Goal: Task Accomplishment & Management: Complete application form

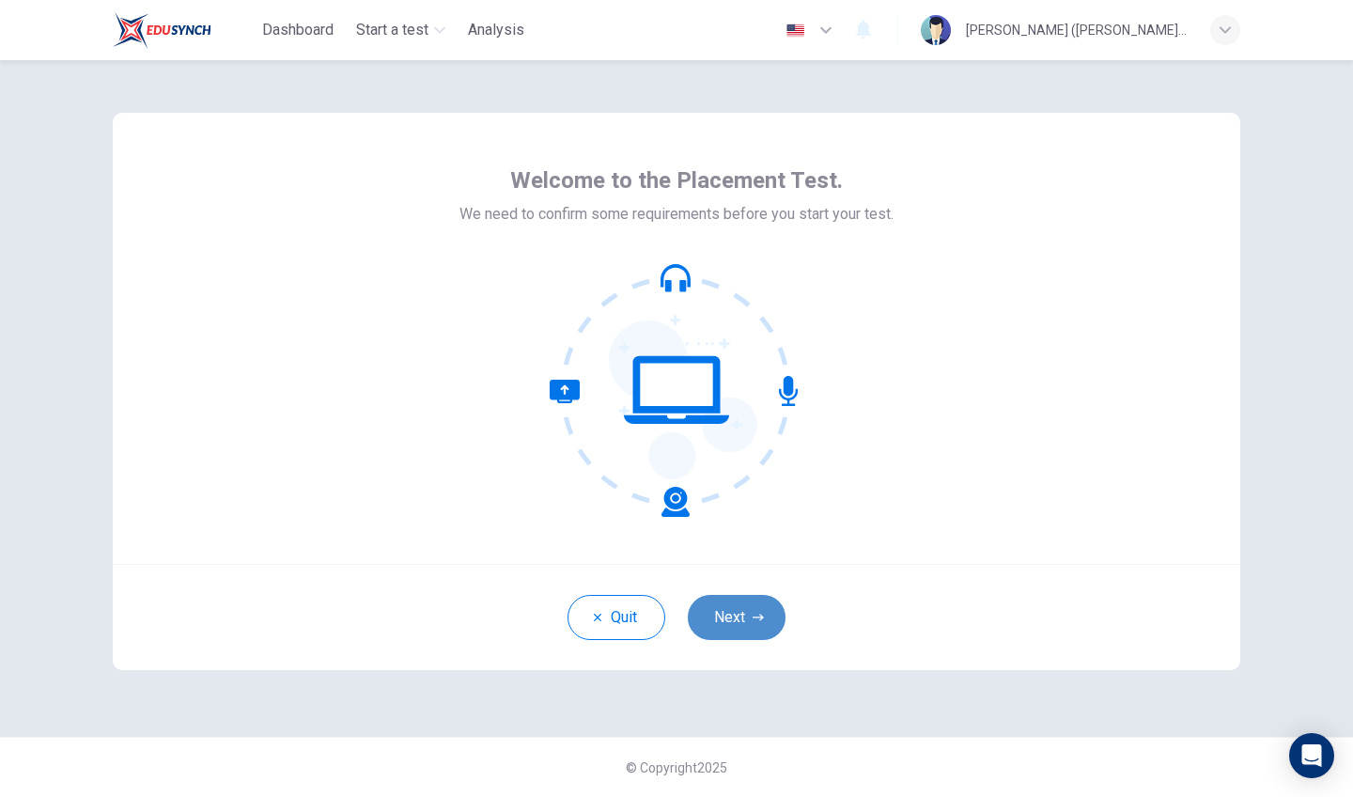
click at [734, 608] on button "Next" at bounding box center [737, 617] width 98 height 45
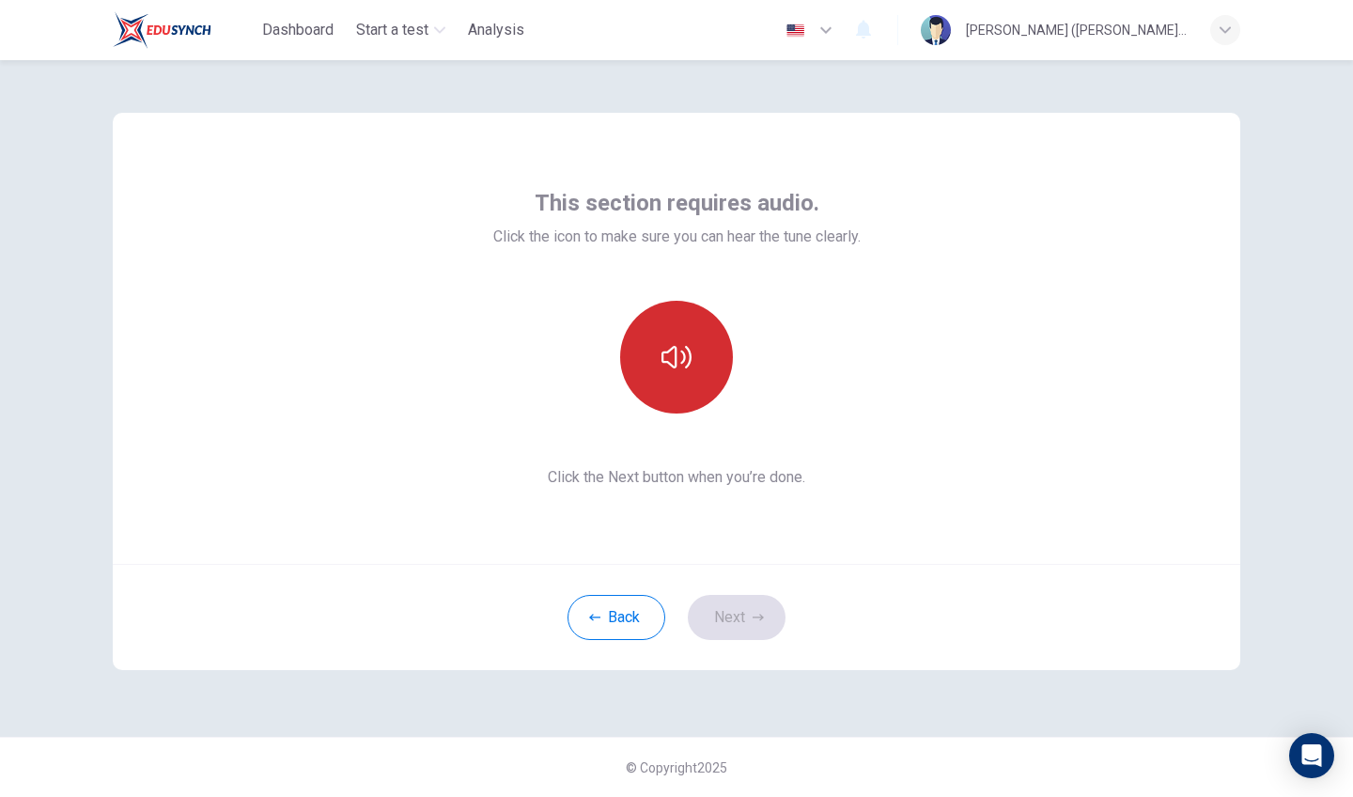
click at [696, 333] on button "button" at bounding box center [676, 357] width 113 height 113
click at [696, 334] on button "button" at bounding box center [676, 357] width 113 height 113
click at [690, 368] on icon "button" at bounding box center [677, 357] width 30 height 30
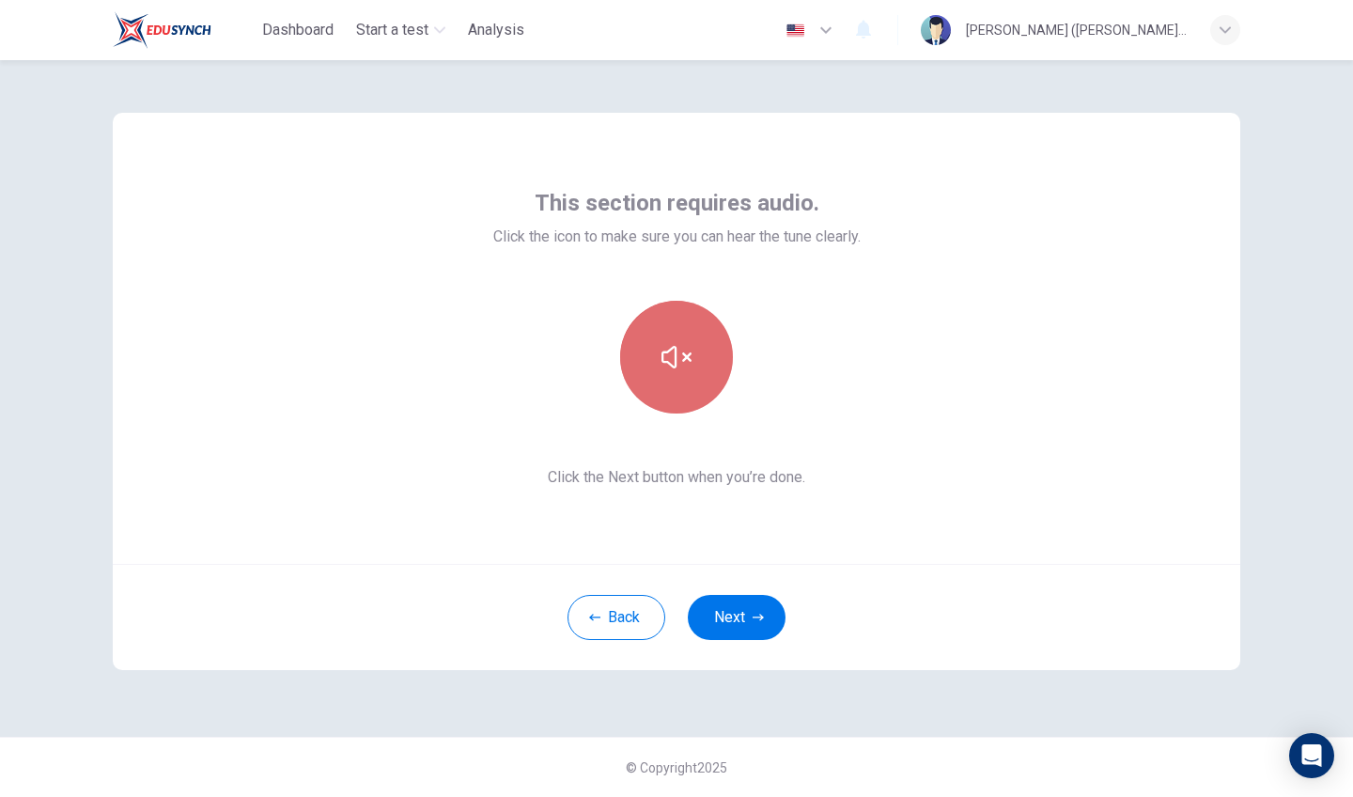
click at [692, 368] on button "button" at bounding box center [676, 357] width 113 height 113
click at [691, 369] on icon "button" at bounding box center [677, 357] width 30 height 30
click at [693, 371] on button "button" at bounding box center [676, 357] width 113 height 113
click at [694, 372] on button "button" at bounding box center [676, 357] width 113 height 113
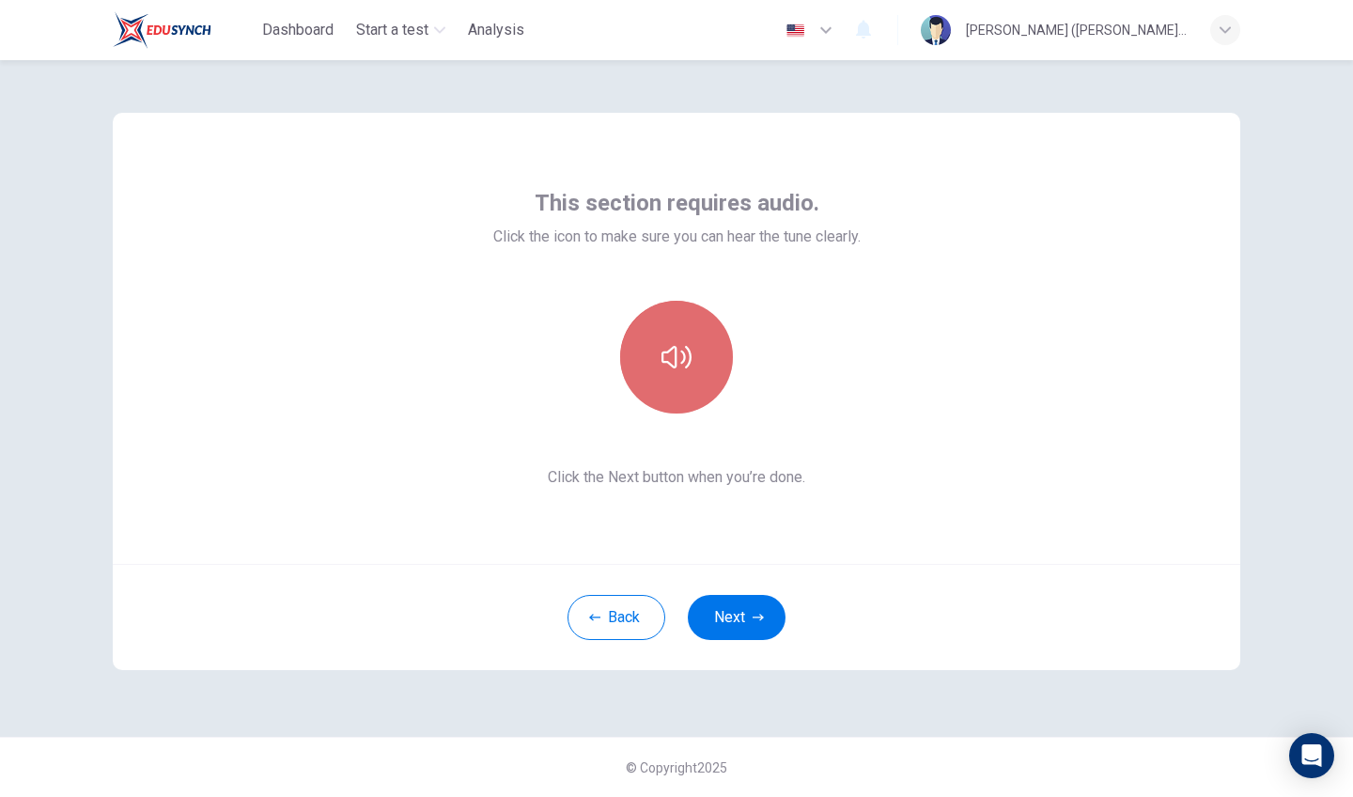
click at [694, 372] on button "button" at bounding box center [676, 357] width 113 height 113
click at [694, 375] on button "button" at bounding box center [676, 357] width 113 height 113
click at [694, 376] on button "button" at bounding box center [676, 357] width 113 height 113
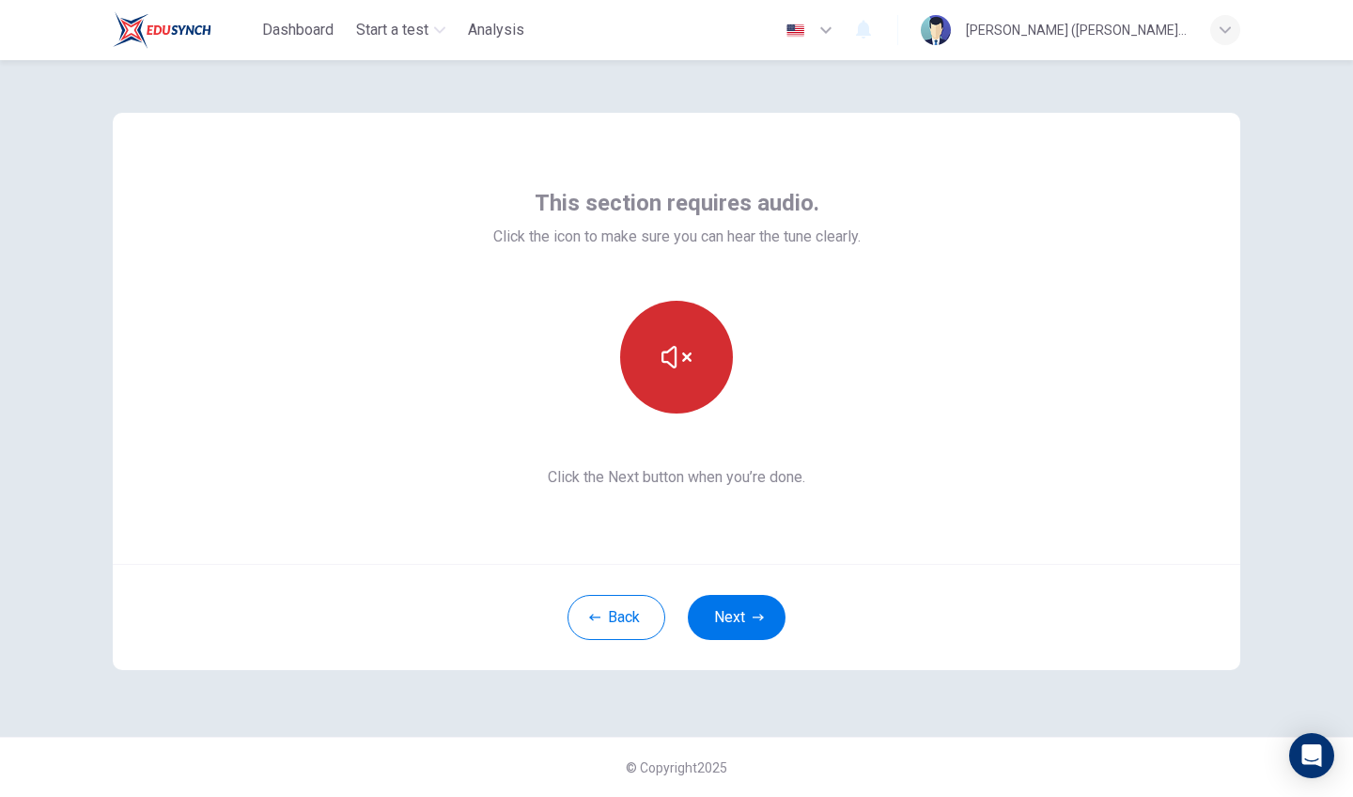
click at [658, 348] on button "button" at bounding box center [676, 357] width 113 height 113
click at [666, 331] on button "button" at bounding box center [676, 357] width 113 height 113
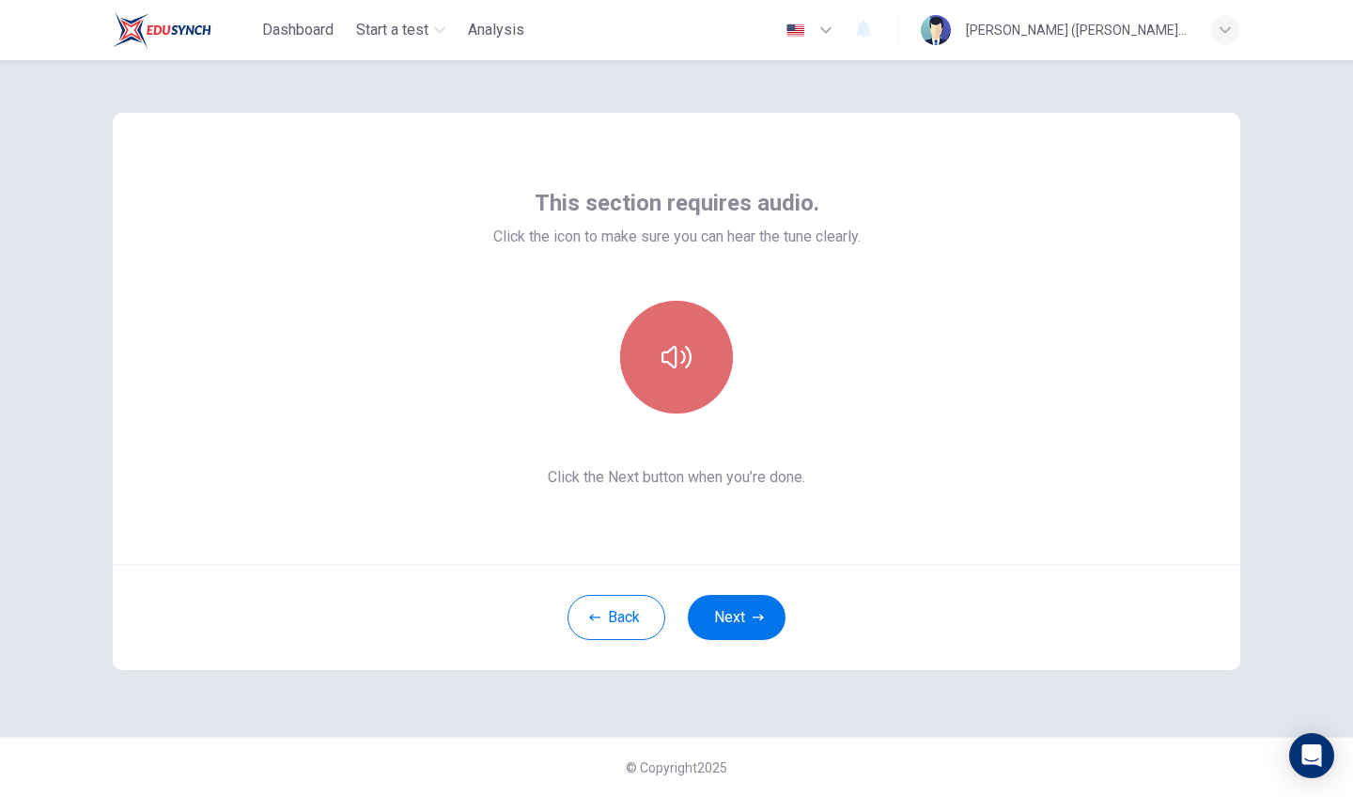
click at [666, 331] on button "button" at bounding box center [676, 357] width 113 height 113
click at [668, 332] on button "button" at bounding box center [676, 357] width 113 height 113
click at [669, 333] on button "button" at bounding box center [676, 357] width 113 height 113
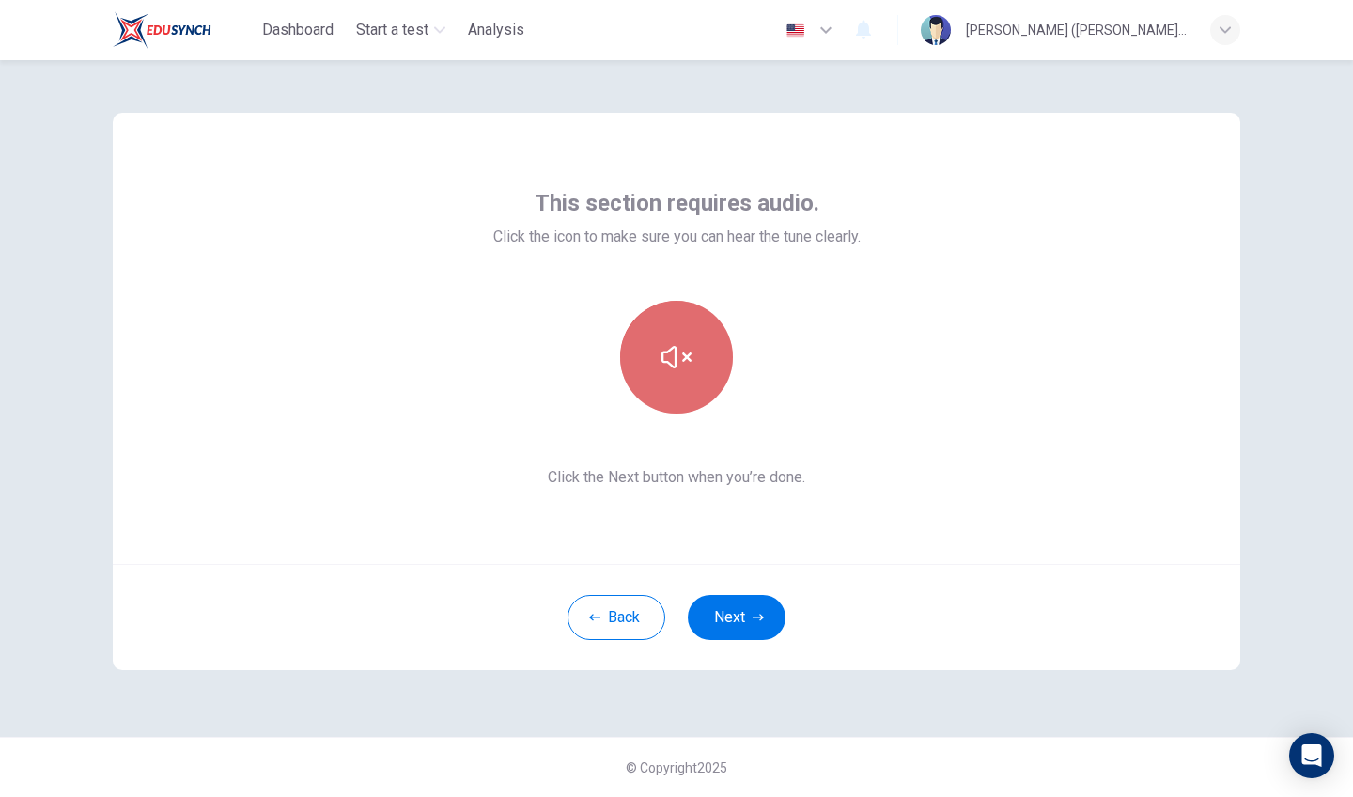
click at [670, 334] on button "button" at bounding box center [676, 357] width 113 height 113
click at [668, 340] on button "button" at bounding box center [676, 357] width 113 height 113
click at [671, 341] on button "button" at bounding box center [676, 357] width 113 height 113
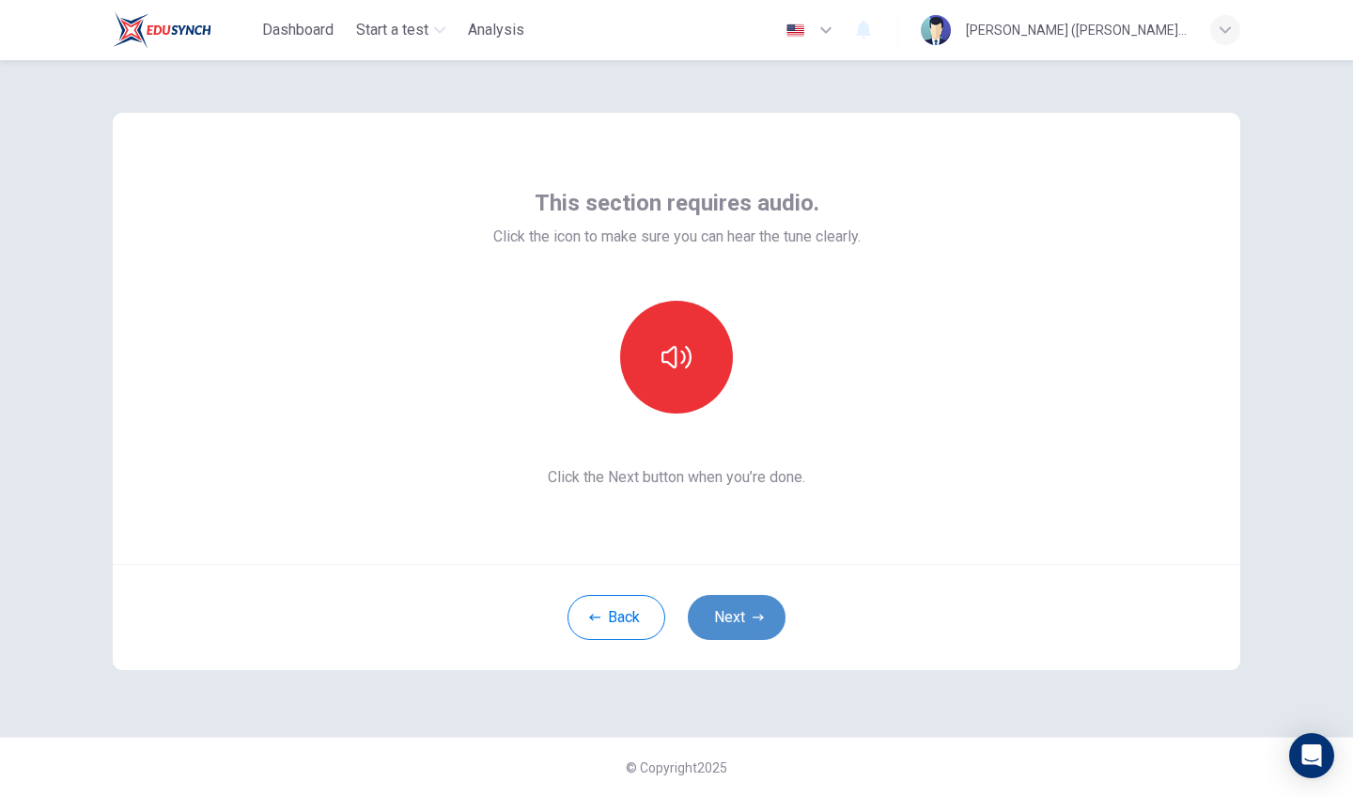
click at [754, 617] on icon "button" at bounding box center [758, 617] width 11 height 11
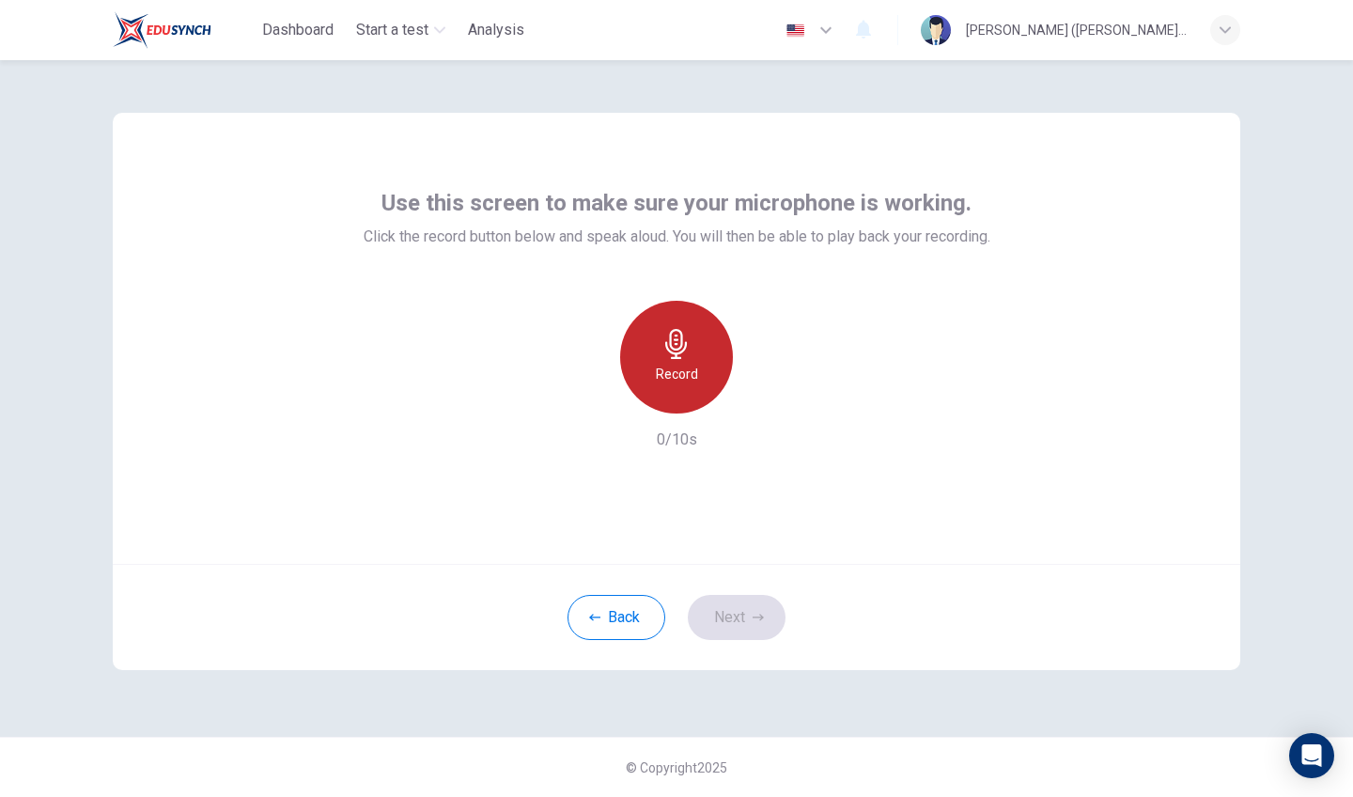
click at [704, 383] on div "Record" at bounding box center [676, 357] width 113 height 113
click at [704, 383] on div "Stop" at bounding box center [676, 357] width 113 height 113
click at [704, 384] on div "Record" at bounding box center [676, 357] width 113 height 113
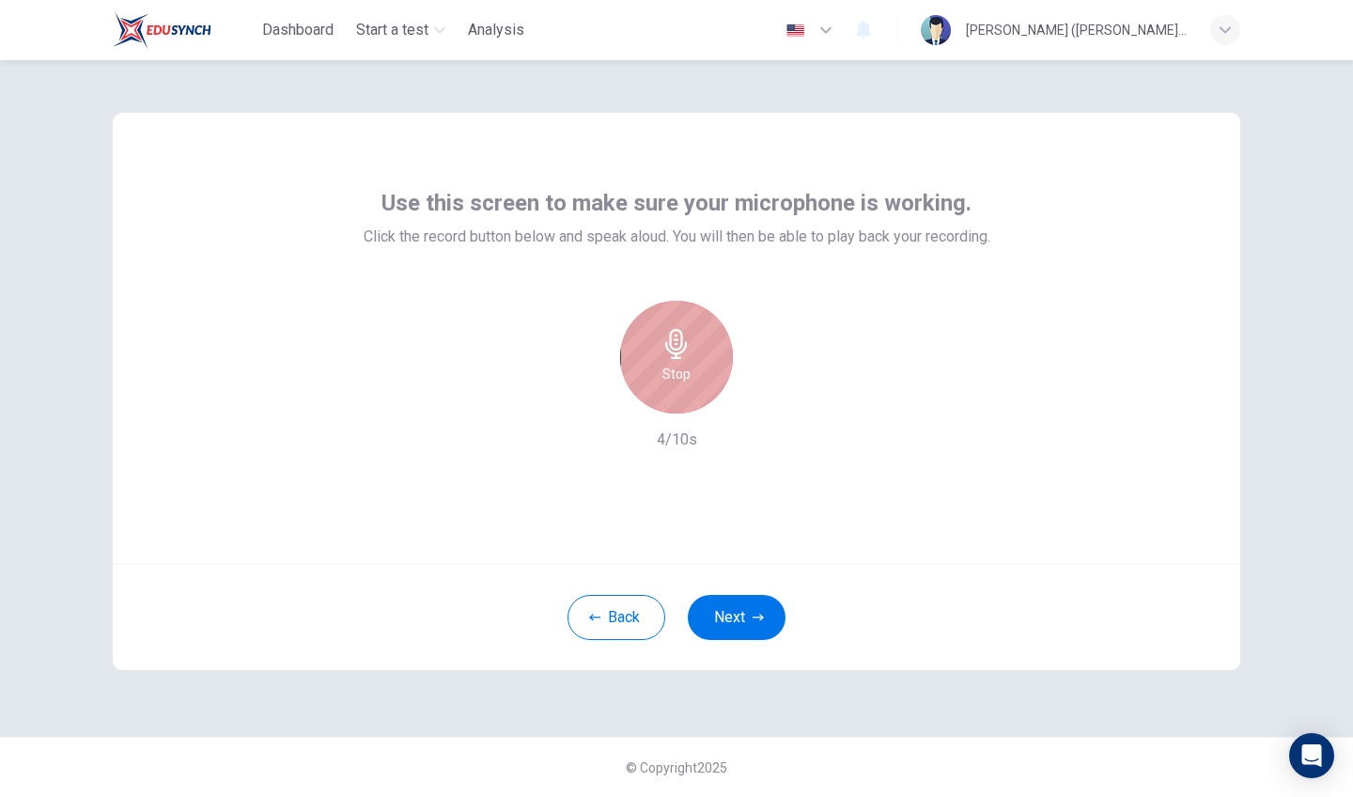
click at [678, 389] on div "Stop" at bounding box center [676, 357] width 113 height 113
click at [586, 395] on icon "button" at bounding box center [590, 398] width 11 height 11
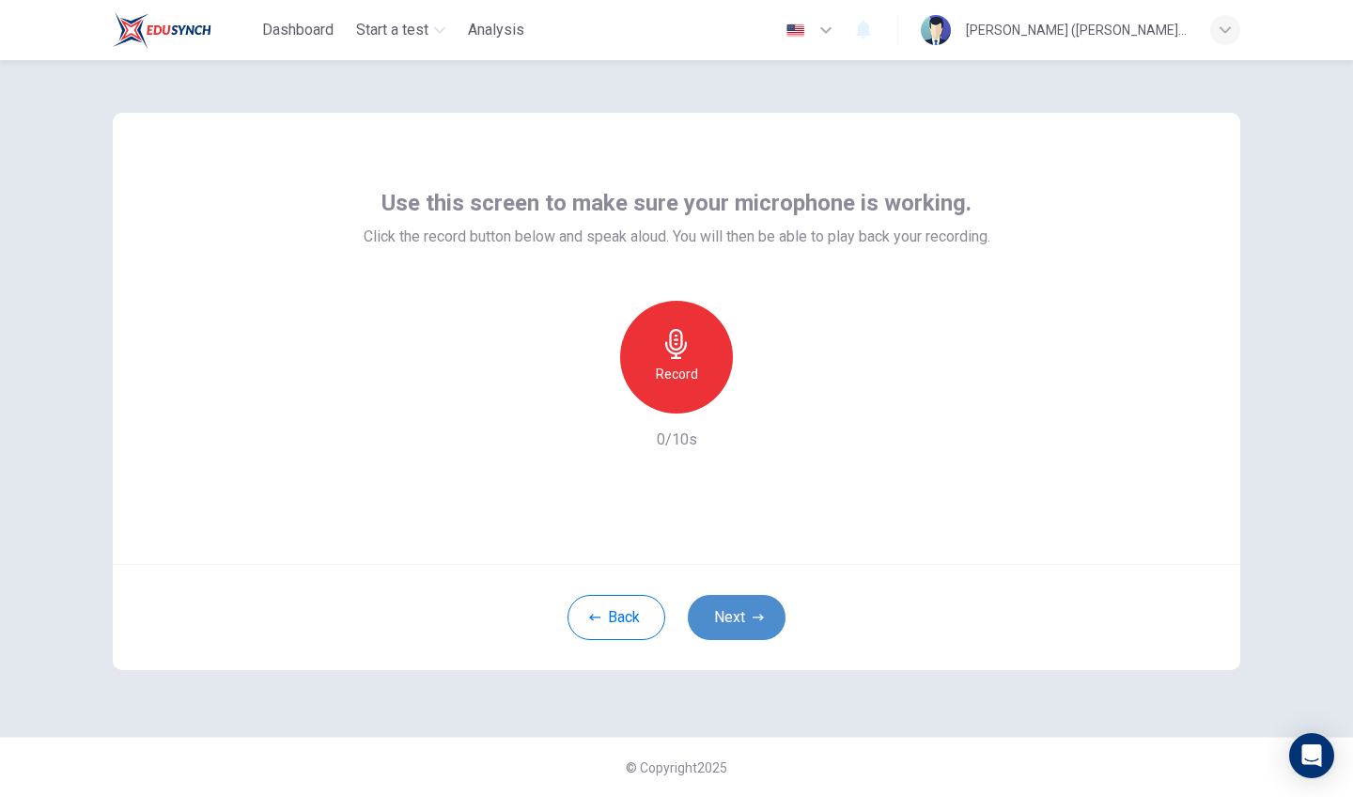
click at [757, 636] on button "Next" at bounding box center [737, 617] width 98 height 45
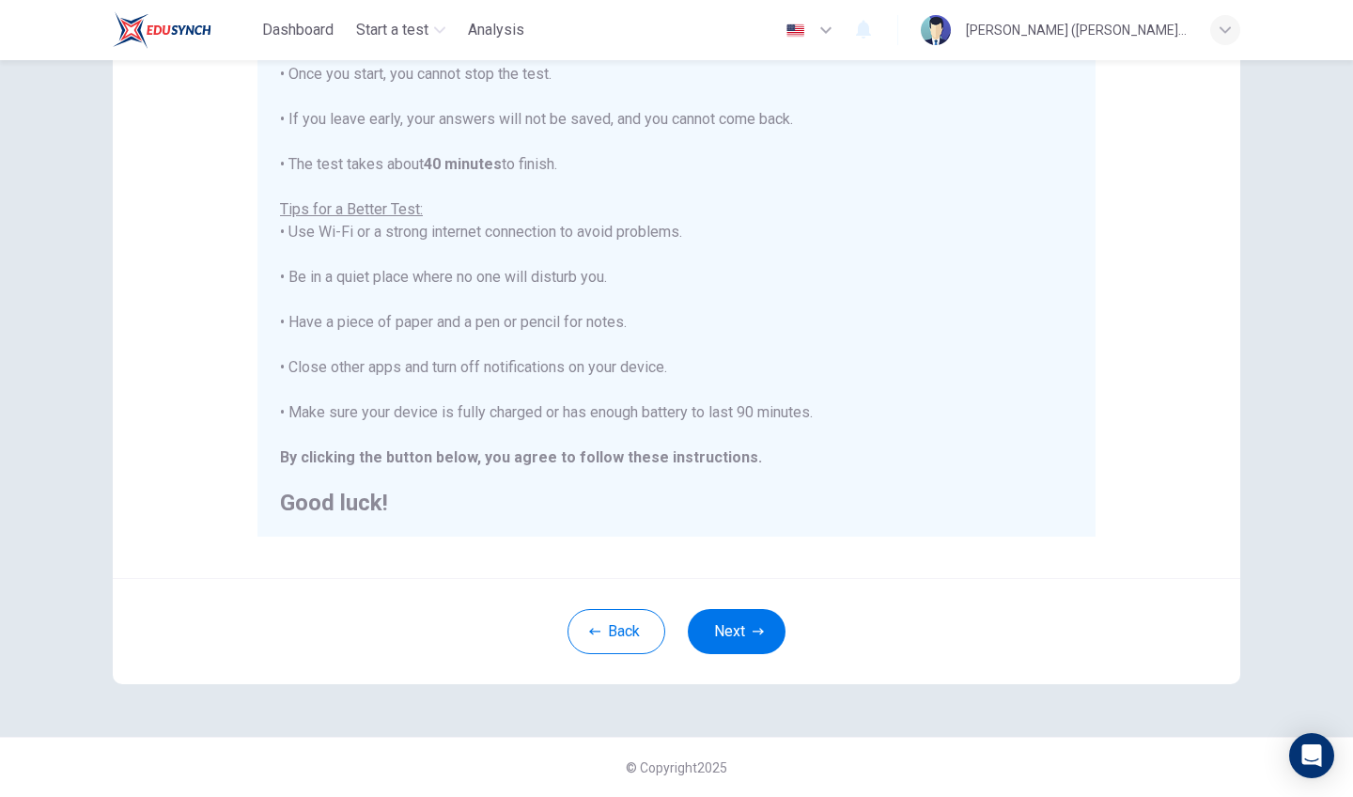
scroll to position [248, 0]
click at [742, 618] on button "Next" at bounding box center [737, 631] width 98 height 45
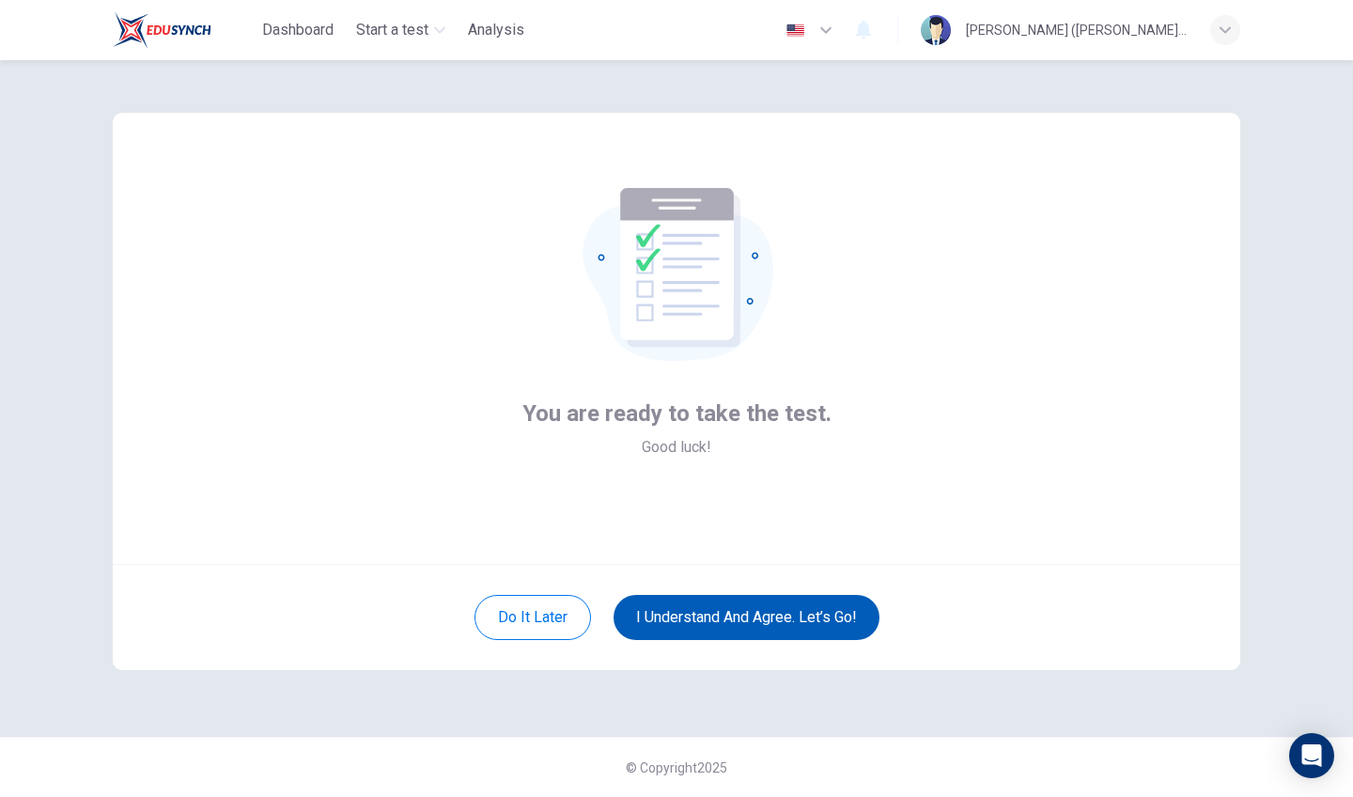
click at [680, 622] on button "I understand and agree. Let’s go!" at bounding box center [747, 617] width 266 height 45
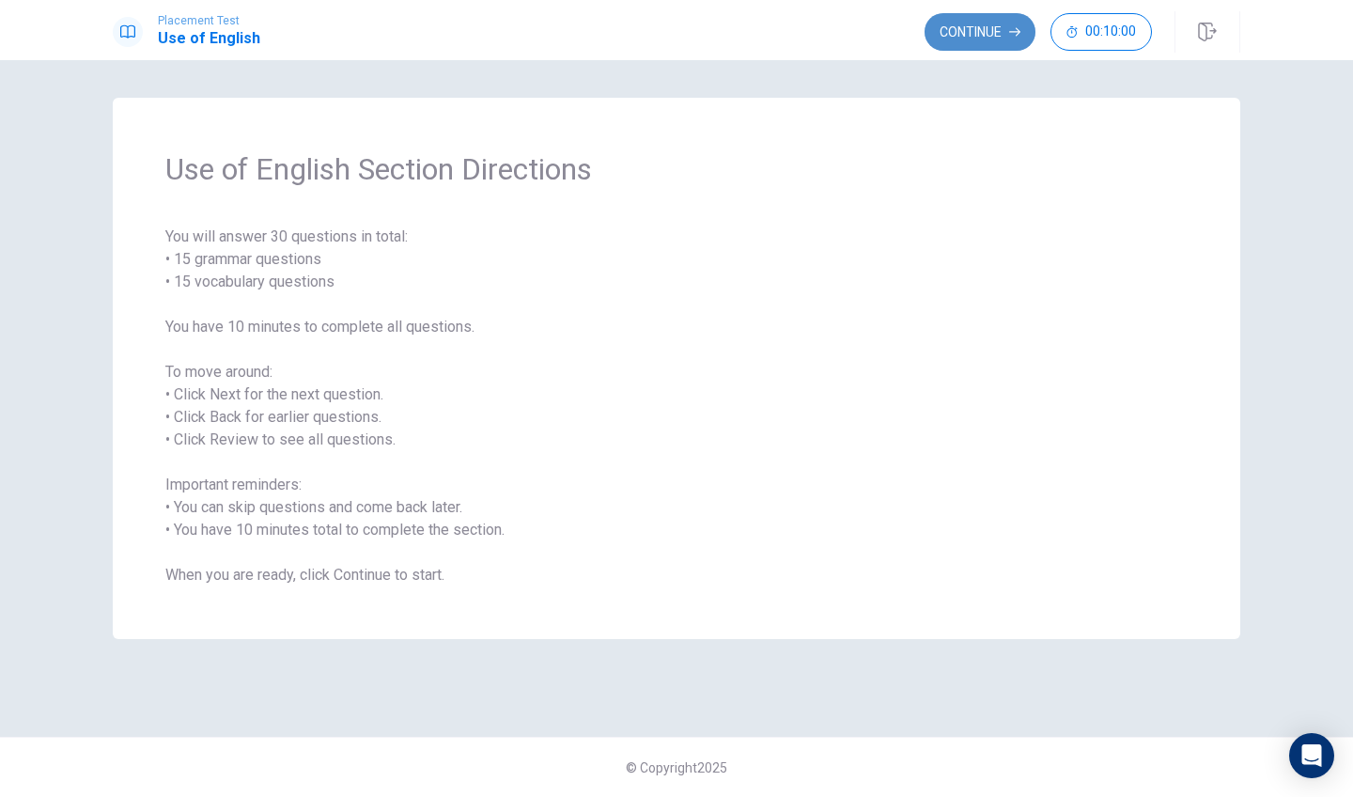
click at [965, 38] on button "Continue" at bounding box center [980, 32] width 111 height 38
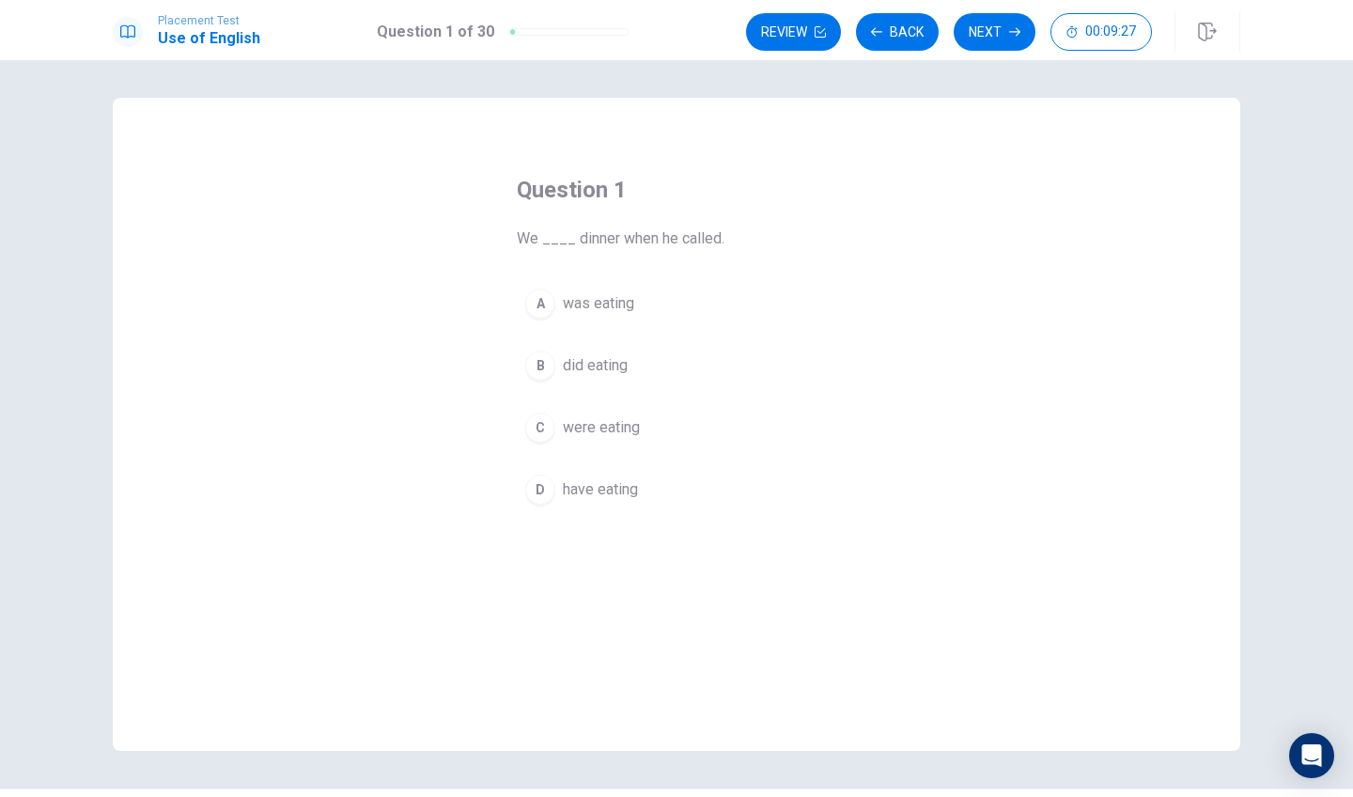
click at [531, 427] on div "C" at bounding box center [540, 428] width 30 height 30
click at [962, 36] on button "Next" at bounding box center [995, 32] width 82 height 38
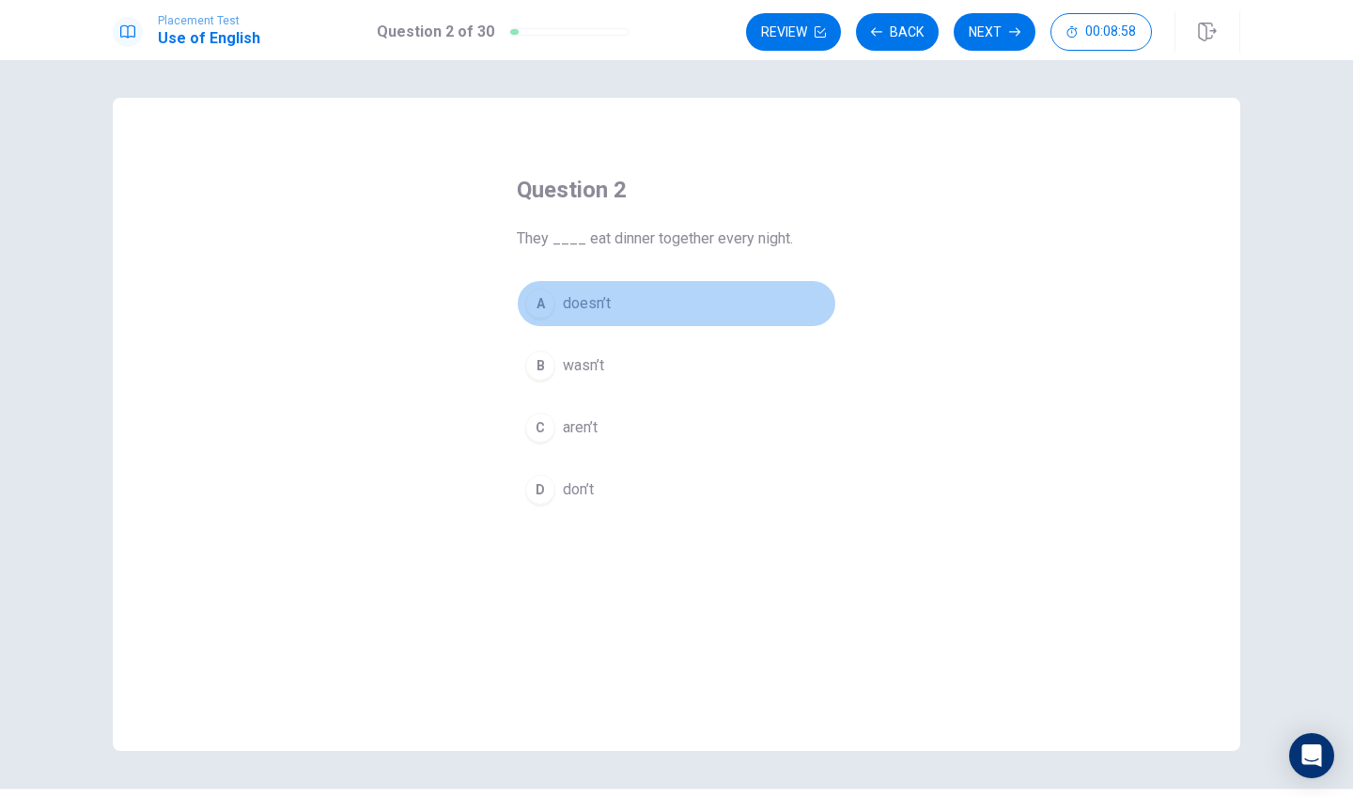
click at [537, 299] on div "A" at bounding box center [540, 304] width 30 height 30
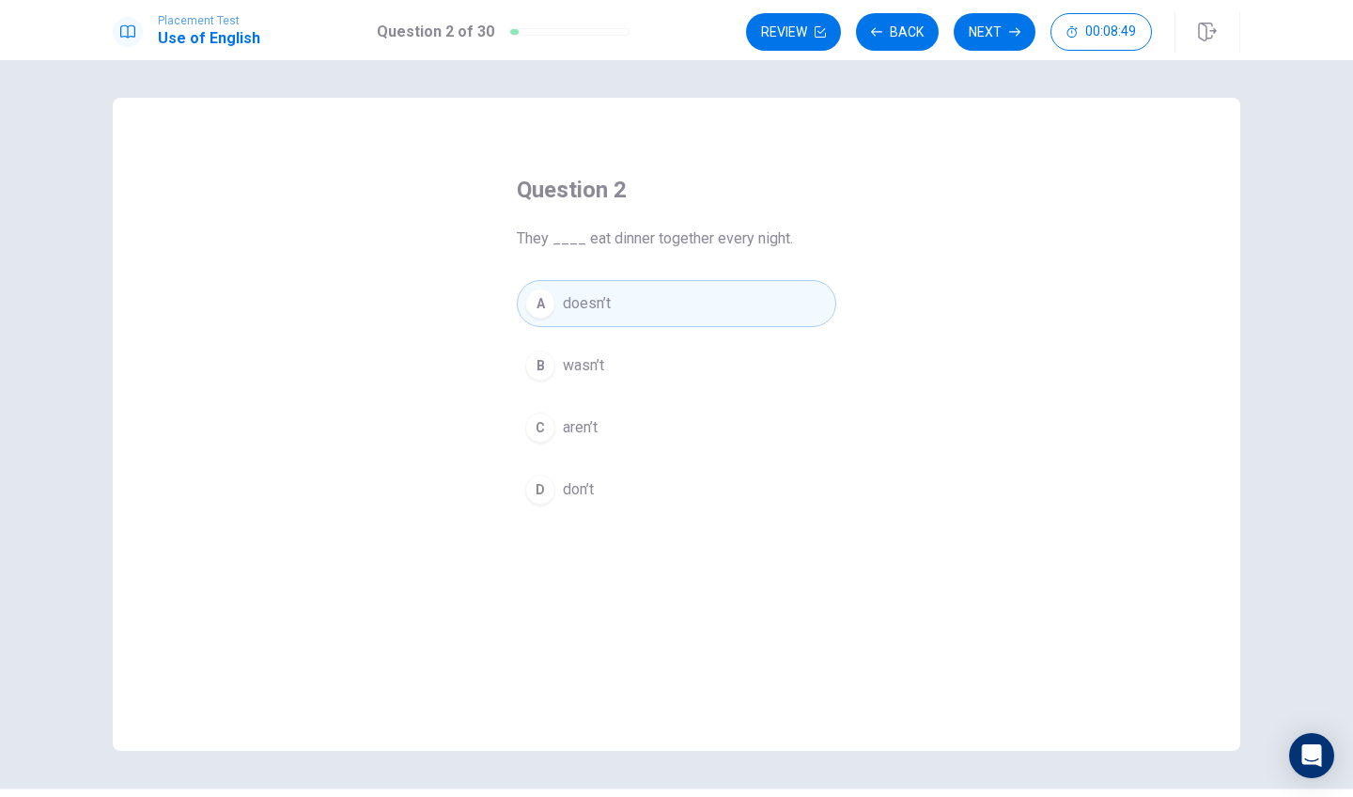
click at [993, 7] on div "Placement Test Use of English Question 2 of 30 Review Back Next 00:08:49" at bounding box center [676, 30] width 1353 height 60
click at [993, 18] on button "Next" at bounding box center [995, 32] width 82 height 38
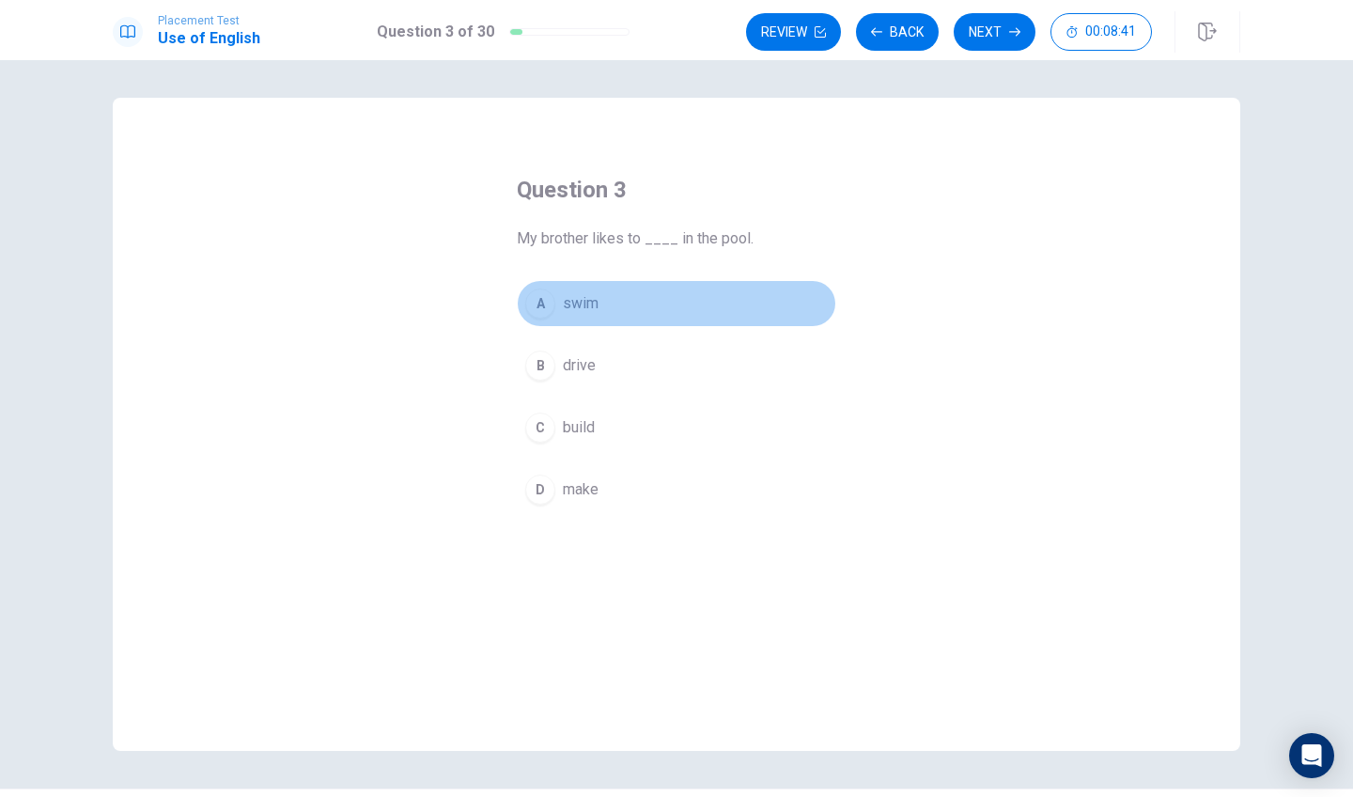
click at [544, 299] on div "A" at bounding box center [540, 304] width 30 height 30
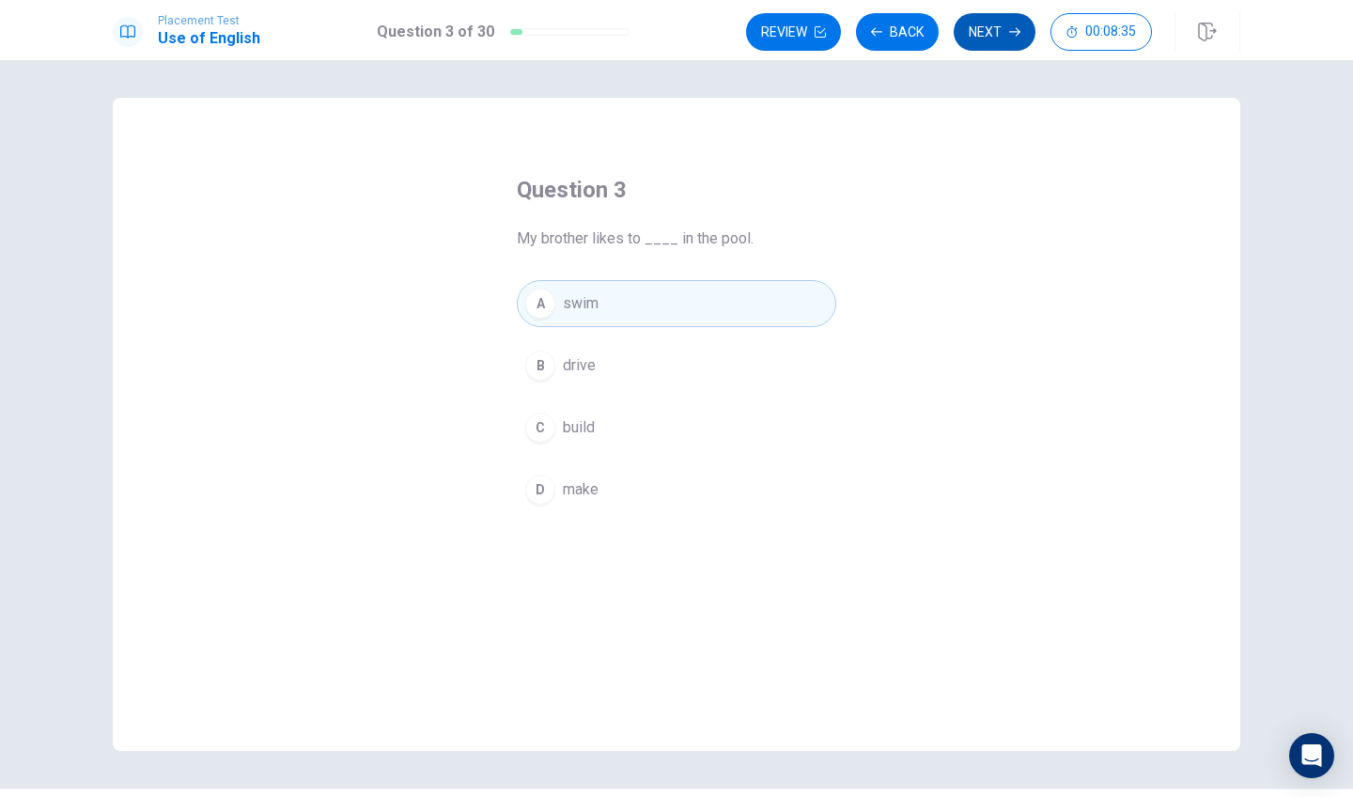
click at [1011, 40] on button "Next" at bounding box center [995, 32] width 82 height 38
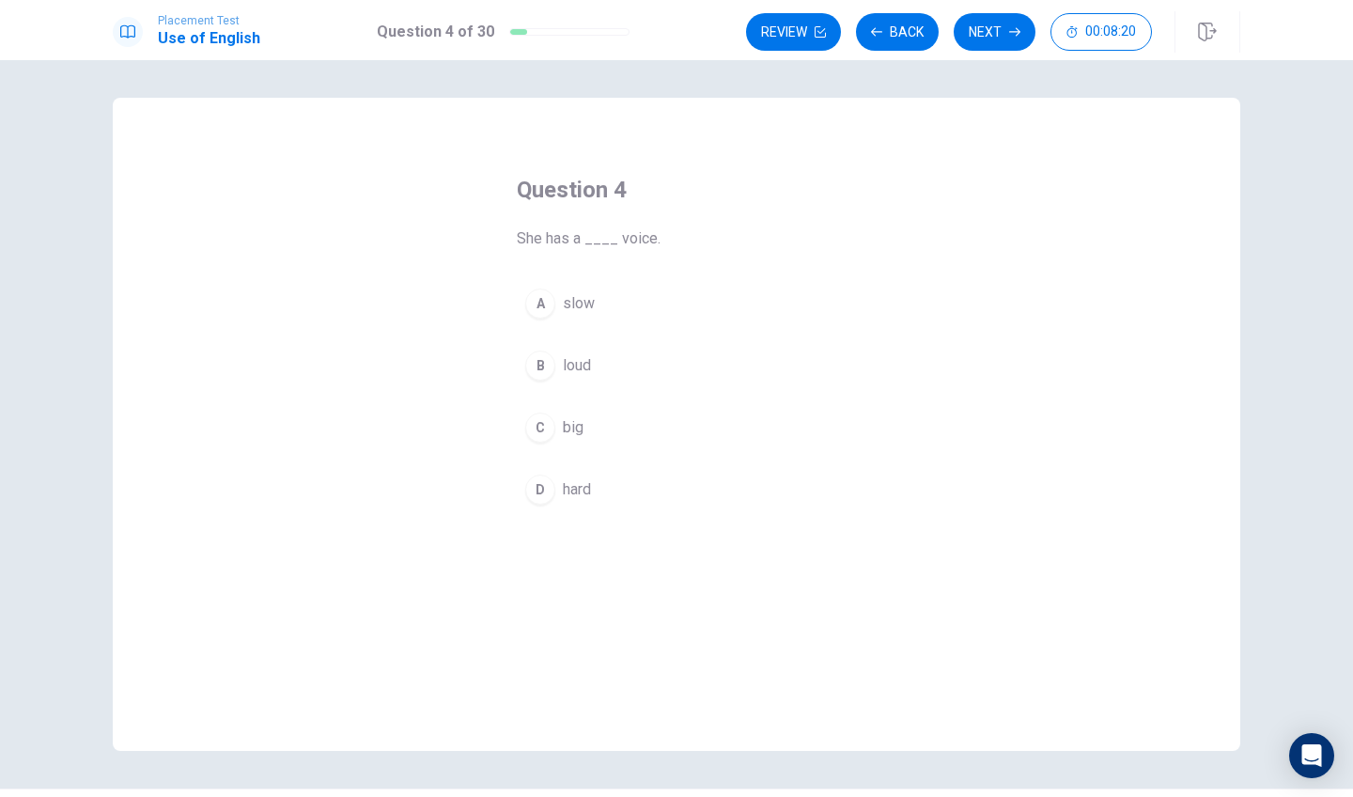
click at [540, 357] on div "B" at bounding box center [540, 366] width 30 height 30
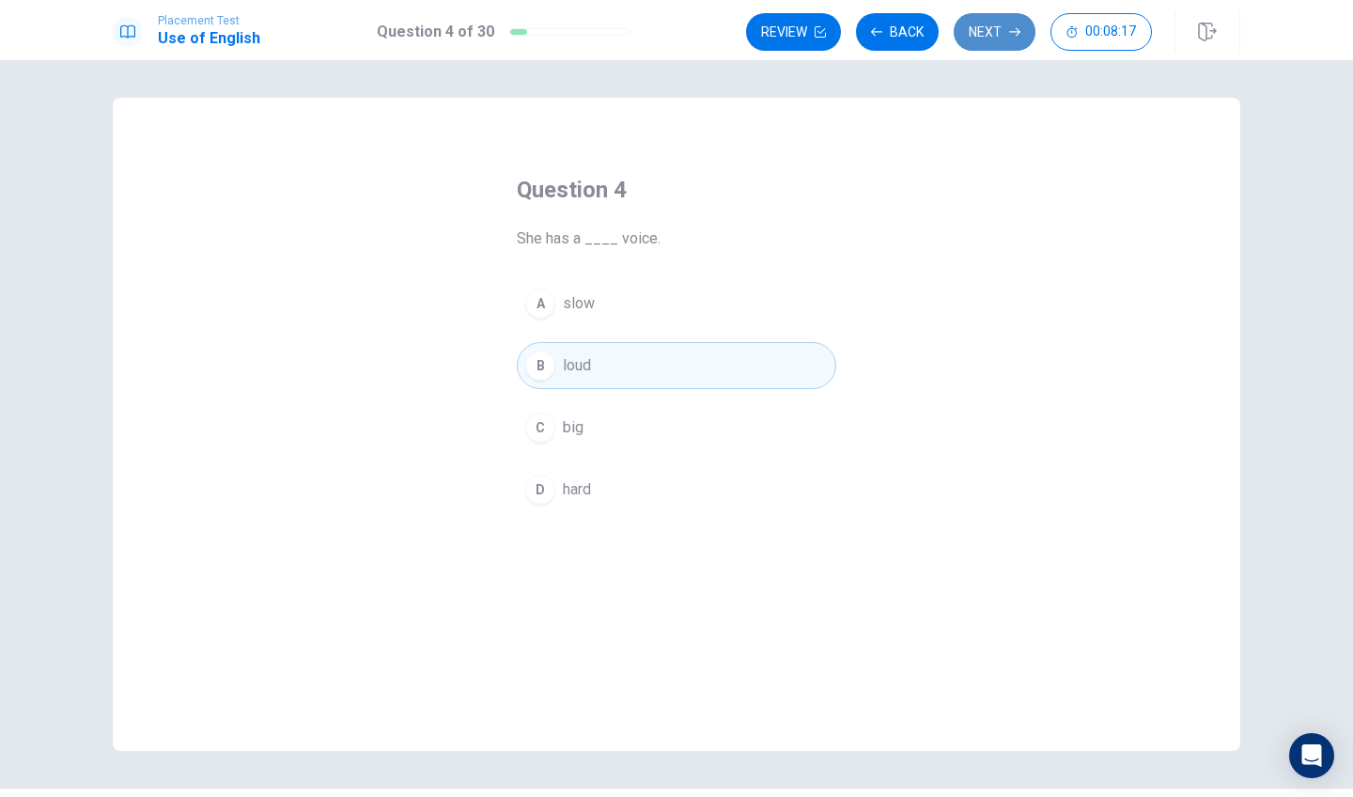
click at [1009, 42] on button "Next" at bounding box center [995, 32] width 82 height 38
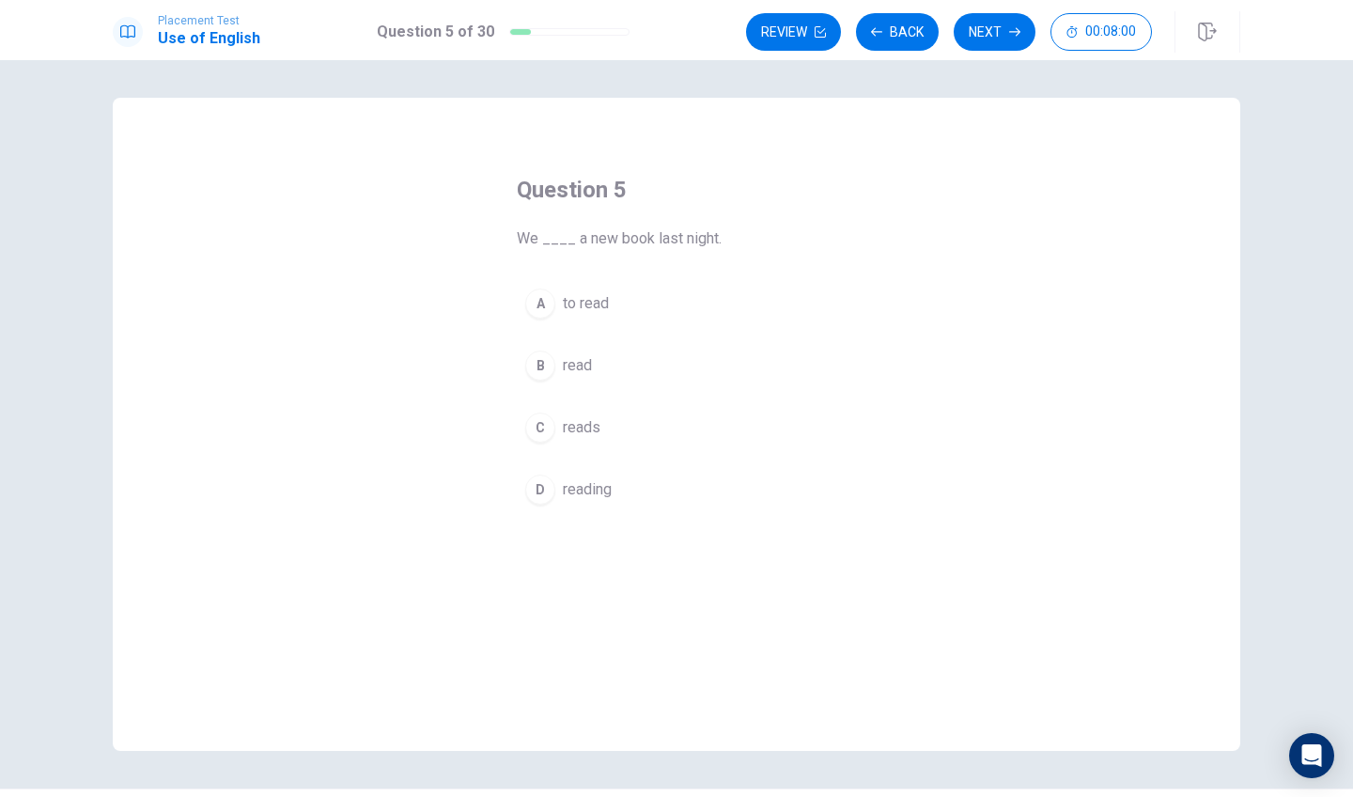
click at [546, 369] on div "B" at bounding box center [540, 366] width 30 height 30
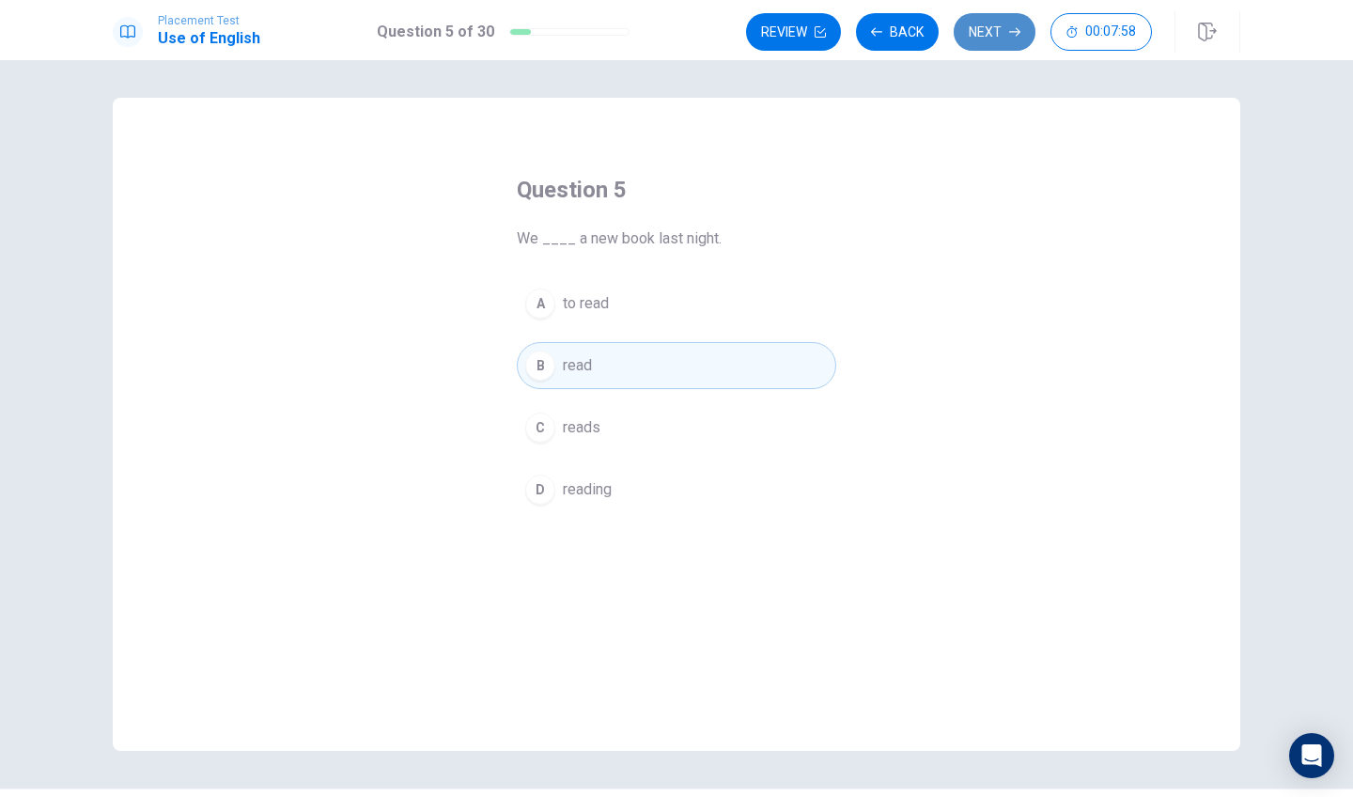
click at [1019, 35] on icon "button" at bounding box center [1014, 31] width 11 height 11
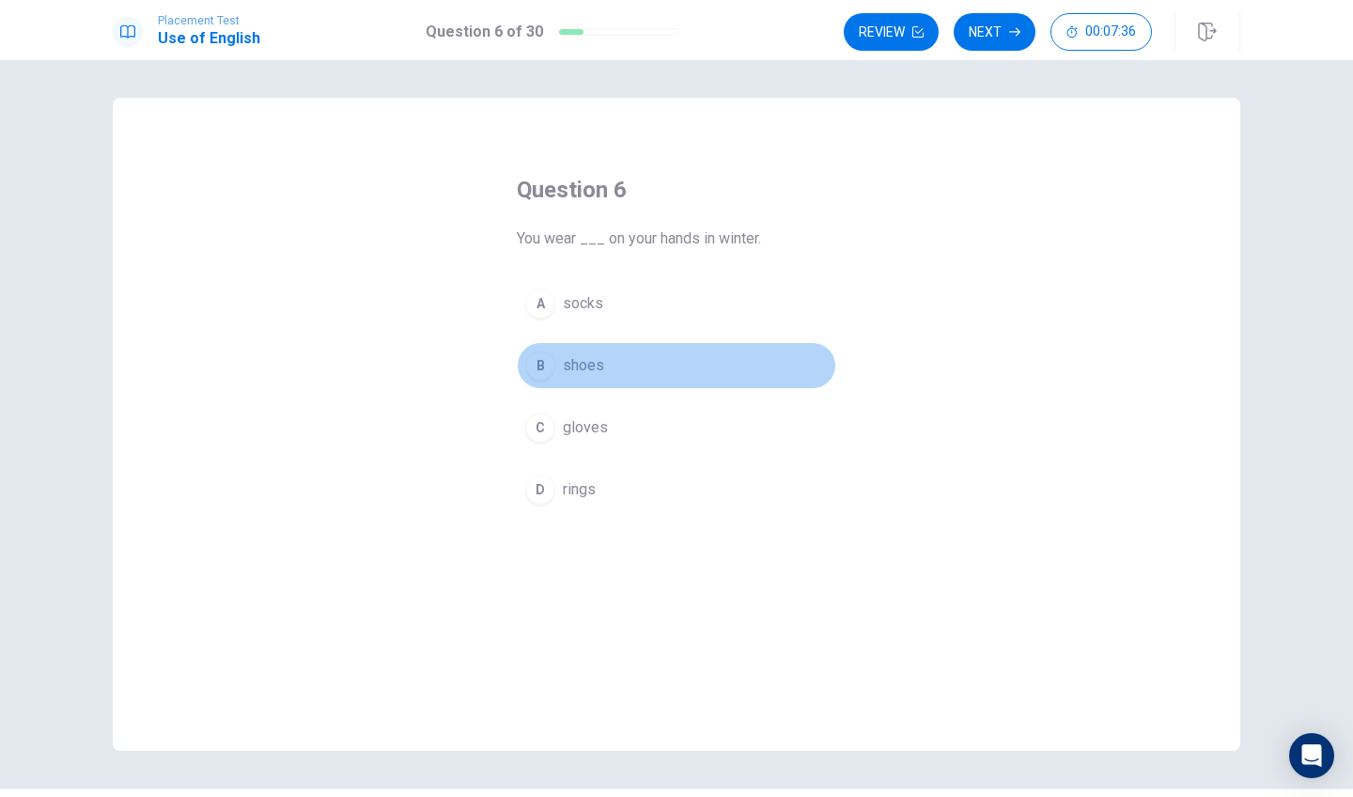
click at [546, 372] on div "B" at bounding box center [540, 366] width 30 height 30
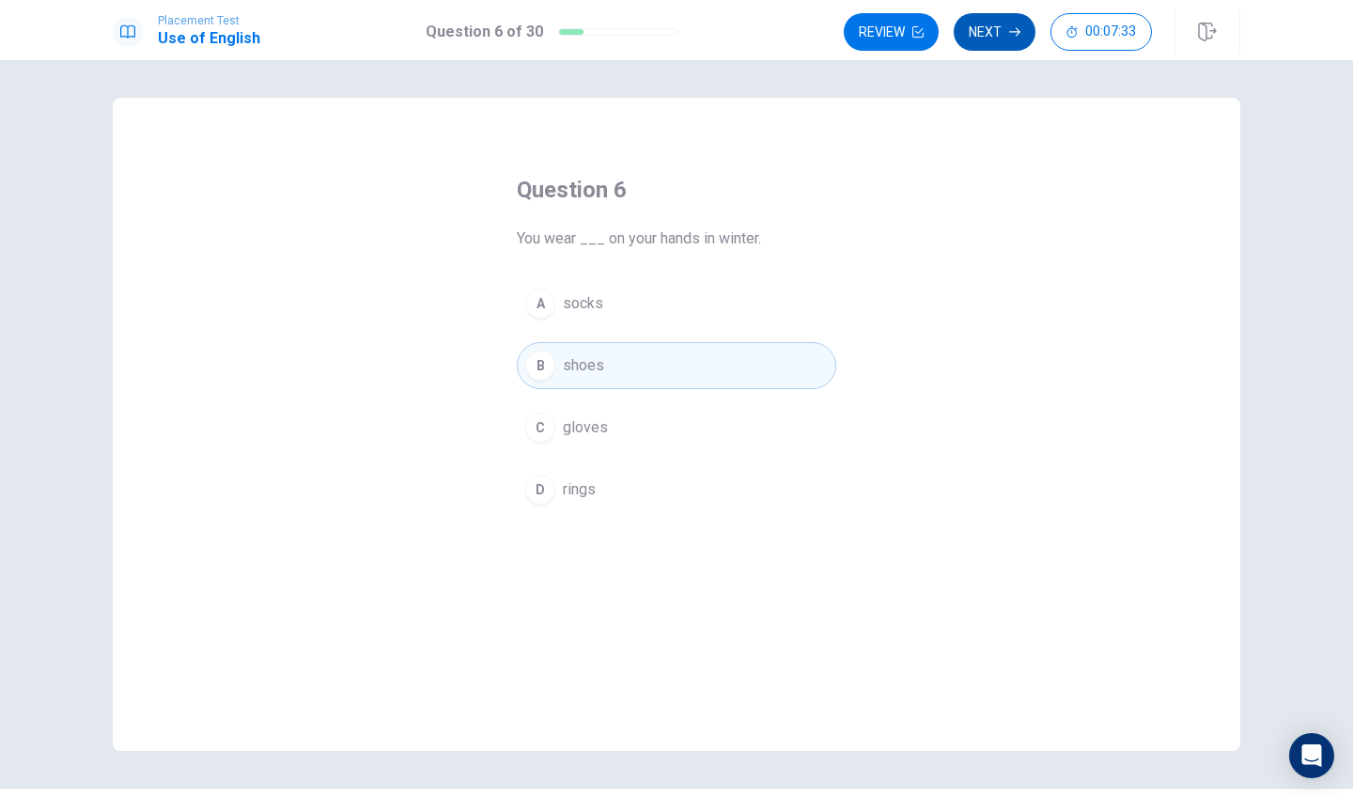
click at [975, 23] on button "Next" at bounding box center [995, 32] width 82 height 38
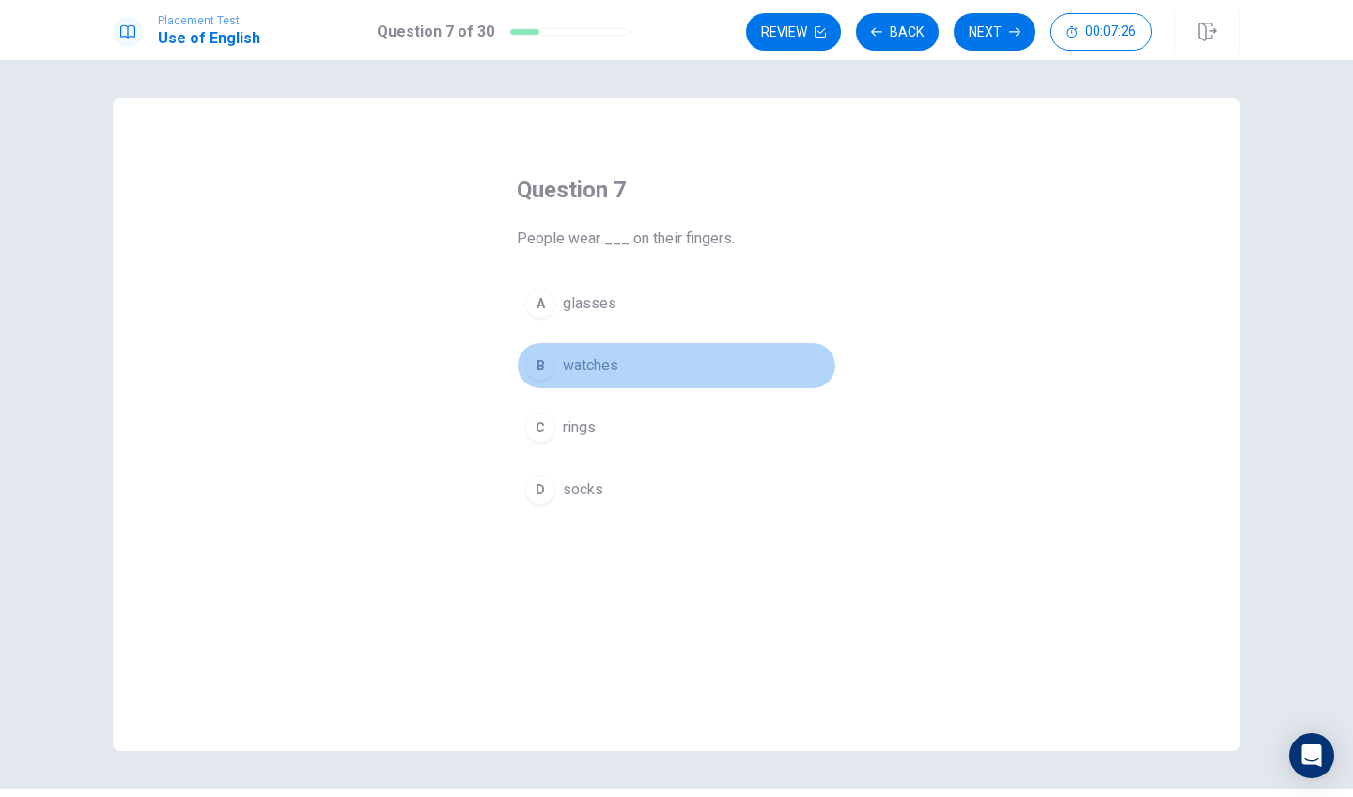
click at [548, 372] on div "B" at bounding box center [540, 366] width 30 height 30
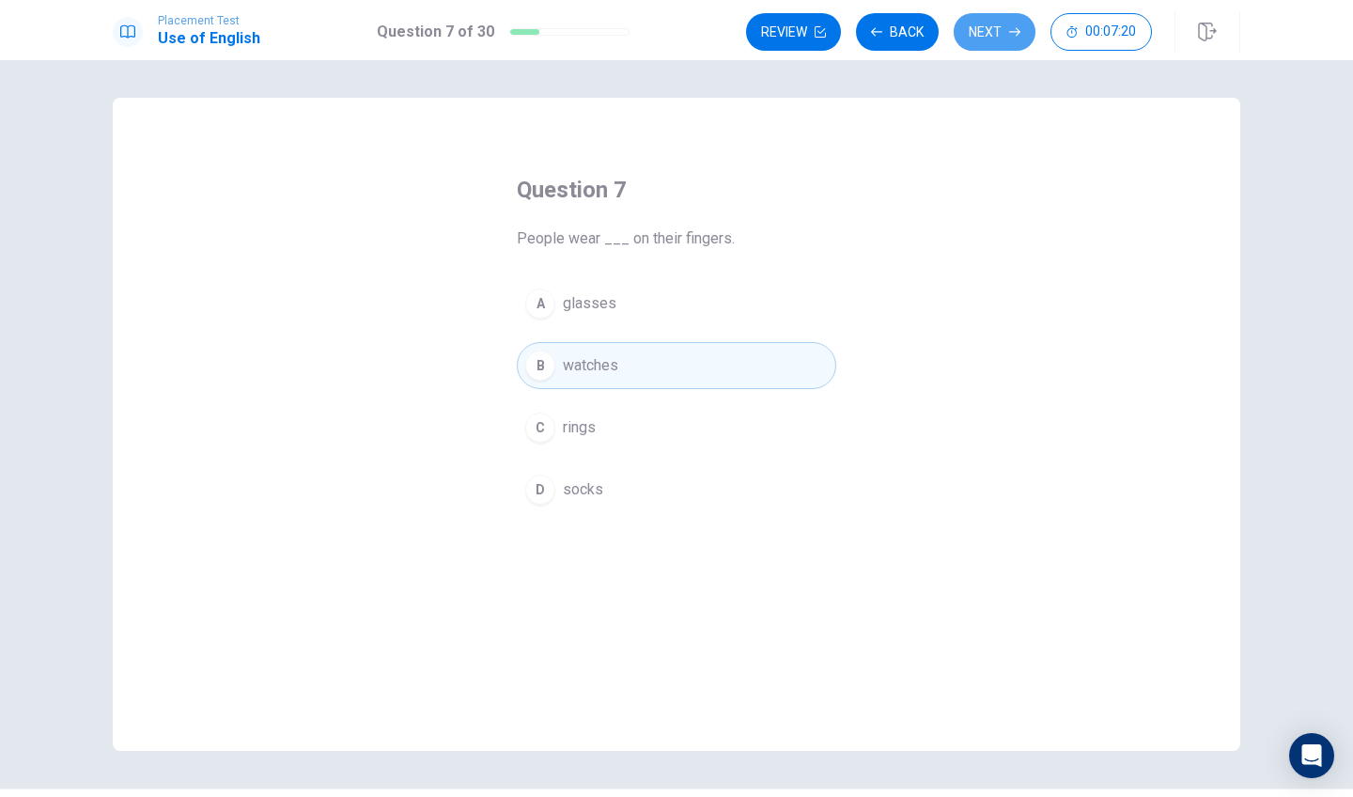
drag, startPoint x: 976, startPoint y: 46, endPoint x: 961, endPoint y: 46, distance: 15.0
click at [975, 46] on button "Next" at bounding box center [995, 32] width 82 height 38
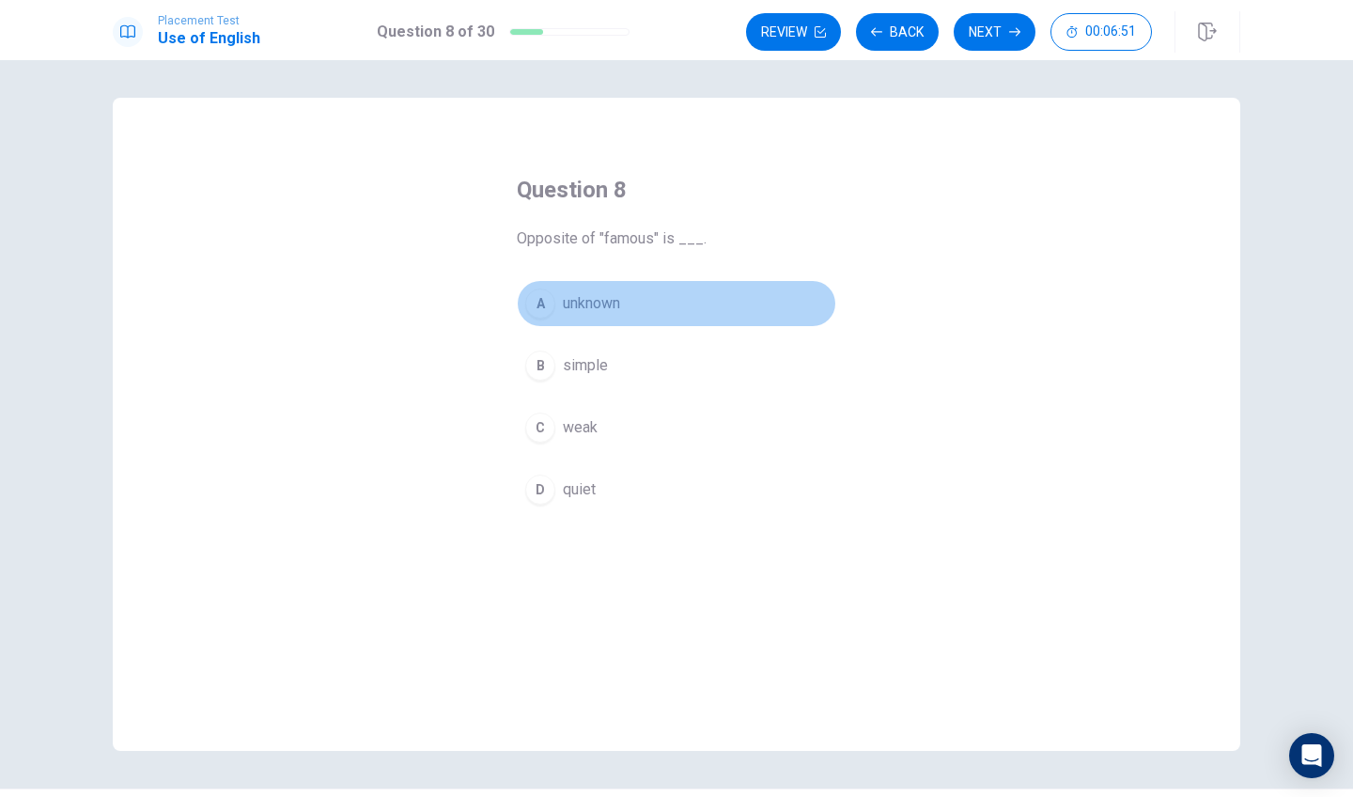
click at [532, 294] on div "A" at bounding box center [540, 304] width 30 height 30
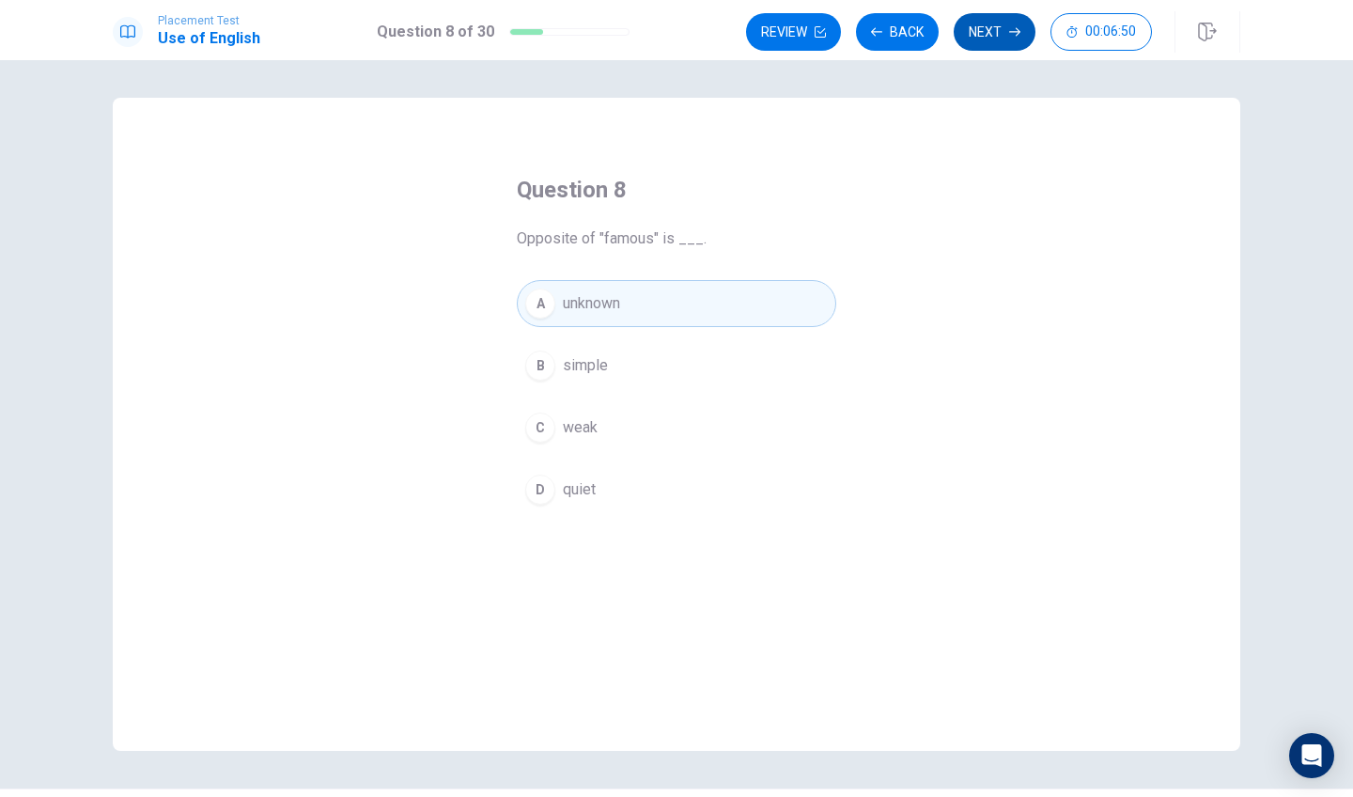
click at [1005, 32] on button "Next" at bounding box center [995, 32] width 82 height 38
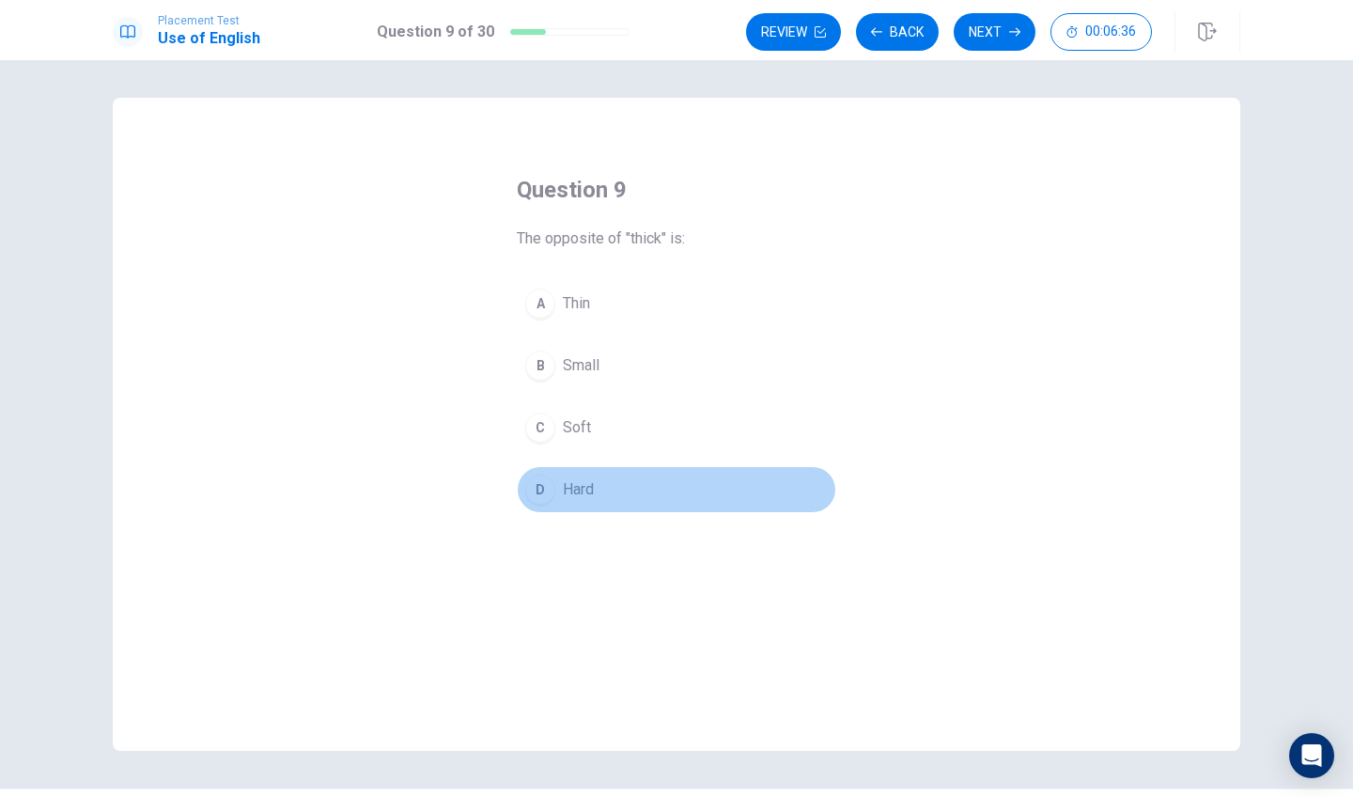
click at [542, 492] on div "D" at bounding box center [540, 490] width 30 height 30
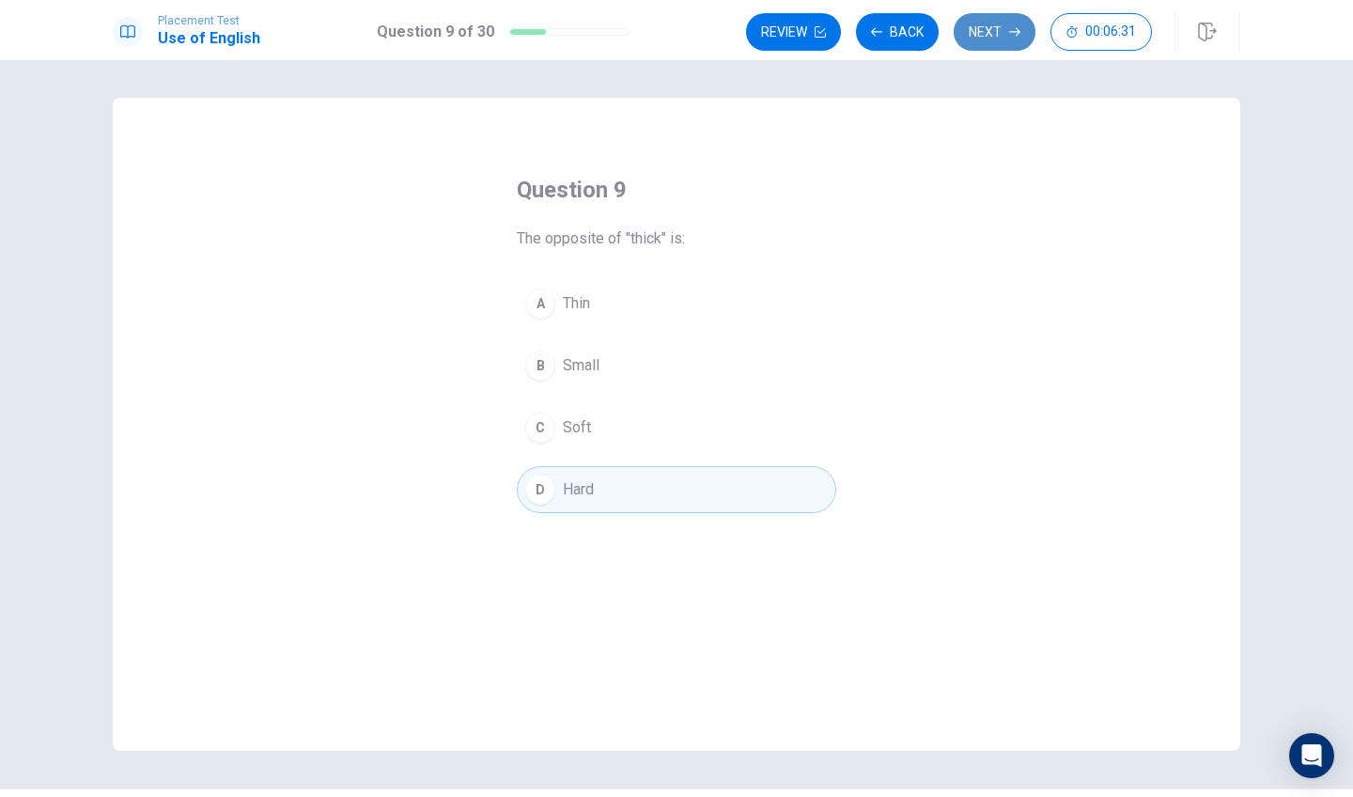
click at [970, 40] on button "Next" at bounding box center [995, 32] width 82 height 38
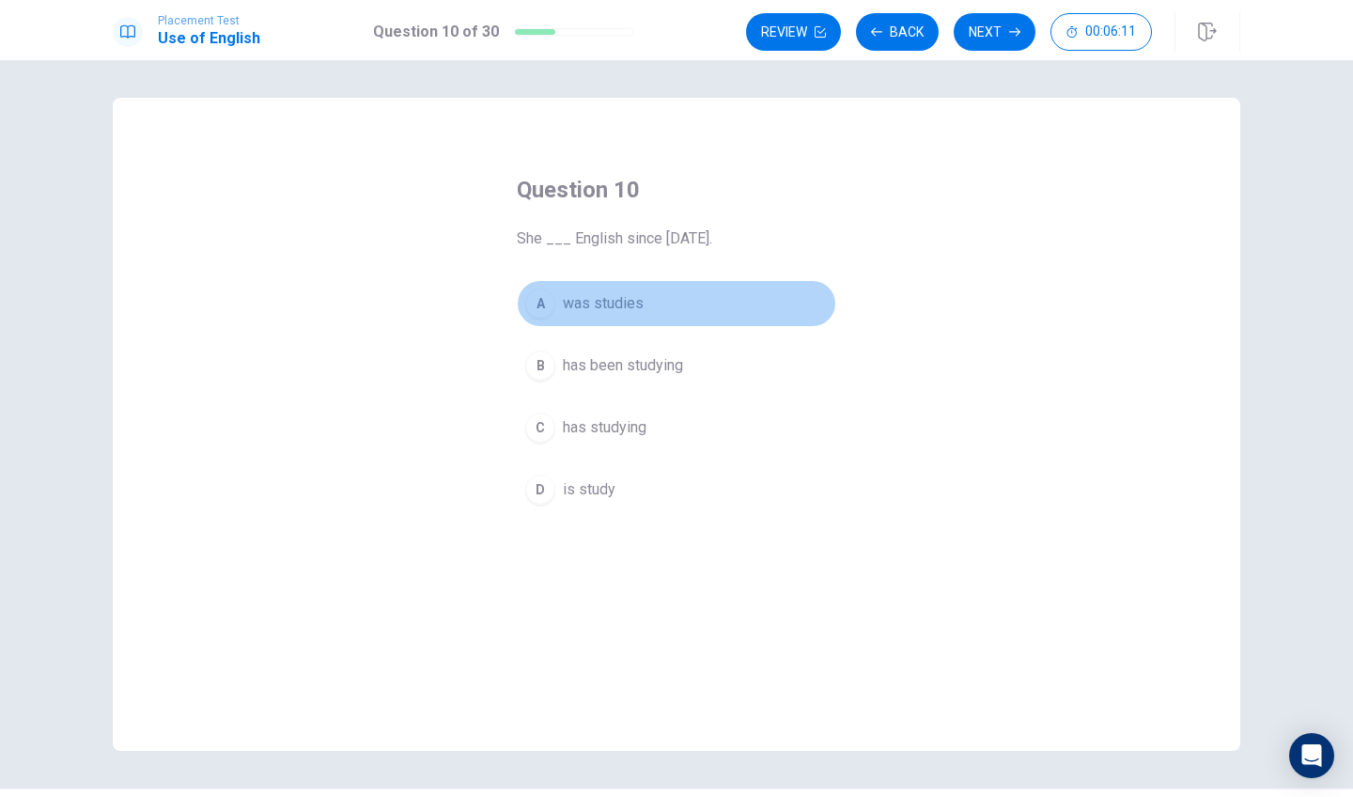
click at [540, 304] on div "A" at bounding box center [540, 304] width 30 height 30
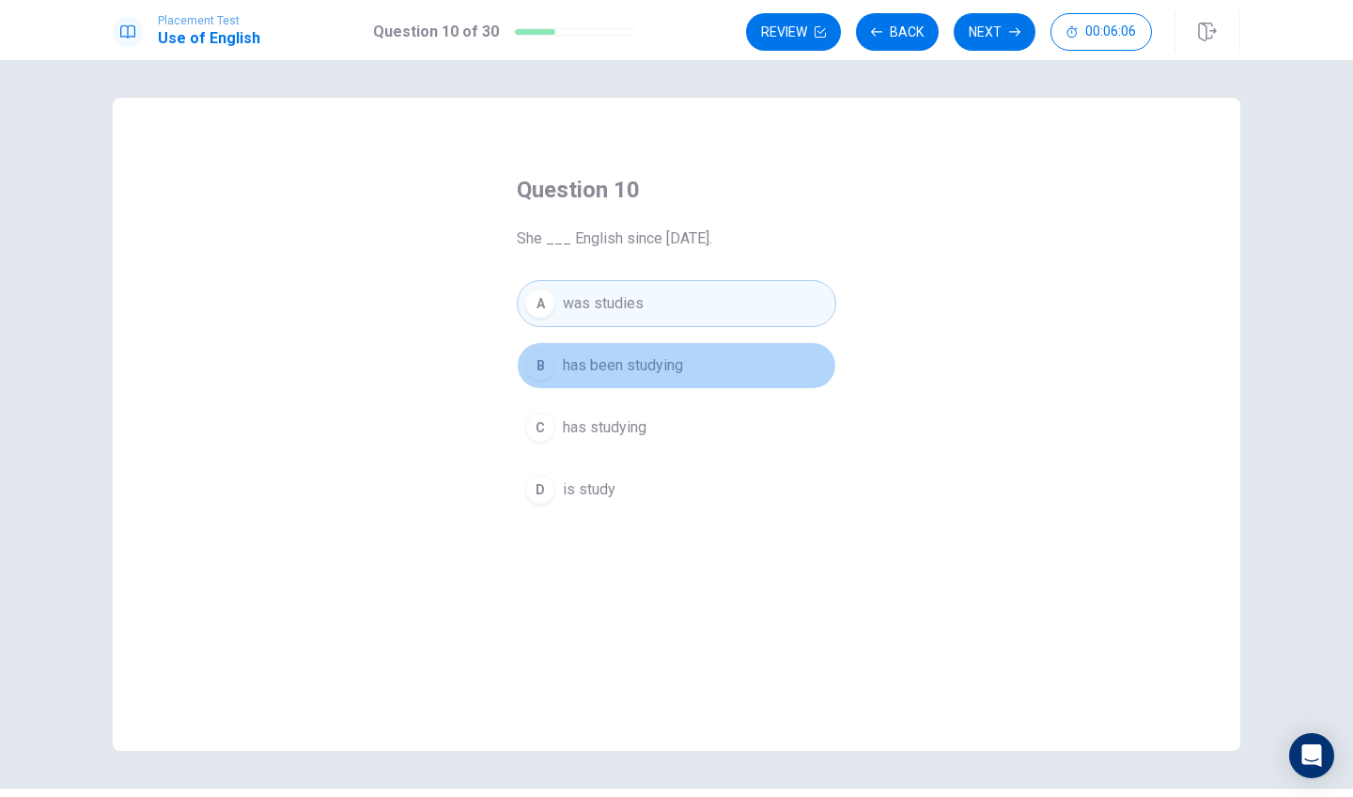
click at [535, 368] on div "B" at bounding box center [540, 366] width 30 height 30
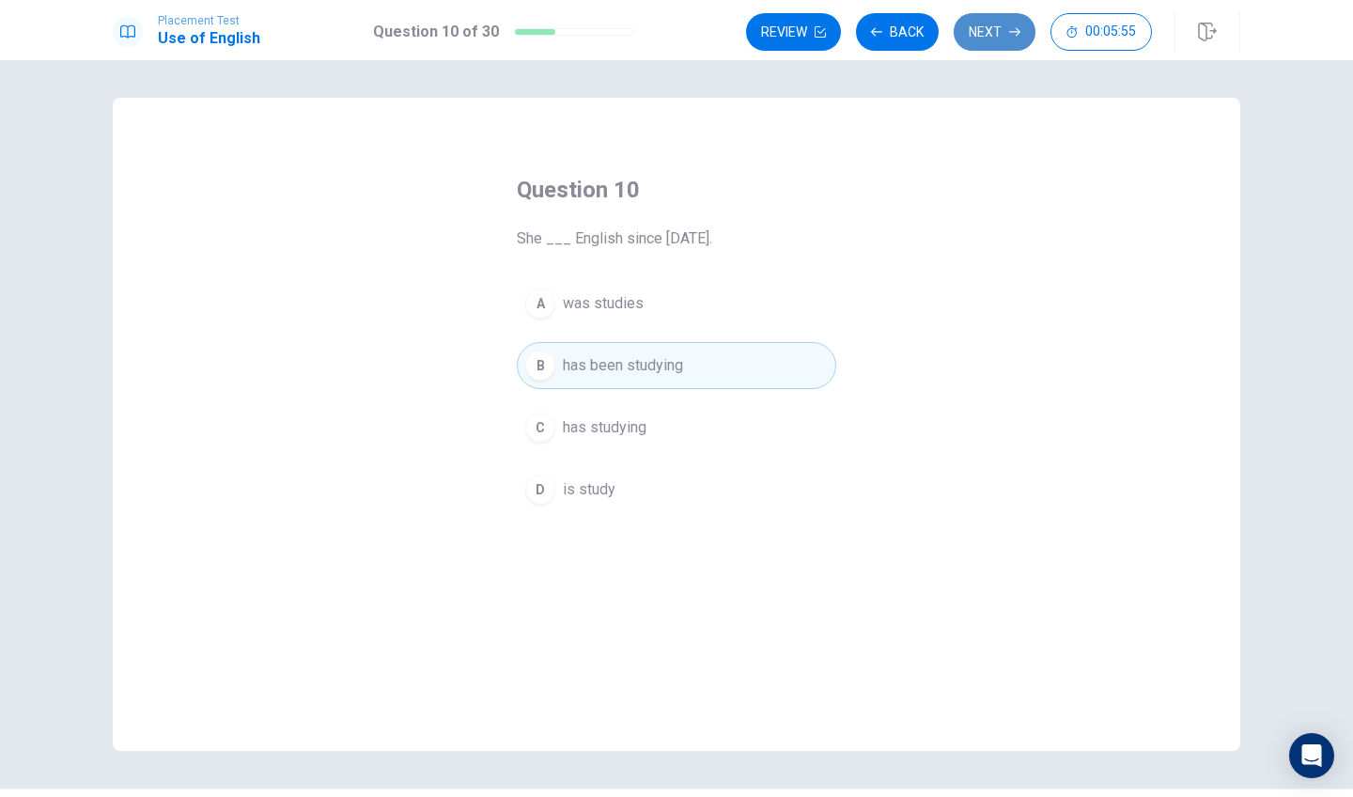
click at [1001, 48] on button "Next" at bounding box center [995, 32] width 82 height 38
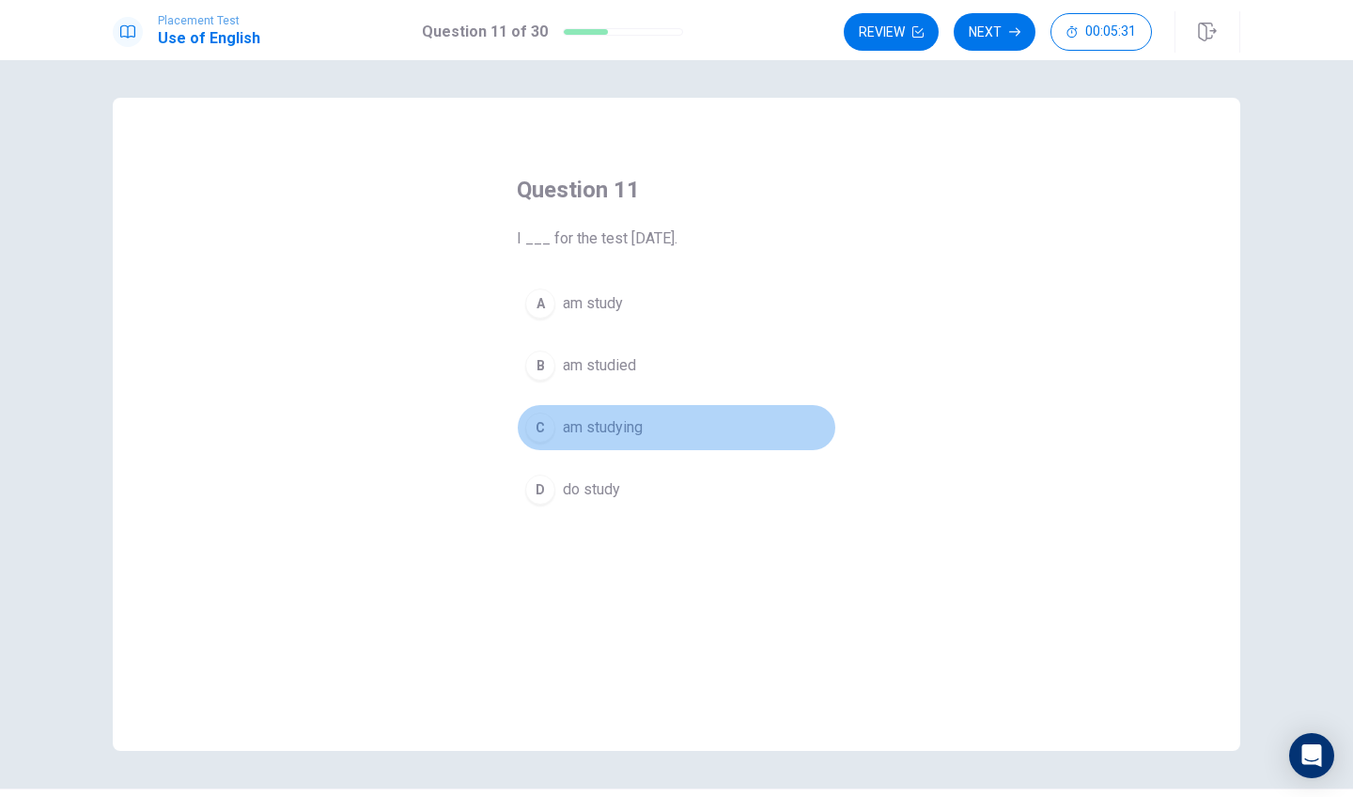
click at [540, 430] on div "C" at bounding box center [540, 428] width 30 height 30
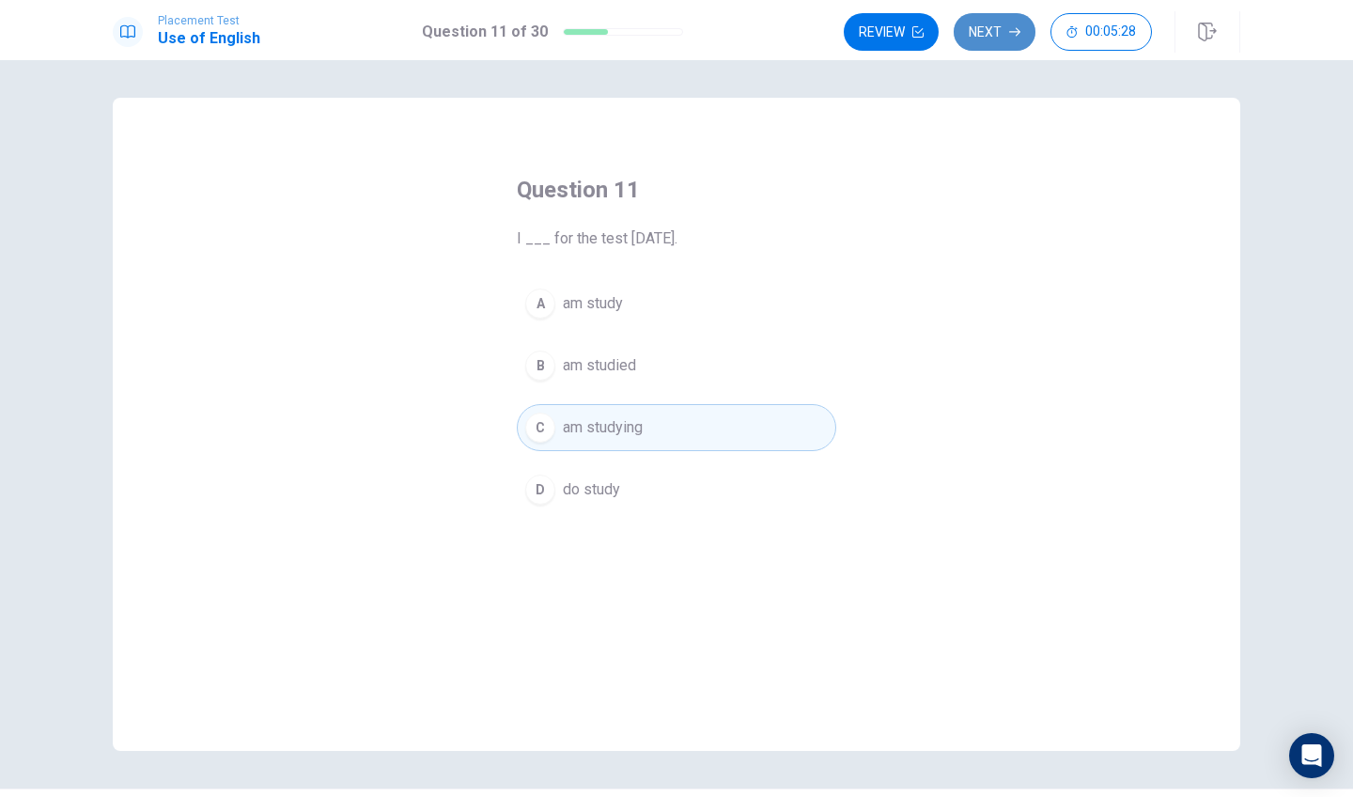
click at [981, 35] on button "Next" at bounding box center [995, 32] width 82 height 38
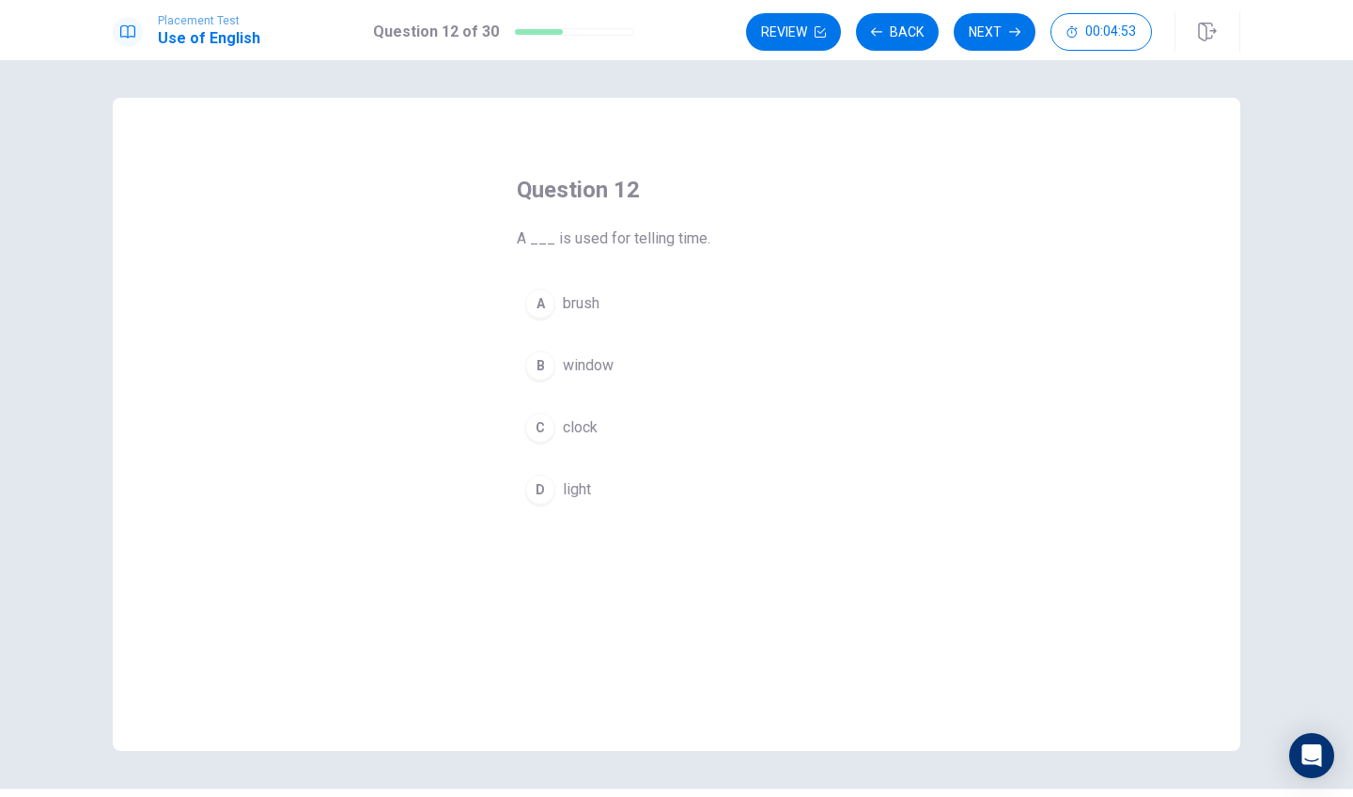
click at [538, 432] on div "C" at bounding box center [540, 428] width 30 height 30
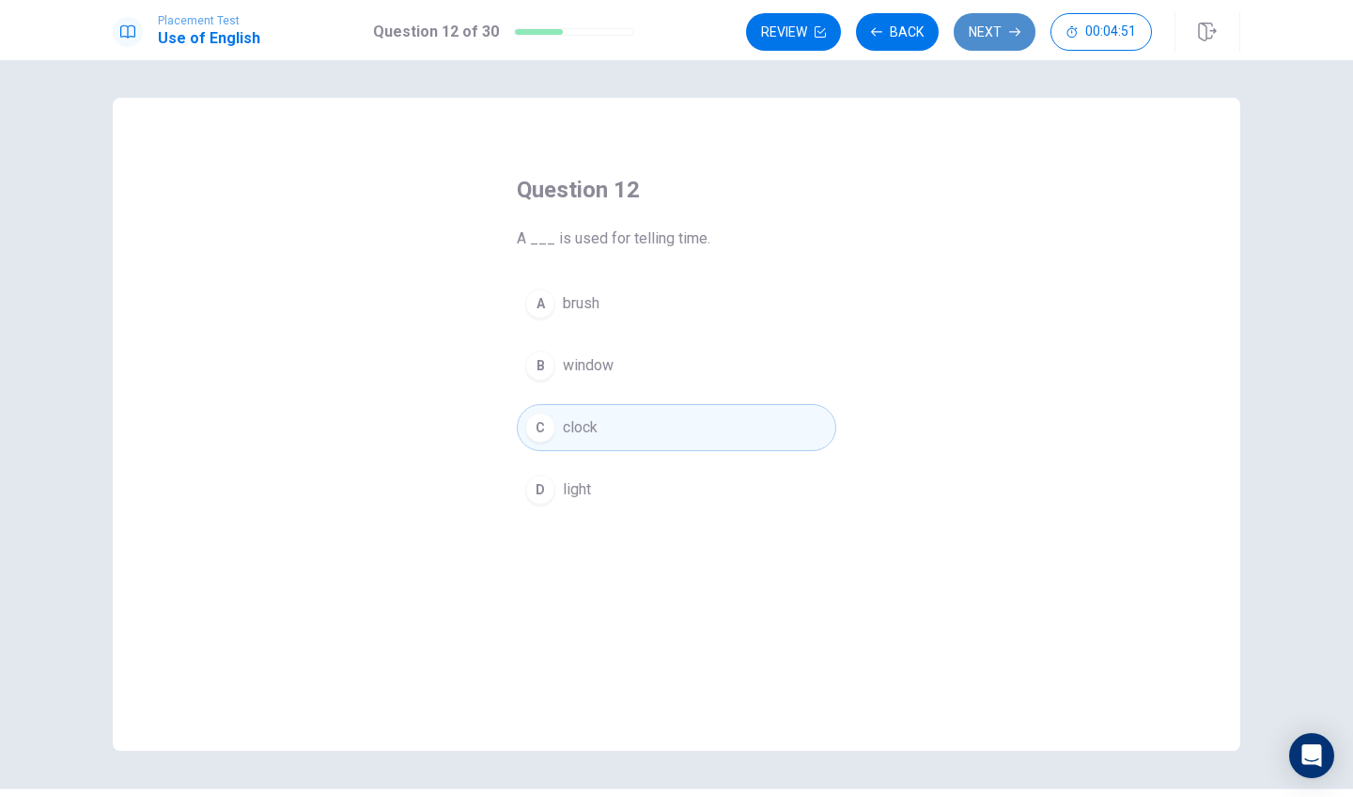
click at [1010, 25] on button "Next" at bounding box center [995, 32] width 82 height 38
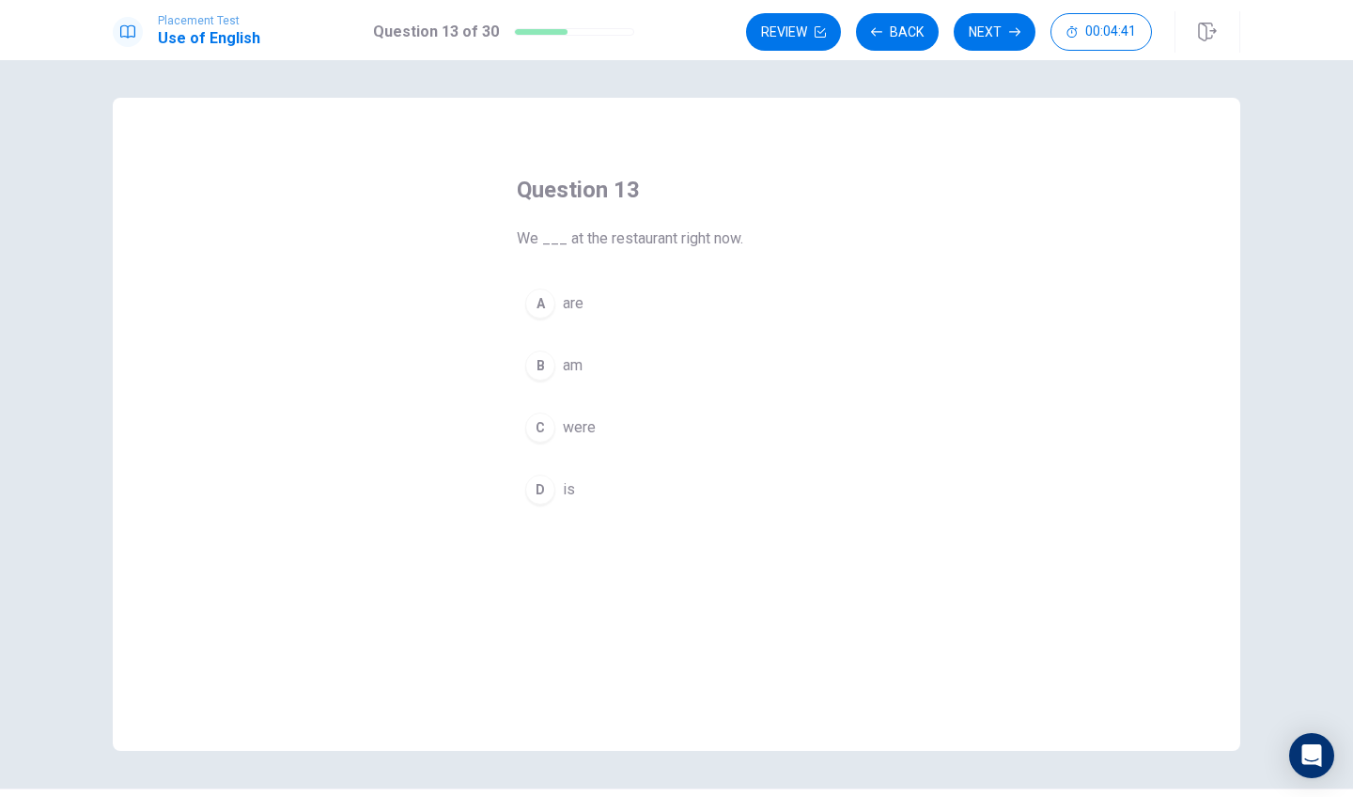
click at [540, 304] on div "A" at bounding box center [540, 304] width 30 height 30
click at [993, 28] on button "Next" at bounding box center [995, 32] width 82 height 38
click at [539, 432] on div "C" at bounding box center [540, 428] width 30 height 30
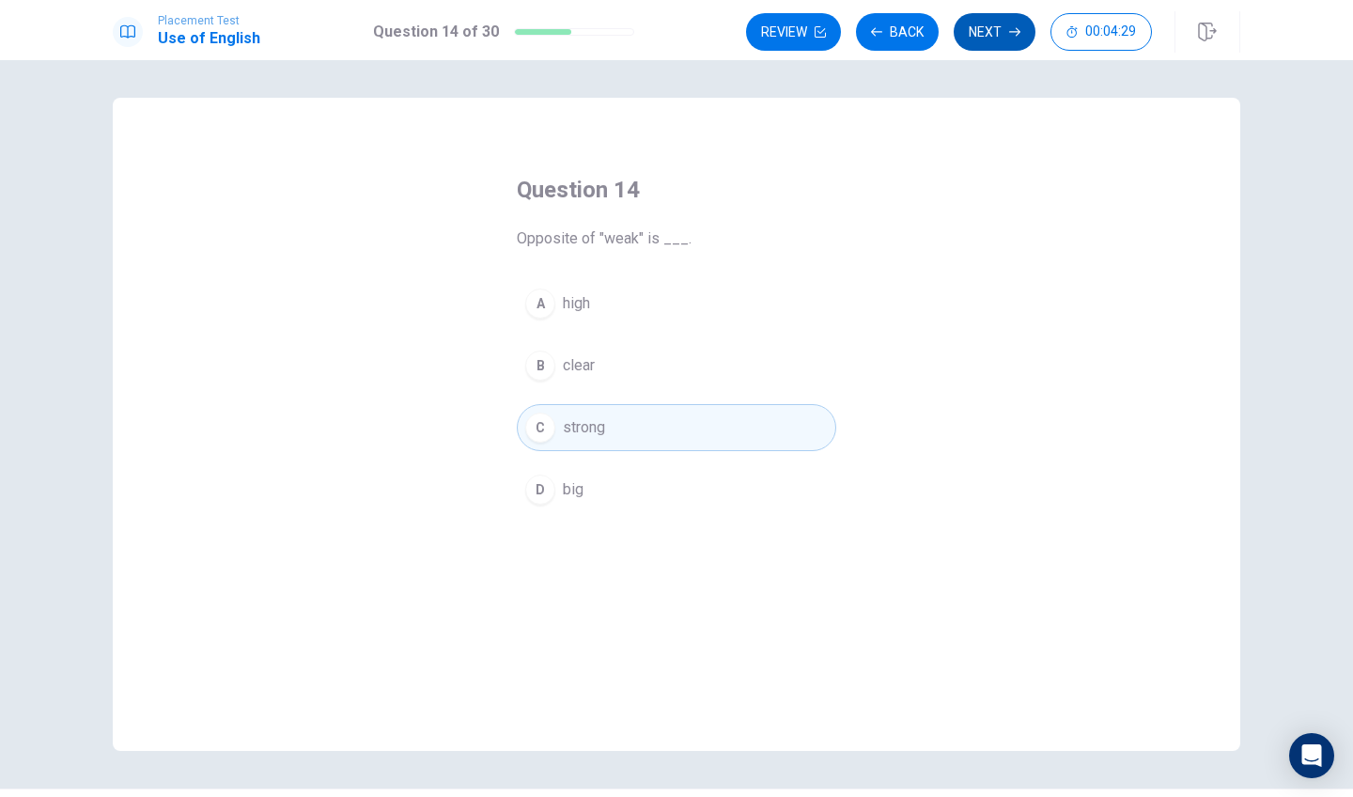
click at [979, 39] on button "Next" at bounding box center [995, 32] width 82 height 38
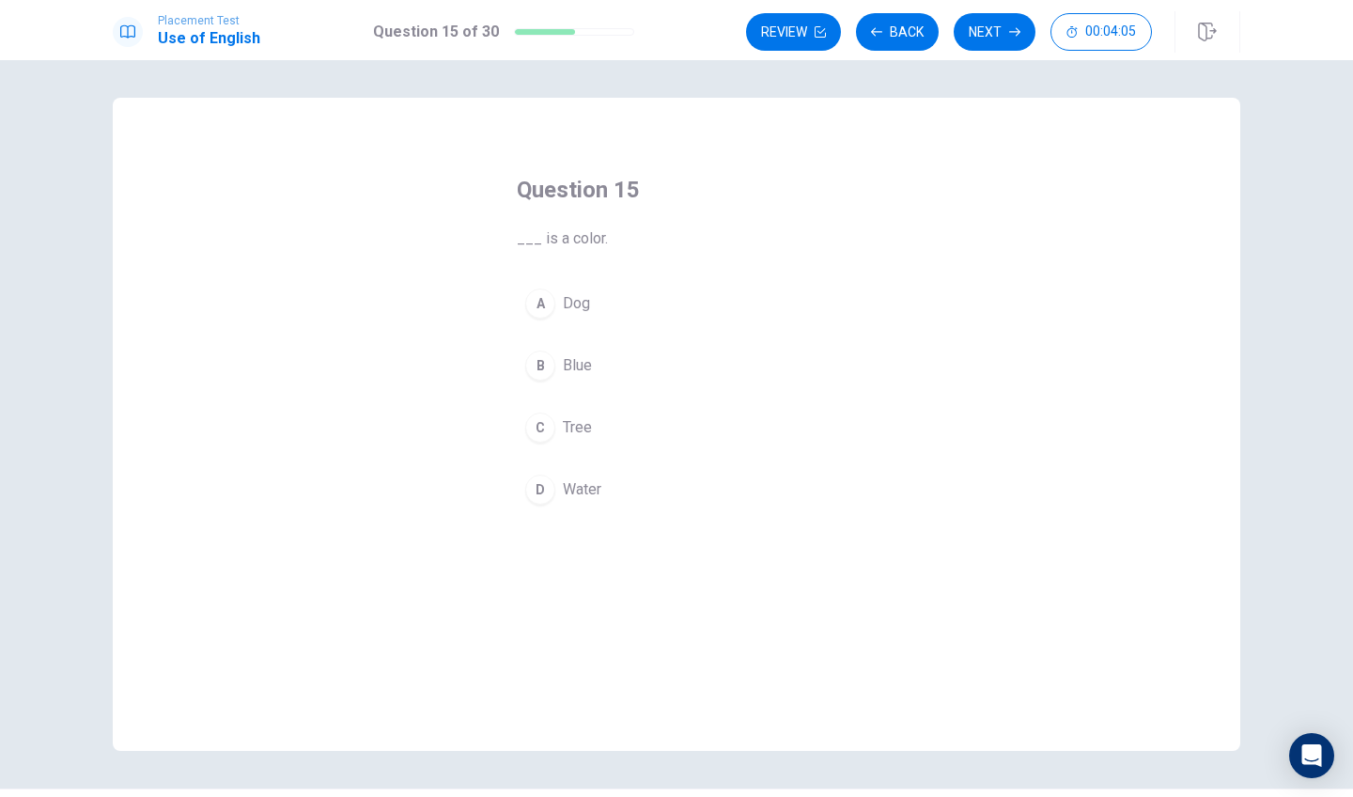
click at [541, 357] on div "B" at bounding box center [540, 366] width 30 height 30
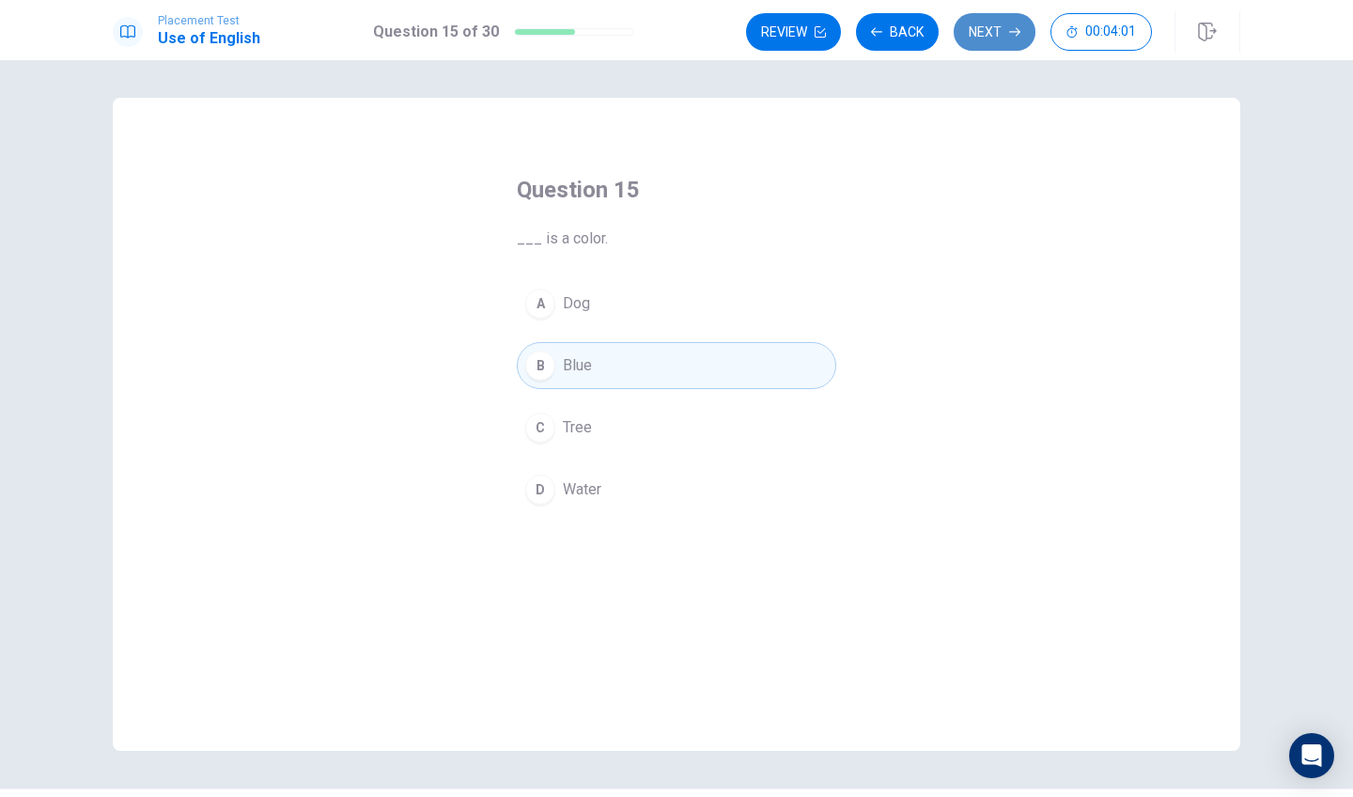
click at [984, 27] on button "Next" at bounding box center [995, 32] width 82 height 38
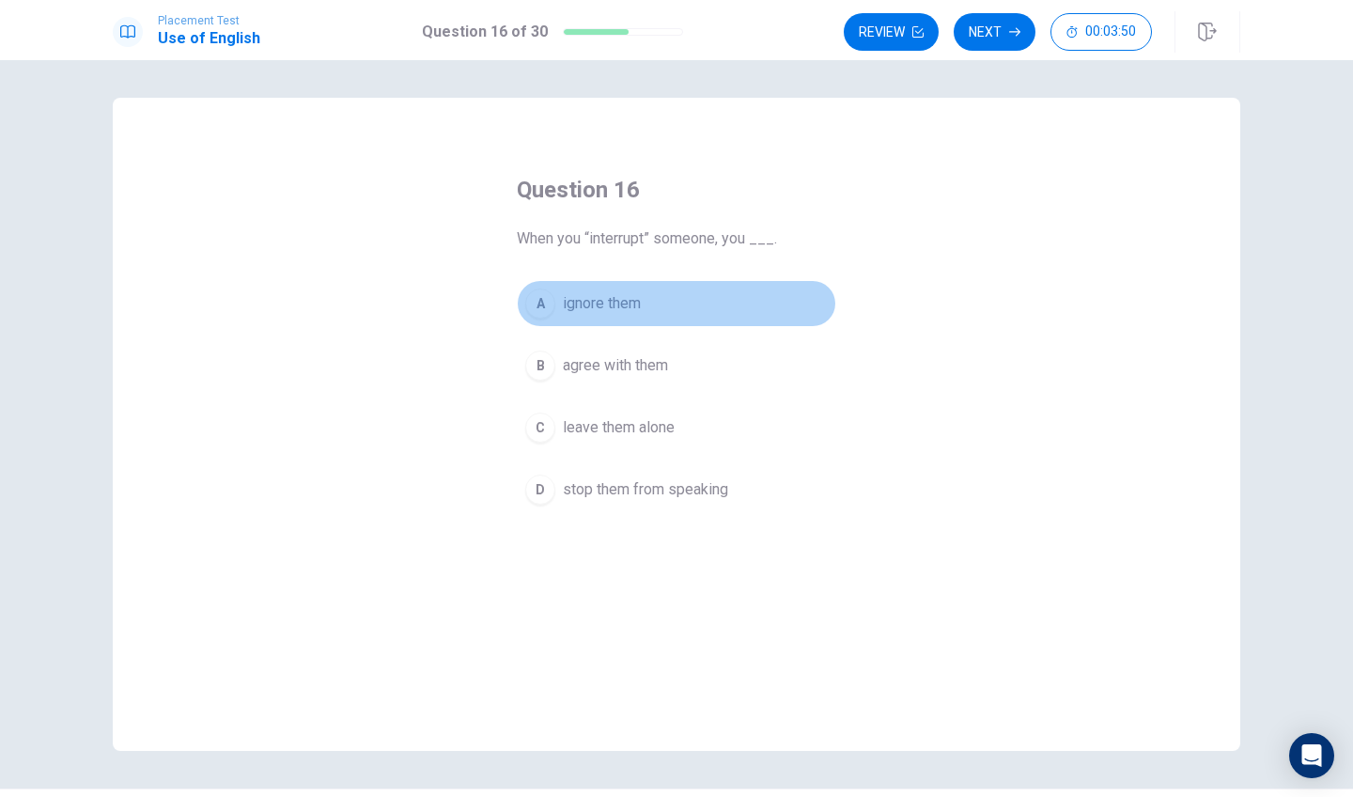
click at [531, 303] on div "A" at bounding box center [540, 304] width 30 height 30
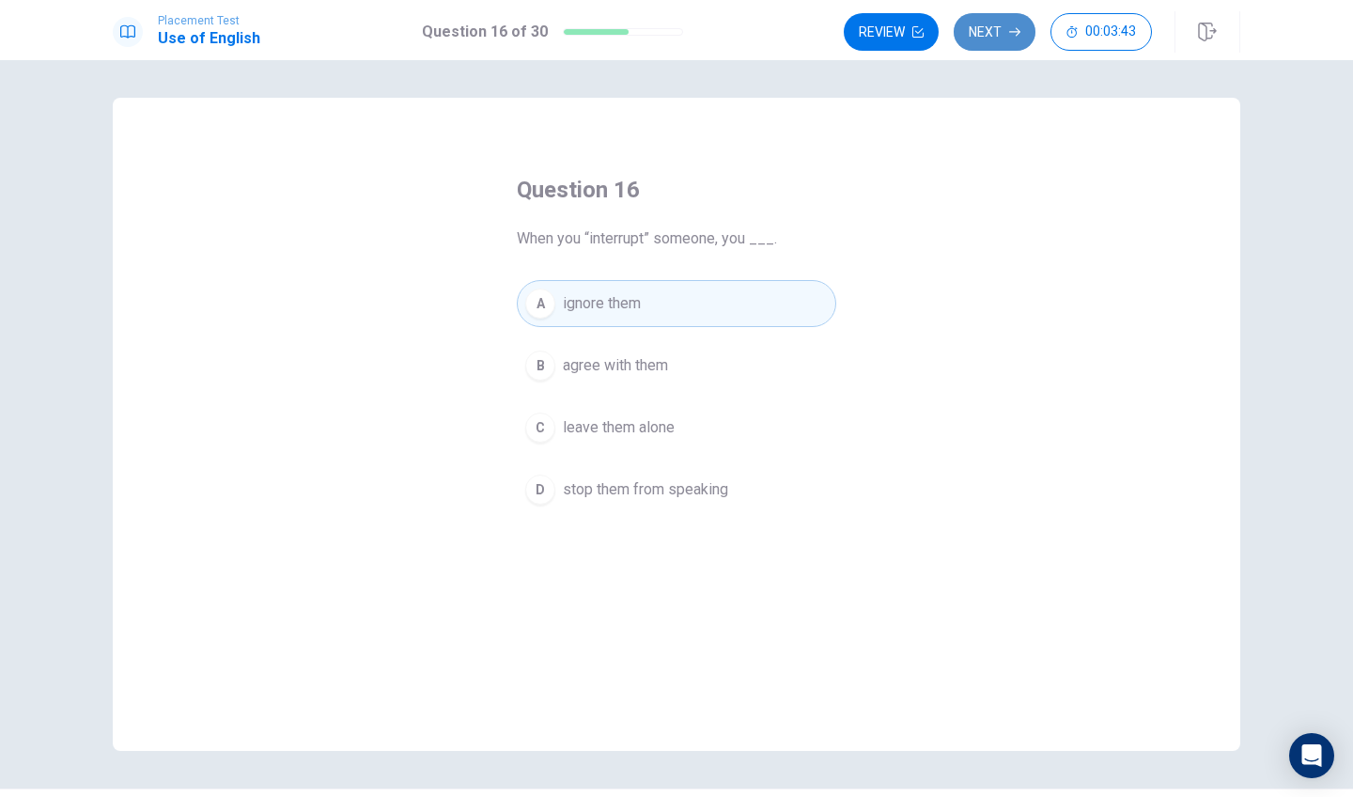
click at [1023, 28] on button "Next" at bounding box center [995, 32] width 82 height 38
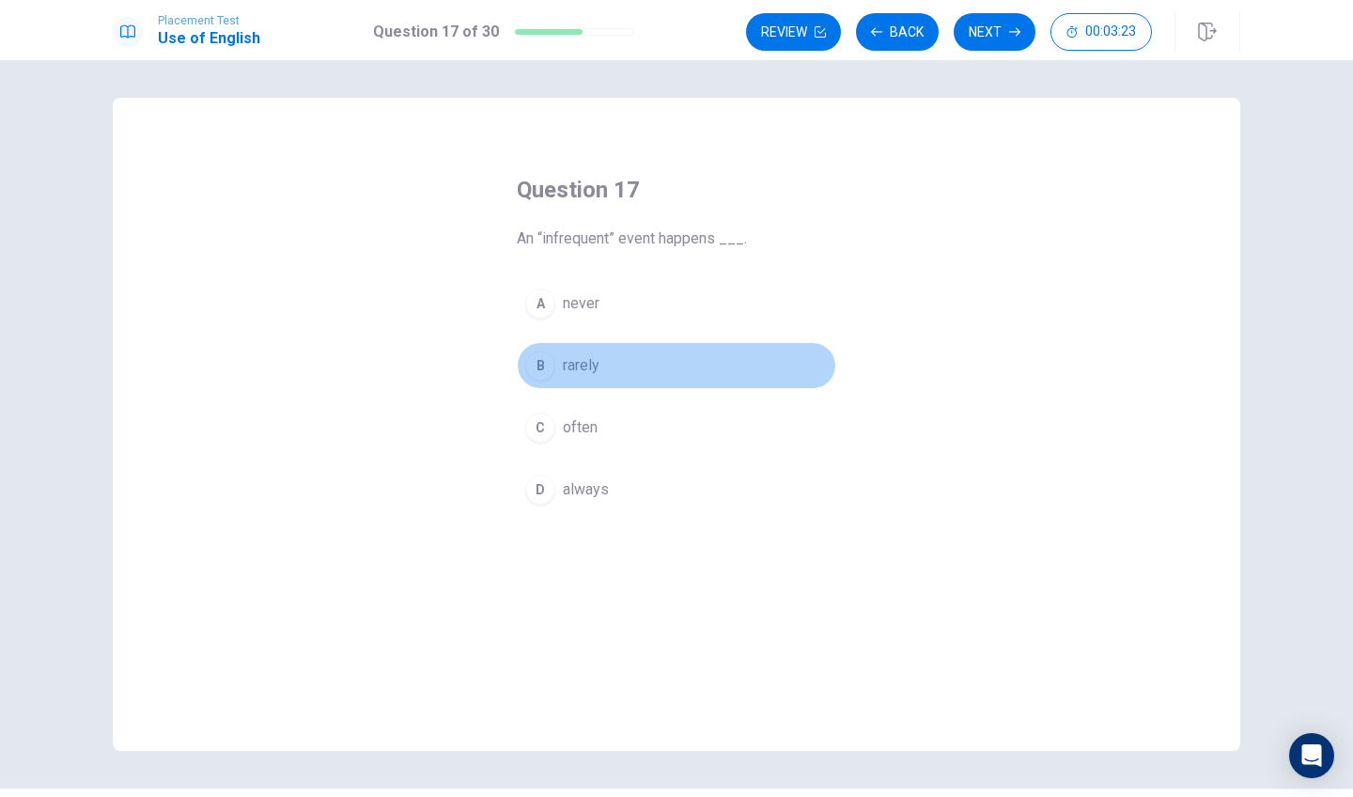
click at [546, 364] on div "B" at bounding box center [540, 366] width 30 height 30
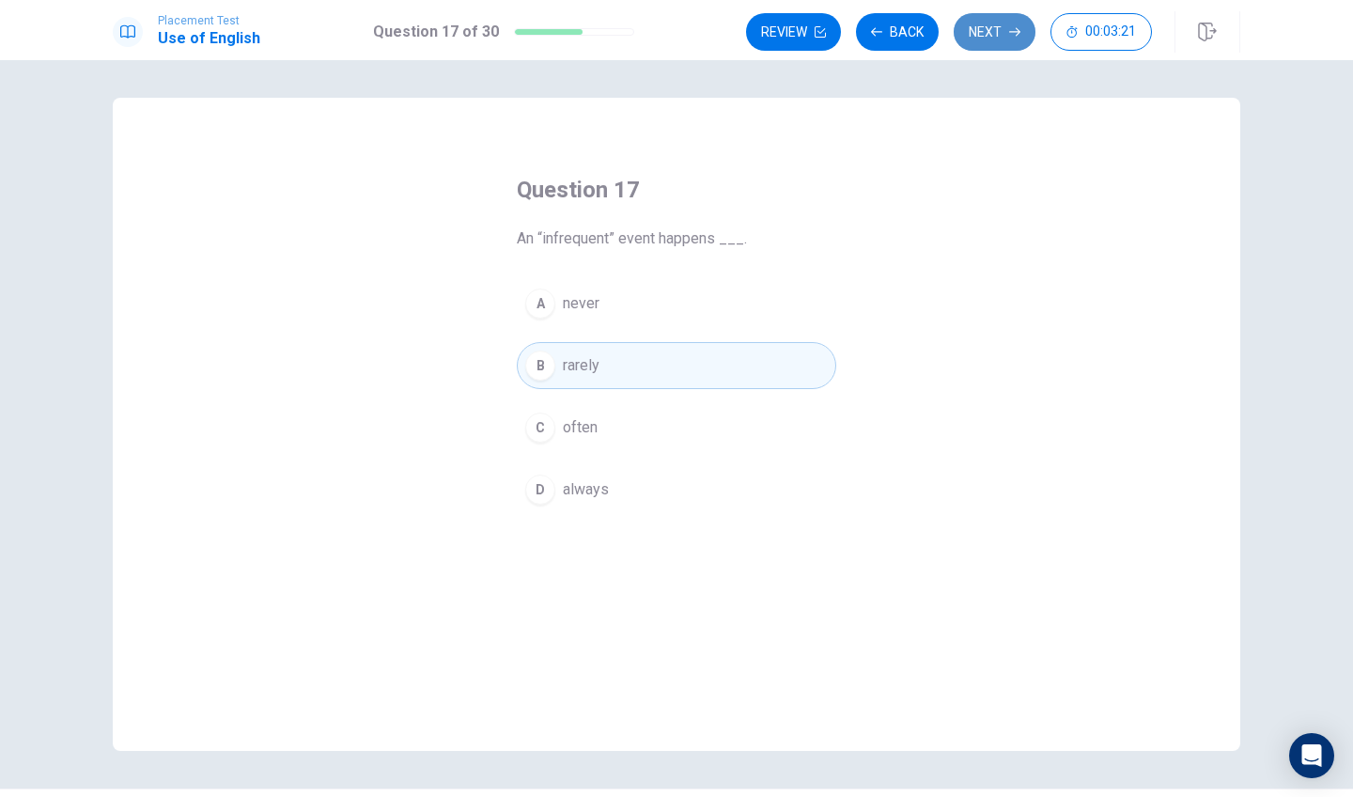
click at [1003, 23] on button "Next" at bounding box center [995, 32] width 82 height 38
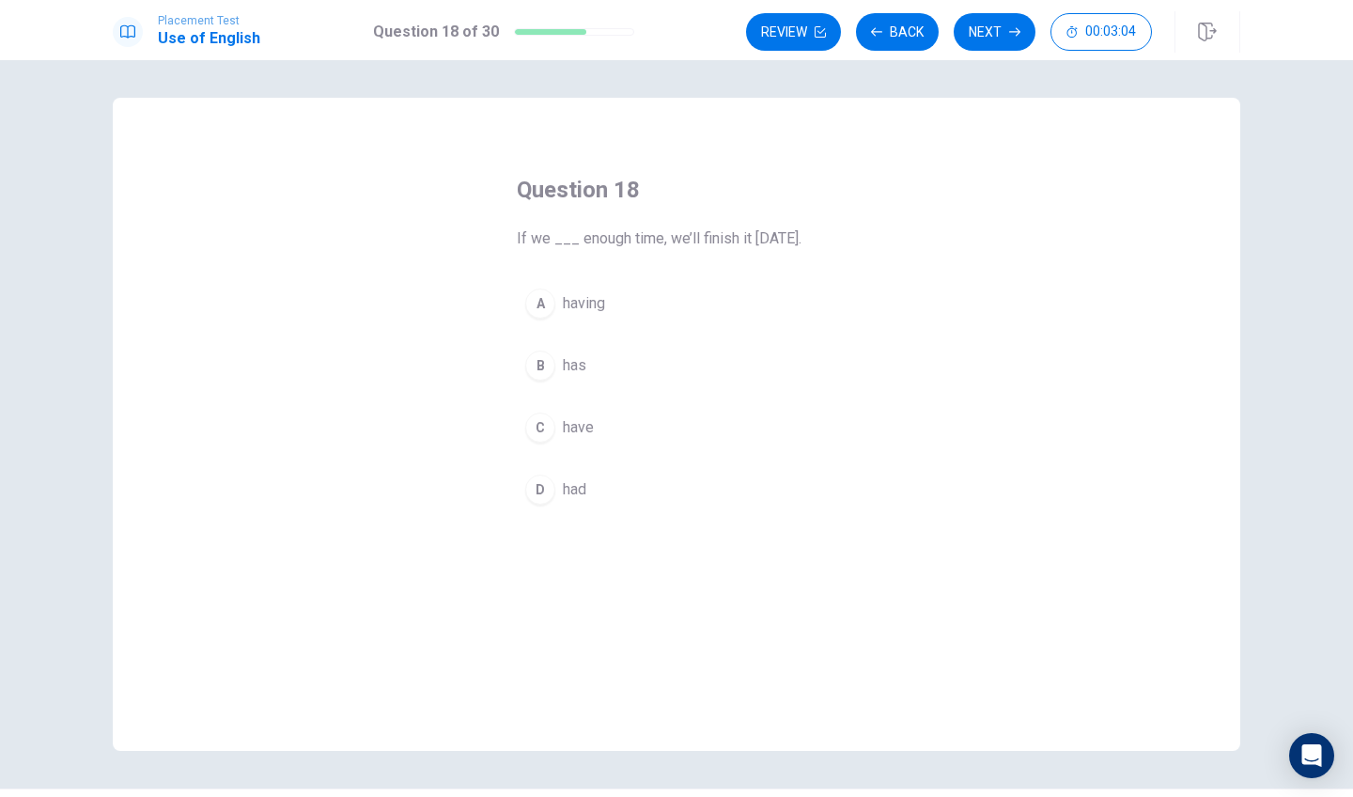
click at [543, 360] on div "B" at bounding box center [540, 366] width 30 height 30
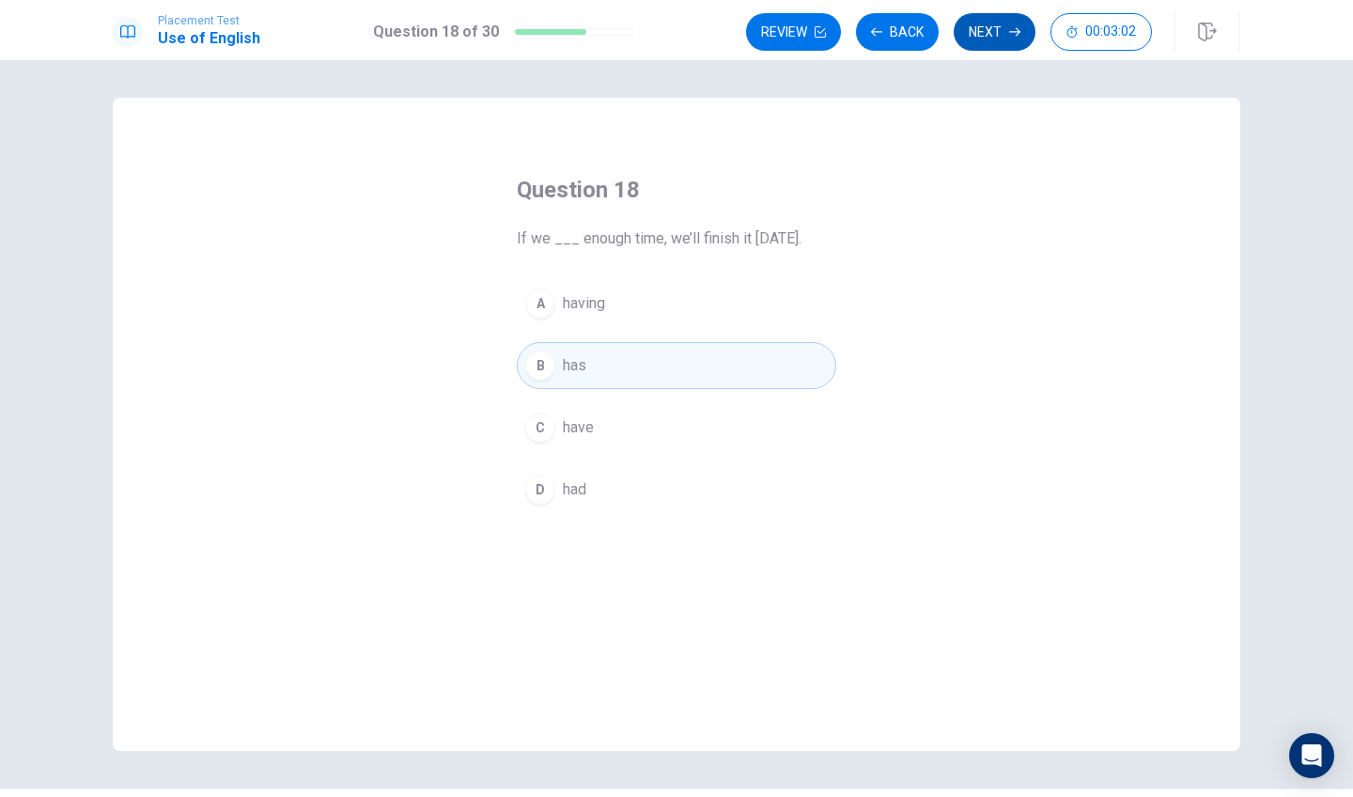
click at [992, 38] on button "Next" at bounding box center [995, 32] width 82 height 38
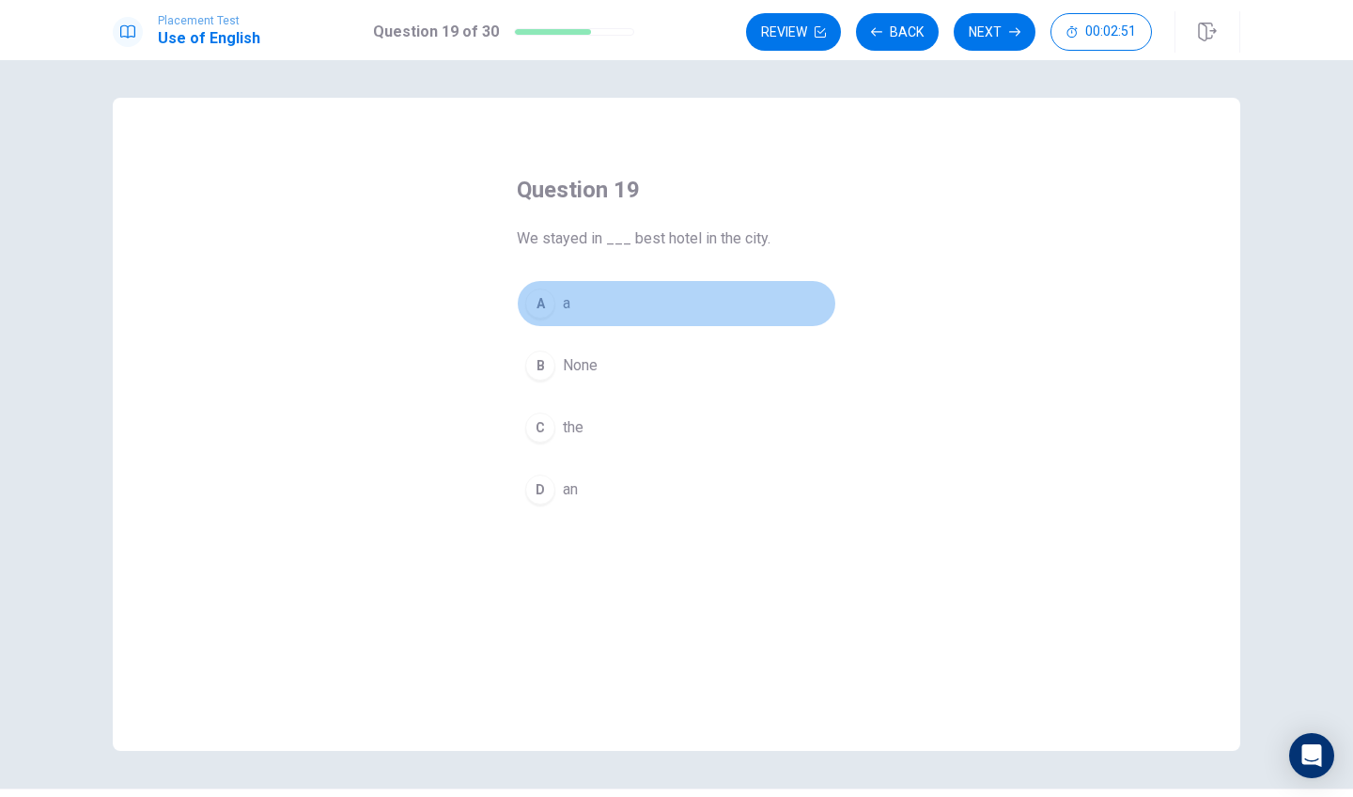
click at [534, 309] on div "A" at bounding box center [540, 304] width 30 height 30
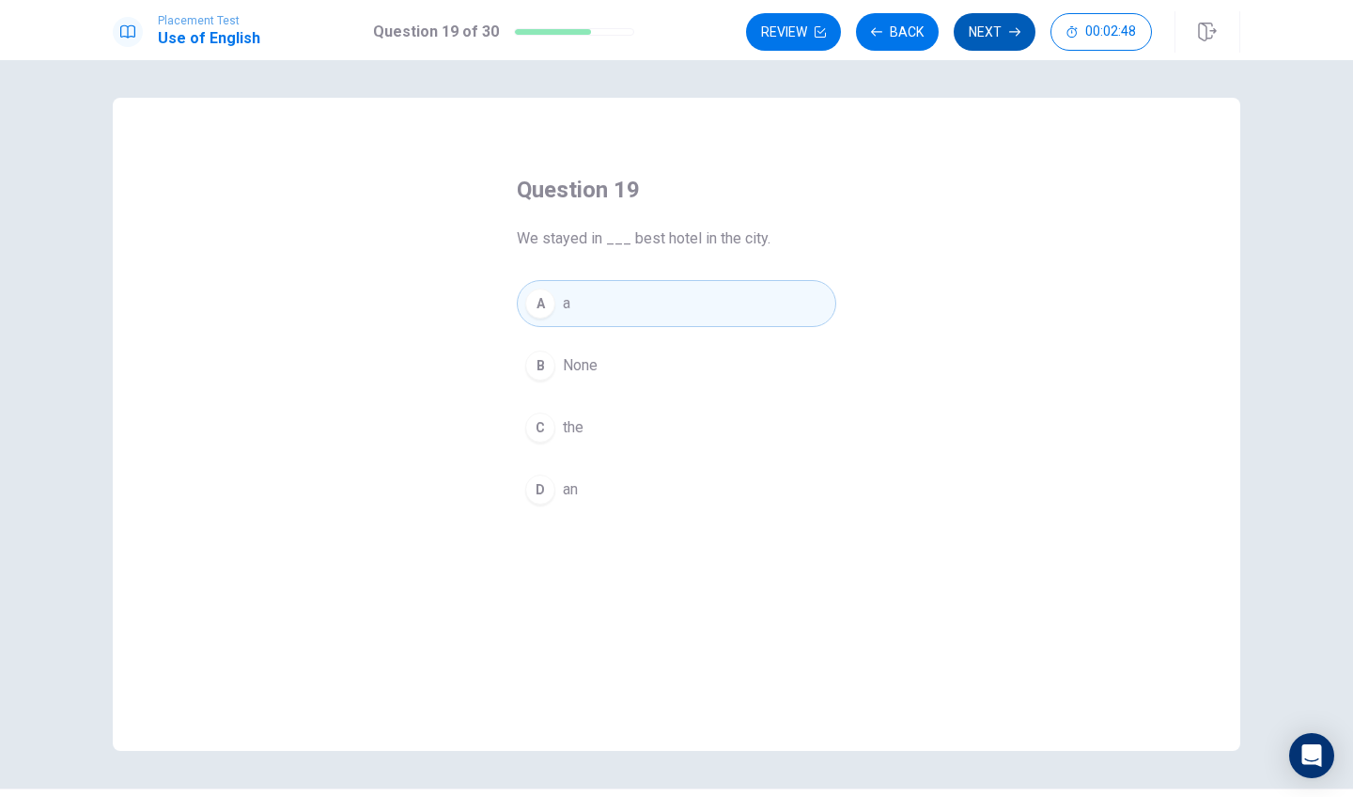
click at [993, 21] on button "Next" at bounding box center [995, 32] width 82 height 38
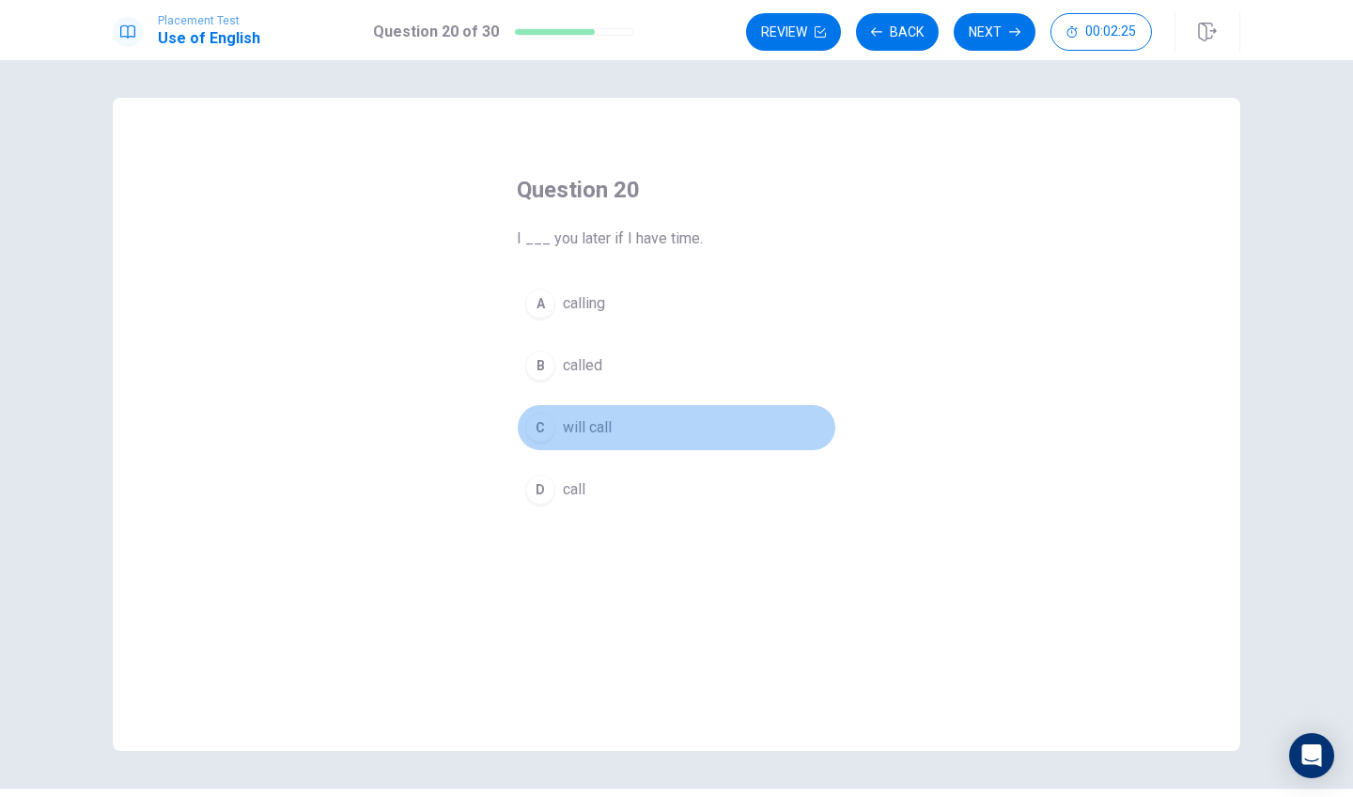
click at [546, 433] on div "C" at bounding box center [540, 428] width 30 height 30
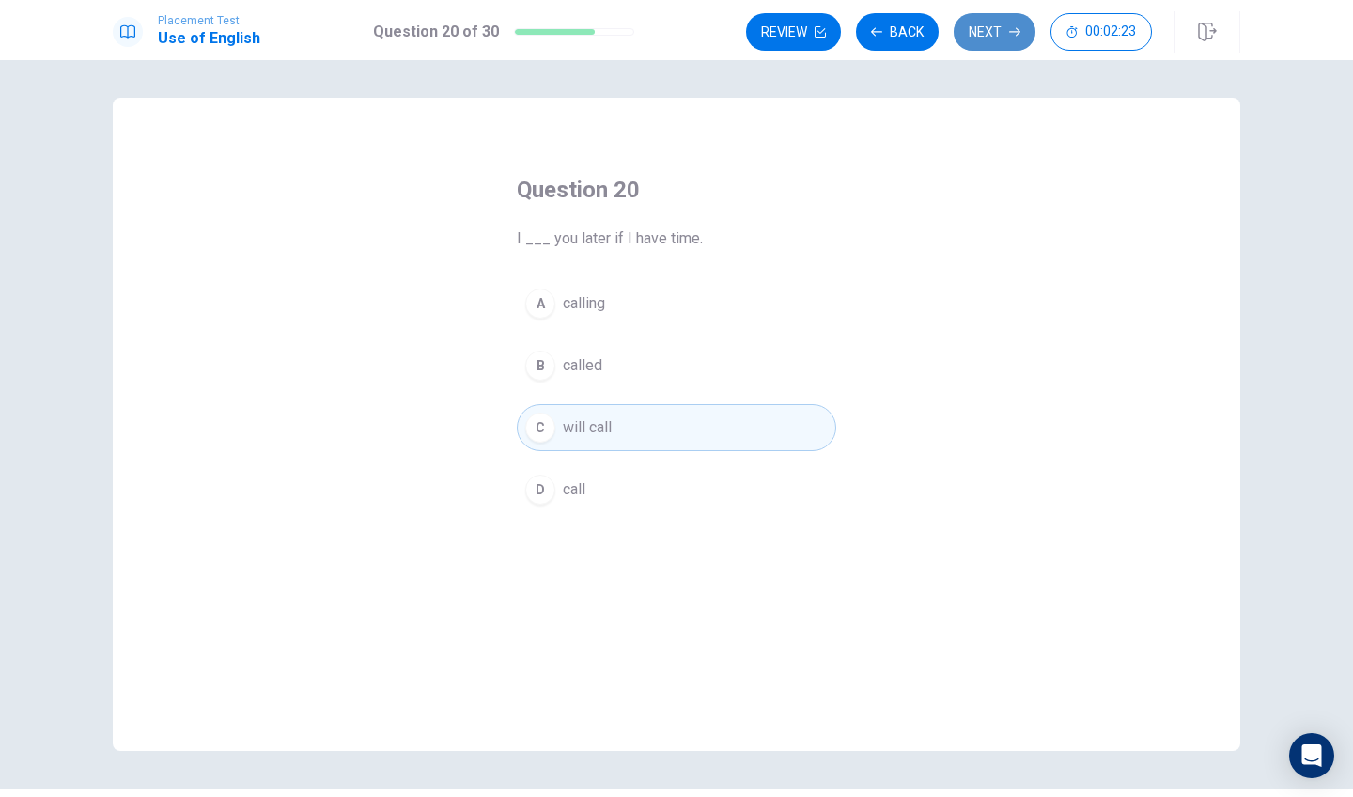
click at [978, 43] on button "Next" at bounding box center [995, 32] width 82 height 38
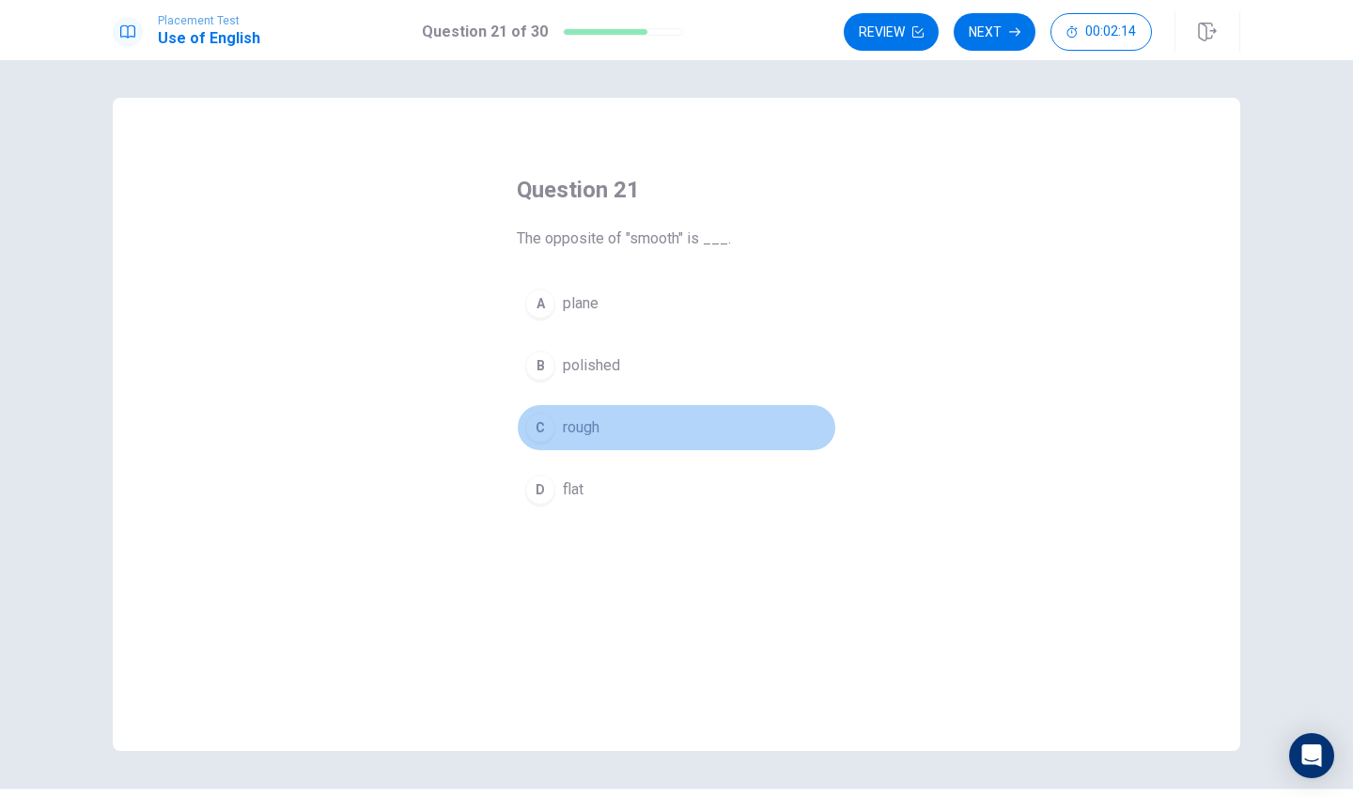
click at [545, 434] on div "C" at bounding box center [540, 428] width 30 height 30
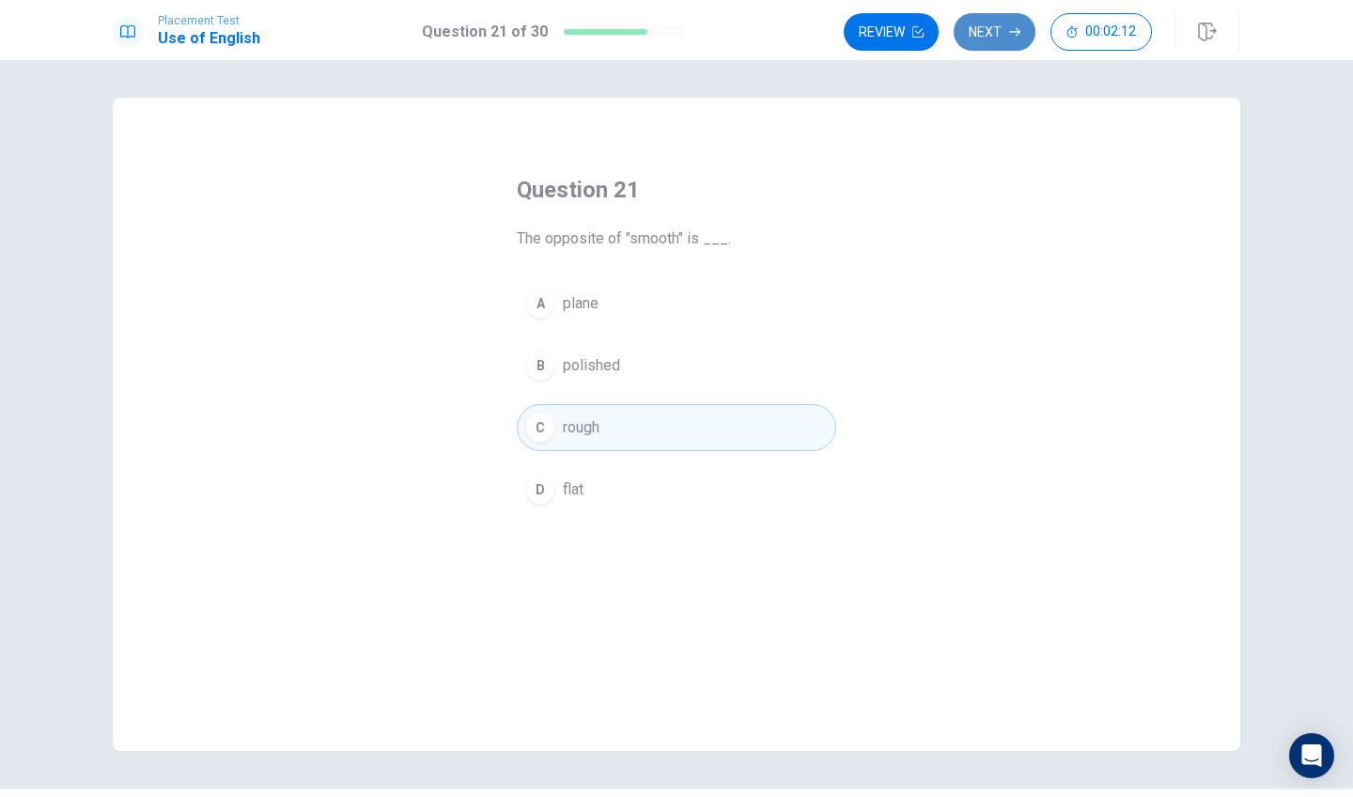
click at [985, 41] on button "Next" at bounding box center [995, 32] width 82 height 38
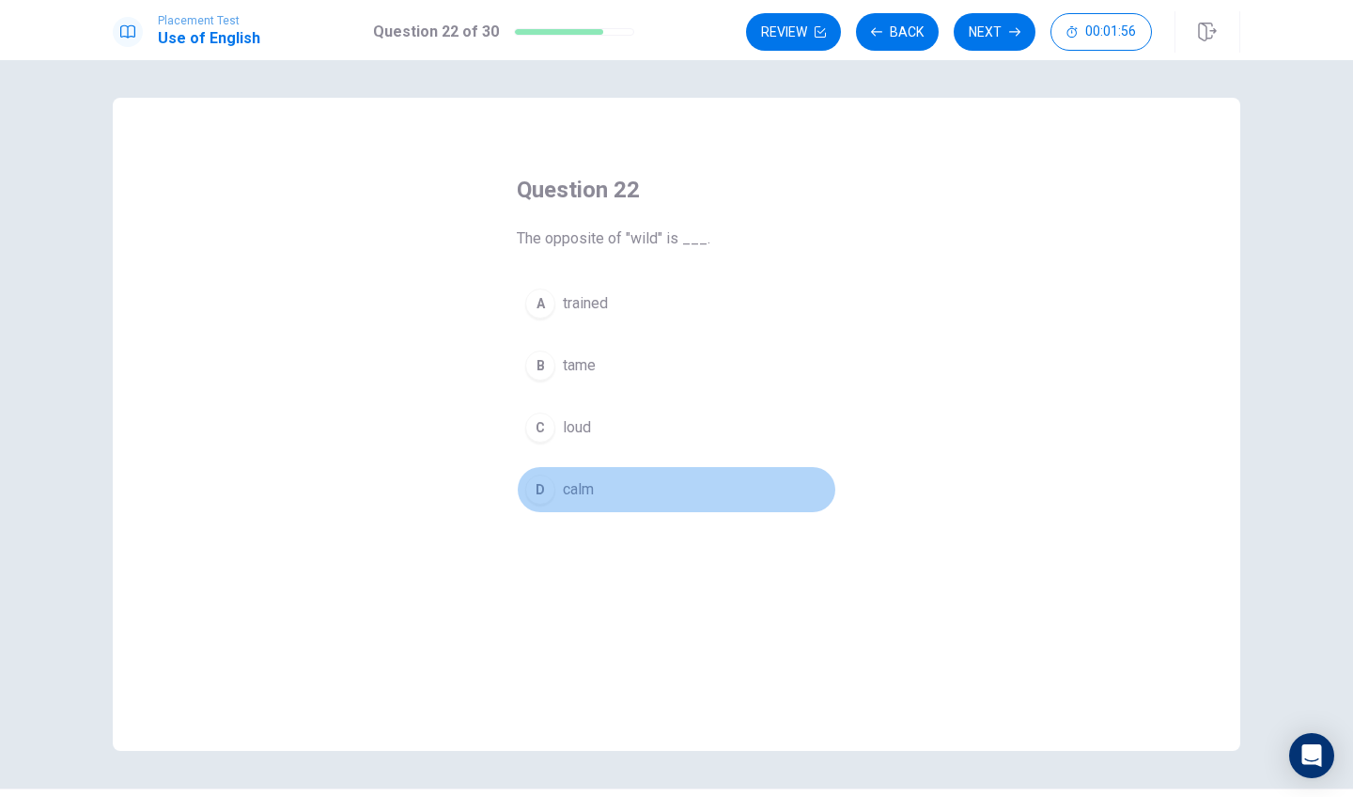
click at [540, 481] on div "D" at bounding box center [540, 490] width 30 height 30
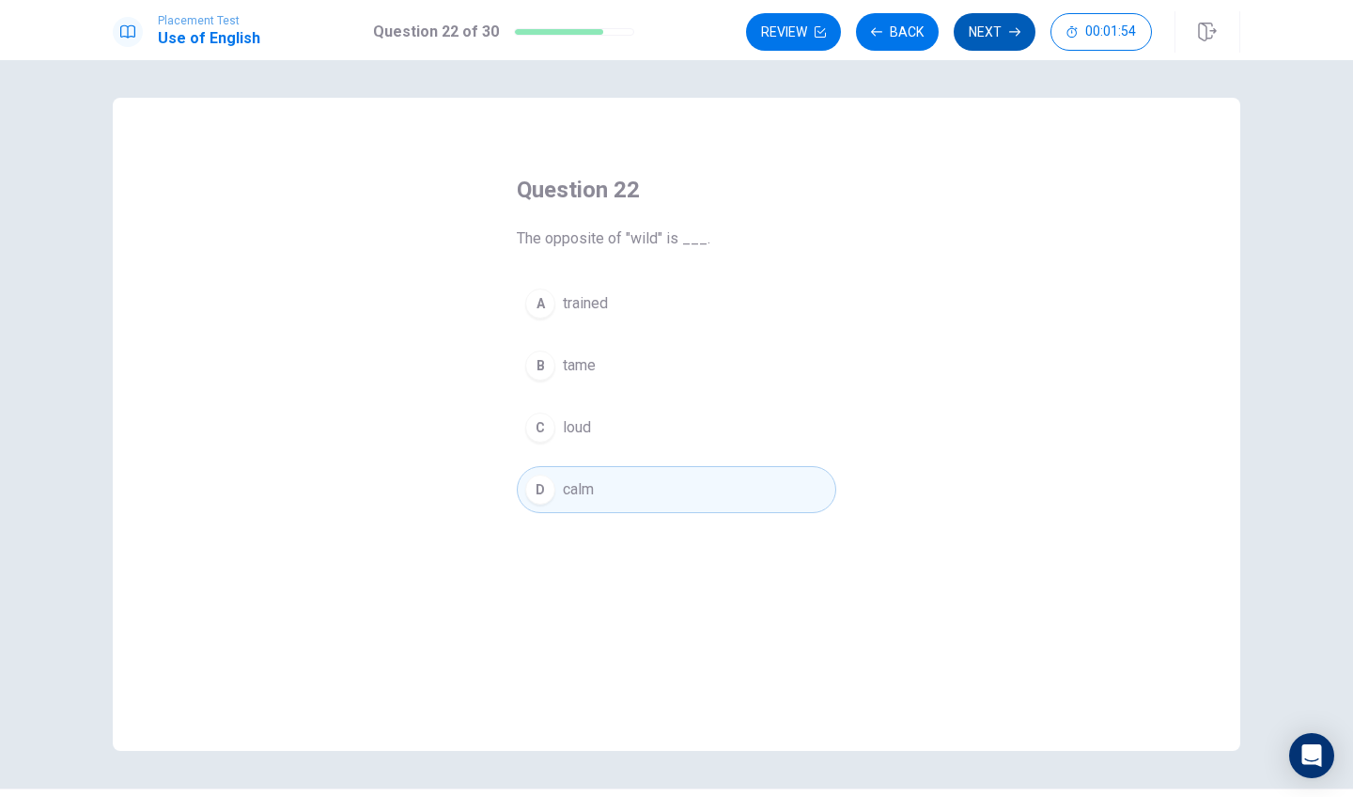
click at [997, 24] on button "Next" at bounding box center [995, 32] width 82 height 38
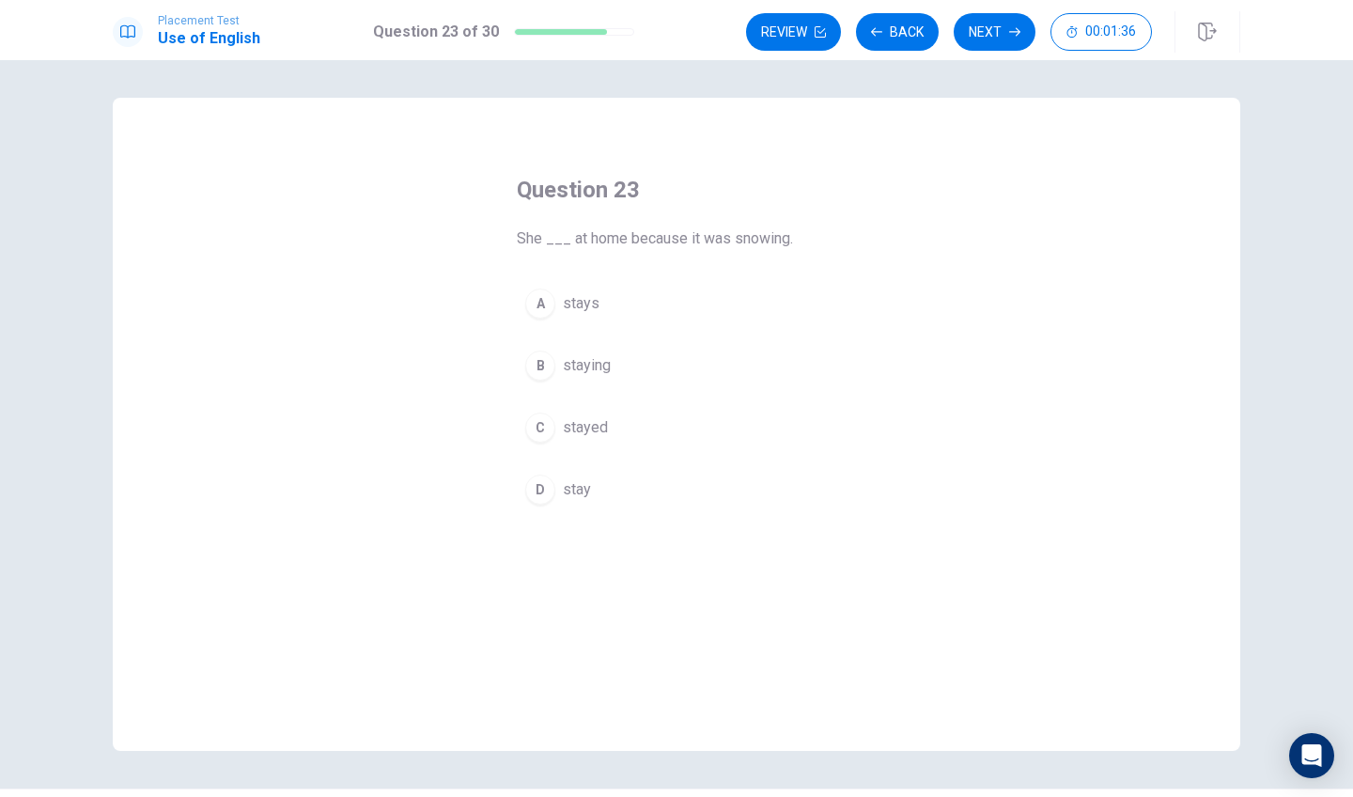
click at [539, 369] on div "B" at bounding box center [540, 366] width 30 height 30
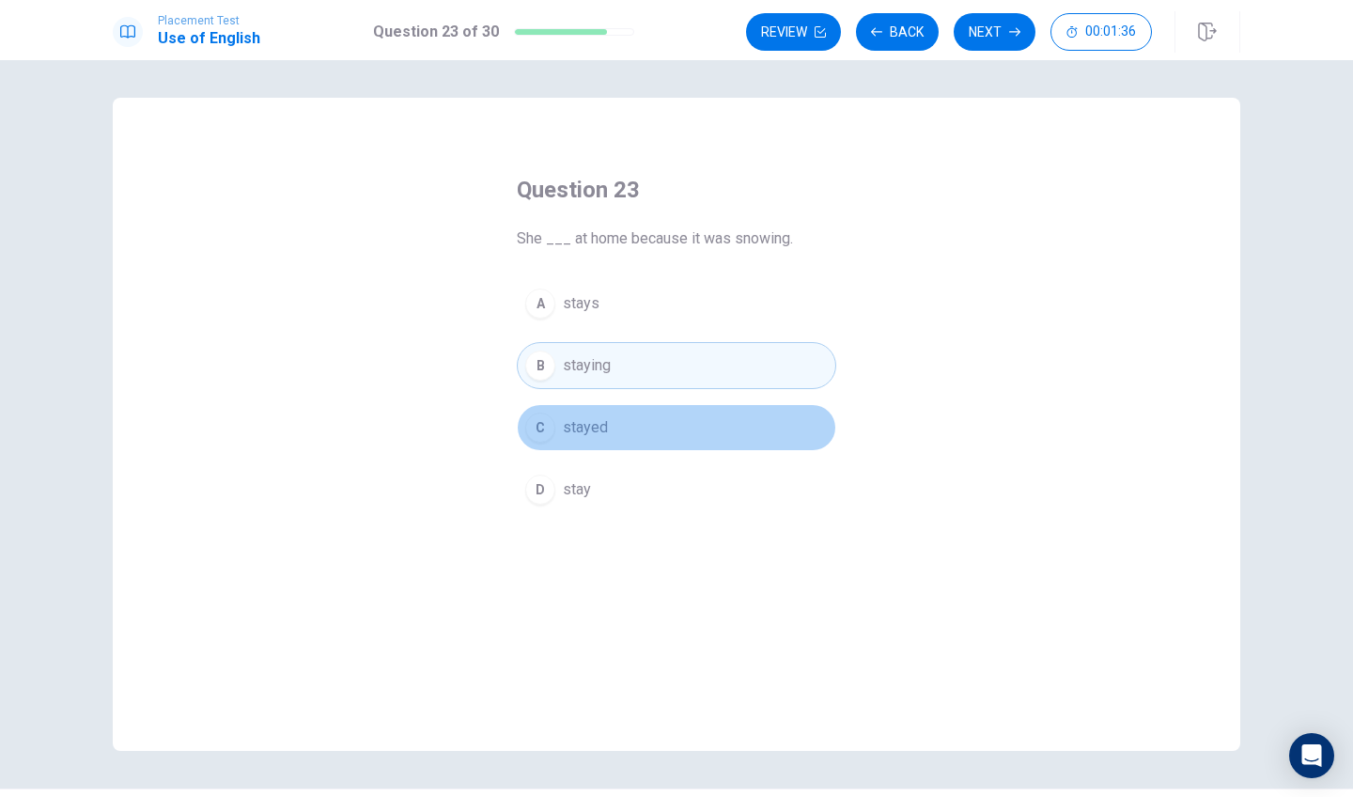
click at [537, 424] on div "C" at bounding box center [540, 428] width 30 height 30
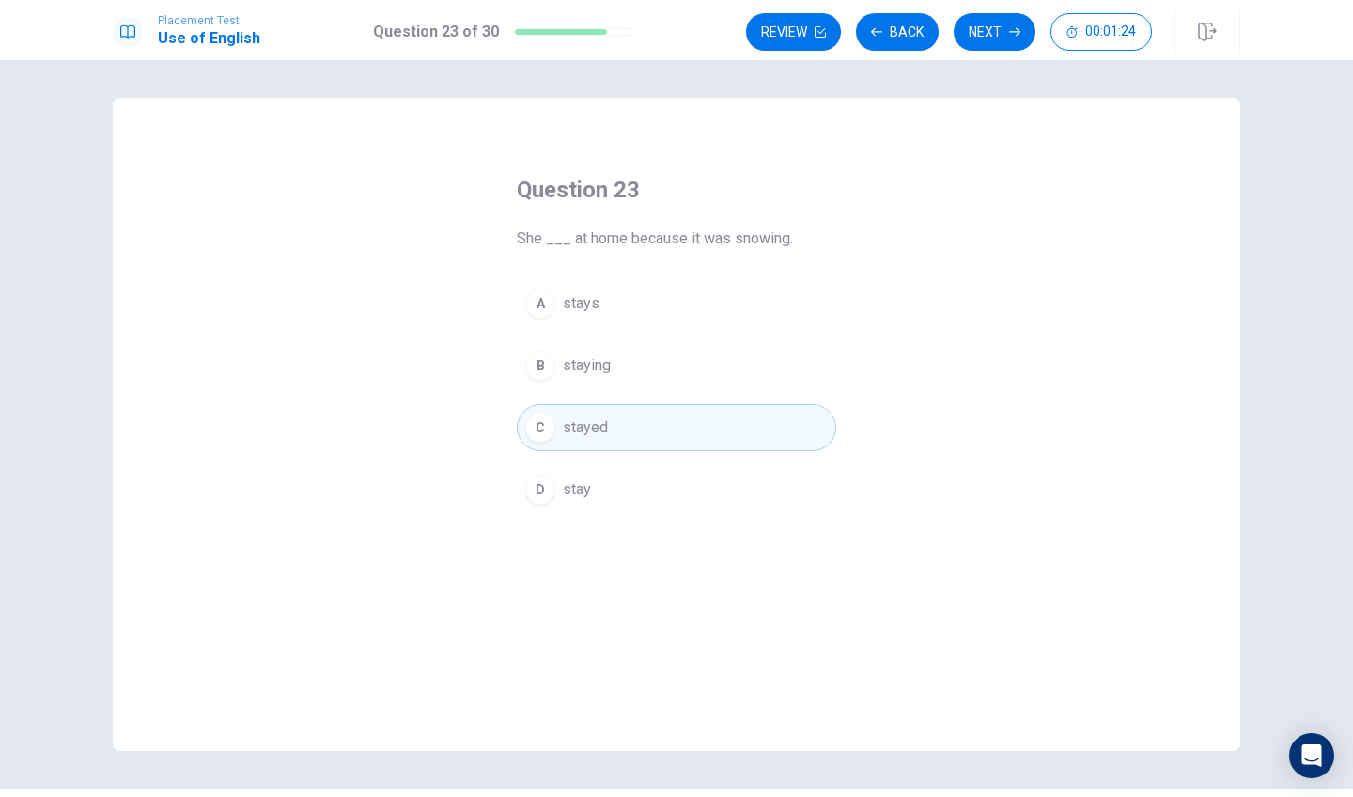
click at [540, 371] on div "B" at bounding box center [540, 366] width 30 height 30
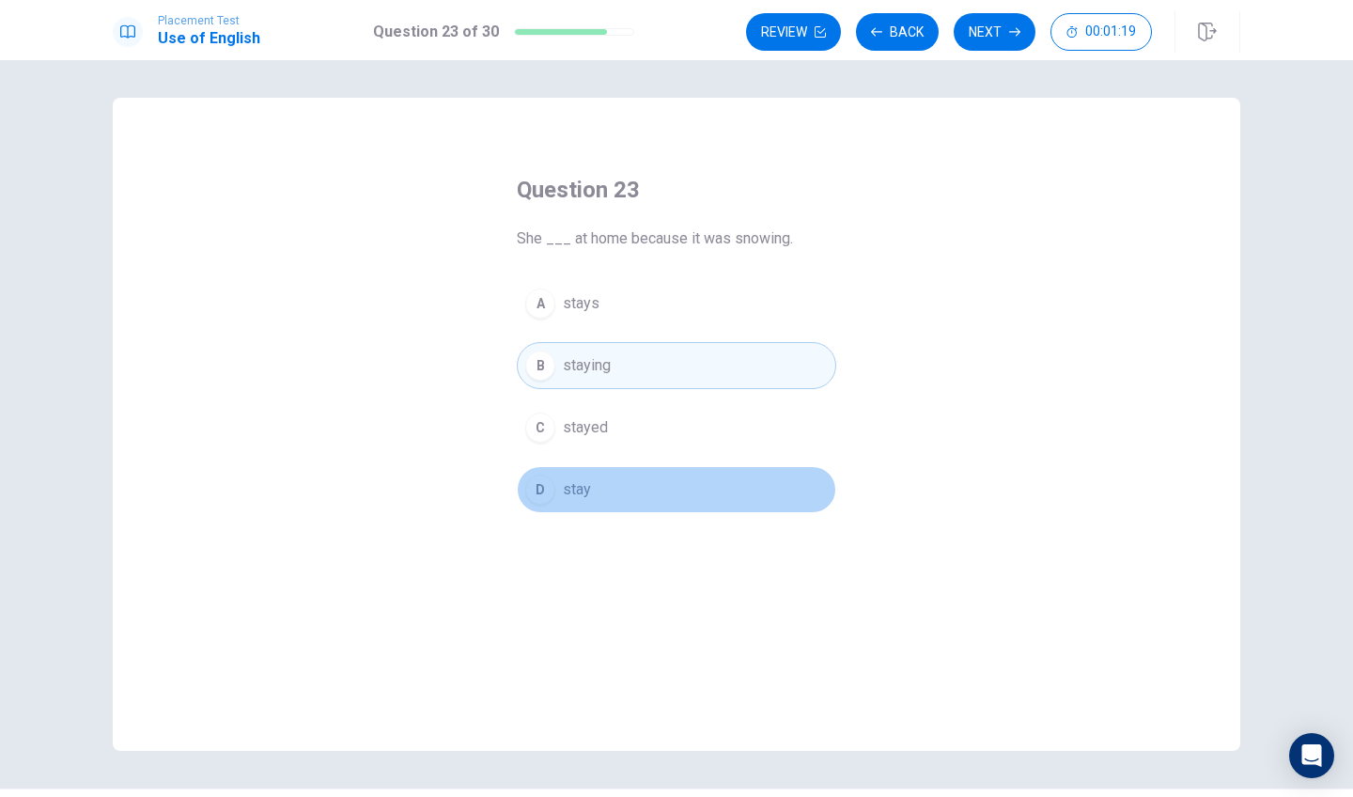
click at [543, 493] on div "D" at bounding box center [540, 490] width 30 height 30
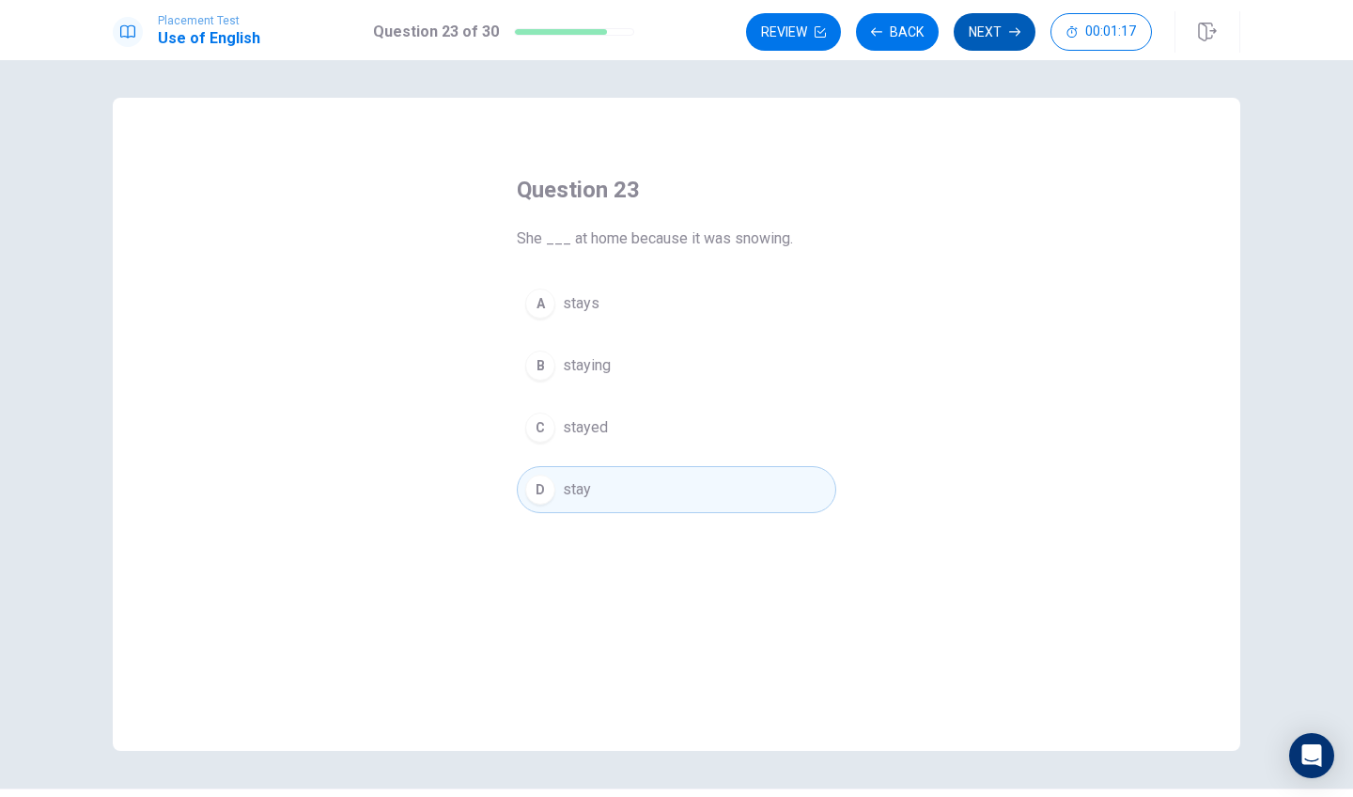
click at [1017, 23] on button "Next" at bounding box center [995, 32] width 82 height 38
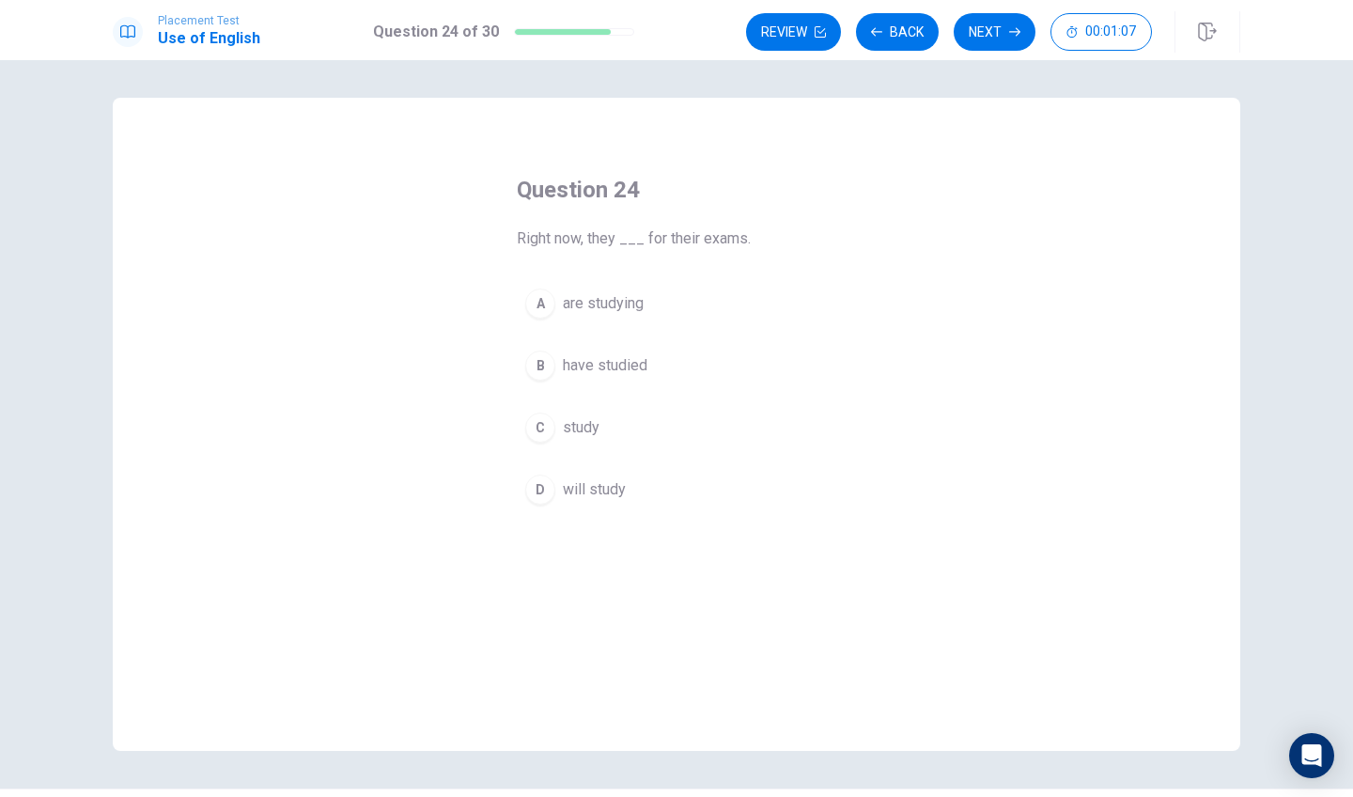
click at [543, 299] on div "A" at bounding box center [540, 304] width 30 height 30
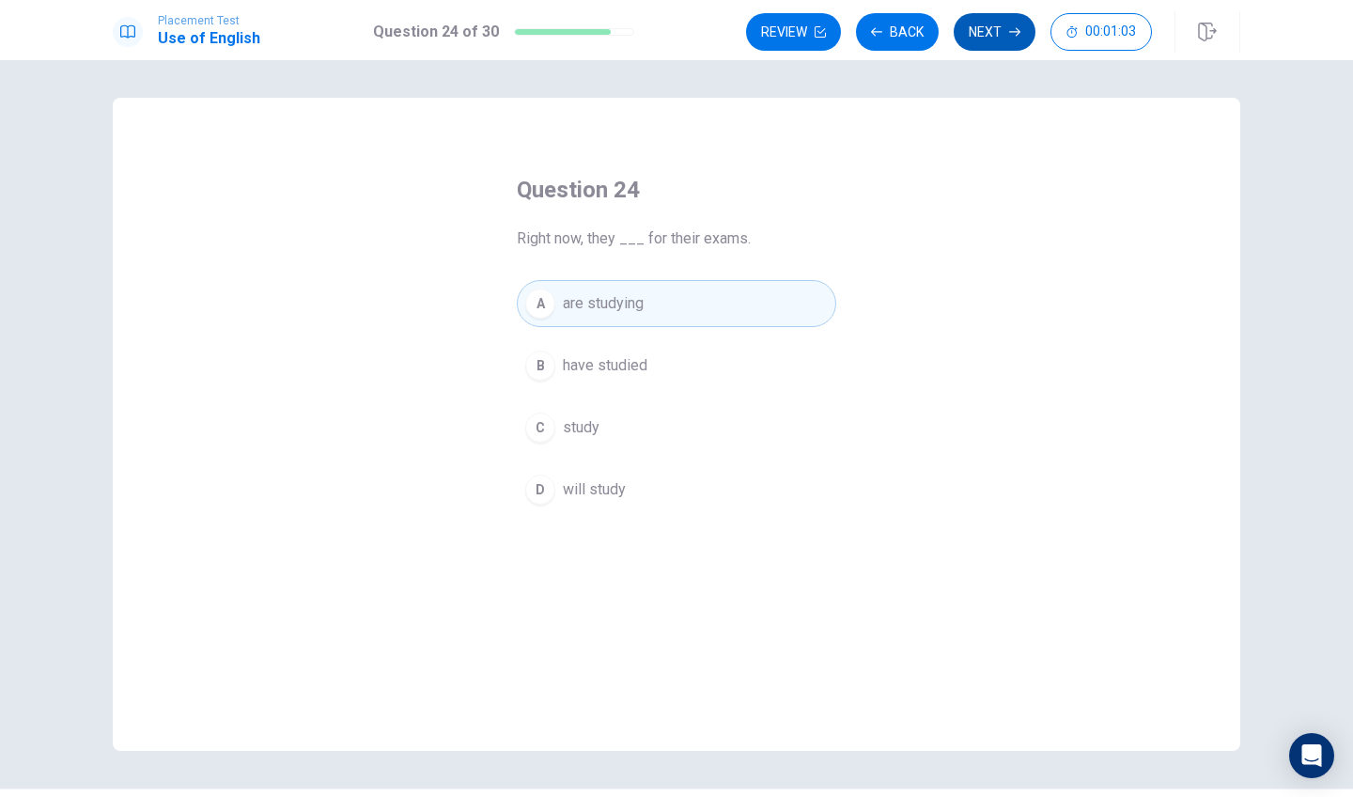
click at [1000, 21] on button "Next" at bounding box center [995, 32] width 82 height 38
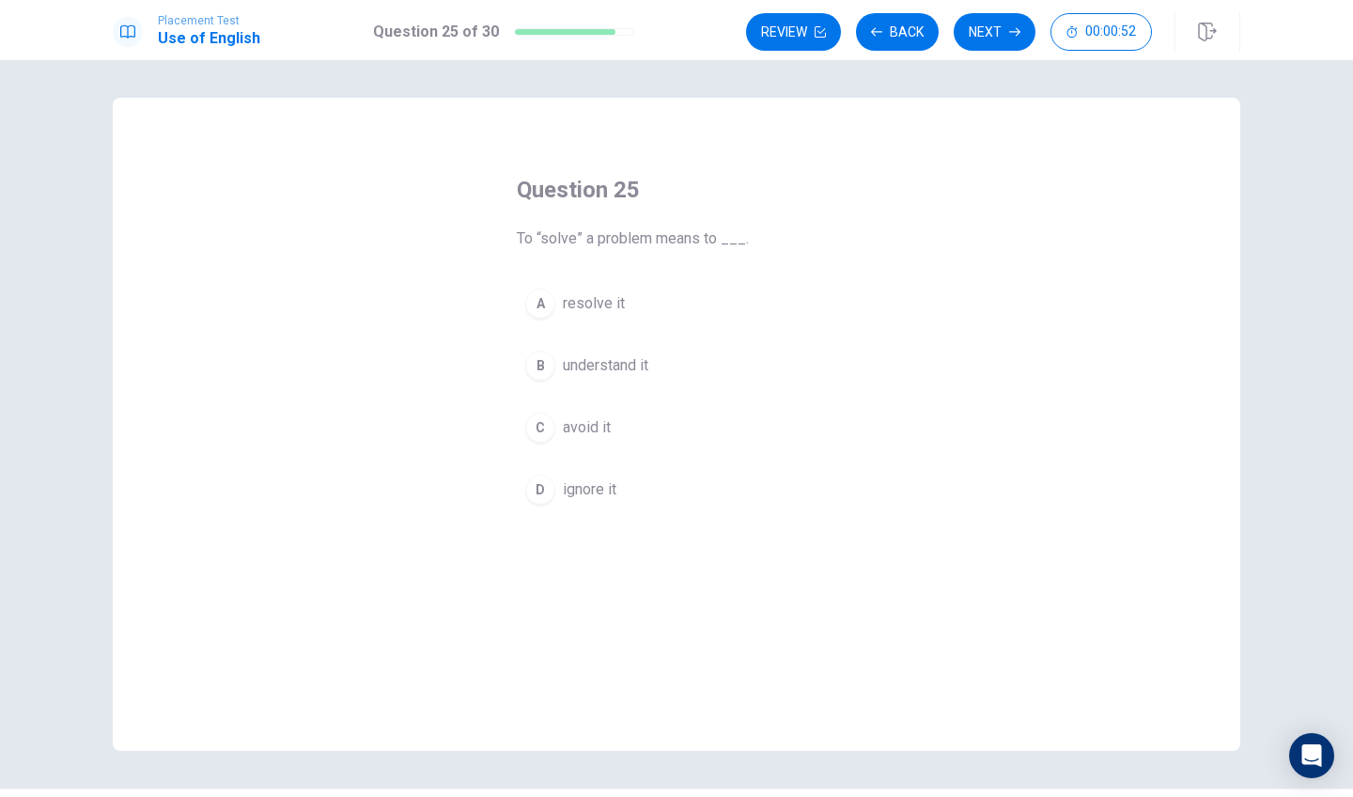
click at [541, 302] on div "A" at bounding box center [540, 304] width 30 height 30
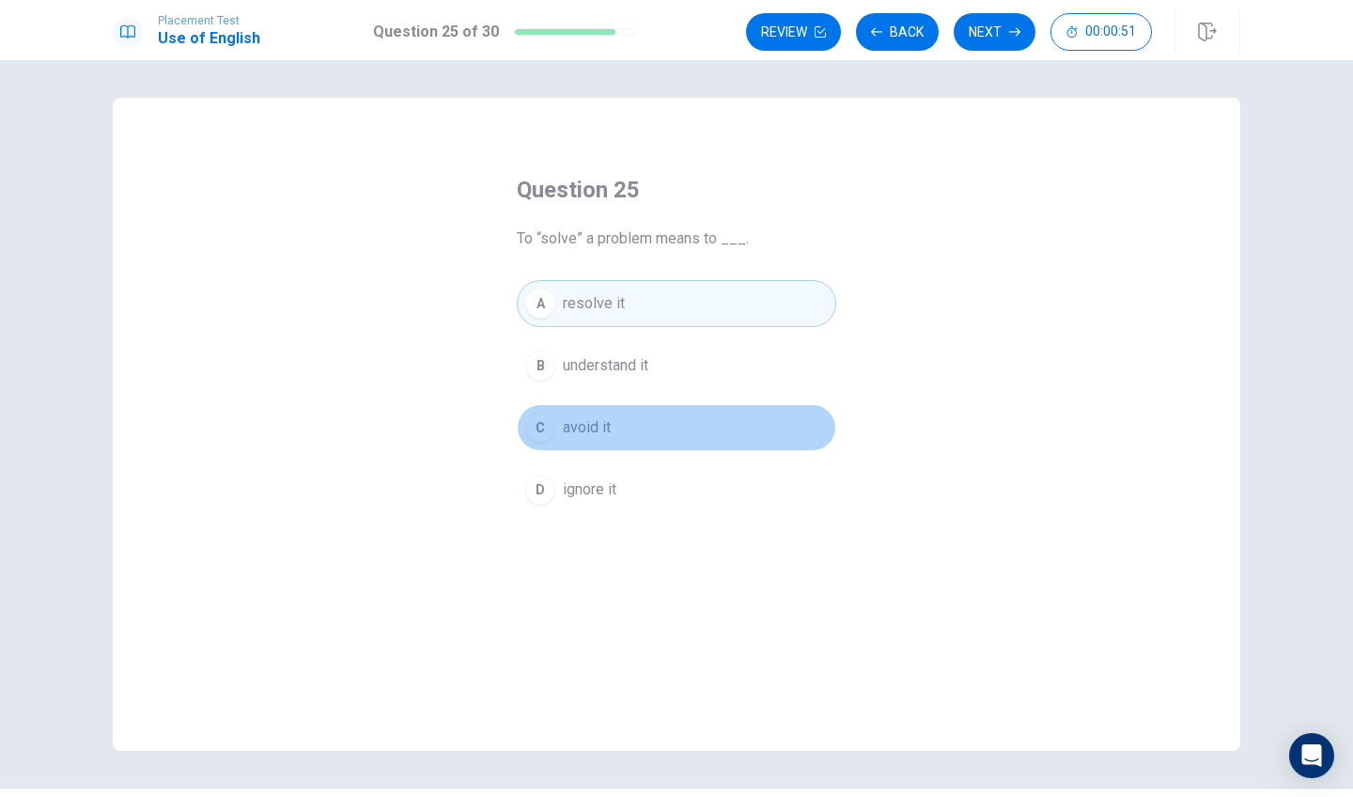
click at [536, 417] on div "C" at bounding box center [540, 428] width 30 height 30
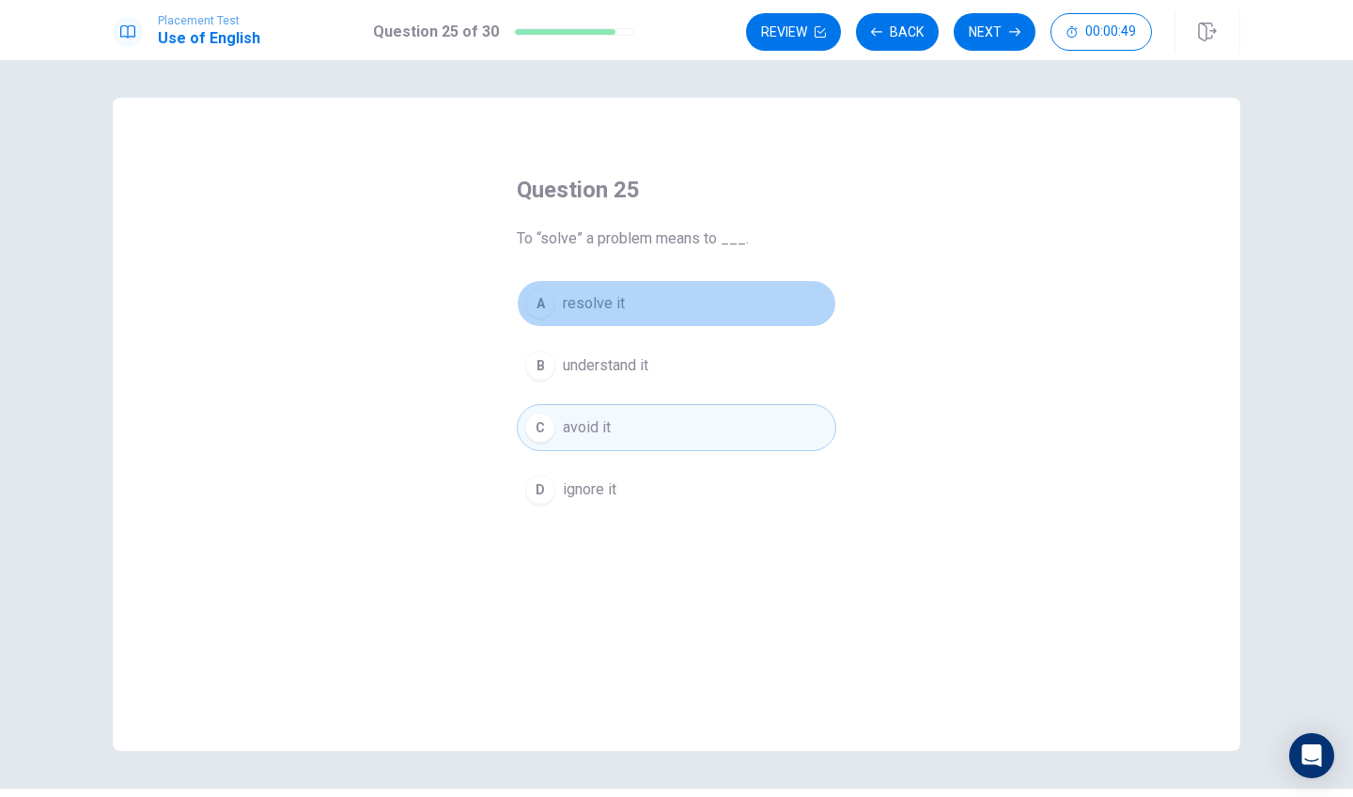
click at [536, 305] on div "A" at bounding box center [540, 304] width 30 height 30
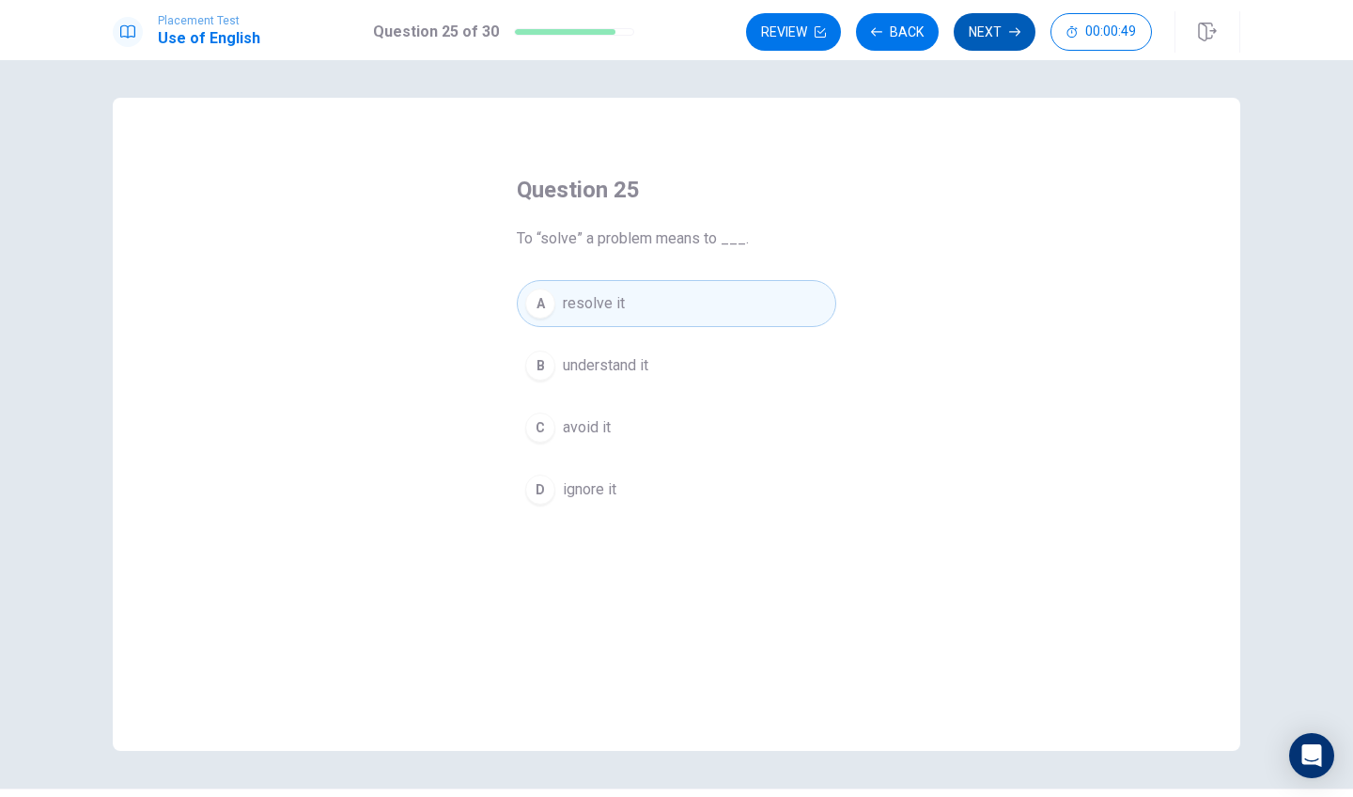
click at [994, 27] on button "Next" at bounding box center [995, 32] width 82 height 38
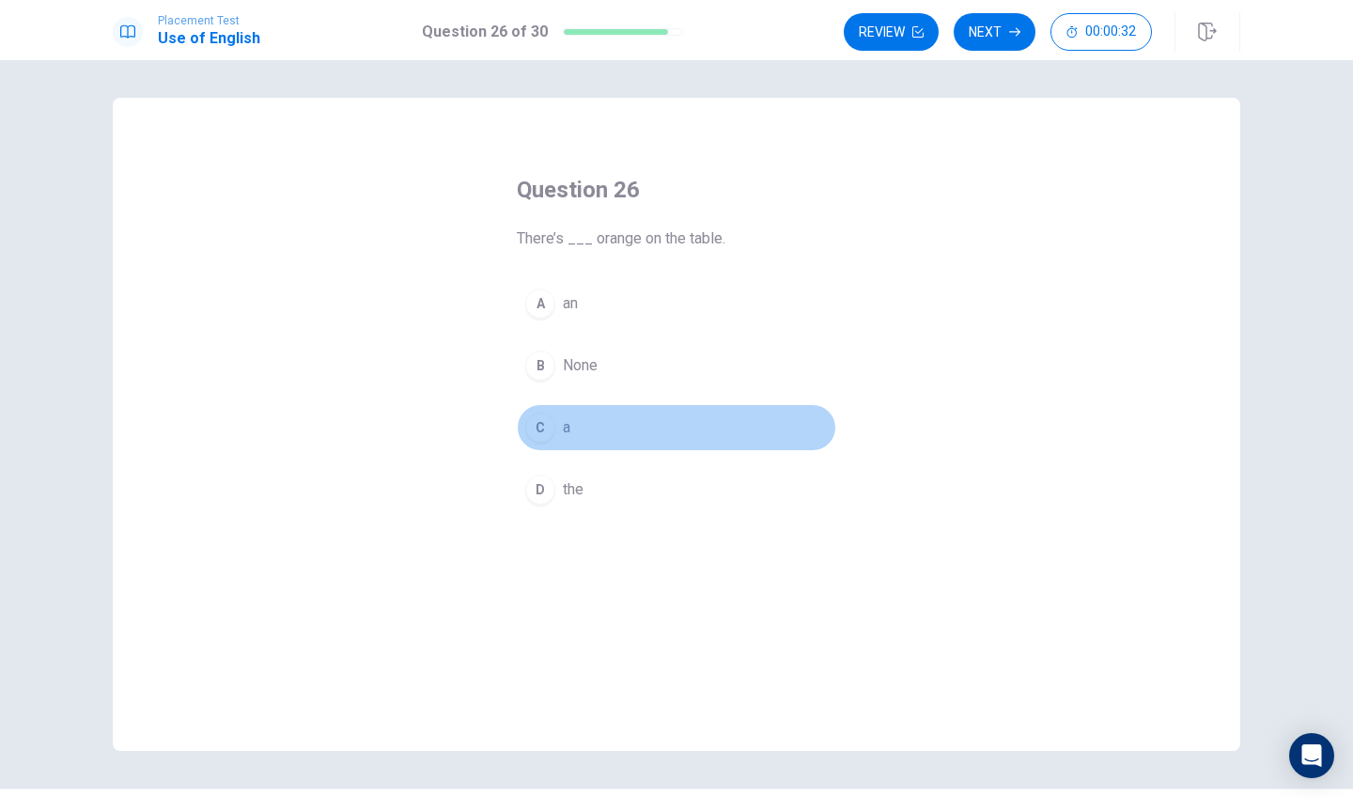
click at [543, 430] on div "C" at bounding box center [540, 428] width 30 height 30
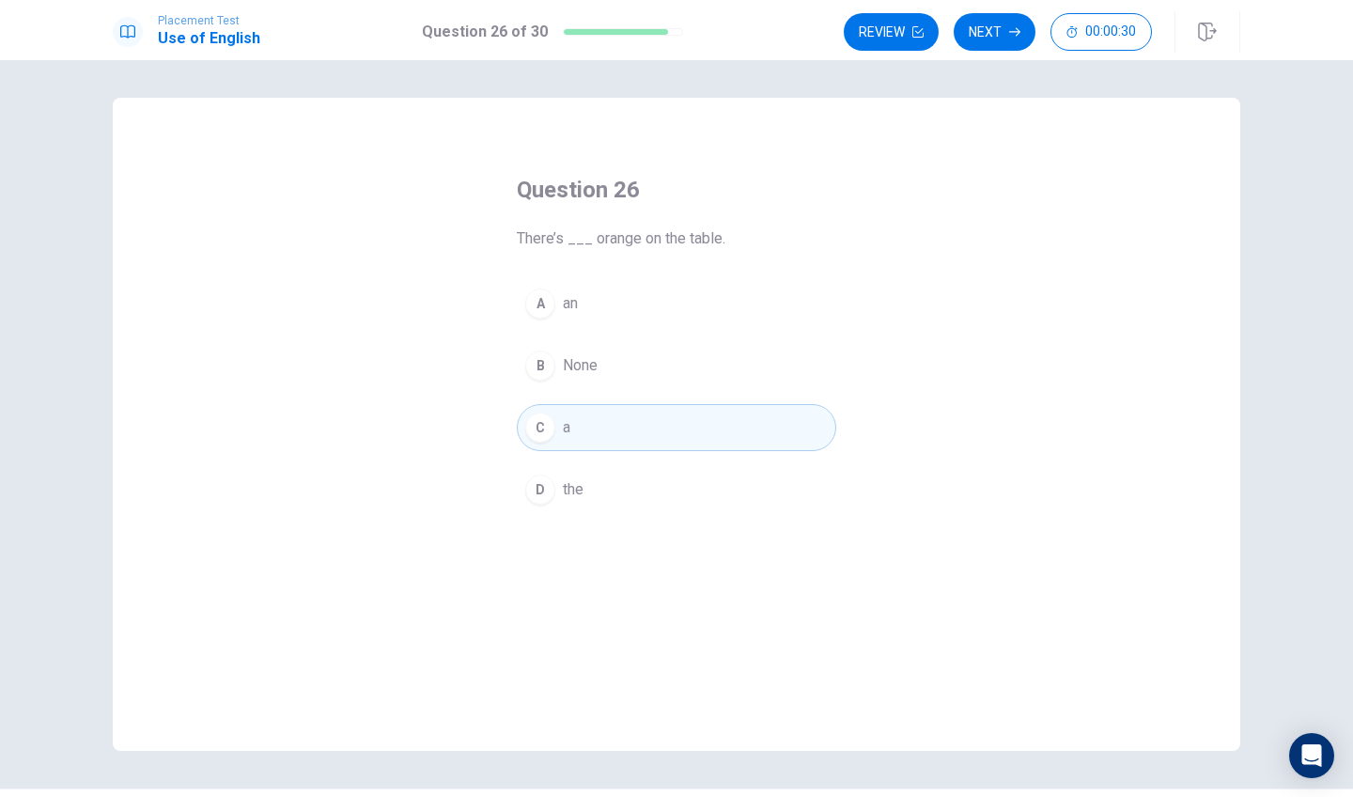
click at [540, 313] on div "A" at bounding box center [540, 304] width 30 height 30
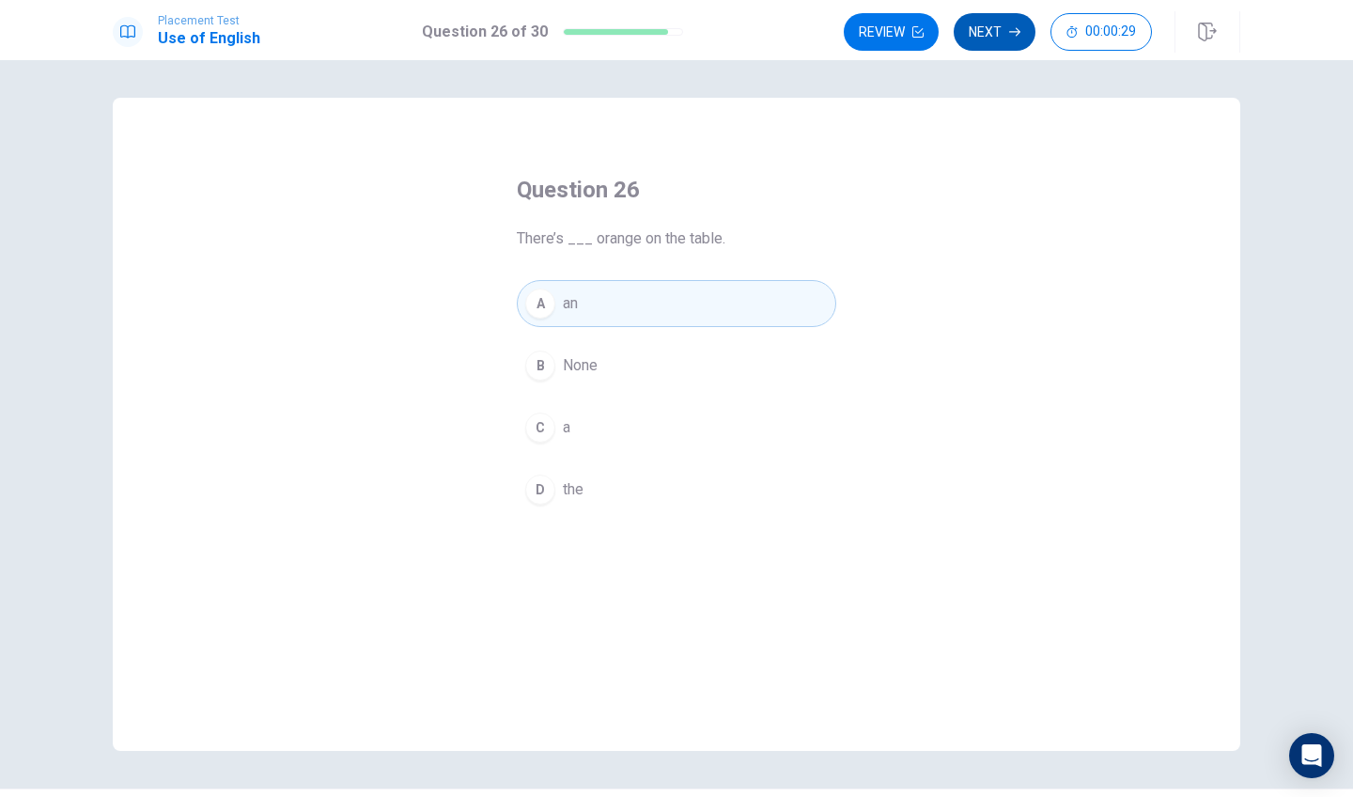
click at [1003, 34] on button "Next" at bounding box center [995, 32] width 82 height 38
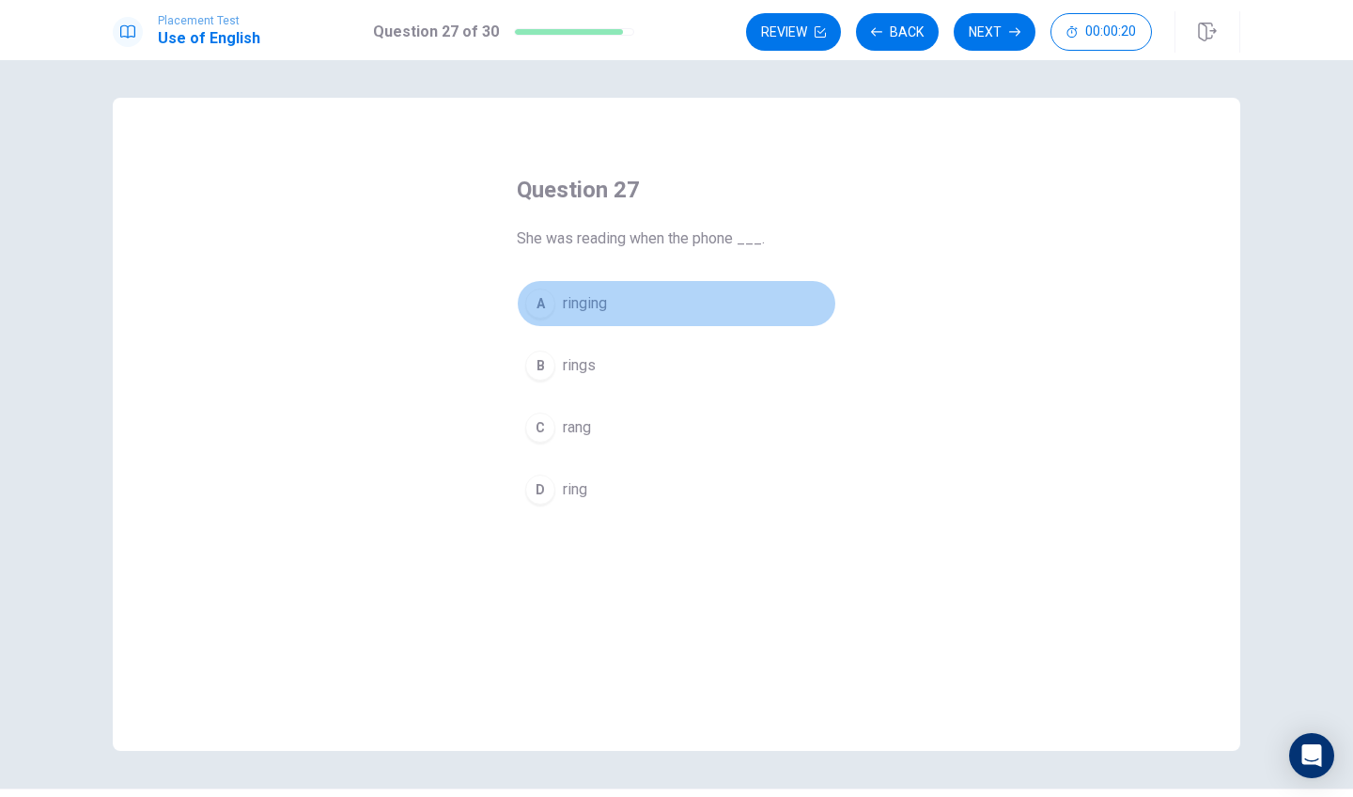
click at [551, 305] on div "A" at bounding box center [540, 304] width 30 height 30
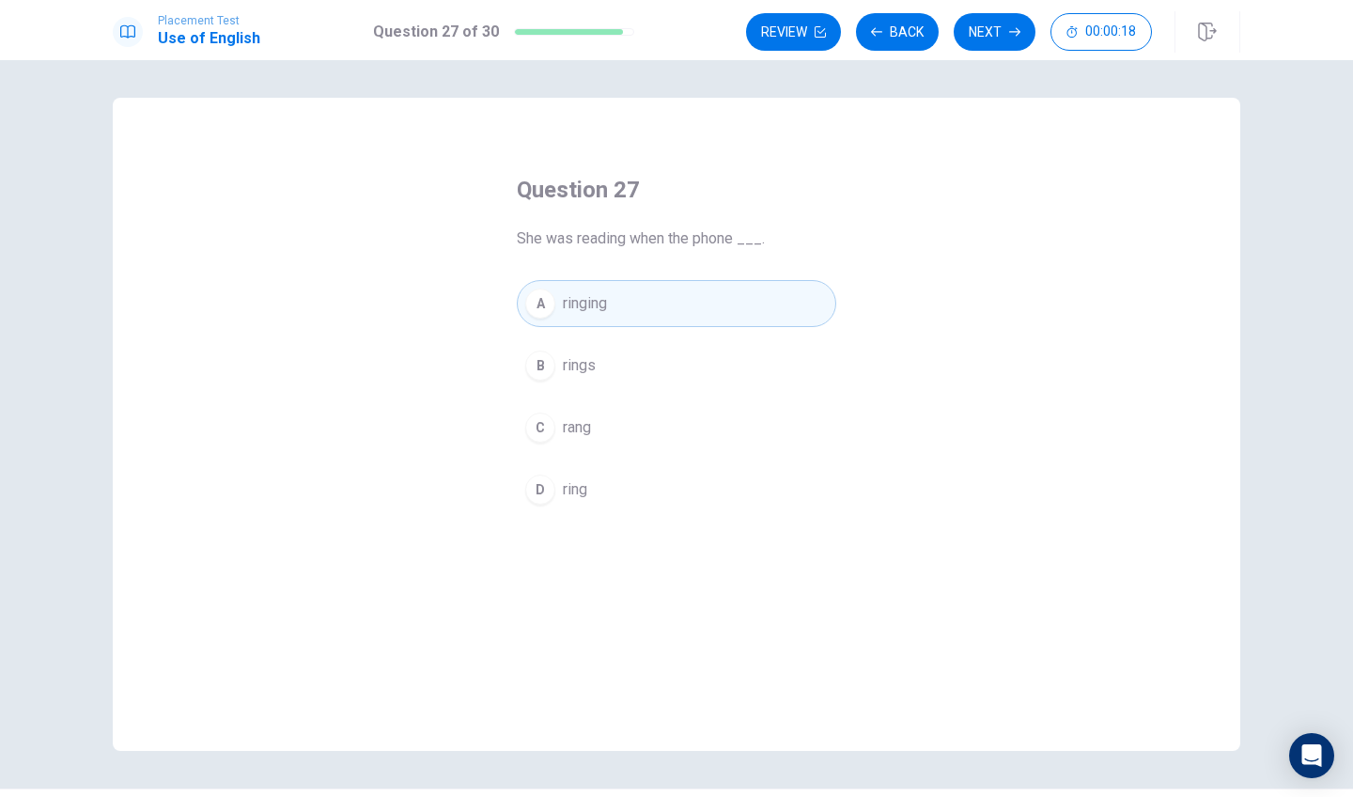
click at [996, 33] on button "Next" at bounding box center [995, 32] width 82 height 38
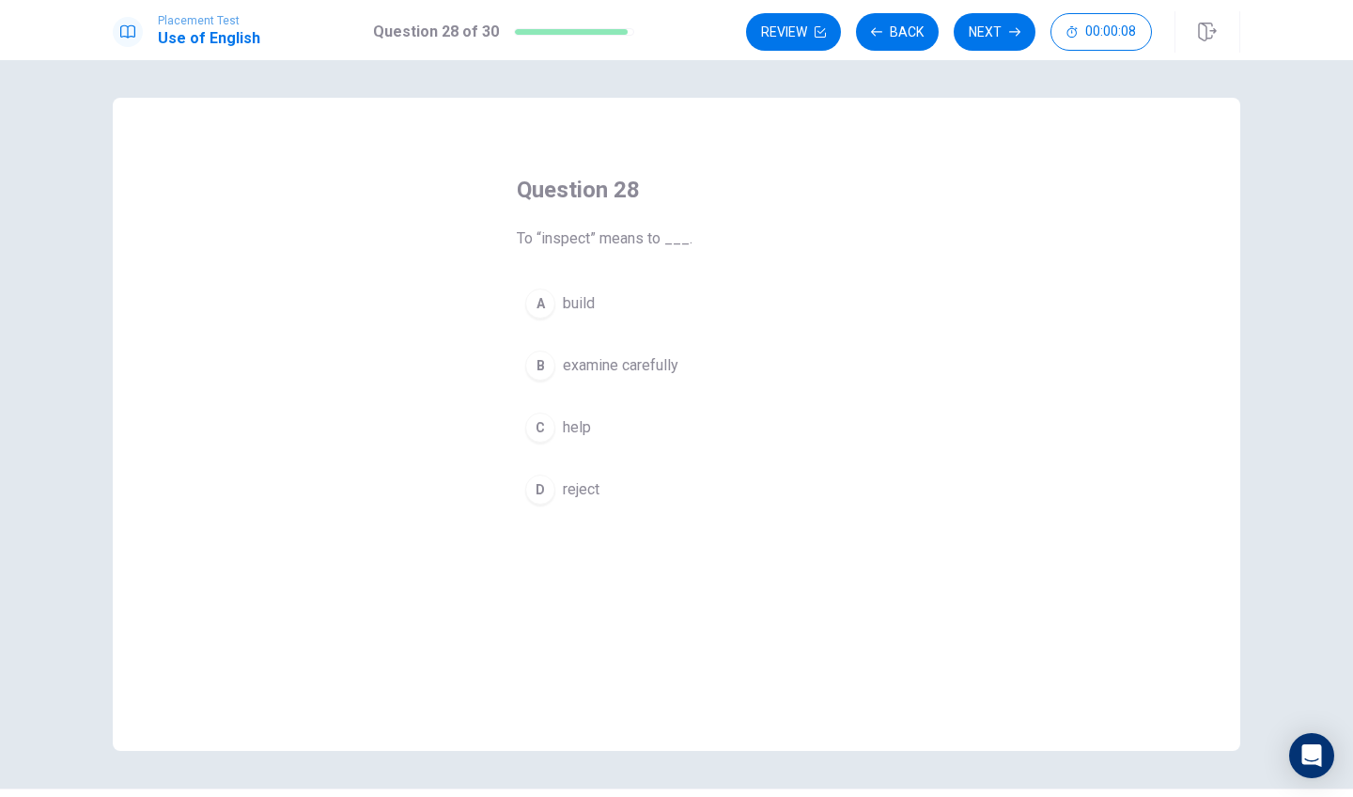
click at [538, 497] on div "D" at bounding box center [540, 490] width 30 height 30
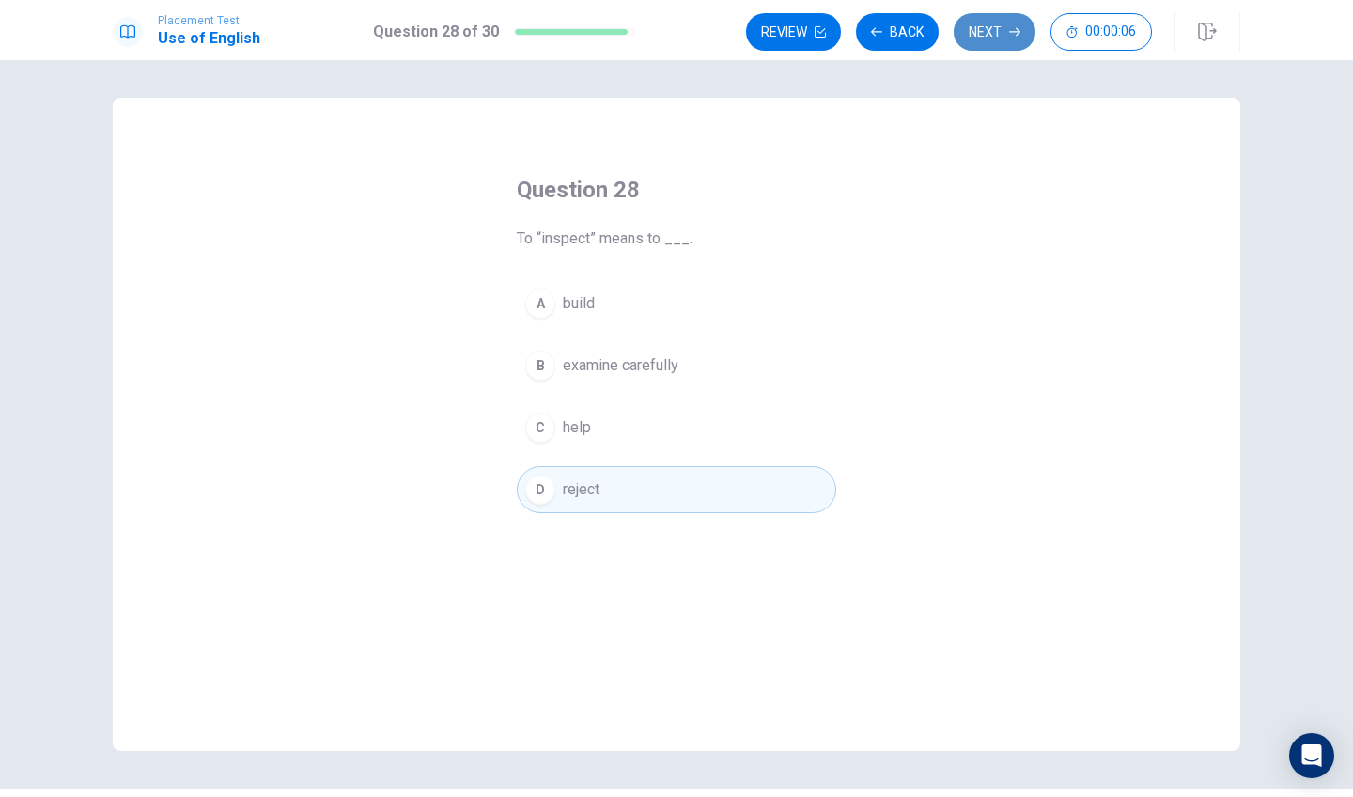
click at [976, 30] on button "Next" at bounding box center [995, 32] width 82 height 38
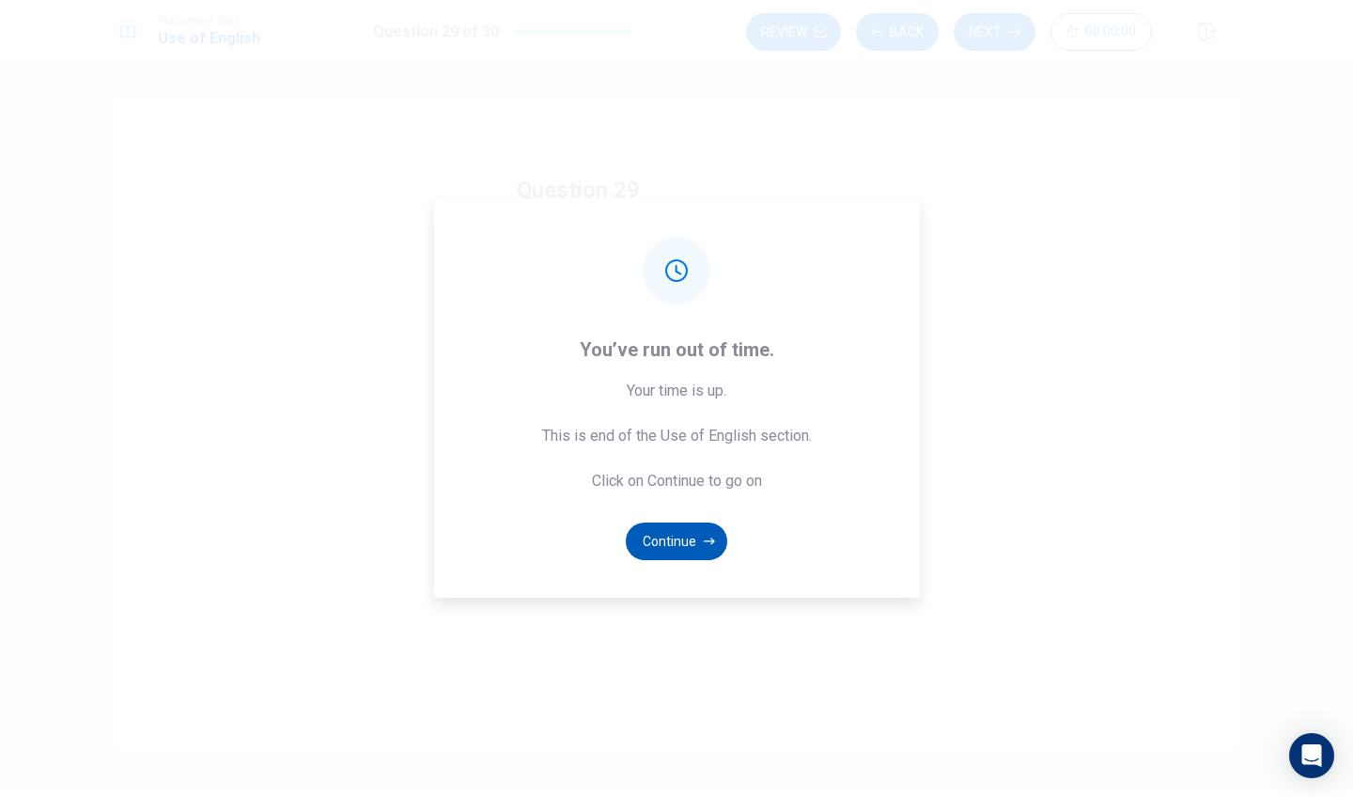
click at [695, 544] on button "Continue" at bounding box center [677, 542] width 102 height 38
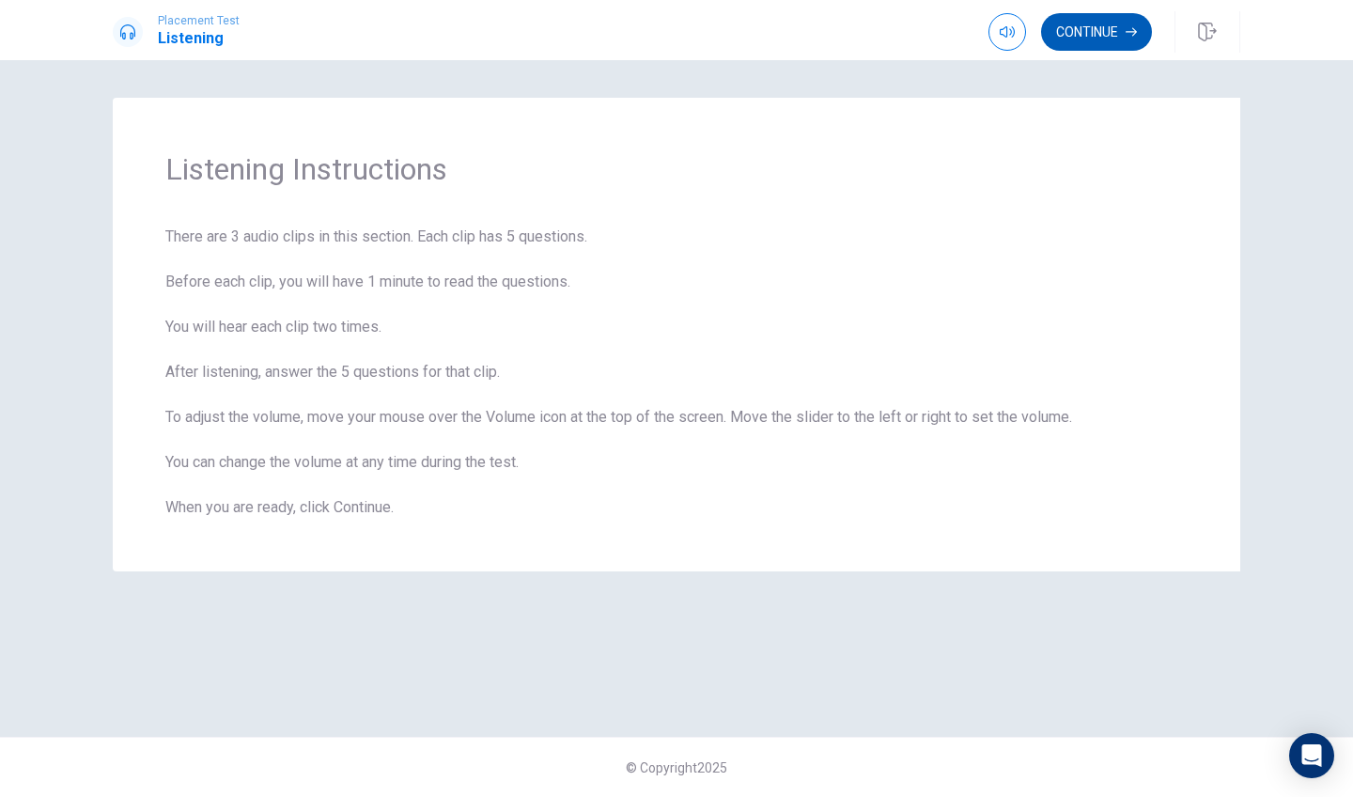
click at [1094, 42] on button "Continue" at bounding box center [1096, 32] width 111 height 38
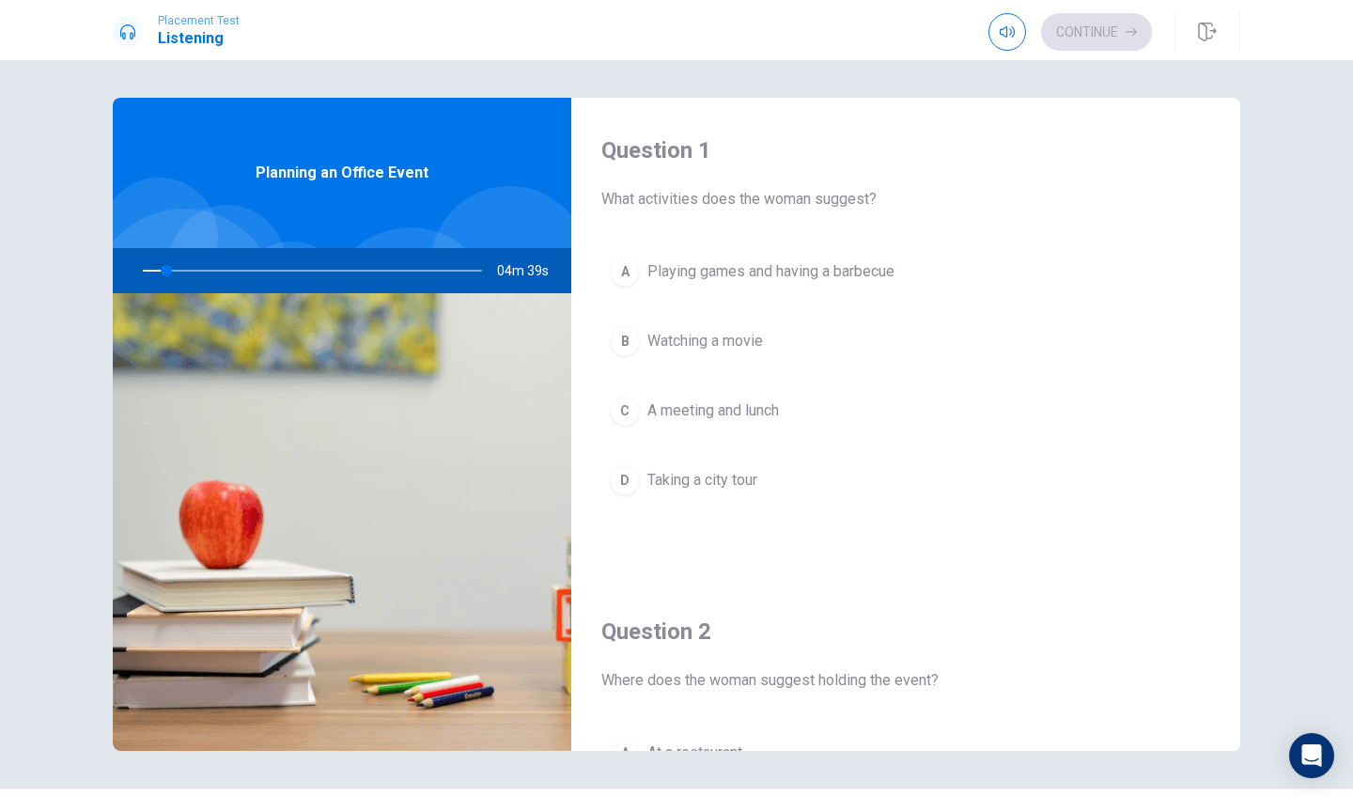
type input "7"
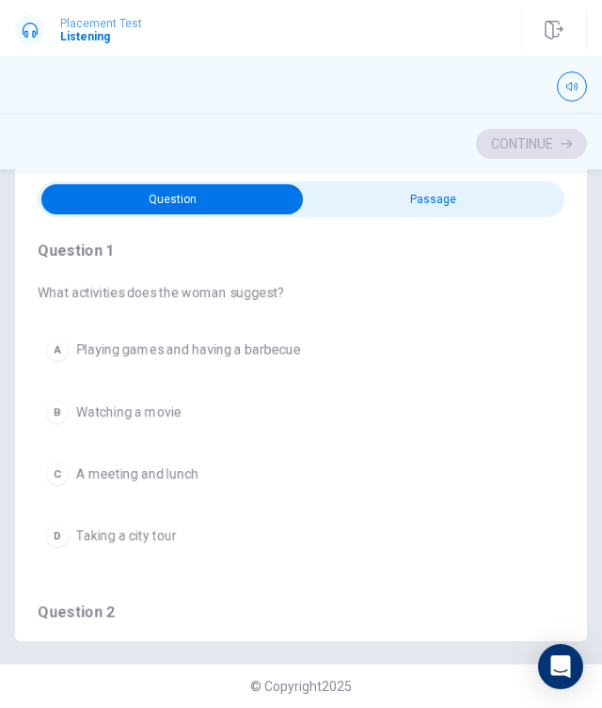
click at [62, 349] on div "A" at bounding box center [57, 349] width 23 height 23
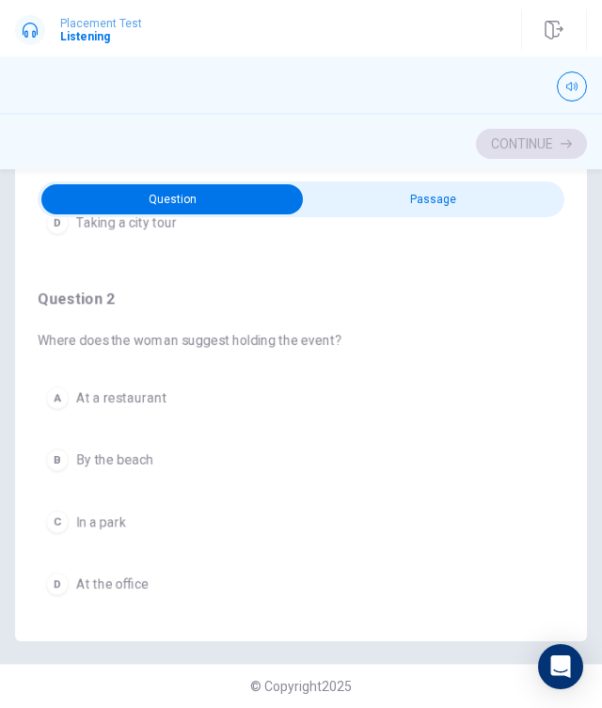
scroll to position [316, 0]
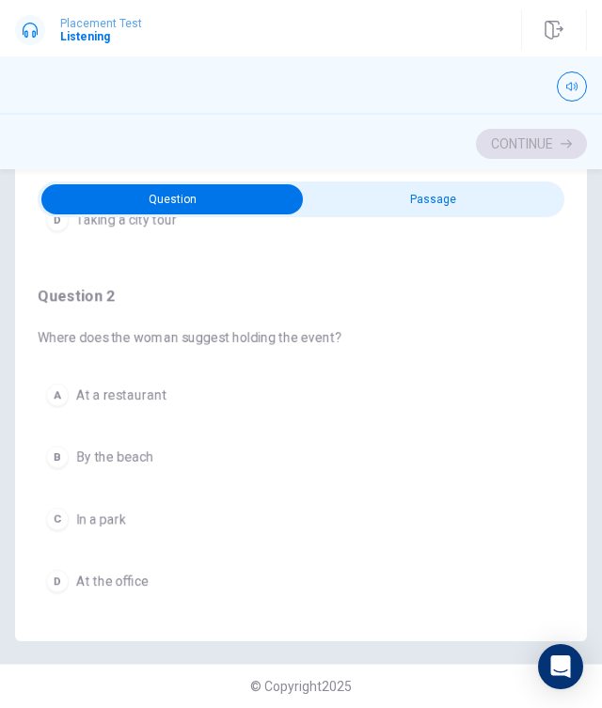
click at [54, 518] on div "C" at bounding box center [57, 519] width 23 height 23
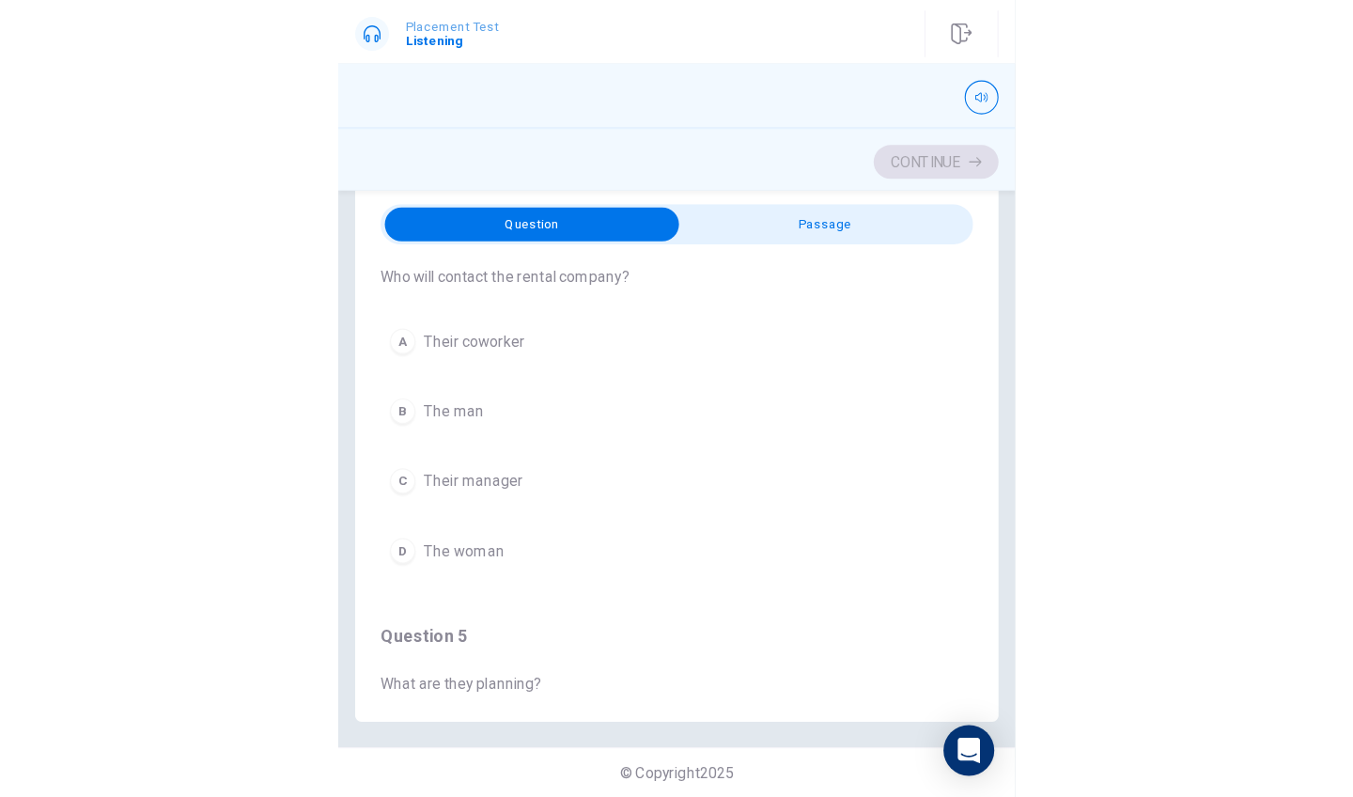
scroll to position [1124, 0]
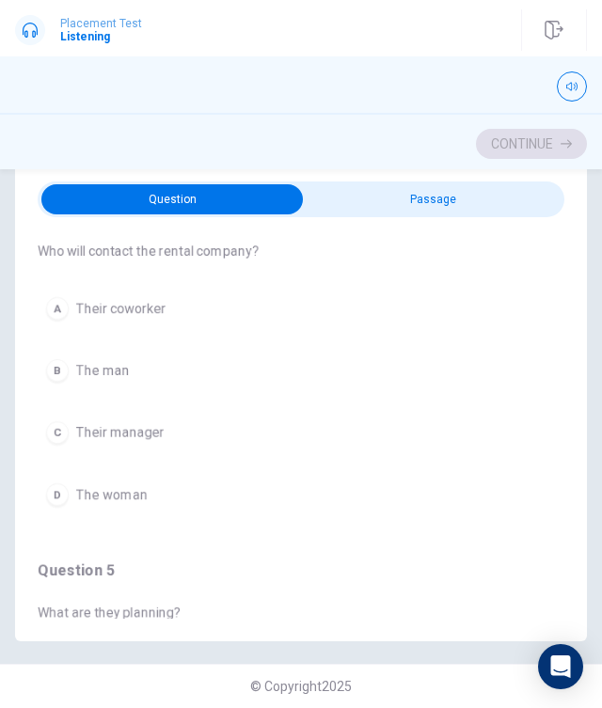
click at [56, 495] on div "D" at bounding box center [57, 494] width 23 height 23
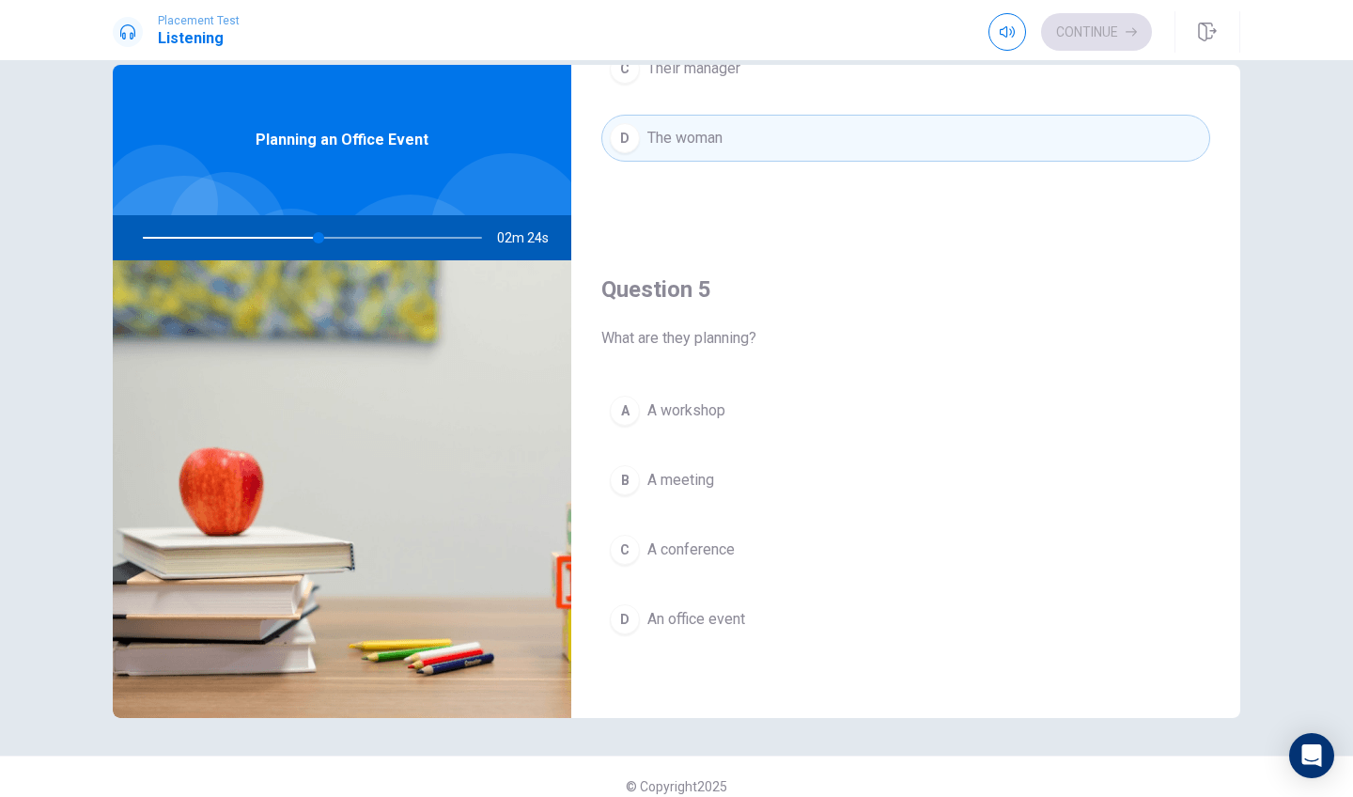
scroll to position [1753, 0]
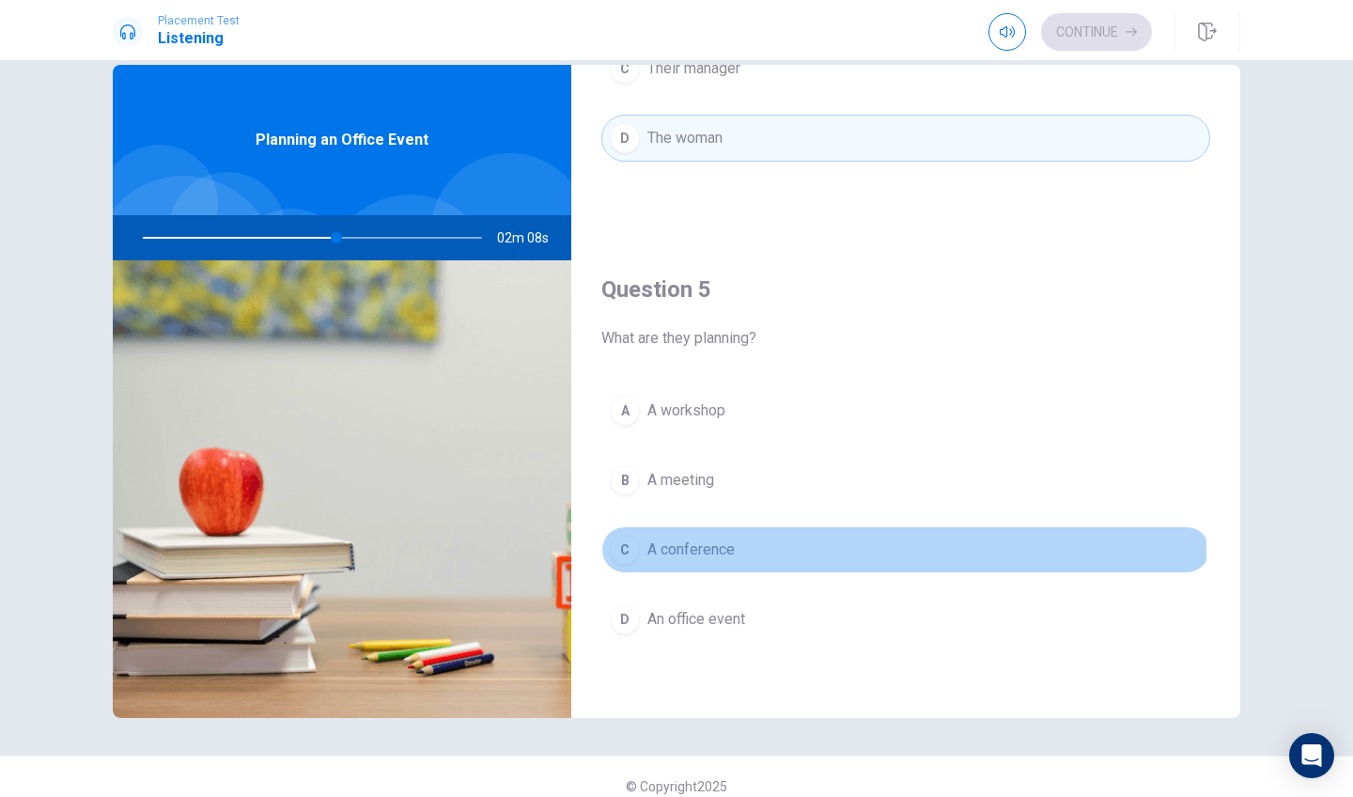
click at [625, 552] on div "C" at bounding box center [625, 550] width 30 height 30
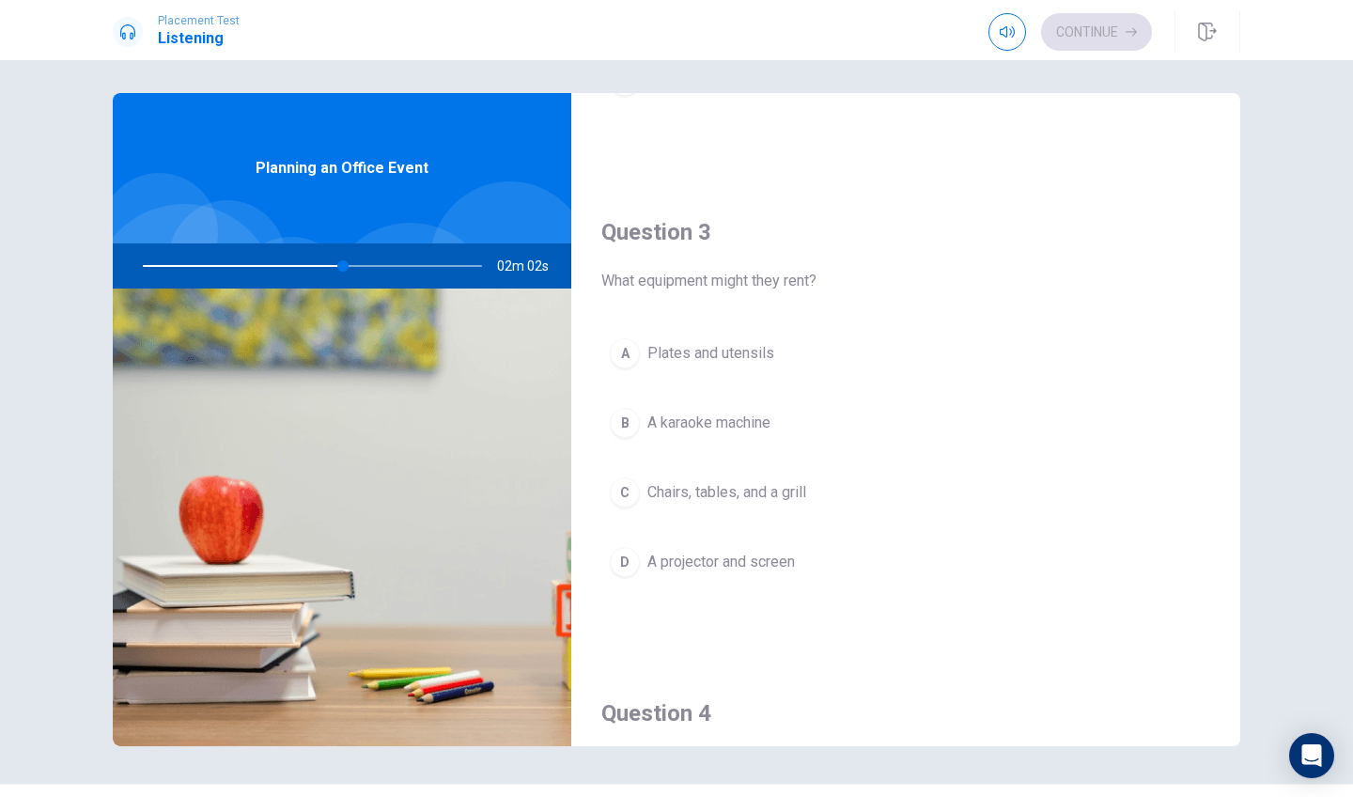
scroll to position [873, 0]
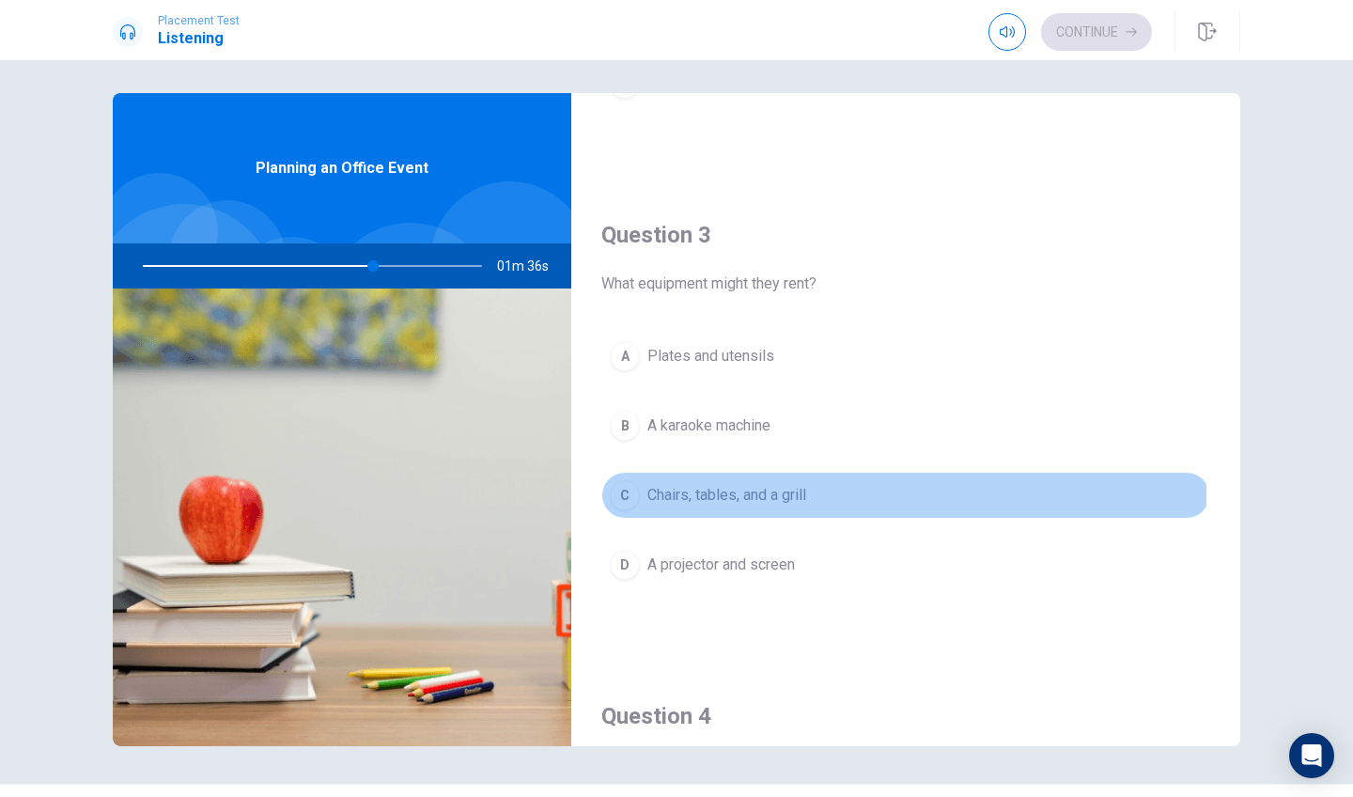
click at [629, 497] on div "C" at bounding box center [625, 495] width 30 height 30
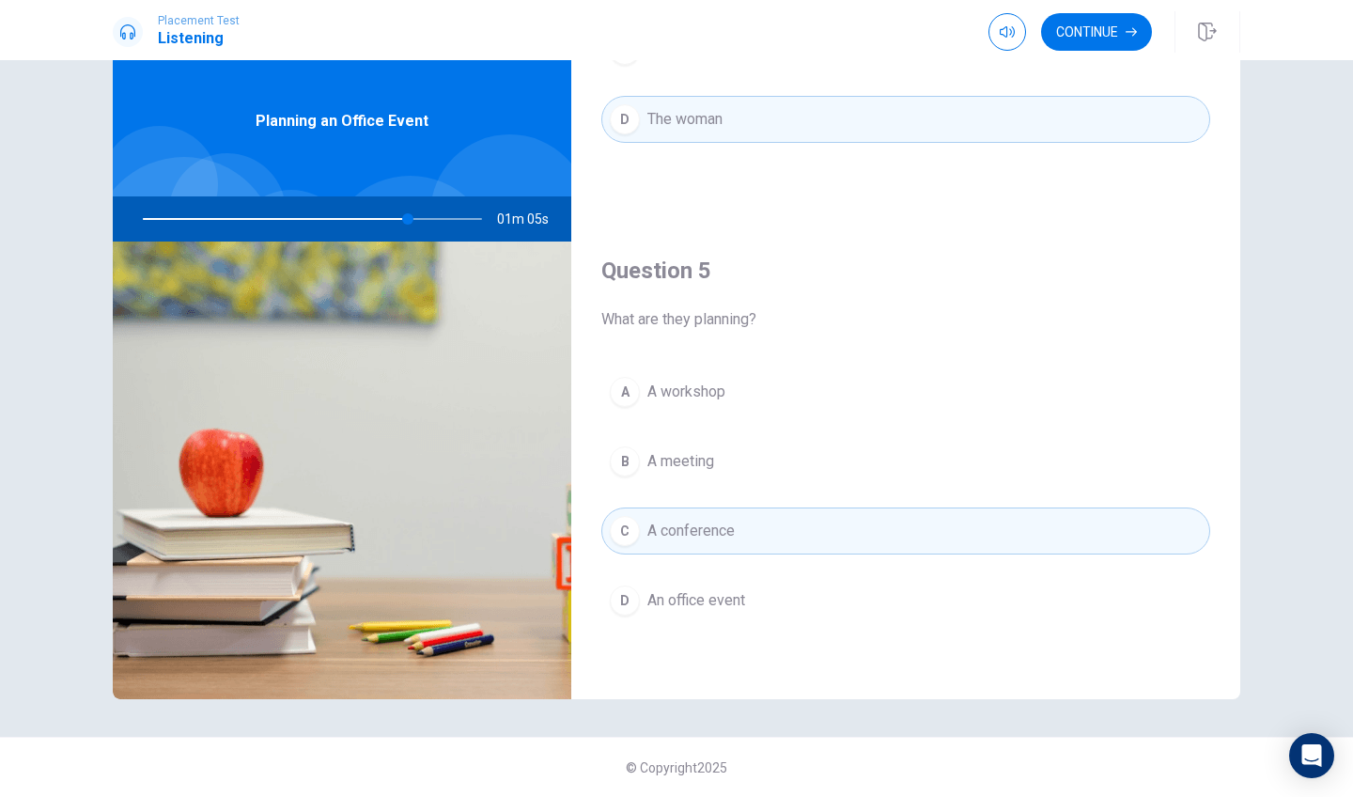
scroll to position [0, 0]
click at [1103, 36] on button "Continue" at bounding box center [1096, 32] width 111 height 38
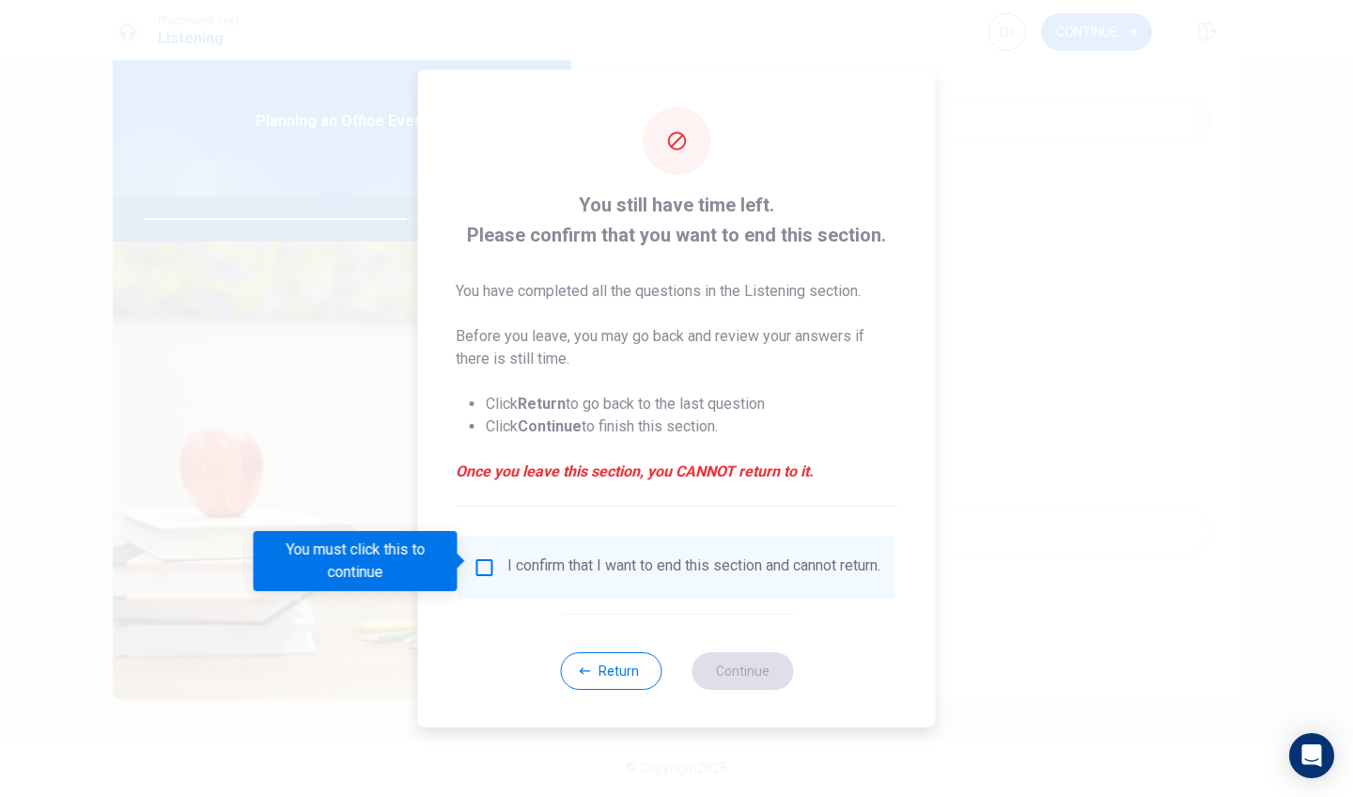
click at [477, 558] on input "You must click this to continue" at bounding box center [485, 567] width 23 height 23
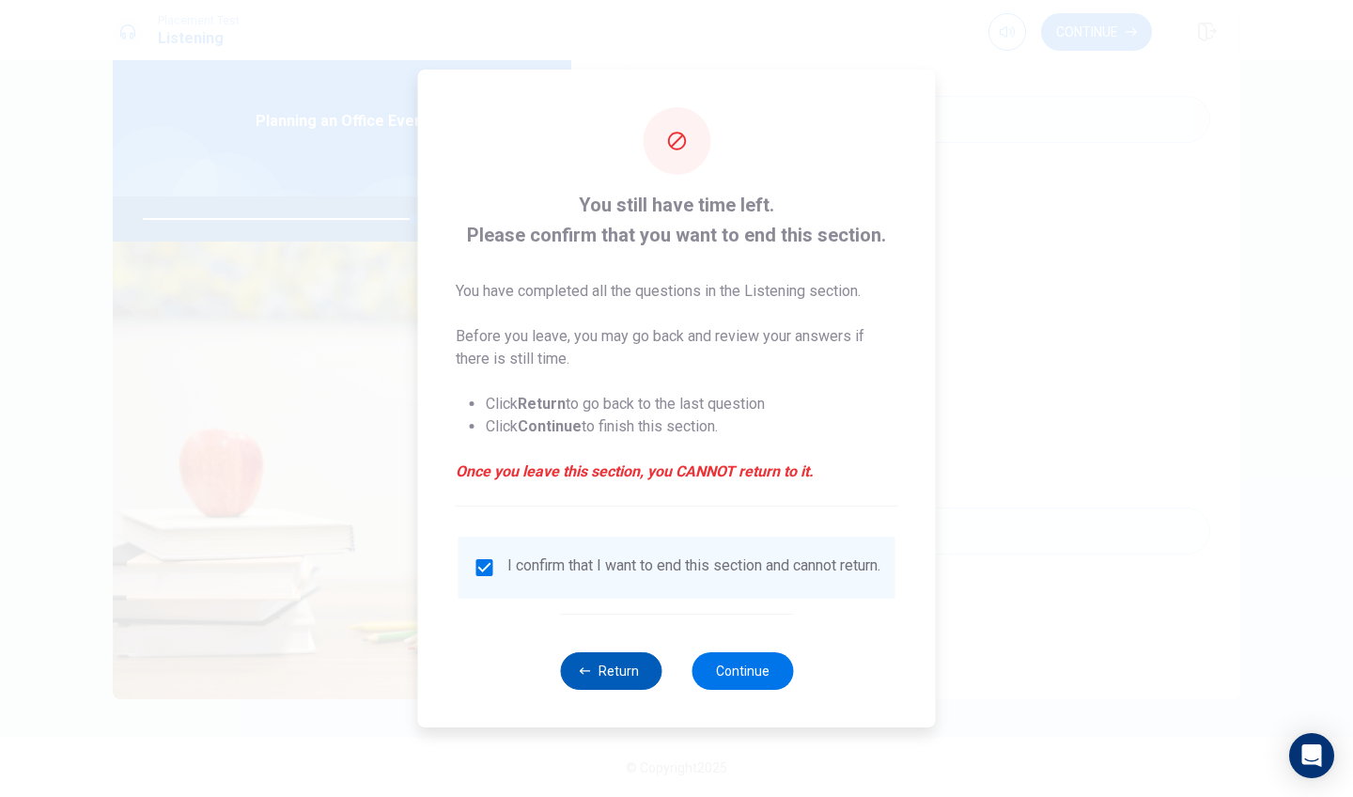
click at [614, 690] on button "Return" at bounding box center [611, 671] width 102 height 38
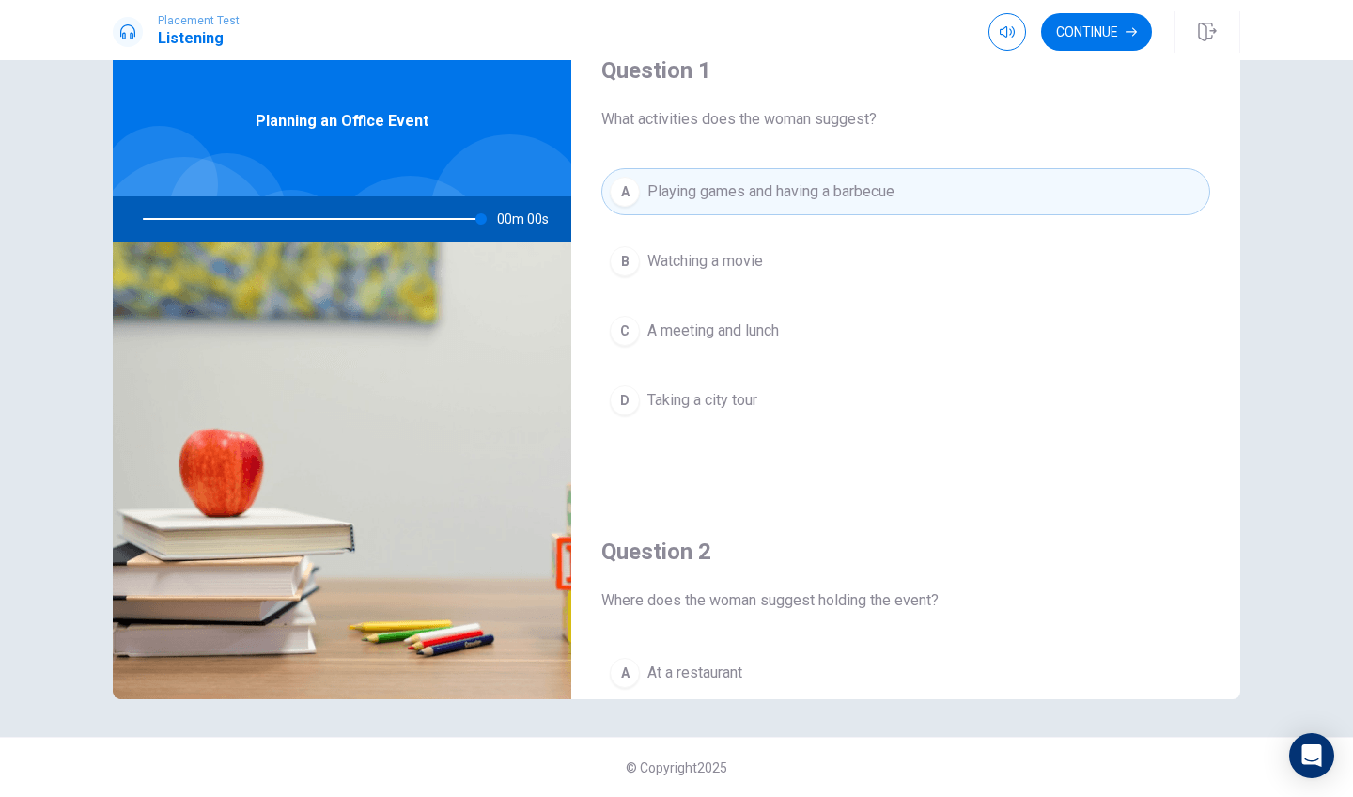
type input "0"
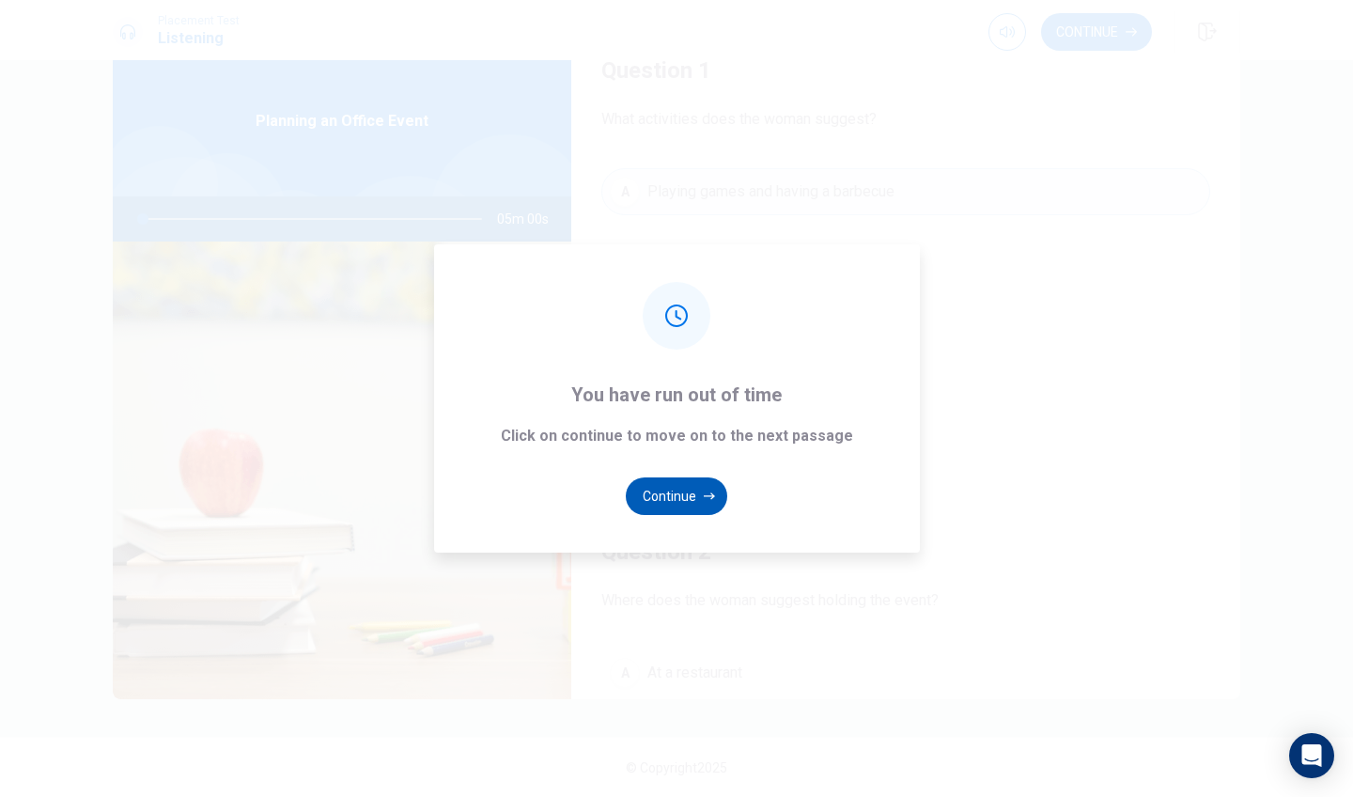
click at [695, 498] on button "Continue" at bounding box center [677, 496] width 102 height 38
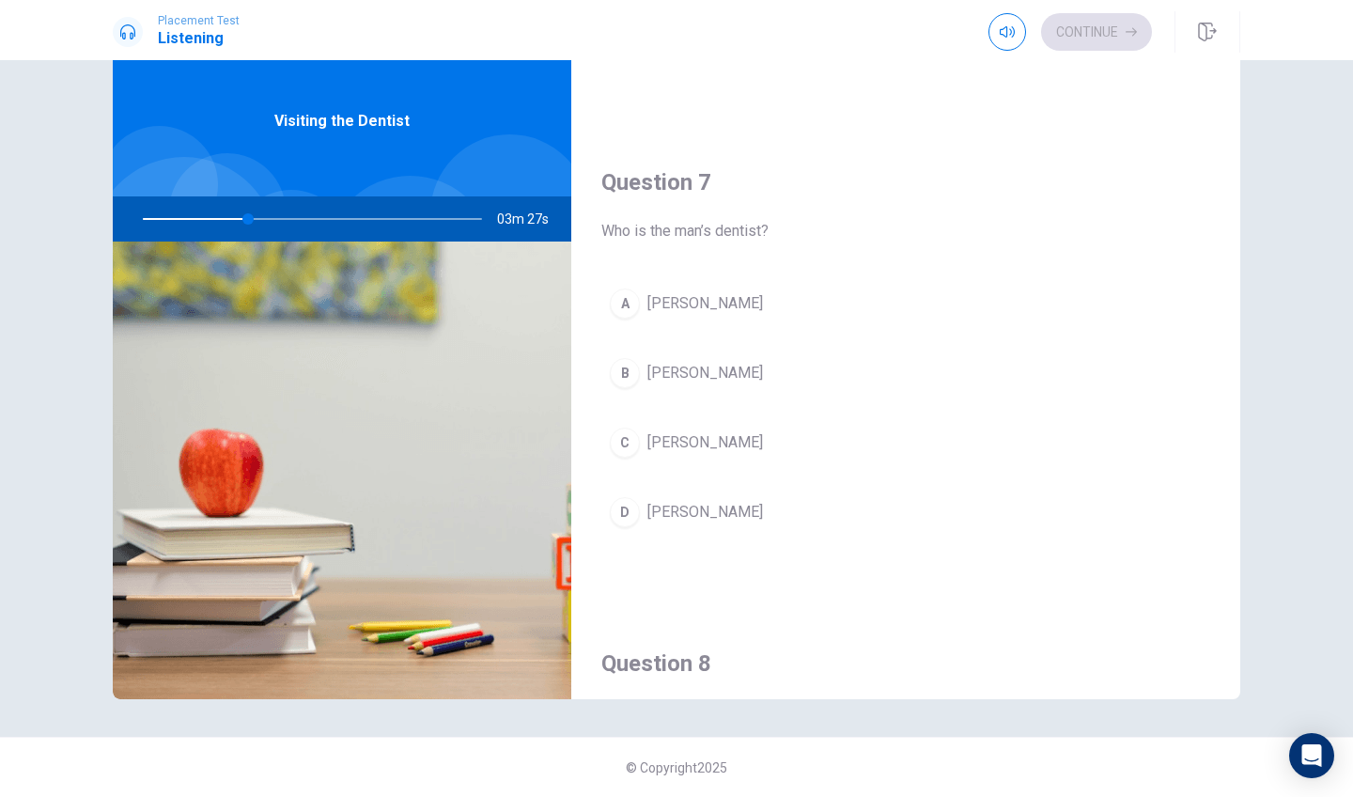
scroll to position [410, 0]
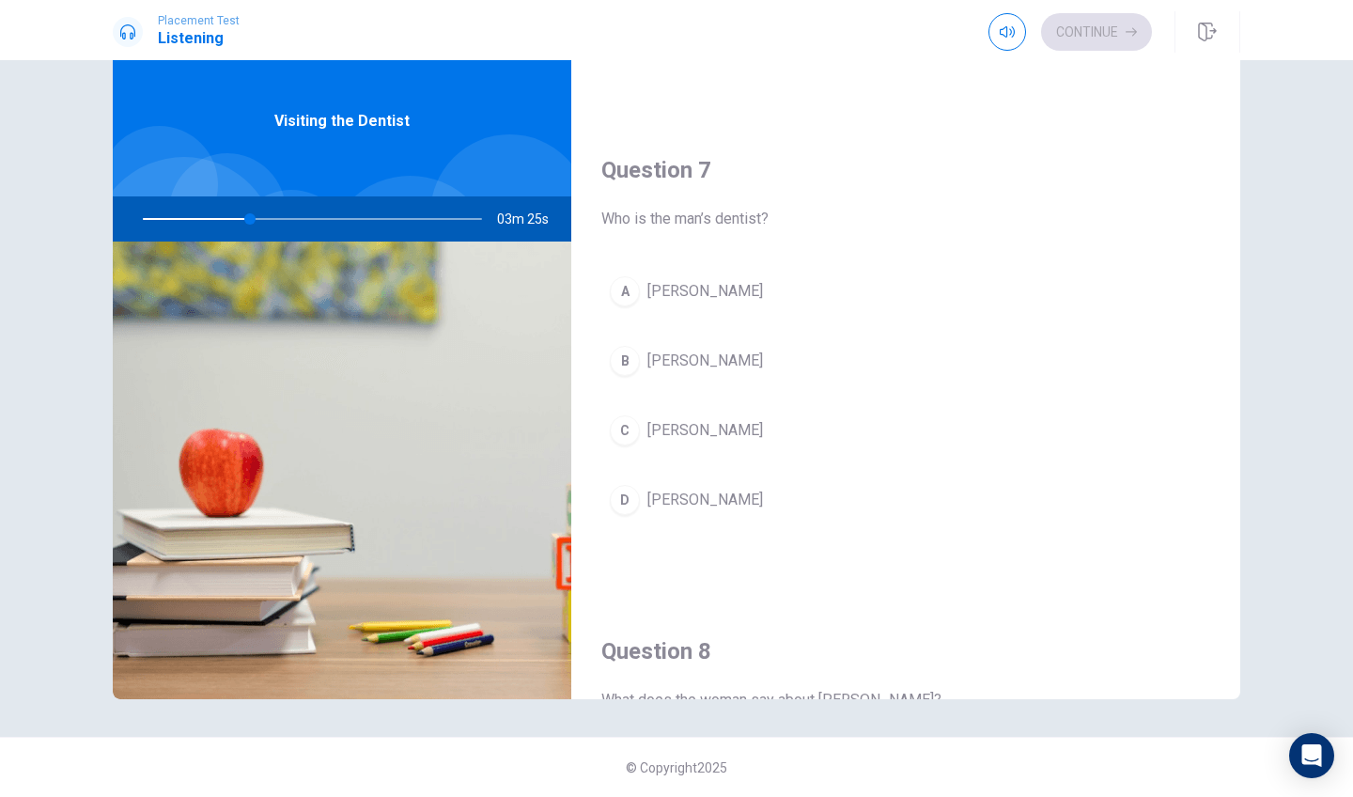
click at [632, 361] on div "B" at bounding box center [625, 361] width 30 height 30
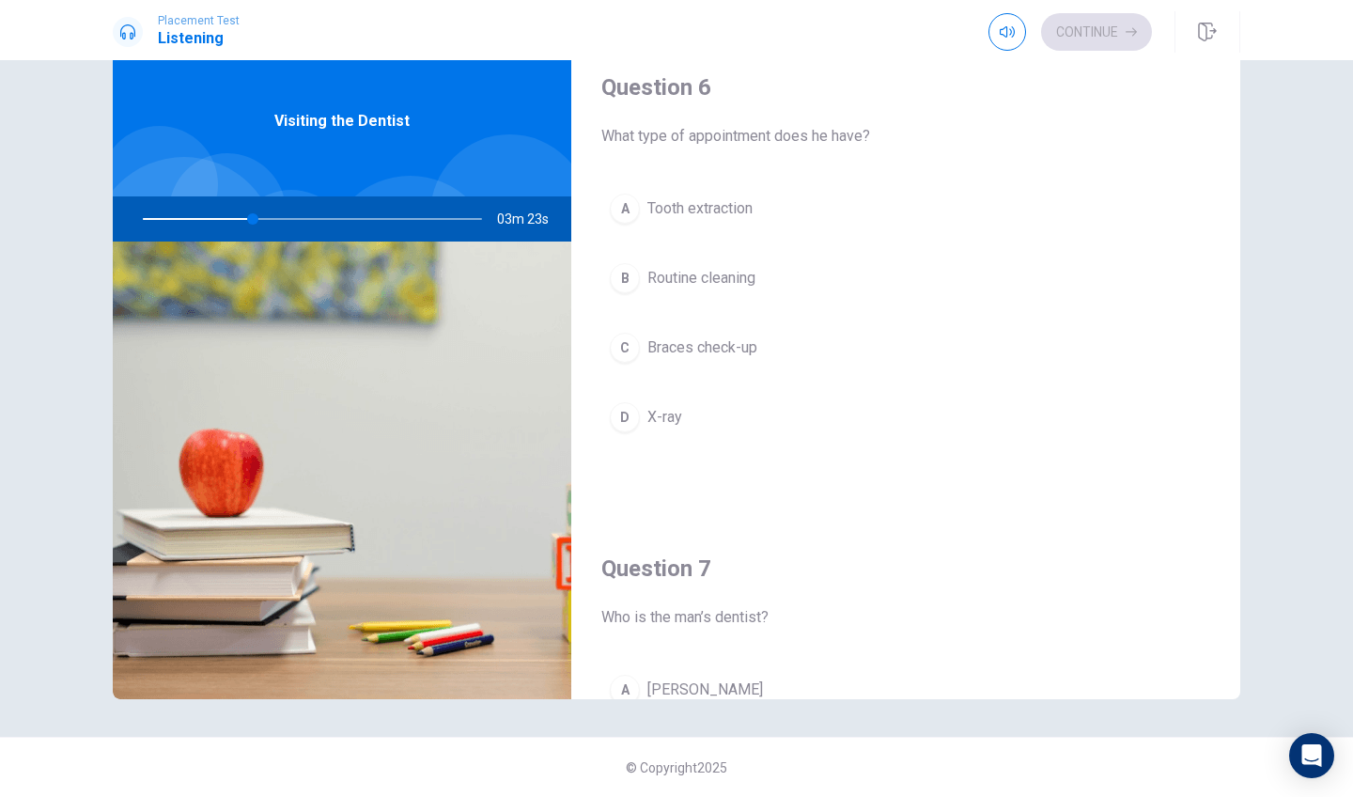
scroll to position [13, 0]
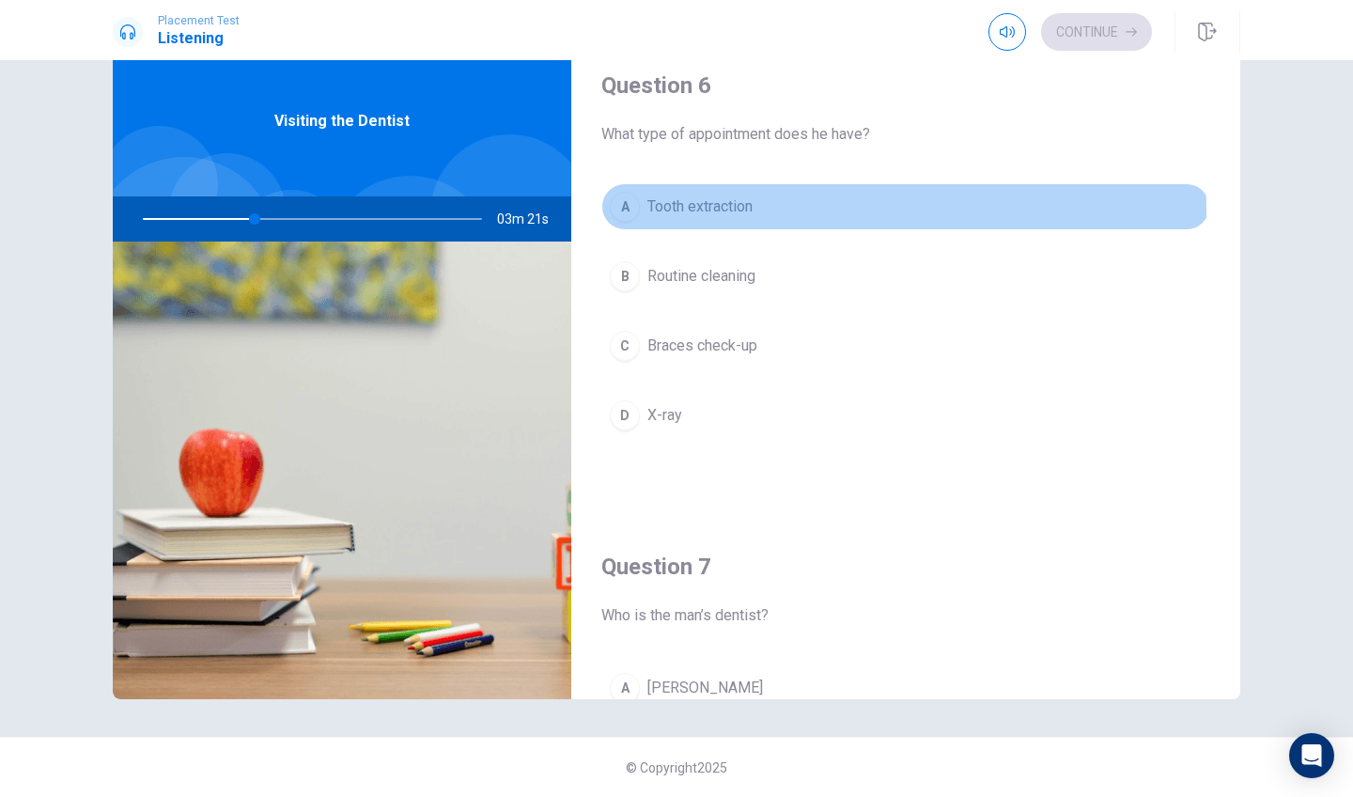
click at [626, 213] on div "A" at bounding box center [625, 207] width 30 height 30
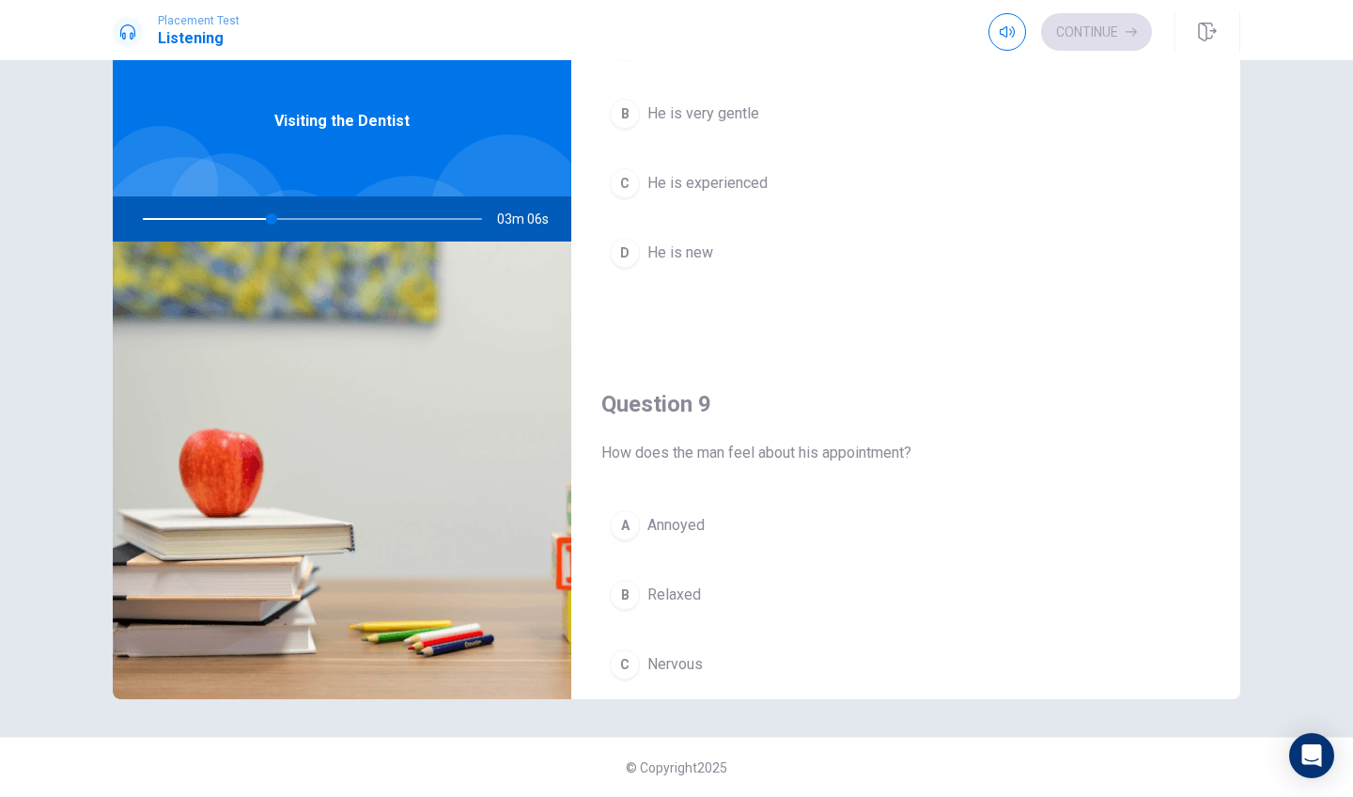
scroll to position [1149, 0]
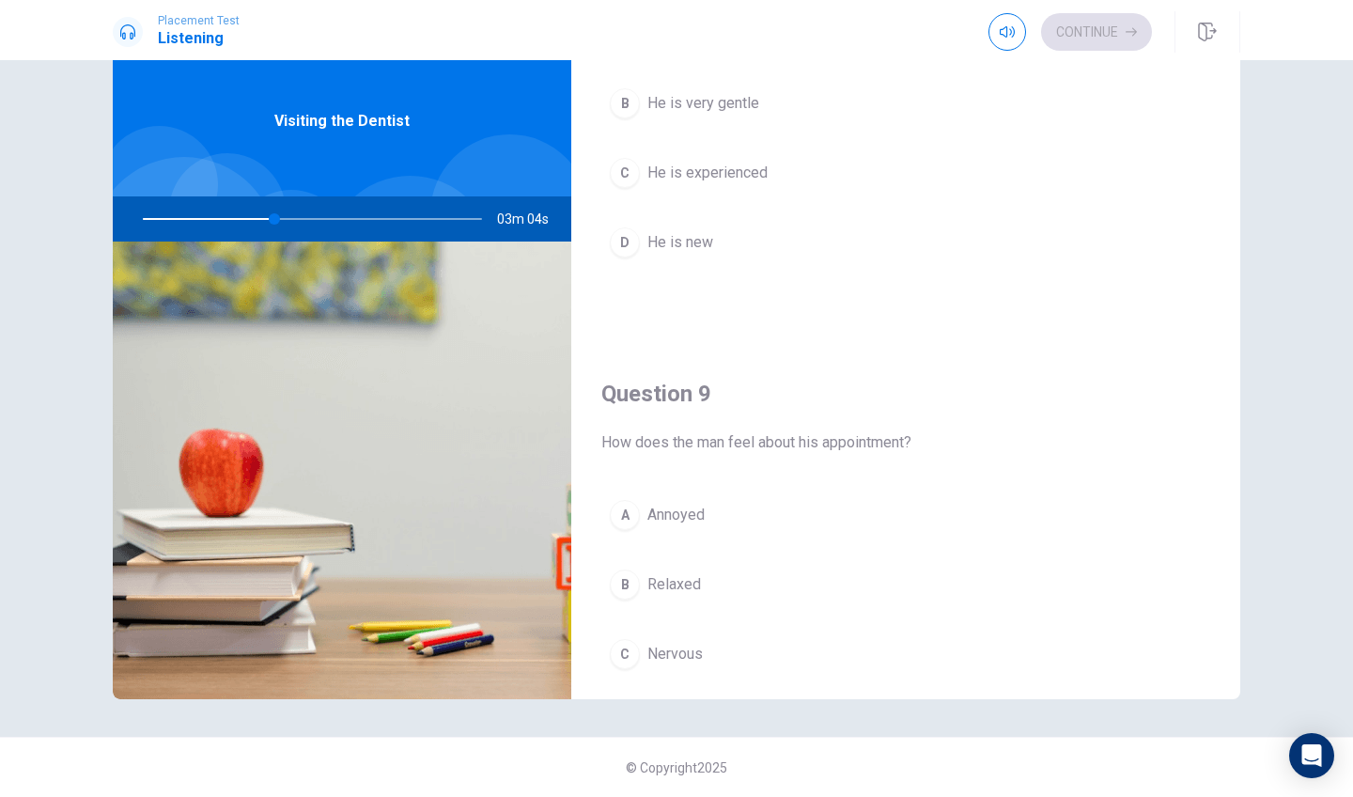
click at [626, 107] on div "B" at bounding box center [625, 103] width 30 height 30
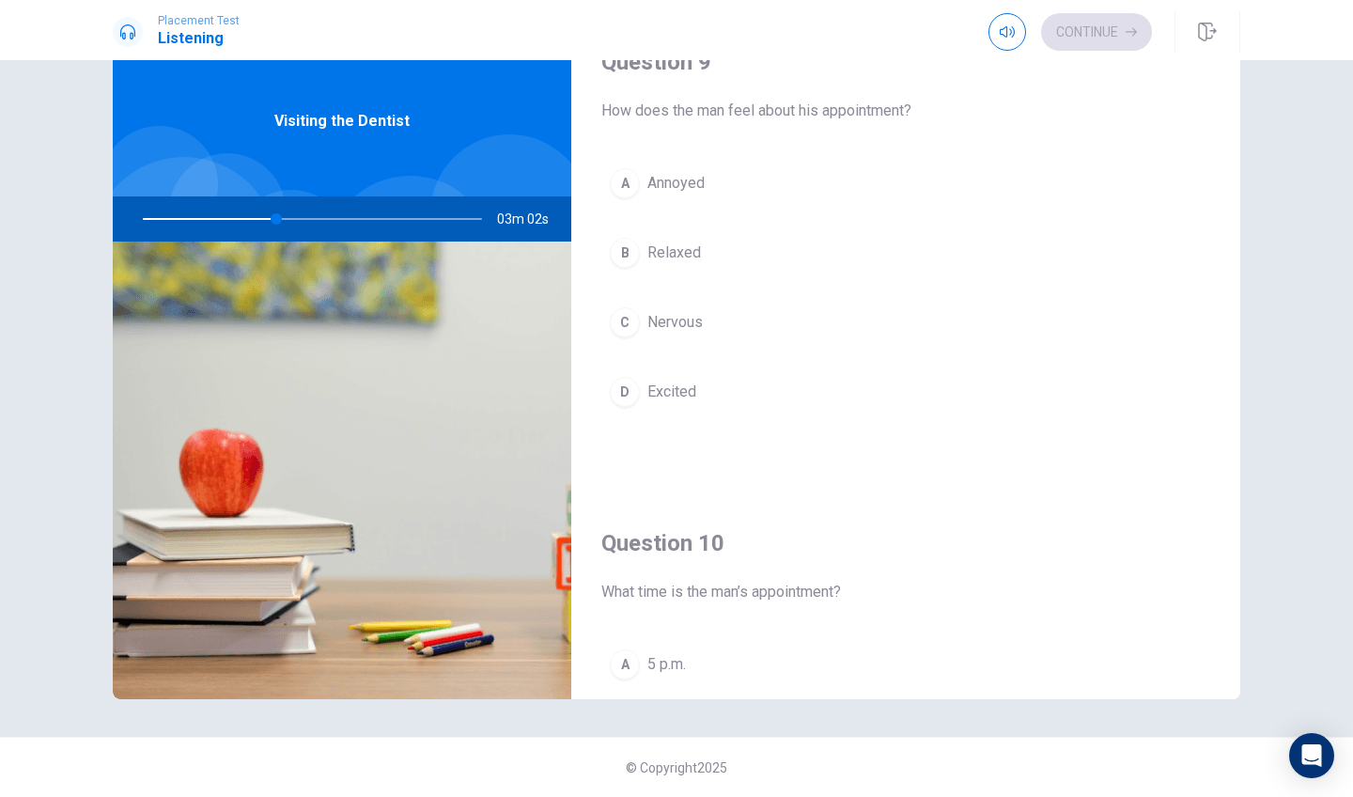
scroll to position [1485, 0]
click at [626, 324] on div "C" at bounding box center [625, 318] width 30 height 30
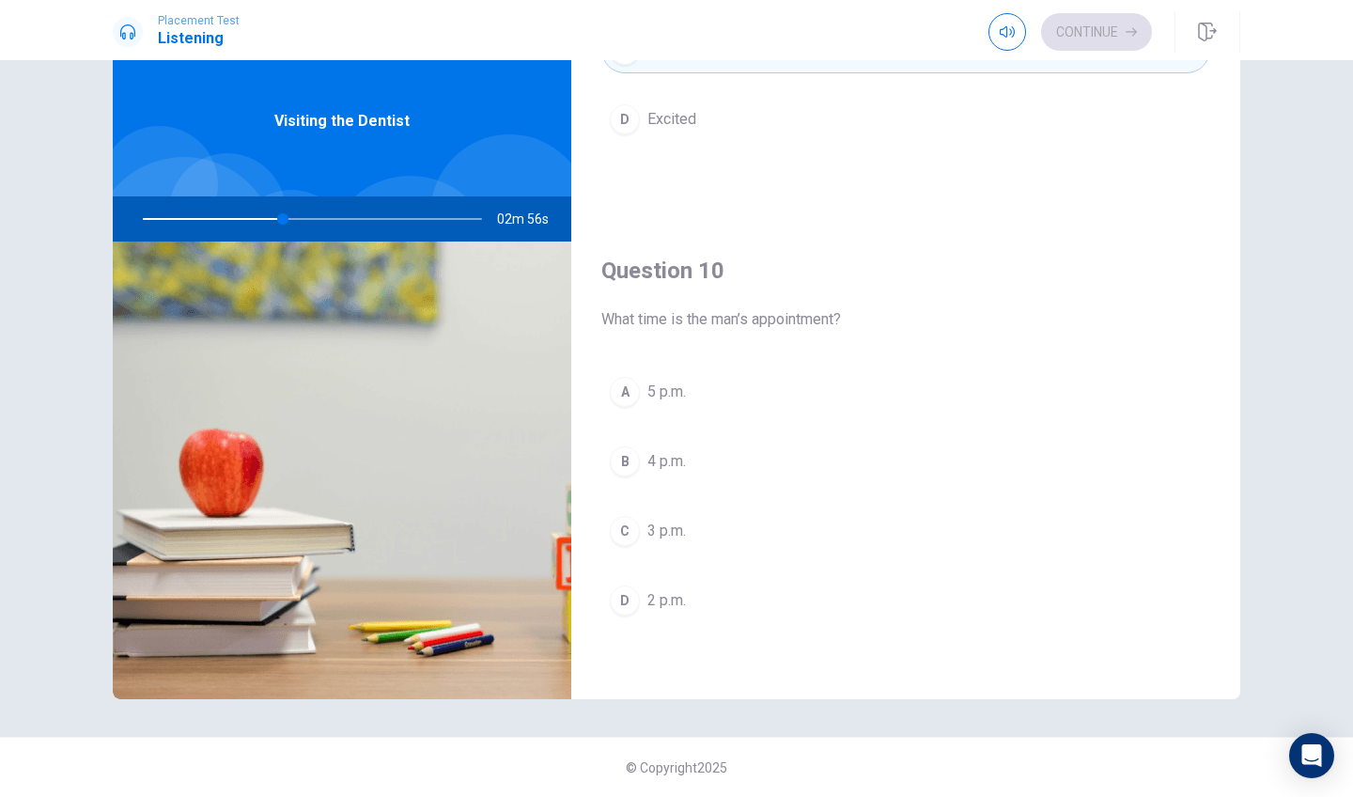
scroll to position [0, 0]
click at [627, 530] on div "C" at bounding box center [625, 531] width 30 height 30
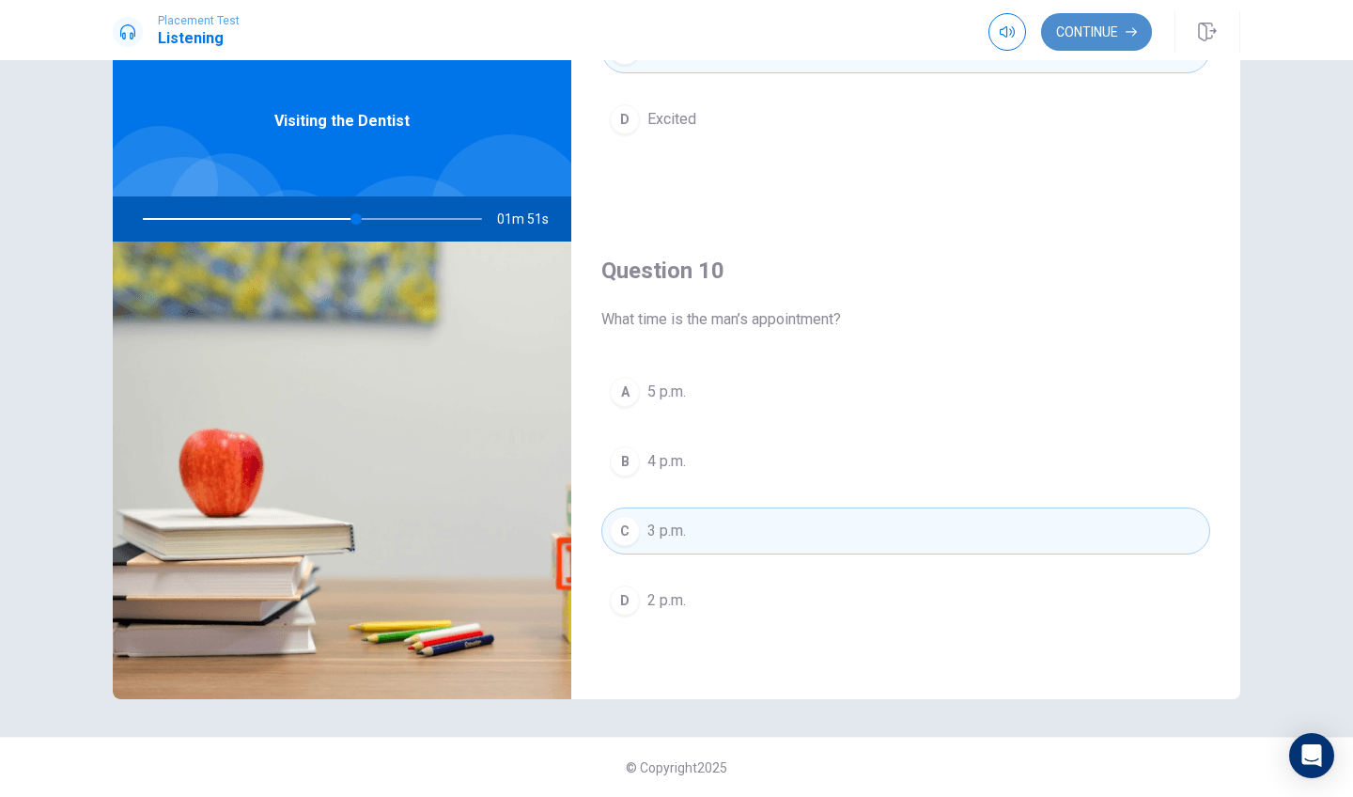
click at [1118, 26] on button "Continue" at bounding box center [1096, 32] width 111 height 38
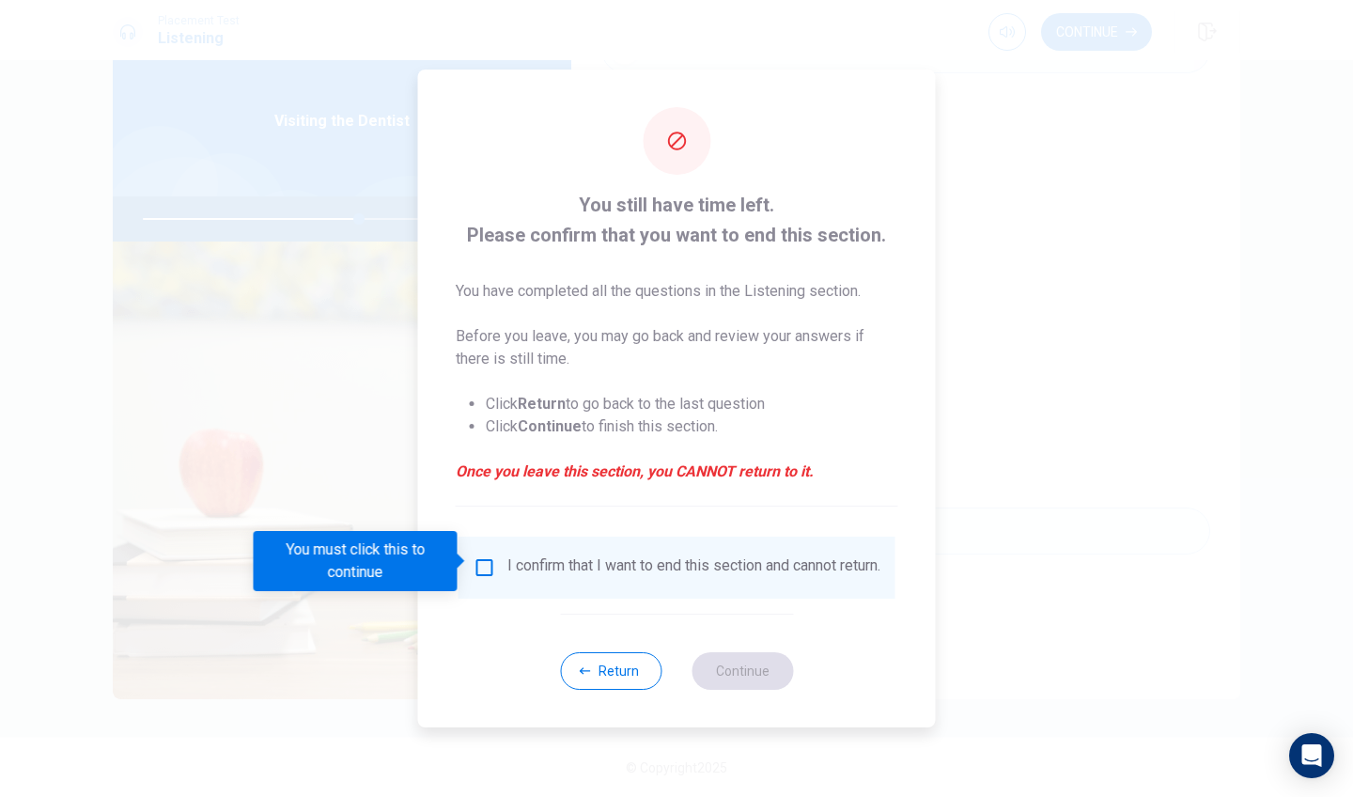
click at [487, 567] on input "You must click this to continue" at bounding box center [485, 567] width 23 height 23
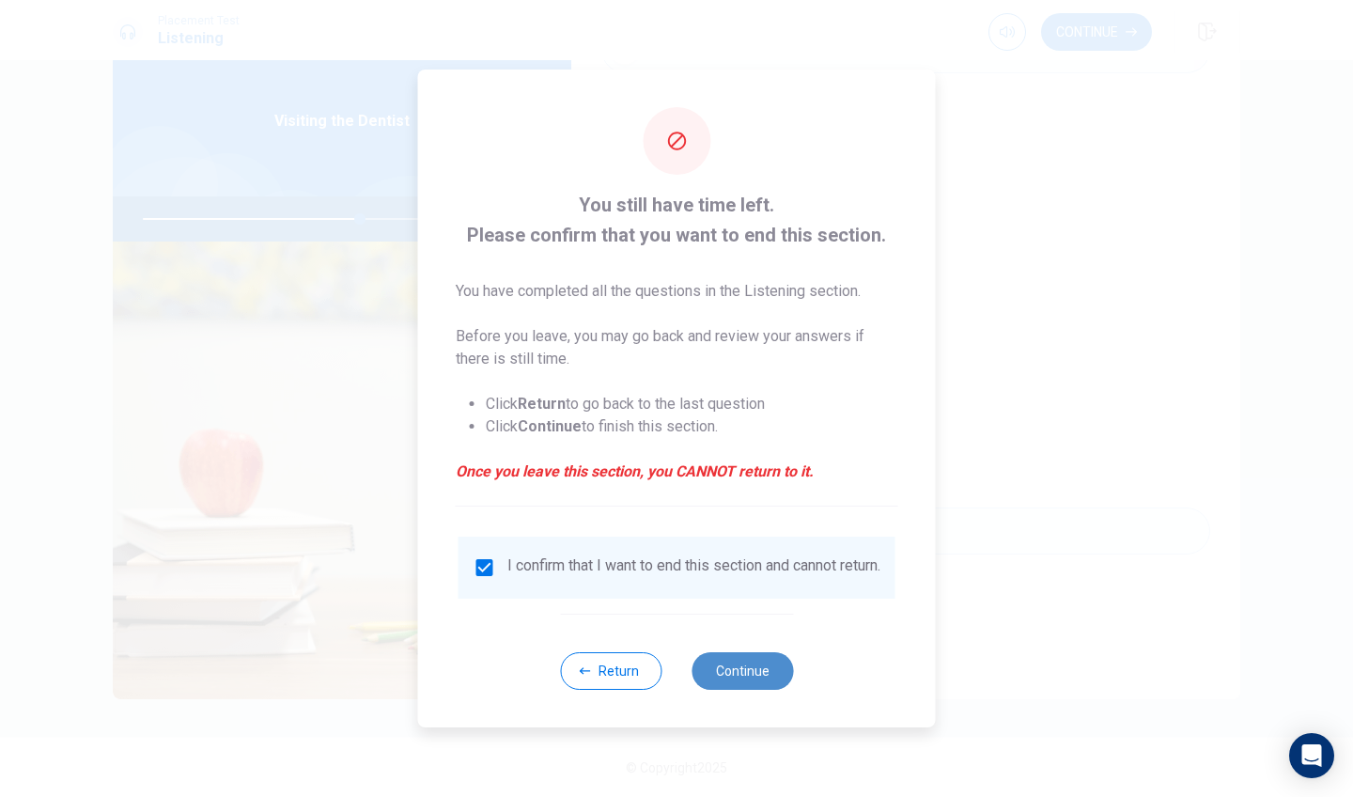
click at [749, 690] on button "Continue" at bounding box center [743, 671] width 102 height 38
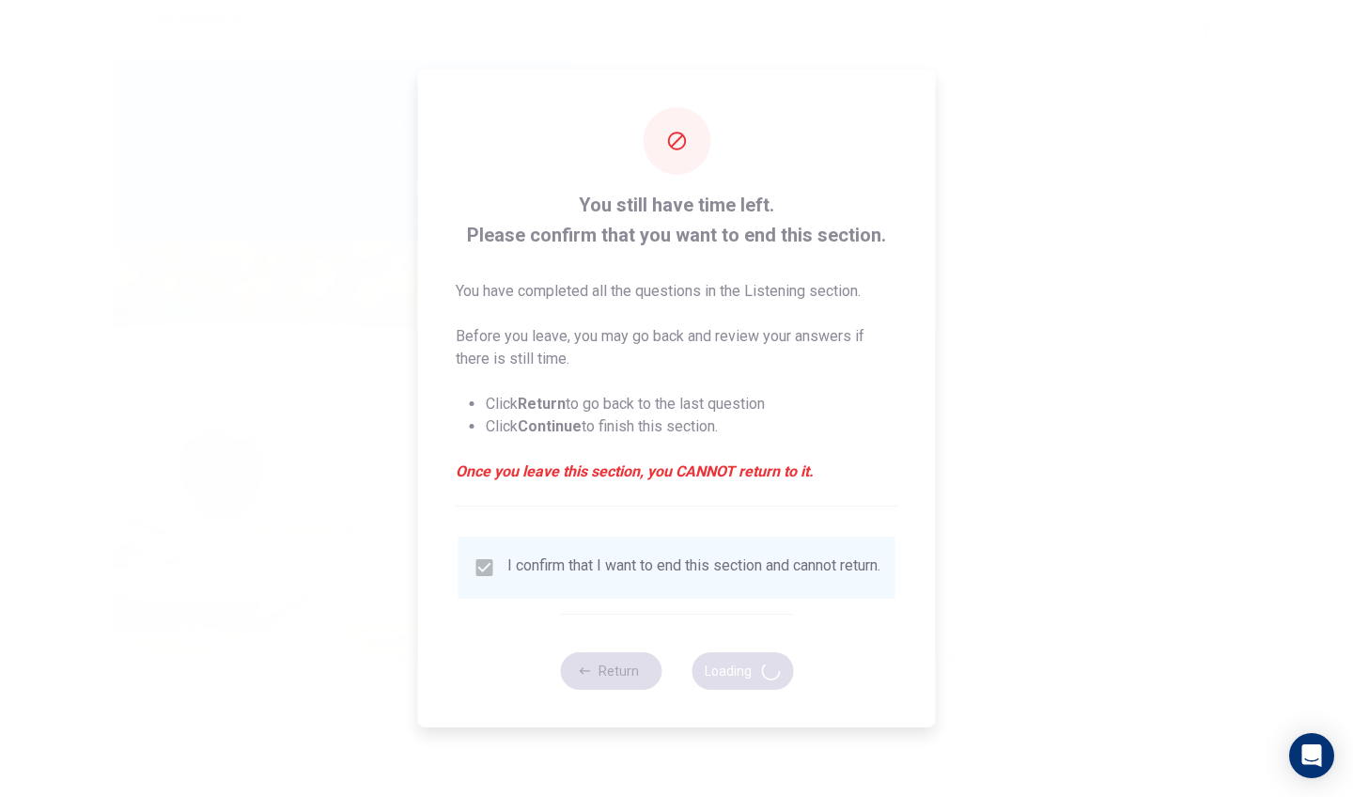
type input "65"
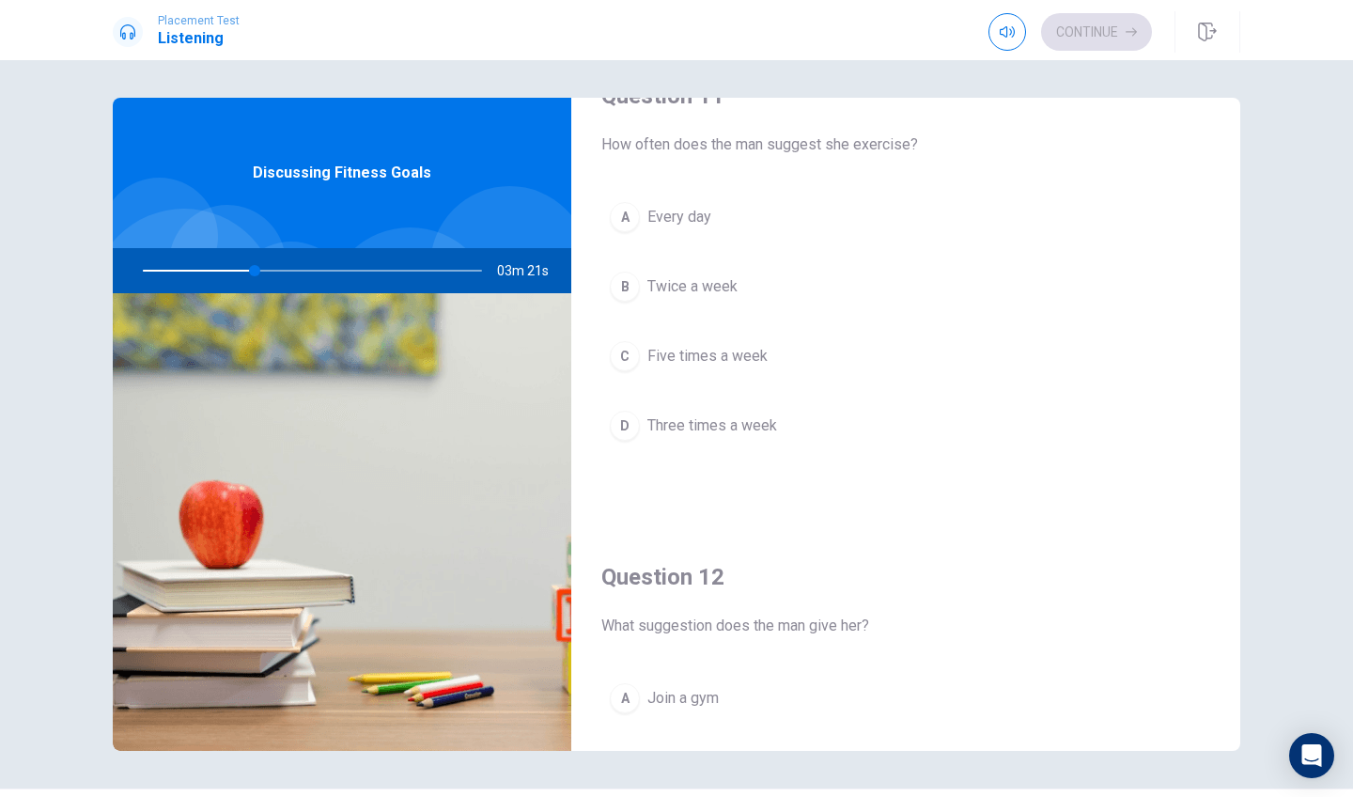
scroll to position [50, 0]
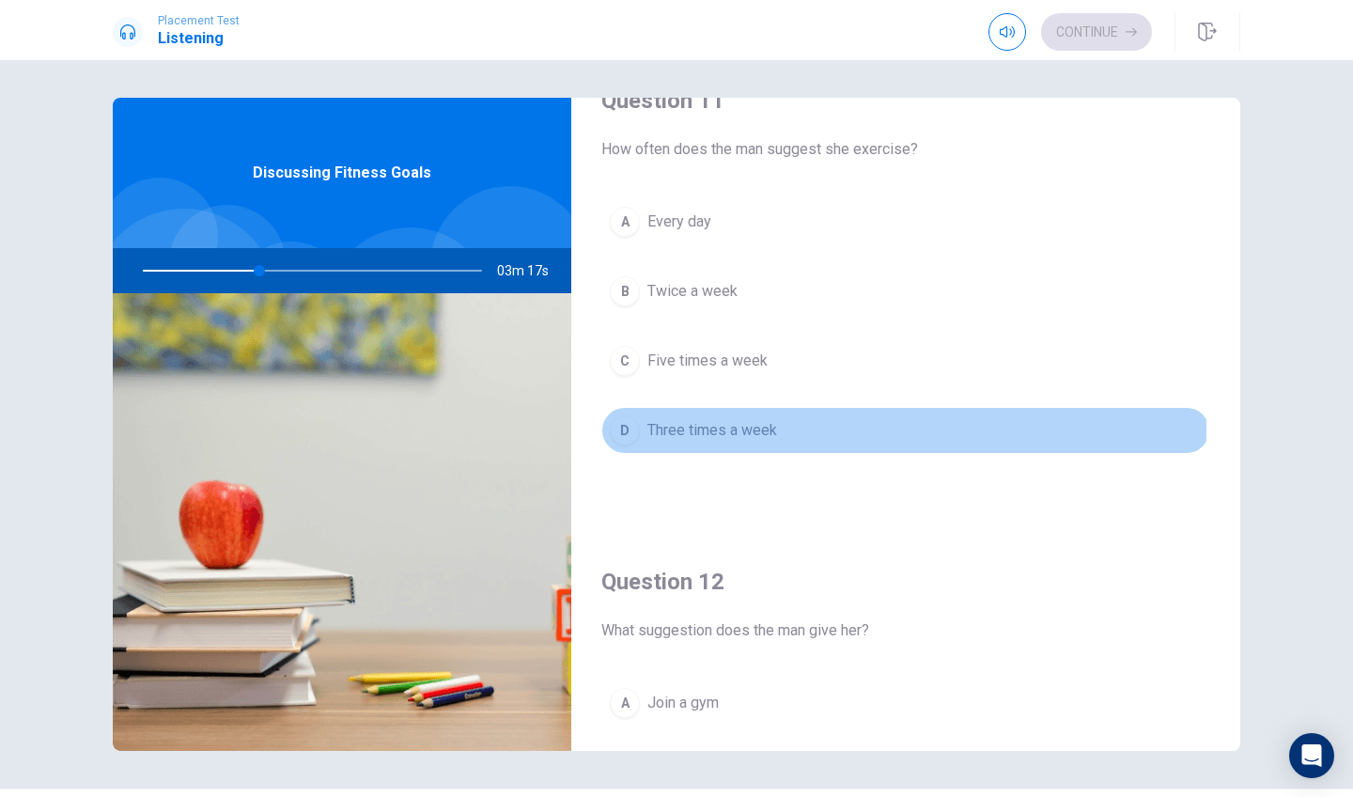
click at [628, 429] on div "D" at bounding box center [625, 430] width 30 height 30
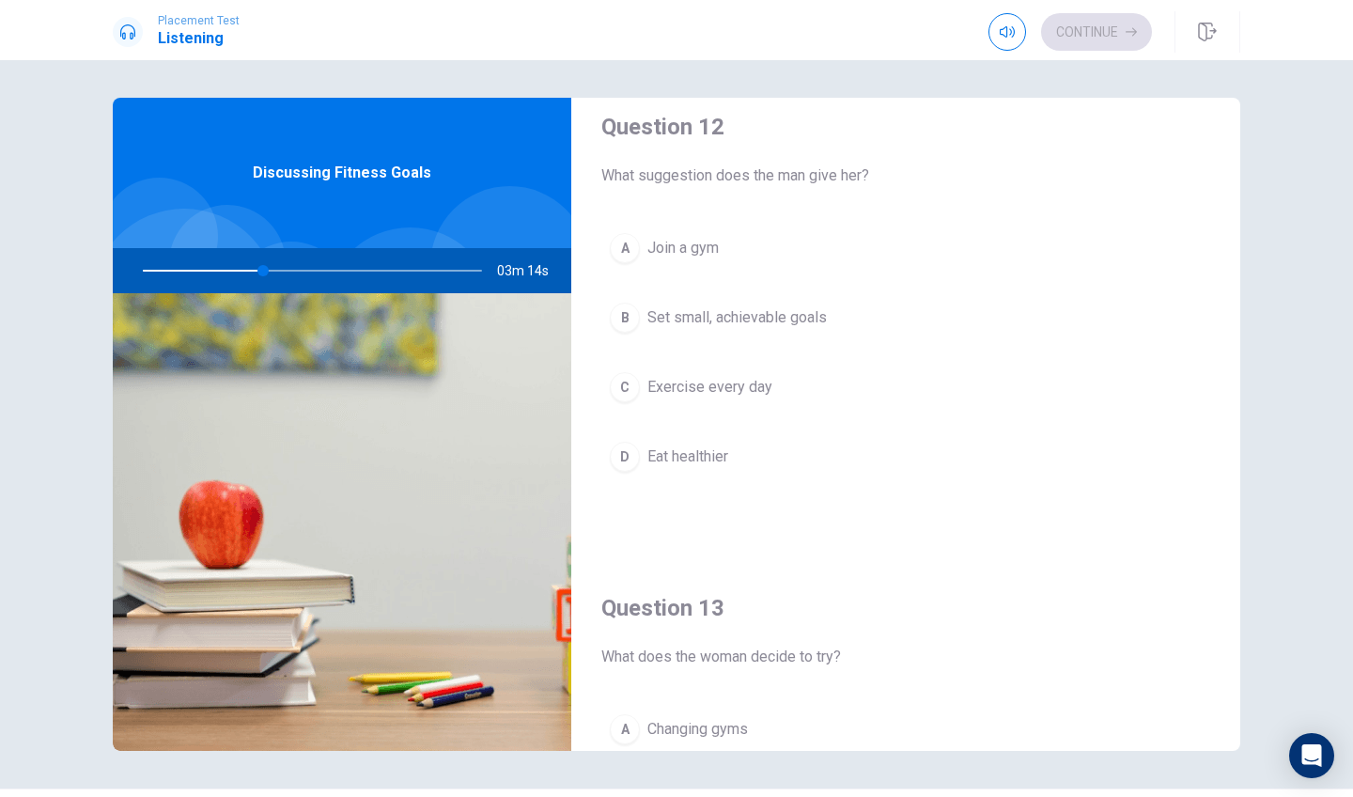
scroll to position [529, 0]
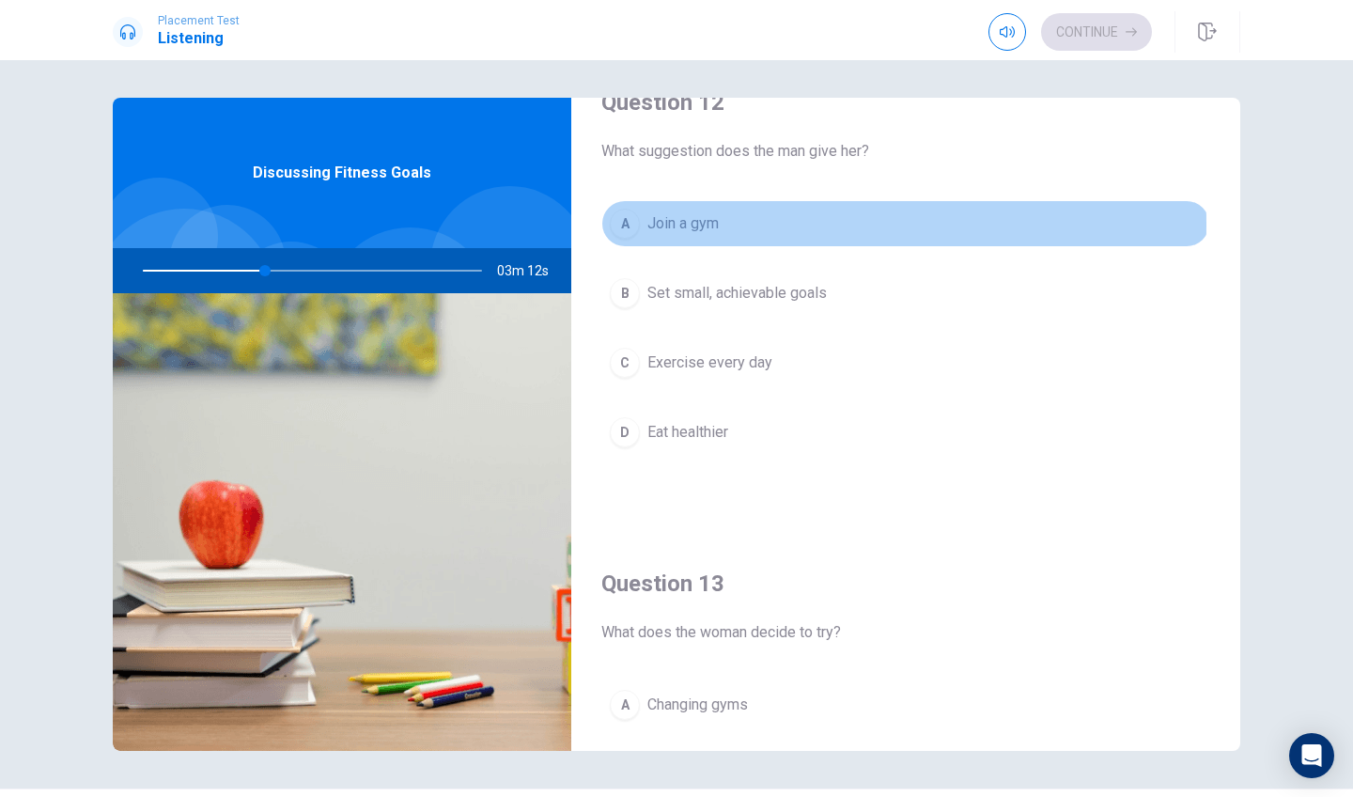
click at [613, 224] on div "A" at bounding box center [625, 224] width 30 height 30
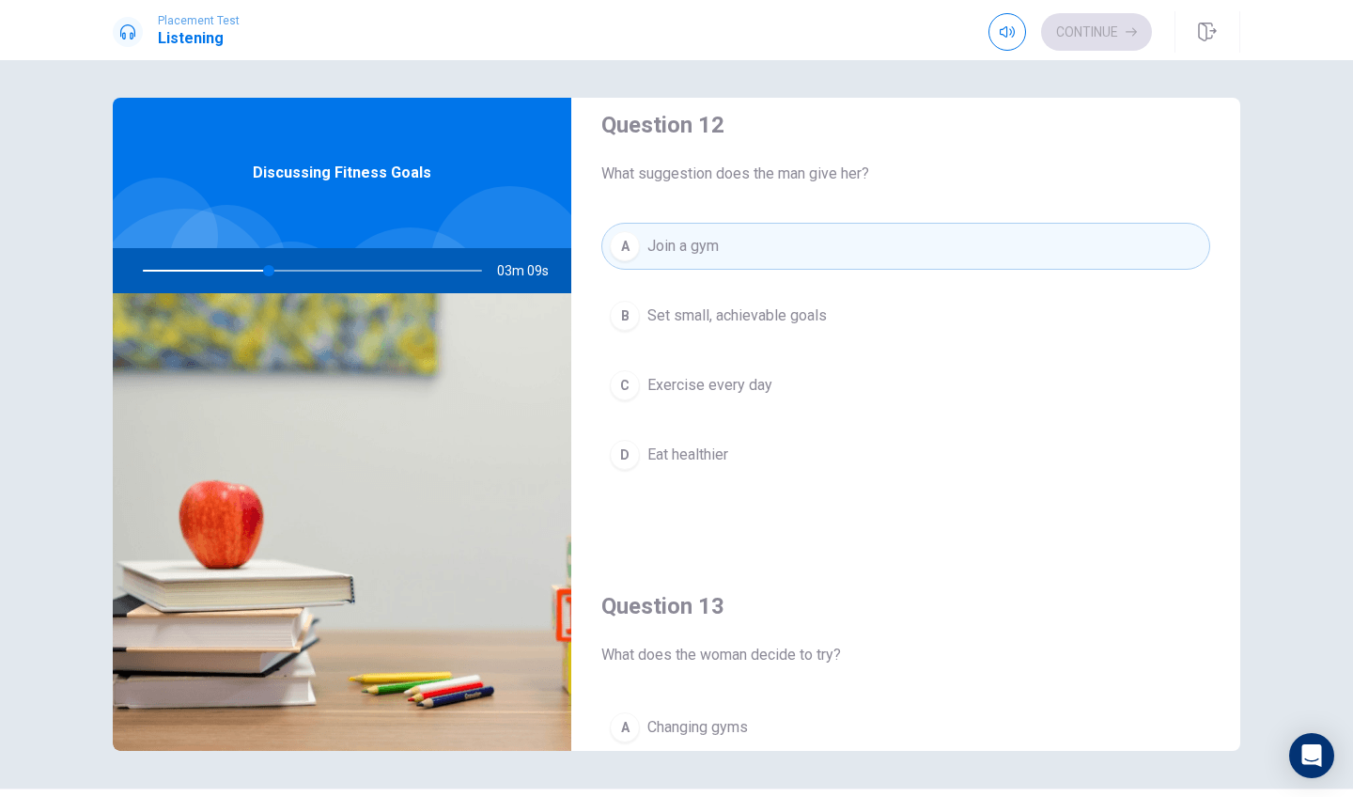
scroll to position [472, 0]
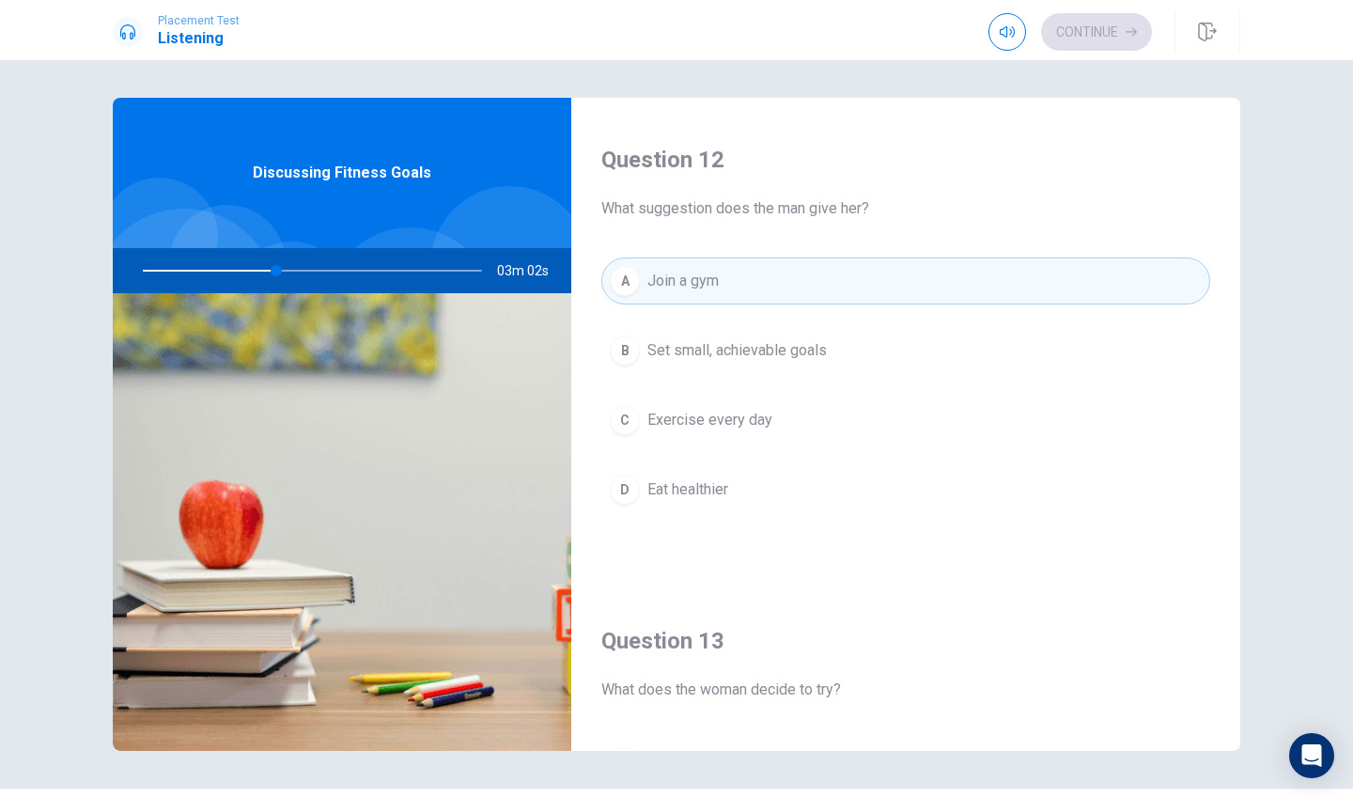
click at [631, 429] on div "C" at bounding box center [625, 420] width 30 height 30
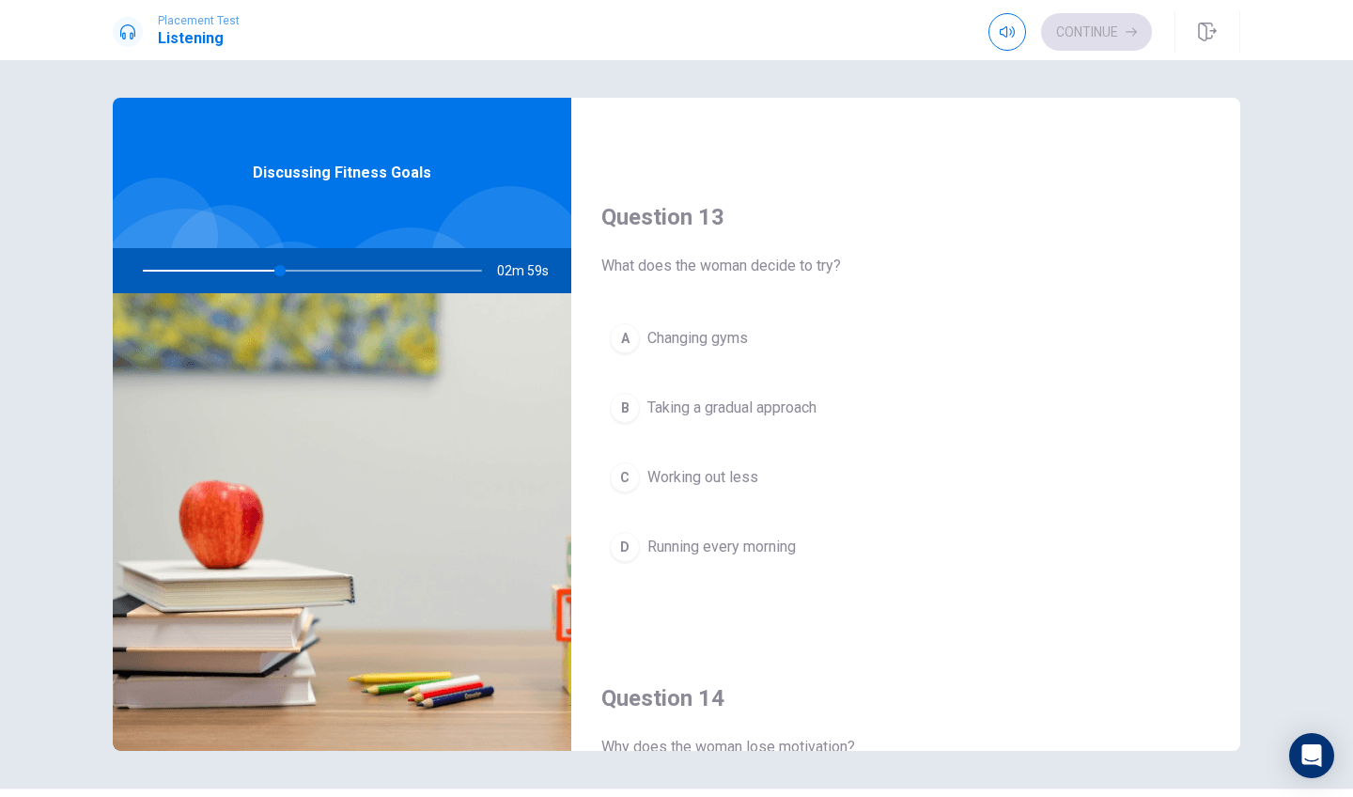
scroll to position [924, 0]
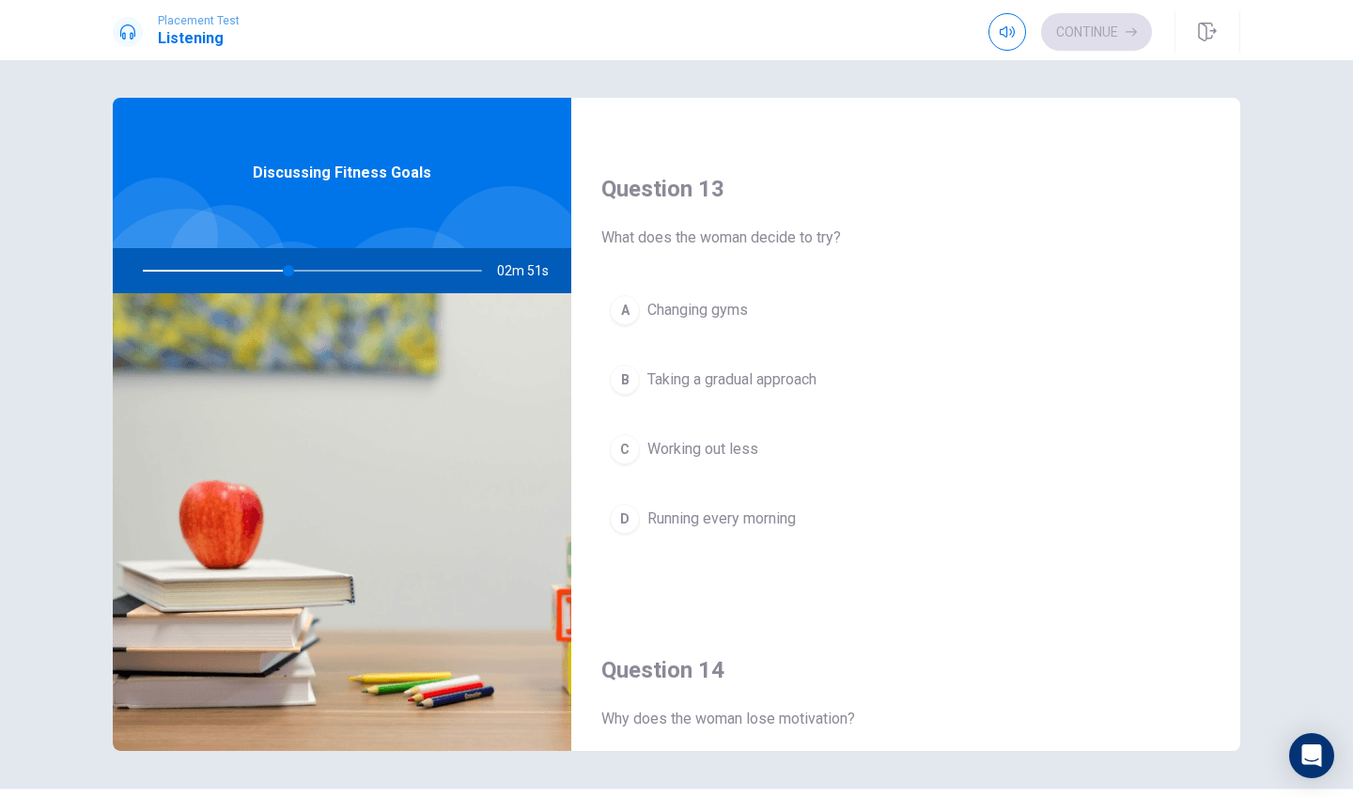
click at [624, 447] on div "C" at bounding box center [625, 449] width 30 height 30
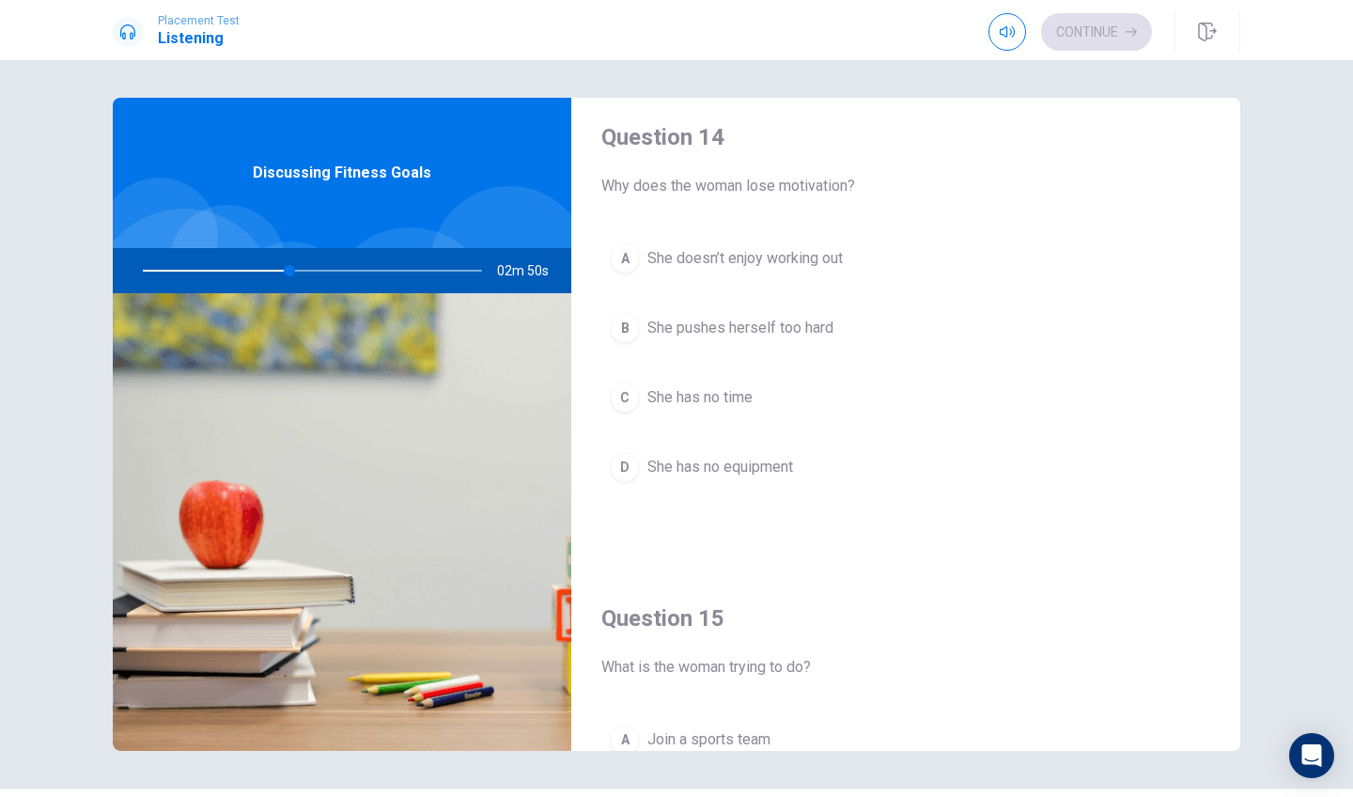
scroll to position [1451, 0]
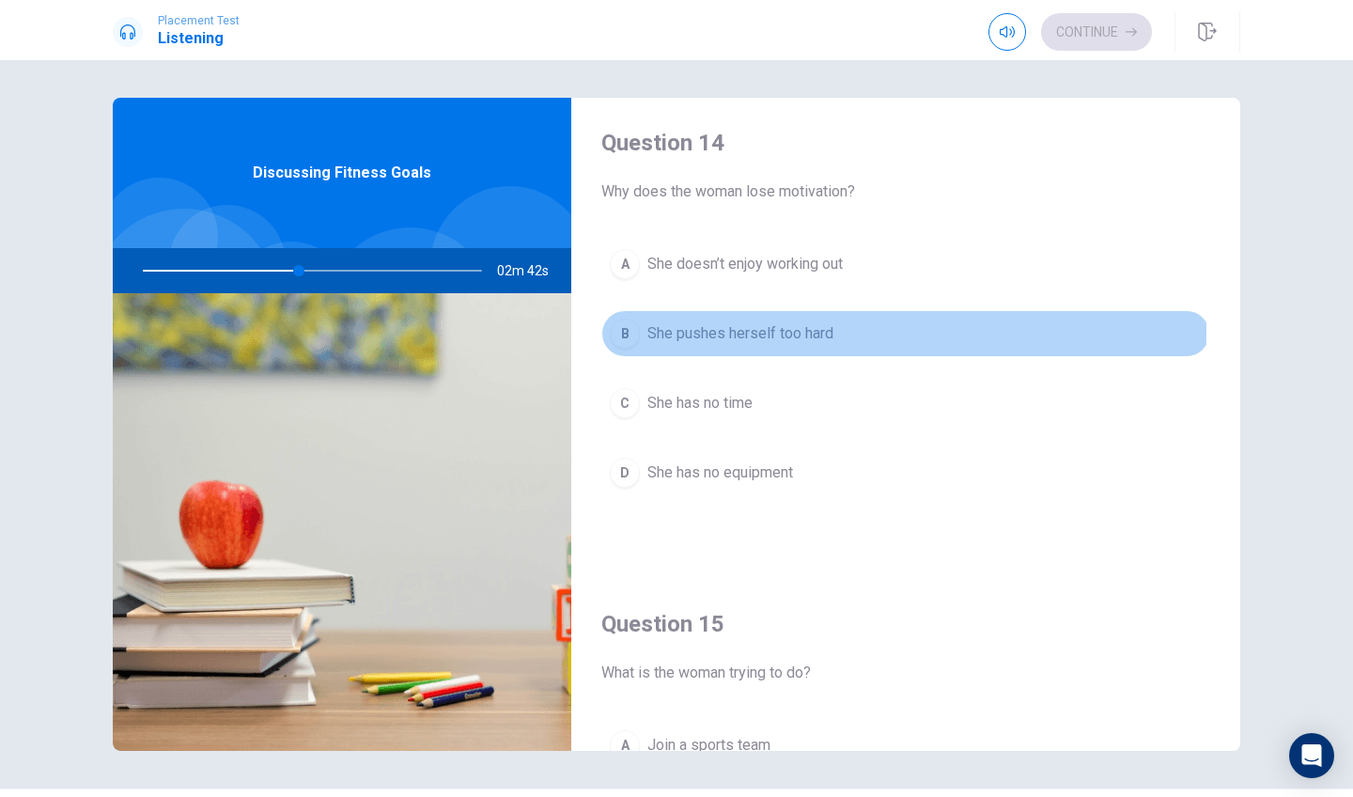
click at [619, 330] on div "B" at bounding box center [625, 334] width 30 height 30
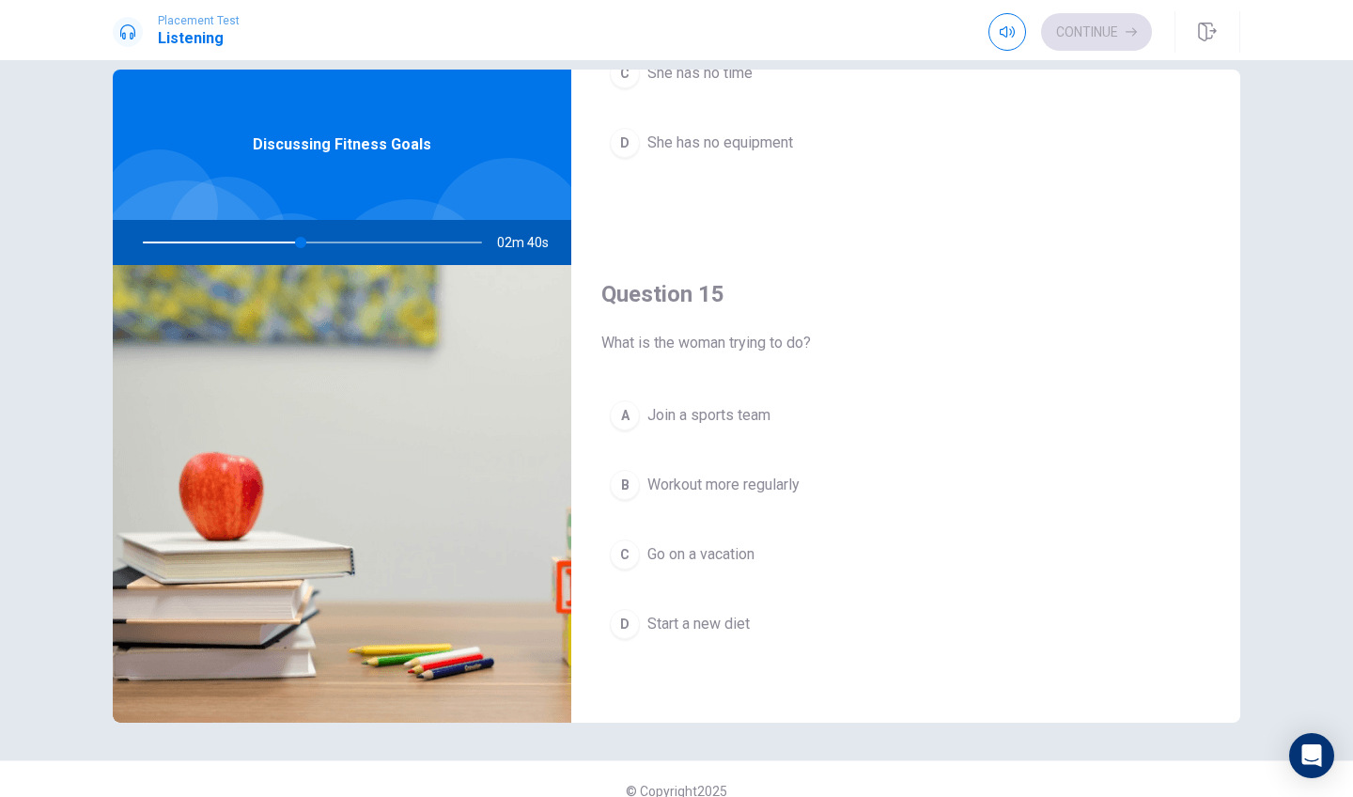
scroll to position [34, 0]
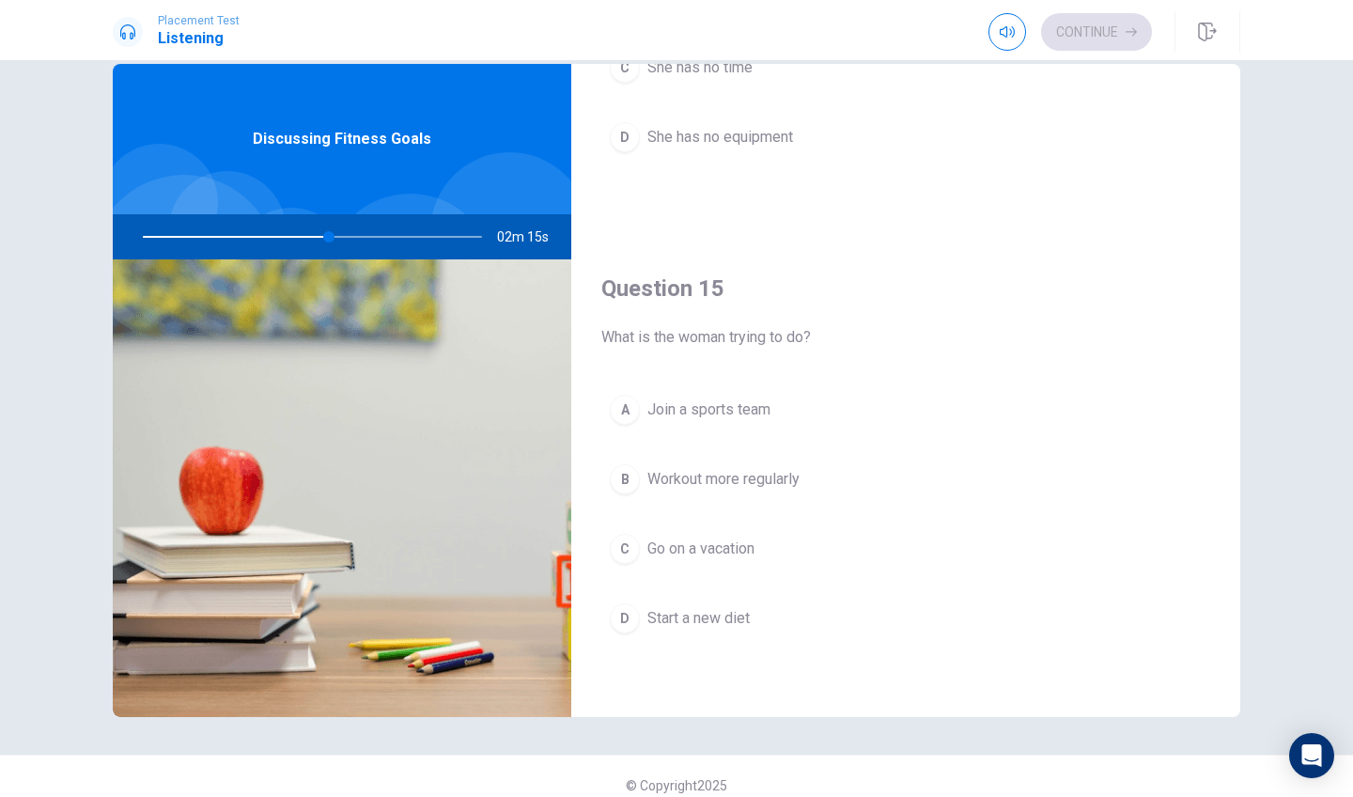
click at [619, 547] on div "C" at bounding box center [625, 549] width 30 height 30
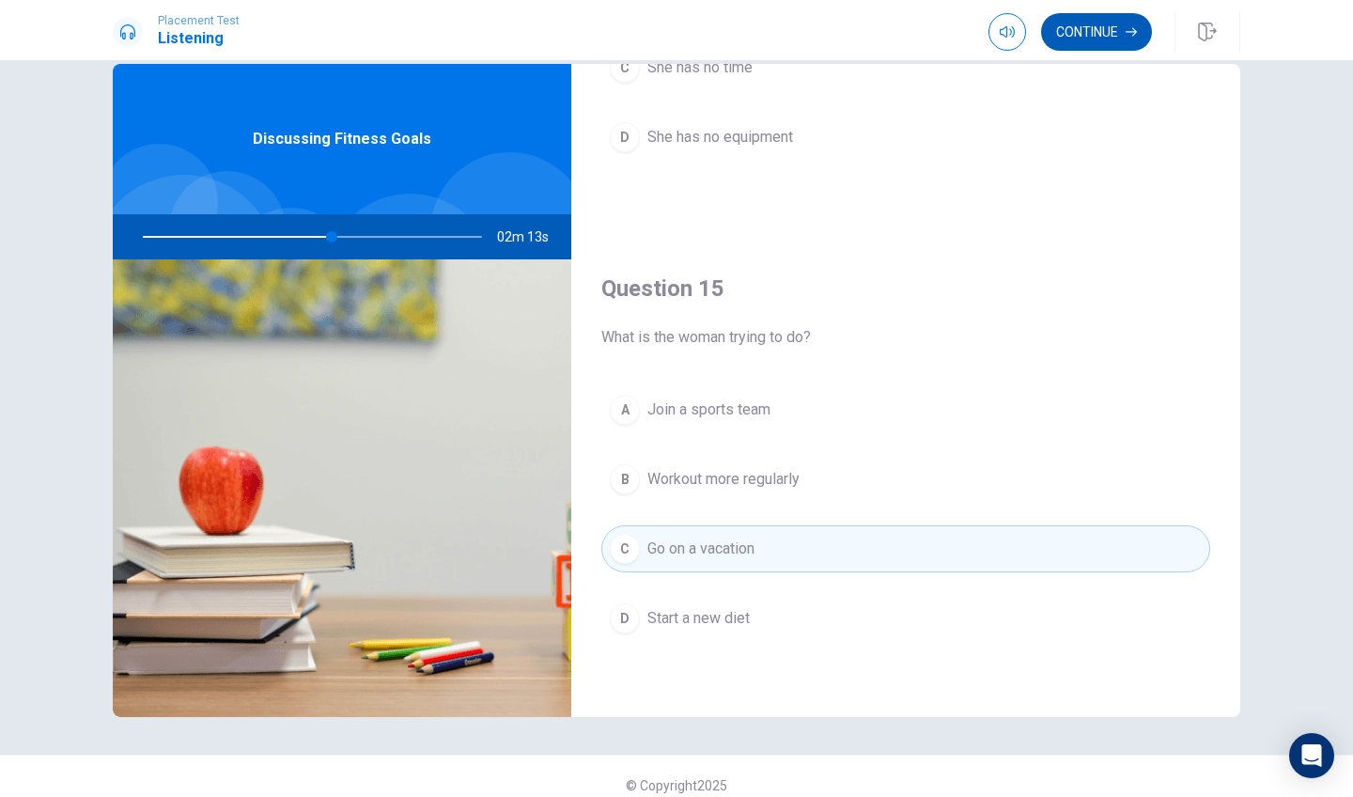
click at [1118, 37] on button "Continue" at bounding box center [1096, 32] width 111 height 38
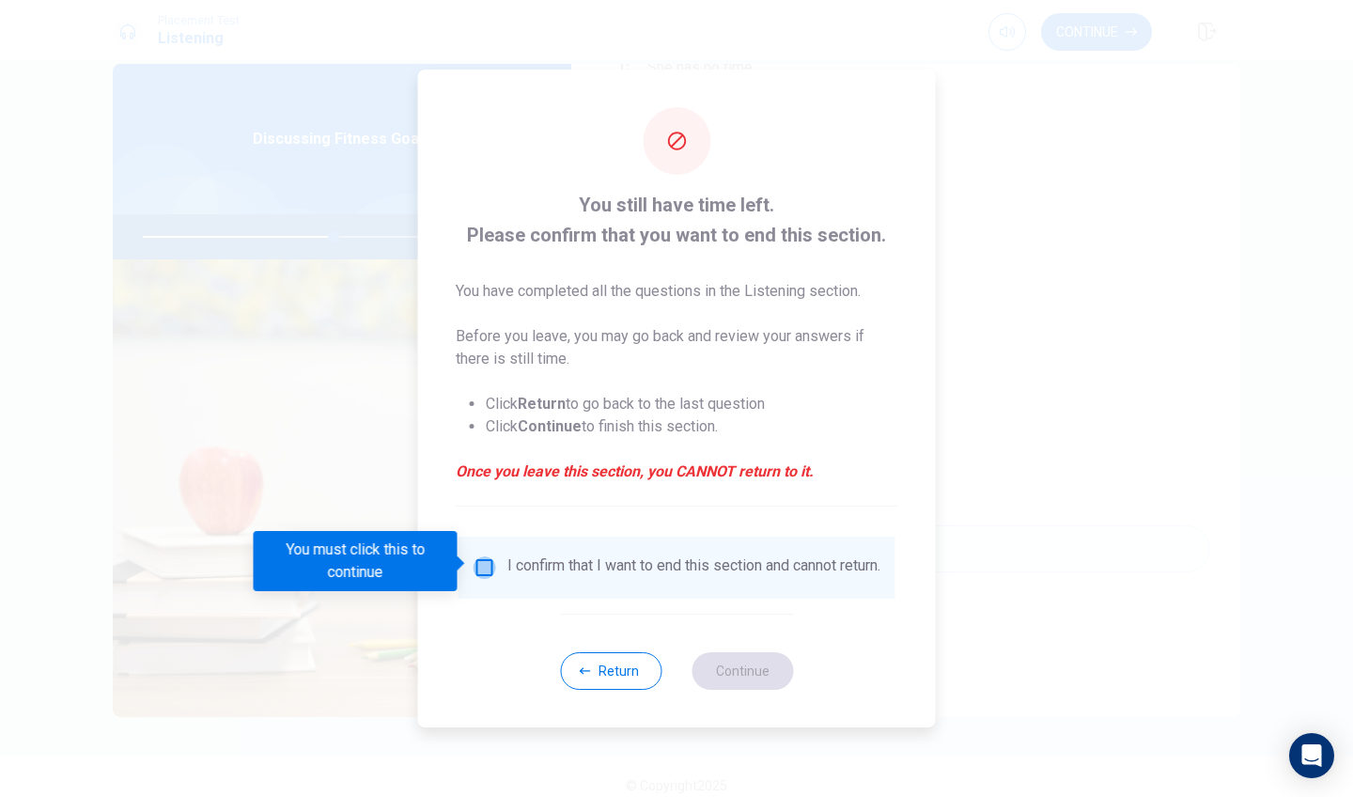
click at [477, 556] on input "You must click this to continue" at bounding box center [485, 567] width 23 height 23
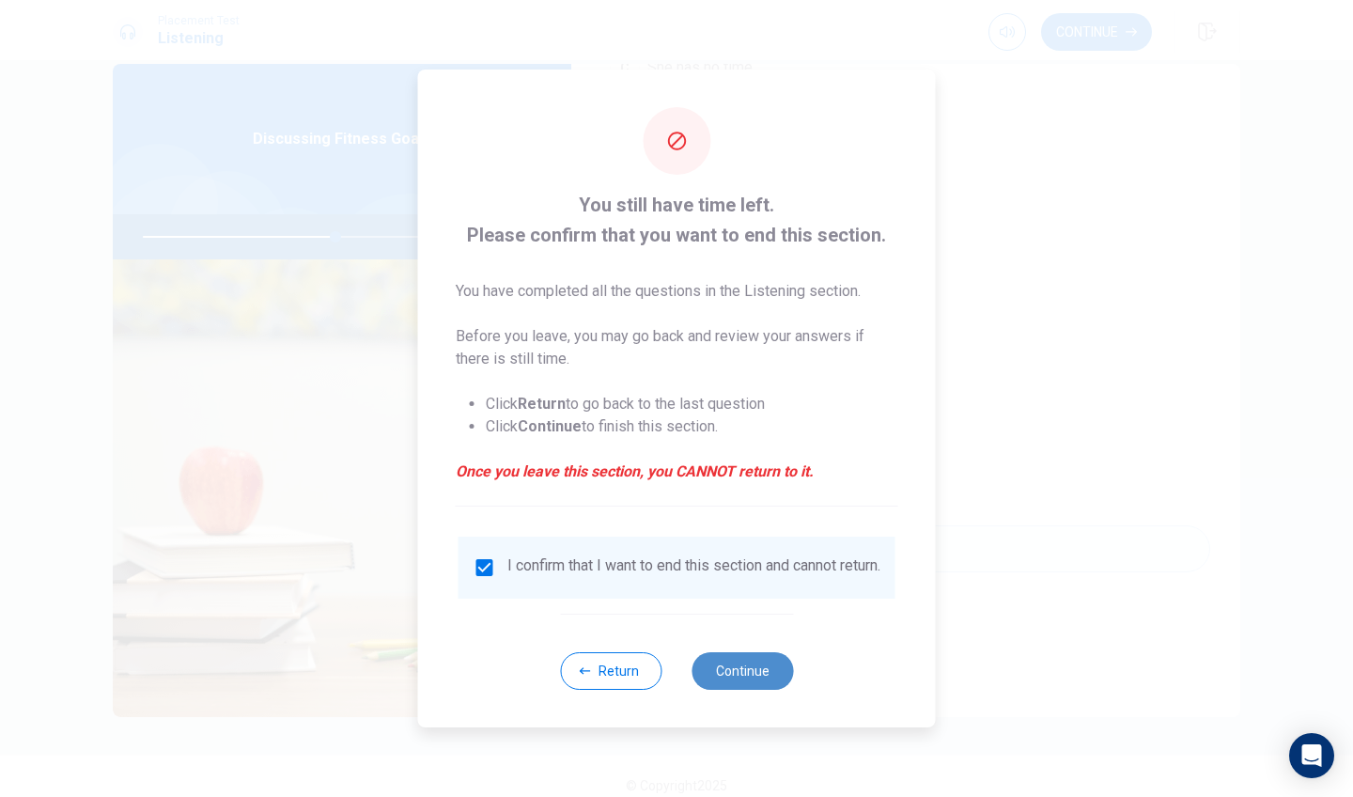
click at [736, 671] on button "Continue" at bounding box center [743, 671] width 102 height 38
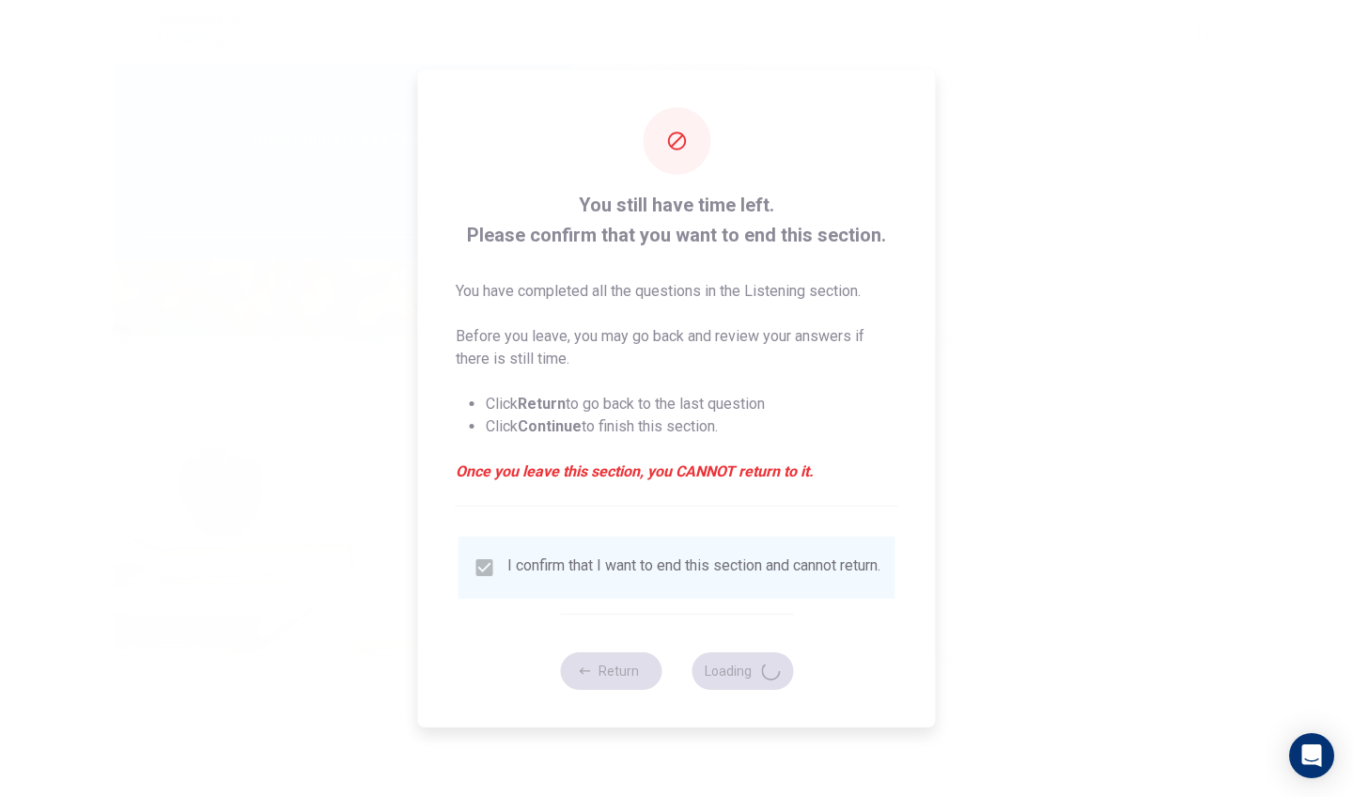
type input "57"
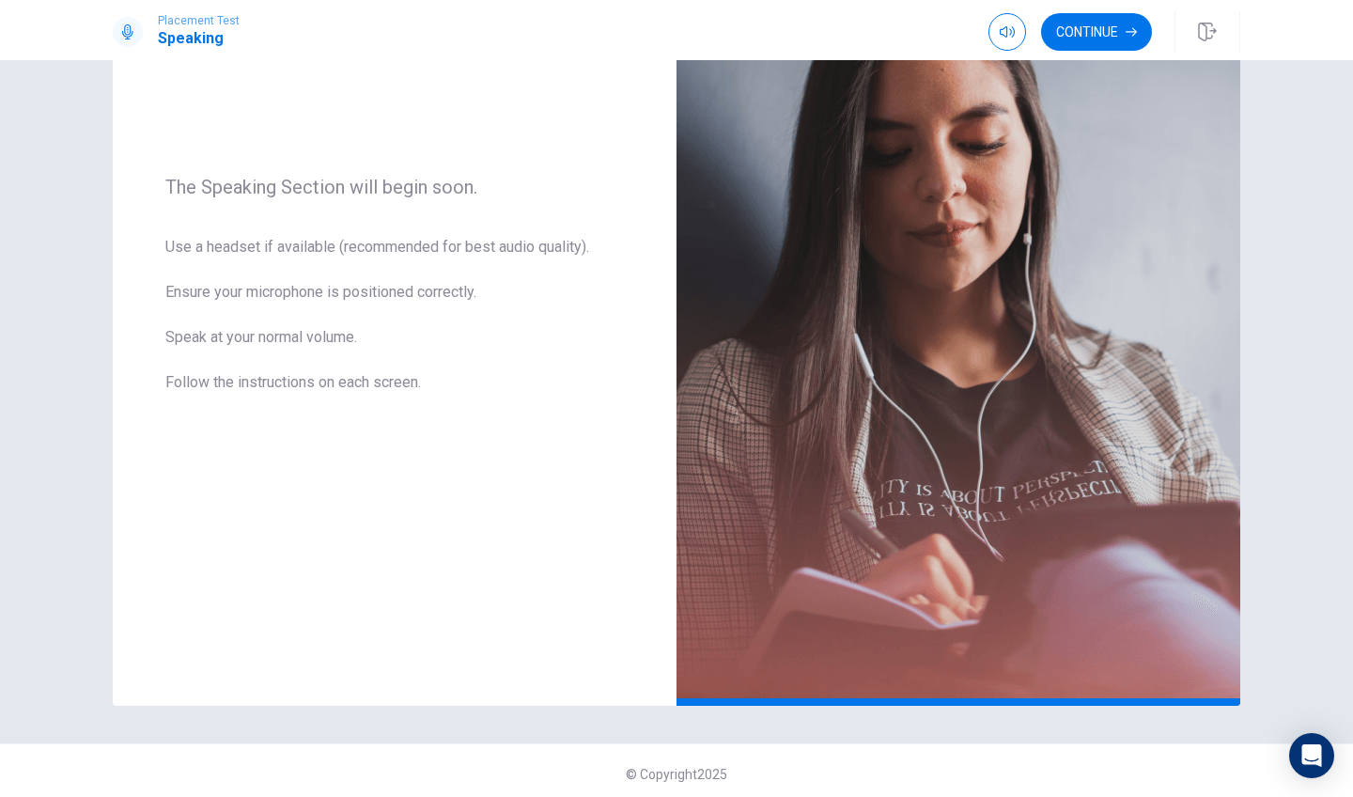
scroll to position [0, 0]
click at [1090, 30] on button "Continue" at bounding box center [1096, 32] width 111 height 38
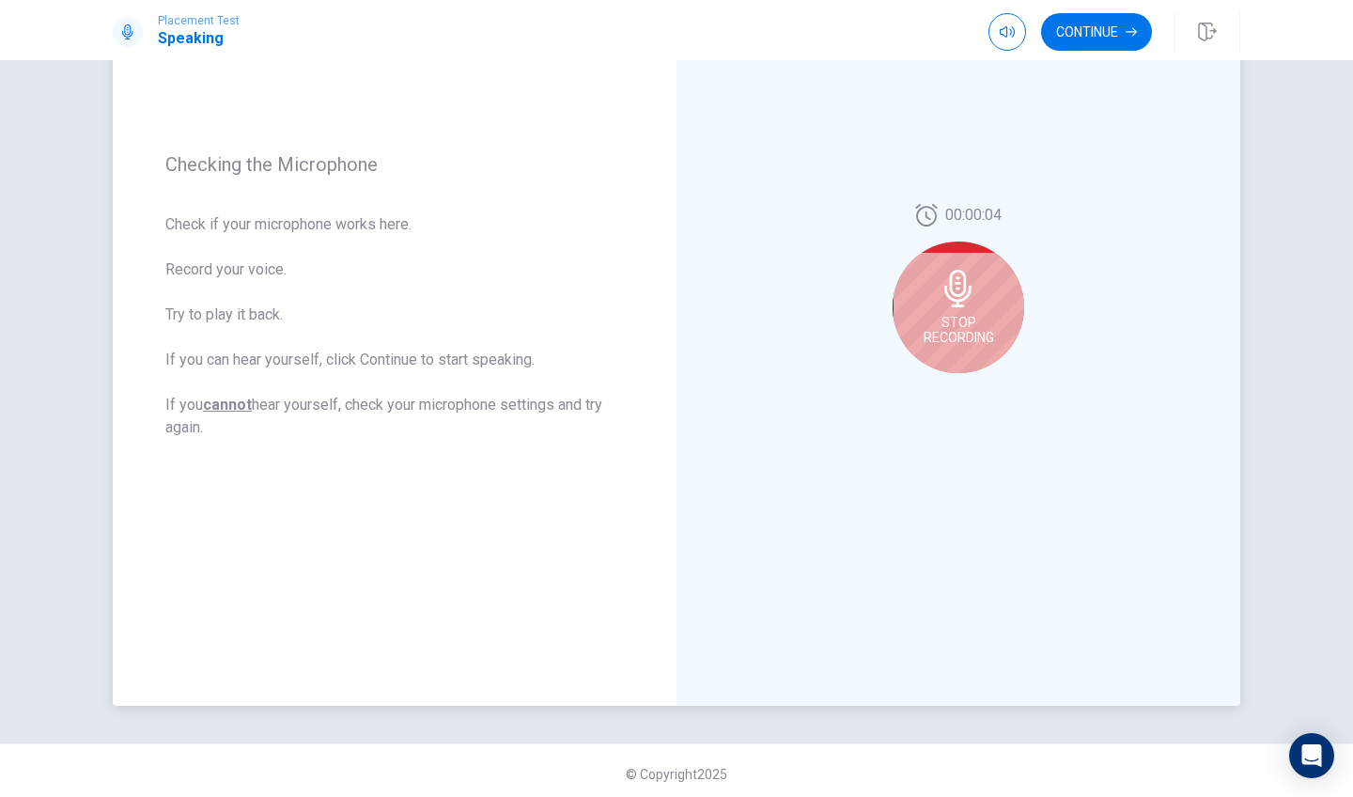
click at [982, 302] on div "Stop Recording" at bounding box center [959, 308] width 132 height 132
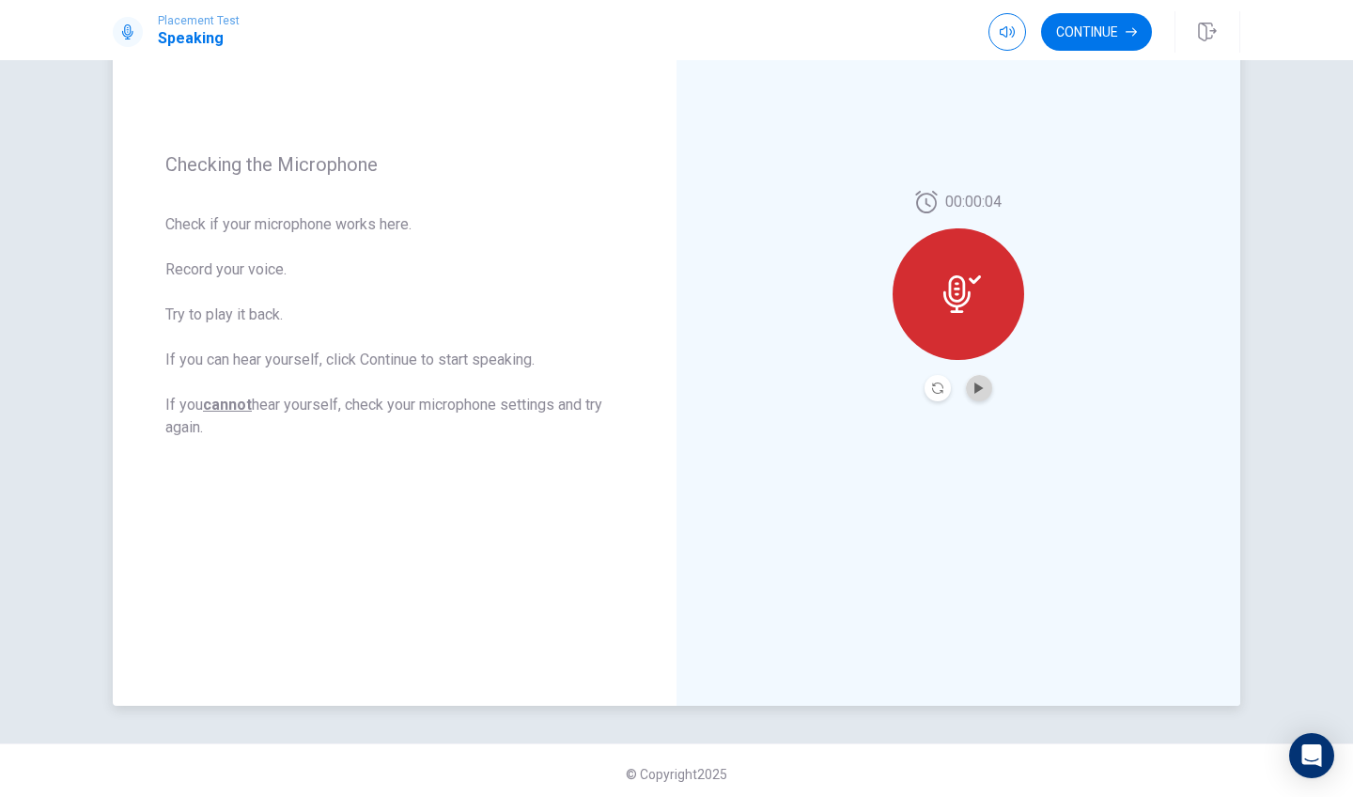
click at [983, 385] on button "Play Audio" at bounding box center [979, 388] width 26 height 26
click at [961, 321] on div at bounding box center [959, 294] width 132 height 132
click at [1068, 32] on button "Continue" at bounding box center [1096, 32] width 111 height 38
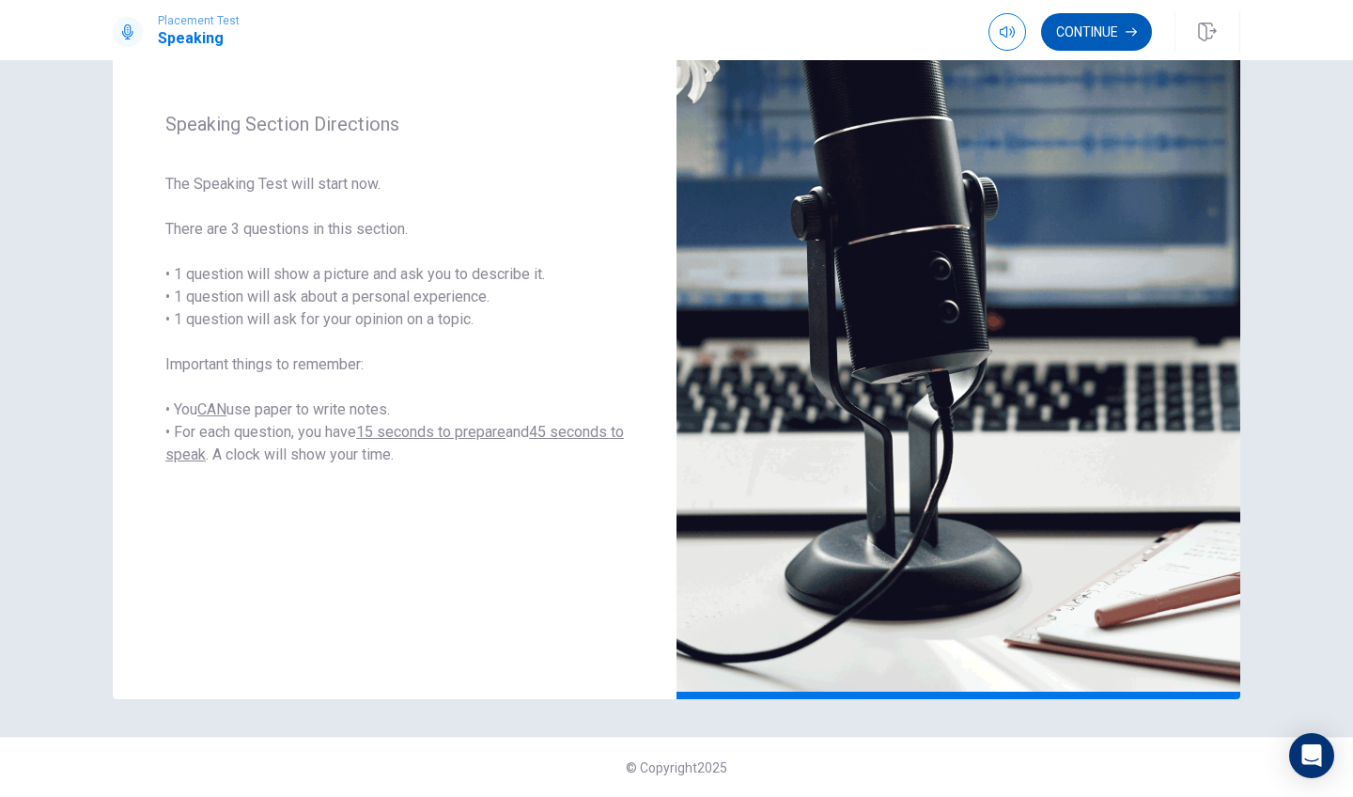
click at [1070, 31] on button "Continue" at bounding box center [1096, 32] width 111 height 38
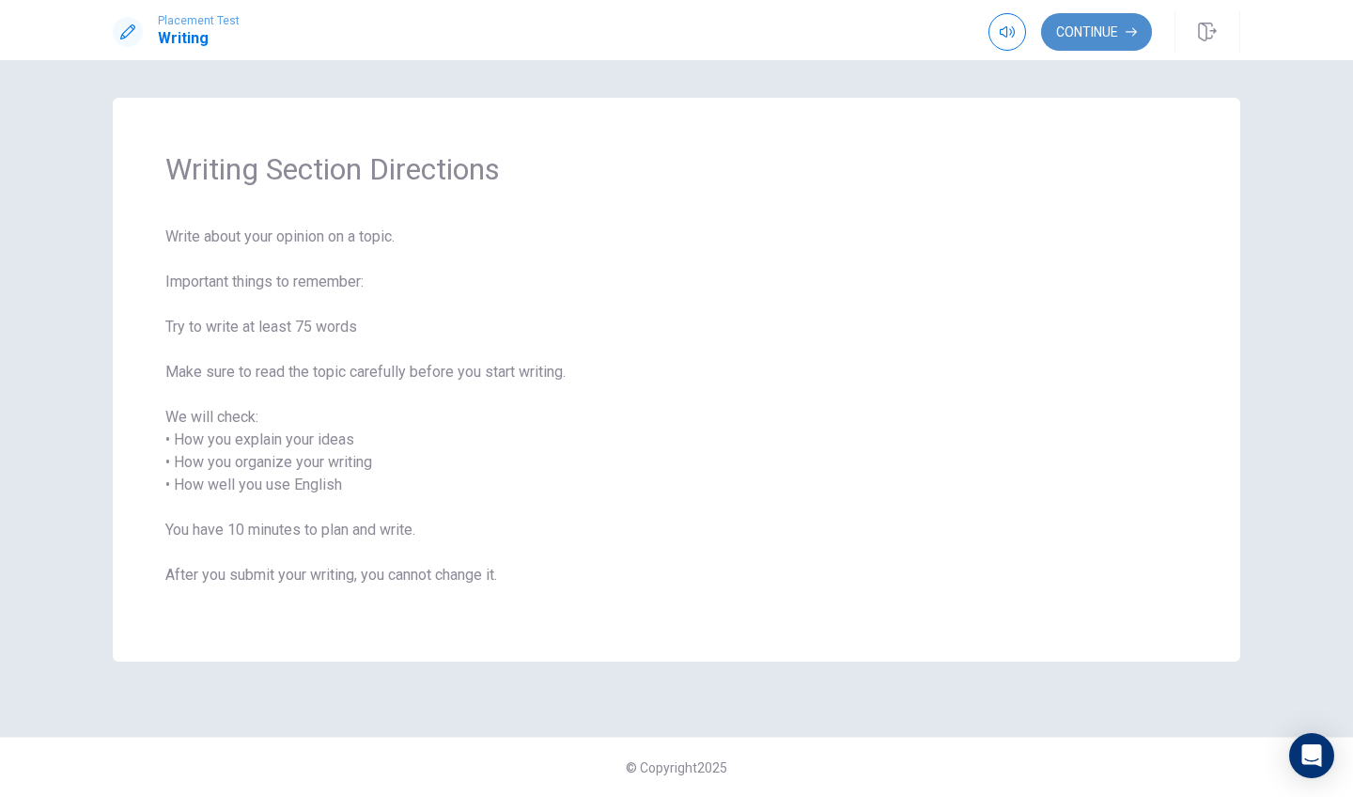
click at [1109, 34] on button "Continue" at bounding box center [1096, 32] width 111 height 38
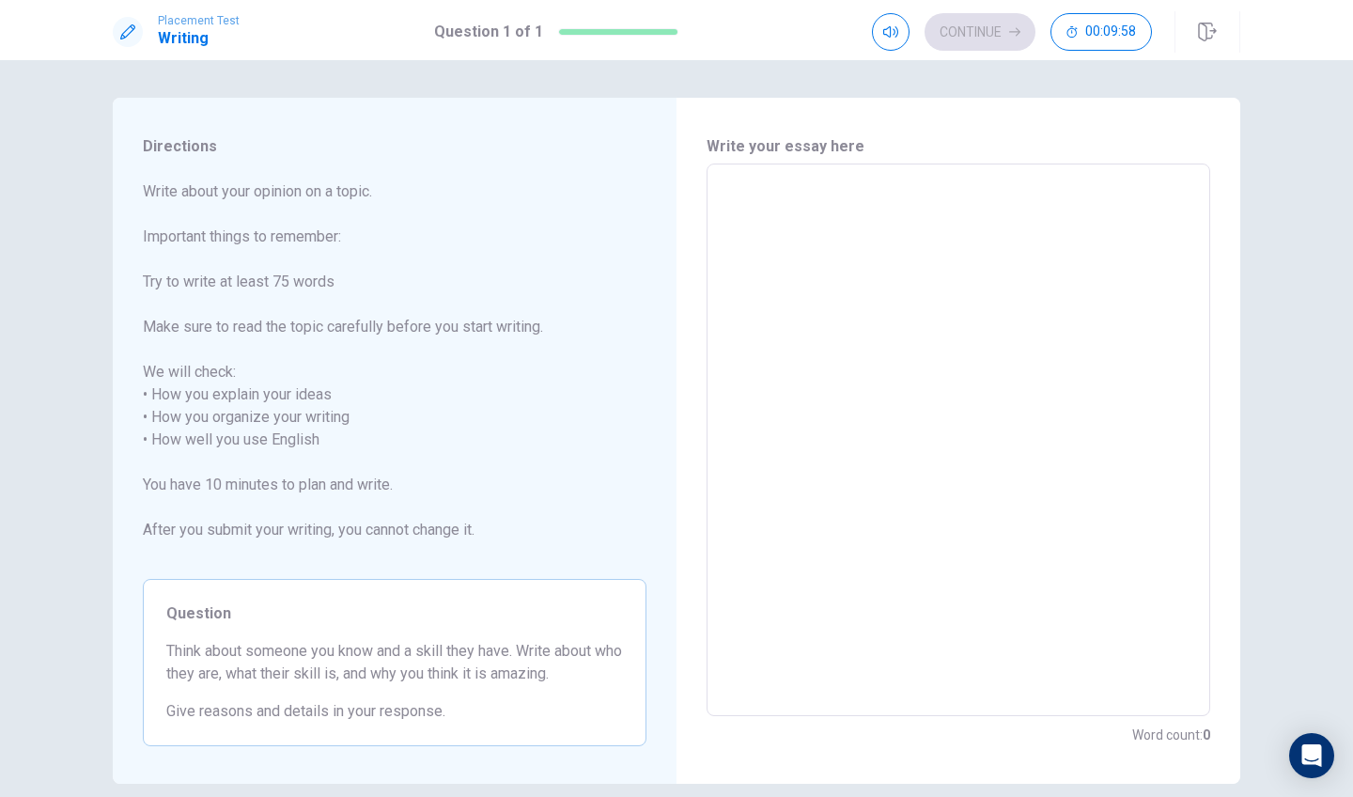
click at [793, 461] on textarea at bounding box center [958, 441] width 477 height 522
type textarea "a"
type textarea "x"
type textarea "A"
type textarea "x"
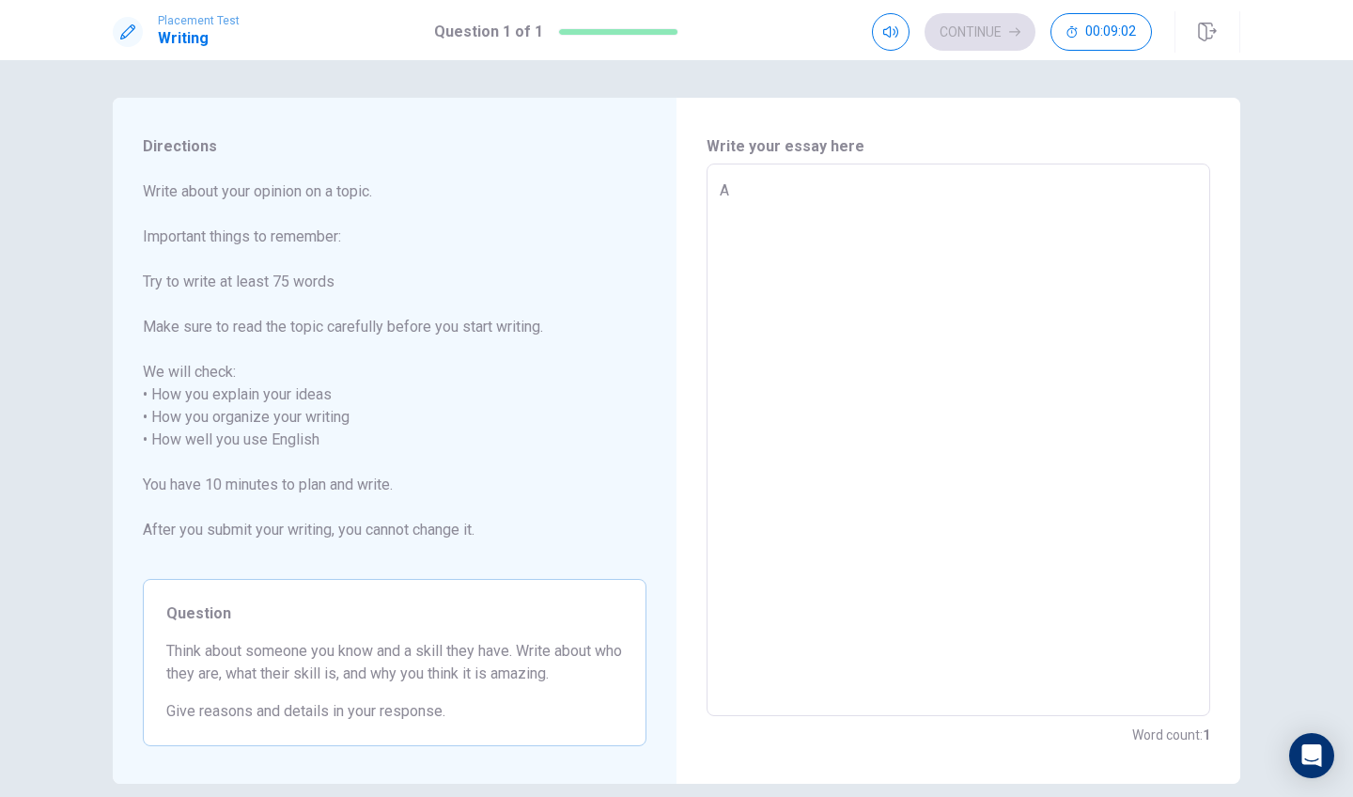
type textarea "A"
type textarea "x"
type textarea "A b"
type textarea "x"
type textarea "A ba"
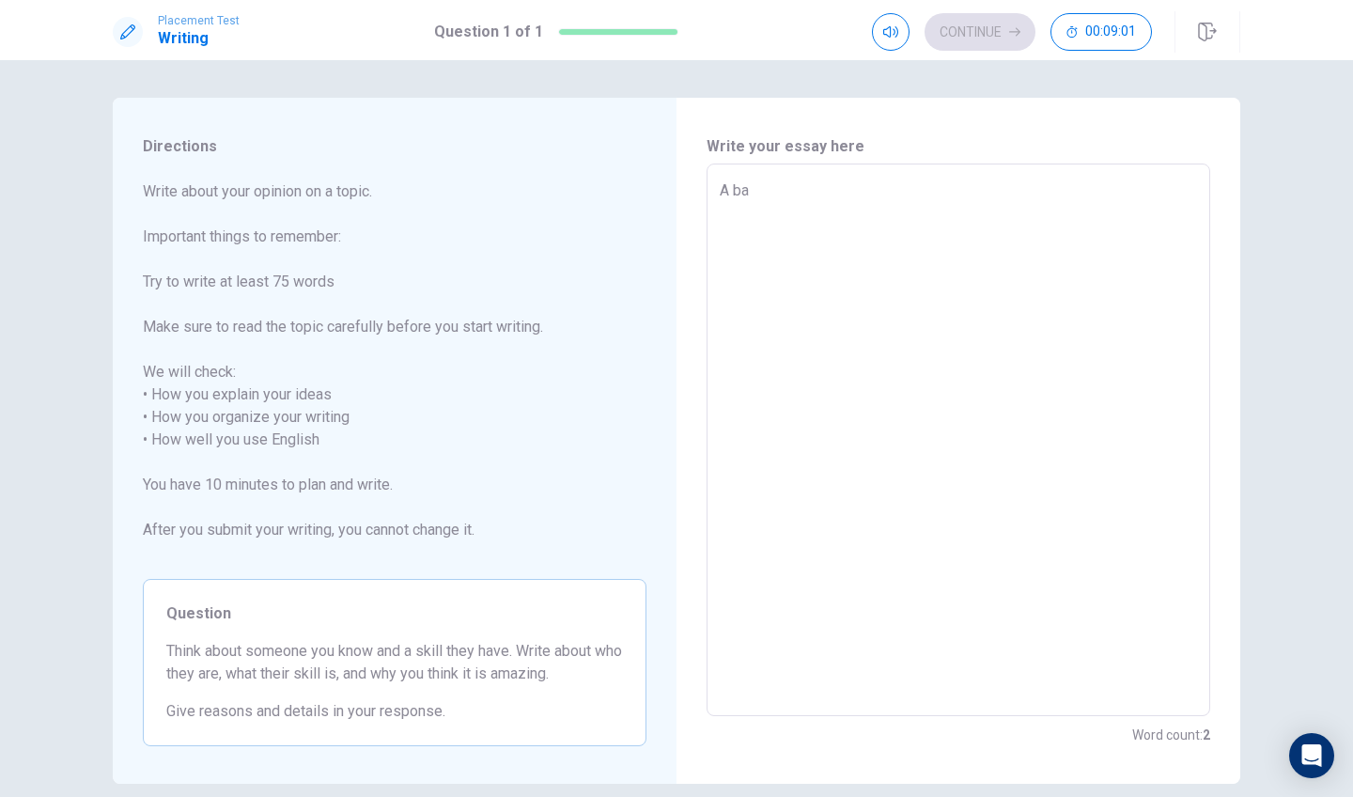
type textarea "x"
type textarea "A bas"
type textarea "x"
type textarea "A bas"
type textarea "x"
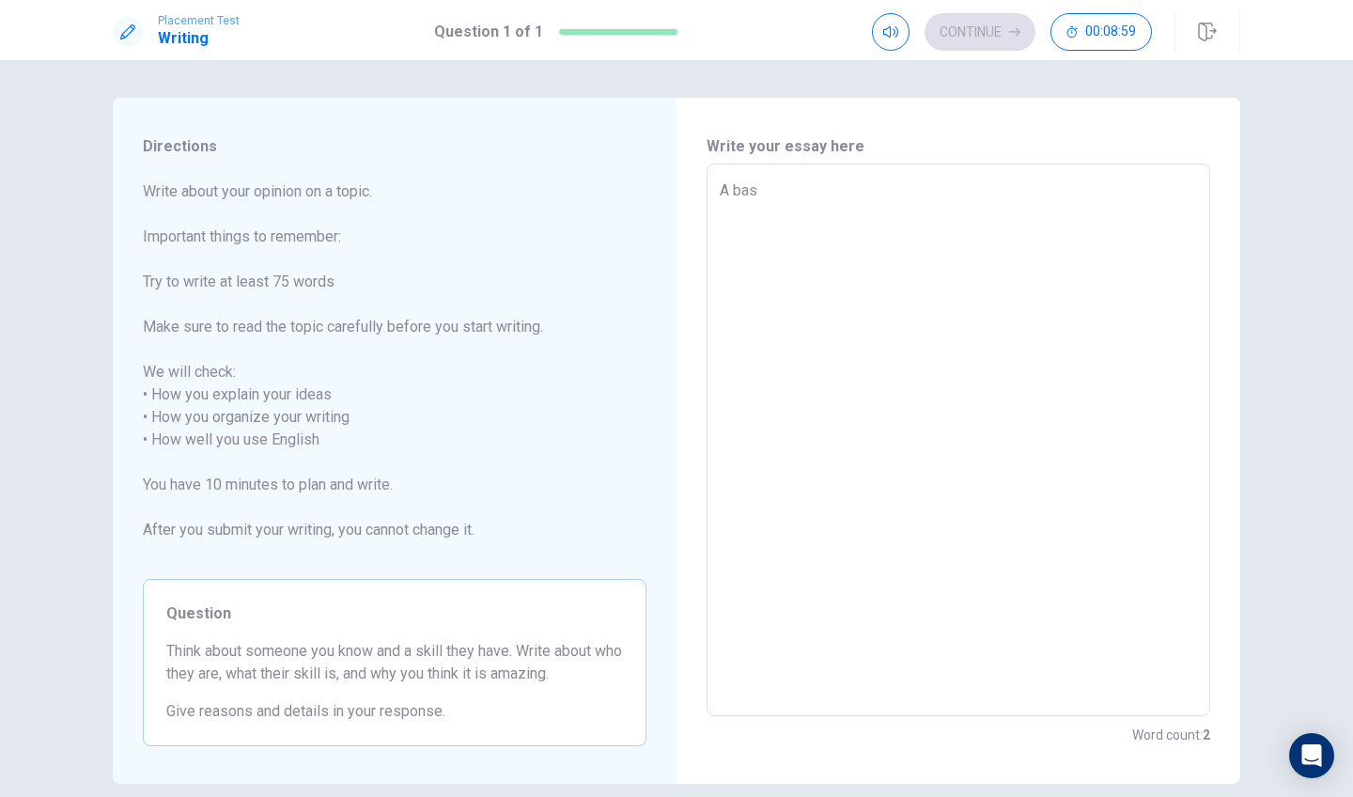
type textarea "A bas f"
type textarea "x"
type textarea "A bas fr"
type textarea "x"
type textarea "A bas fra"
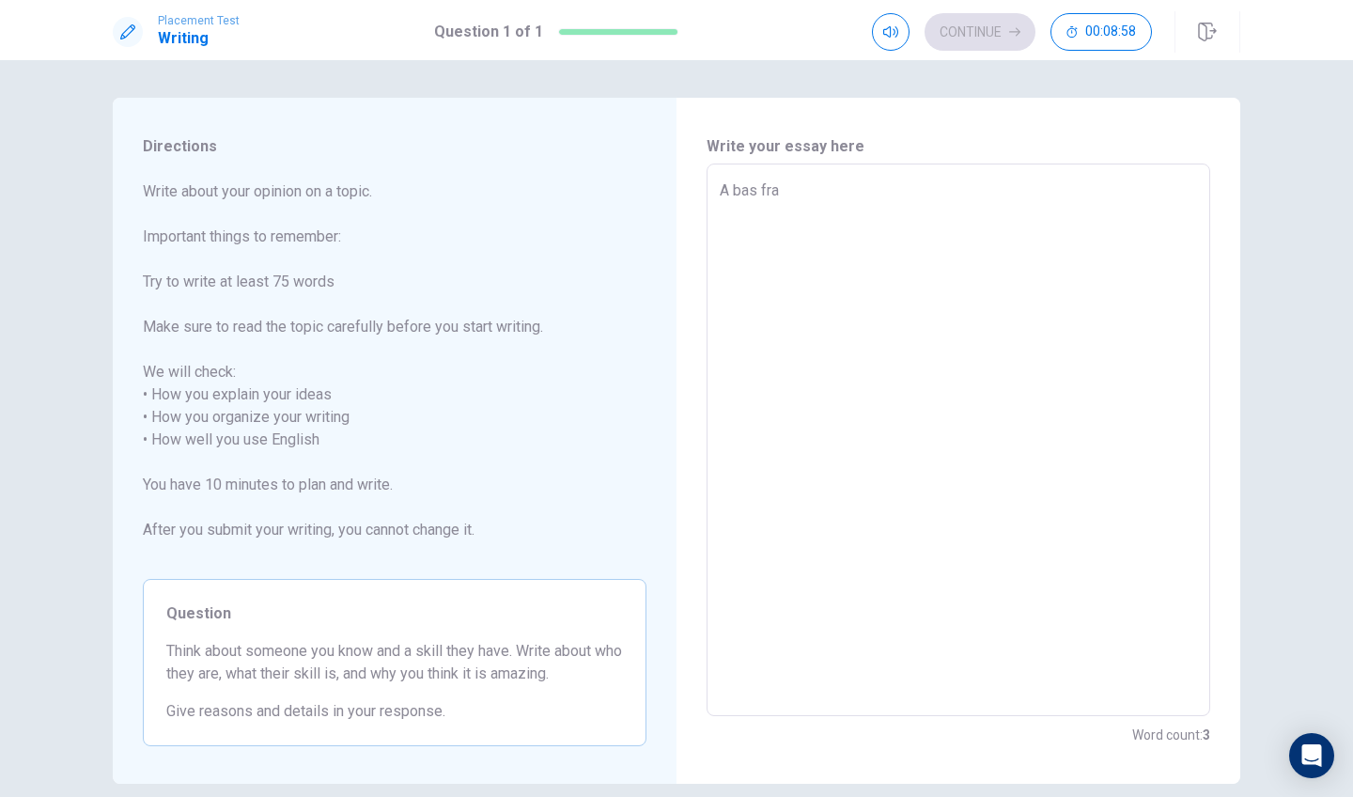
type textarea "x"
type textarea "A bas [PERSON_NAME]"
type textarea "x"
type textarea "A bas frand"
type textarea "x"
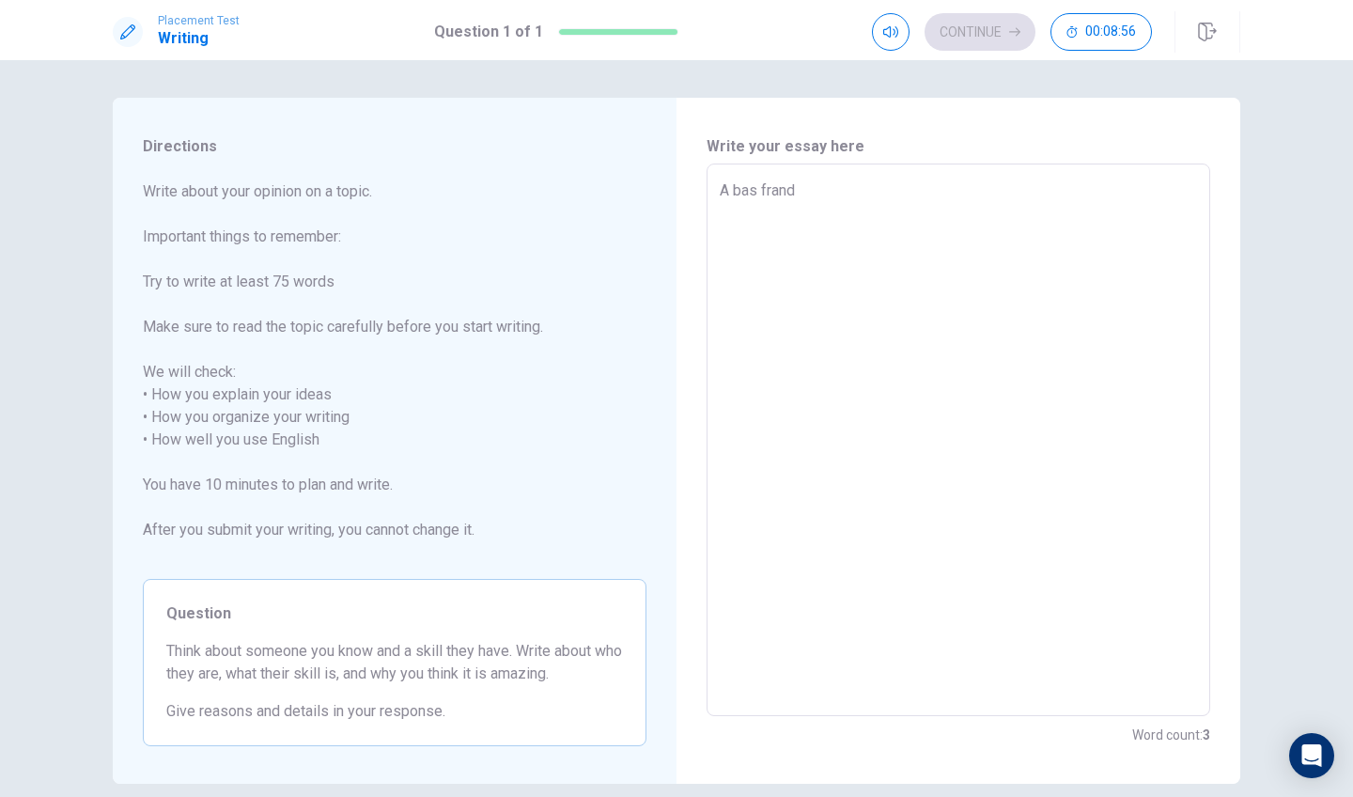
type textarea "A bas frande"
type textarea "x"
type textarea "A bas frande"
type textarea "x"
type textarea "A bas frande"
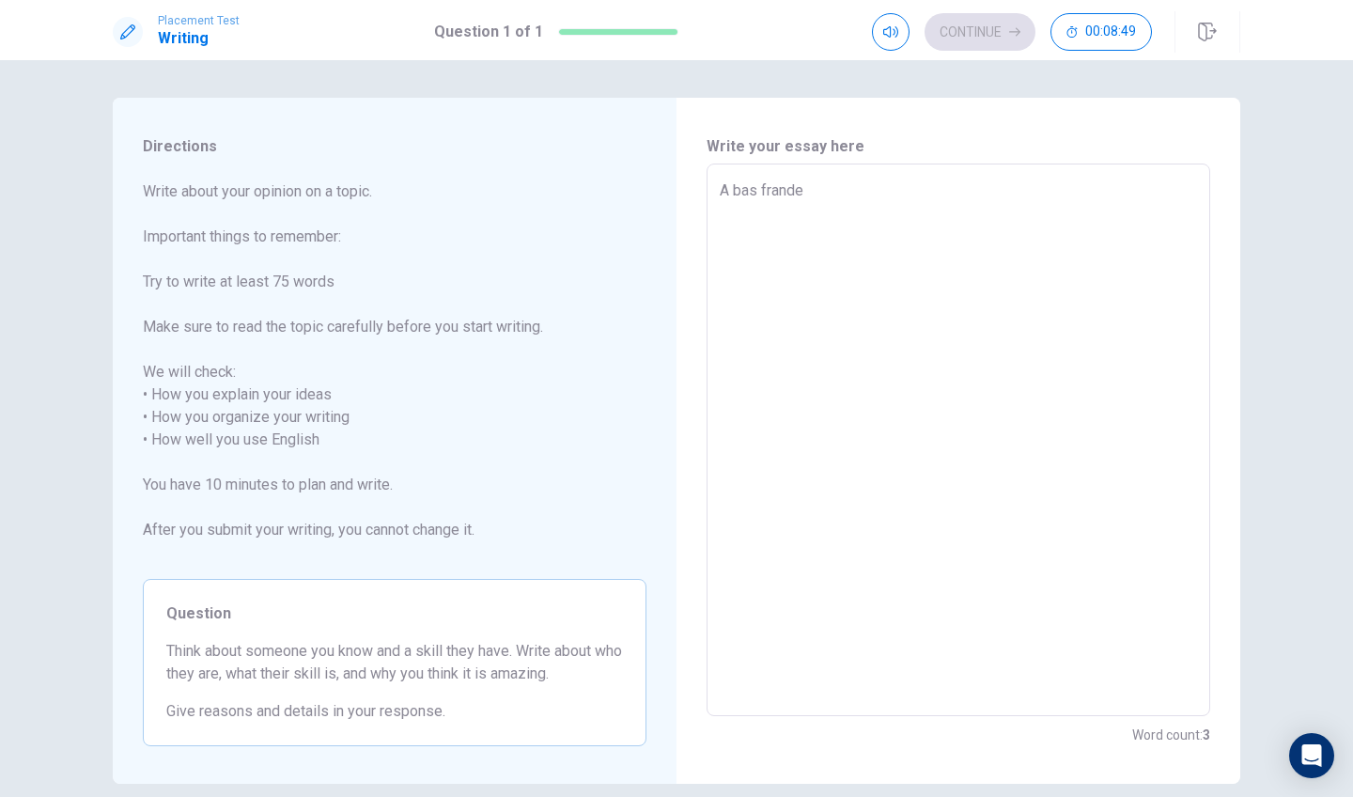
type textarea "x"
type textarea "A bas frande d"
type textarea "x"
type textarea "A bas frande du"
type textarea "x"
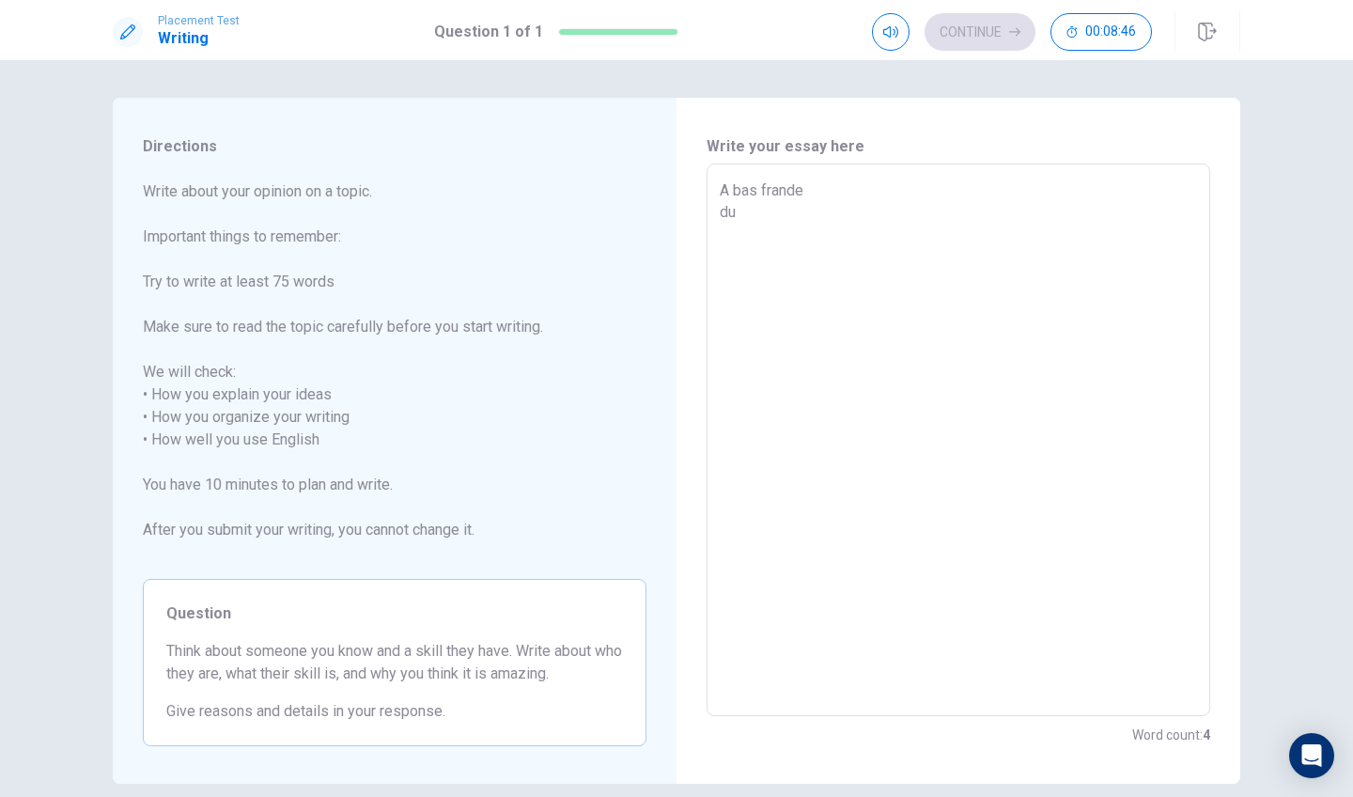
type textarea "A bas frande d"
type textarea "x"
type textarea "A bas frande"
type textarea "x"
type textarea "A bas frande d"
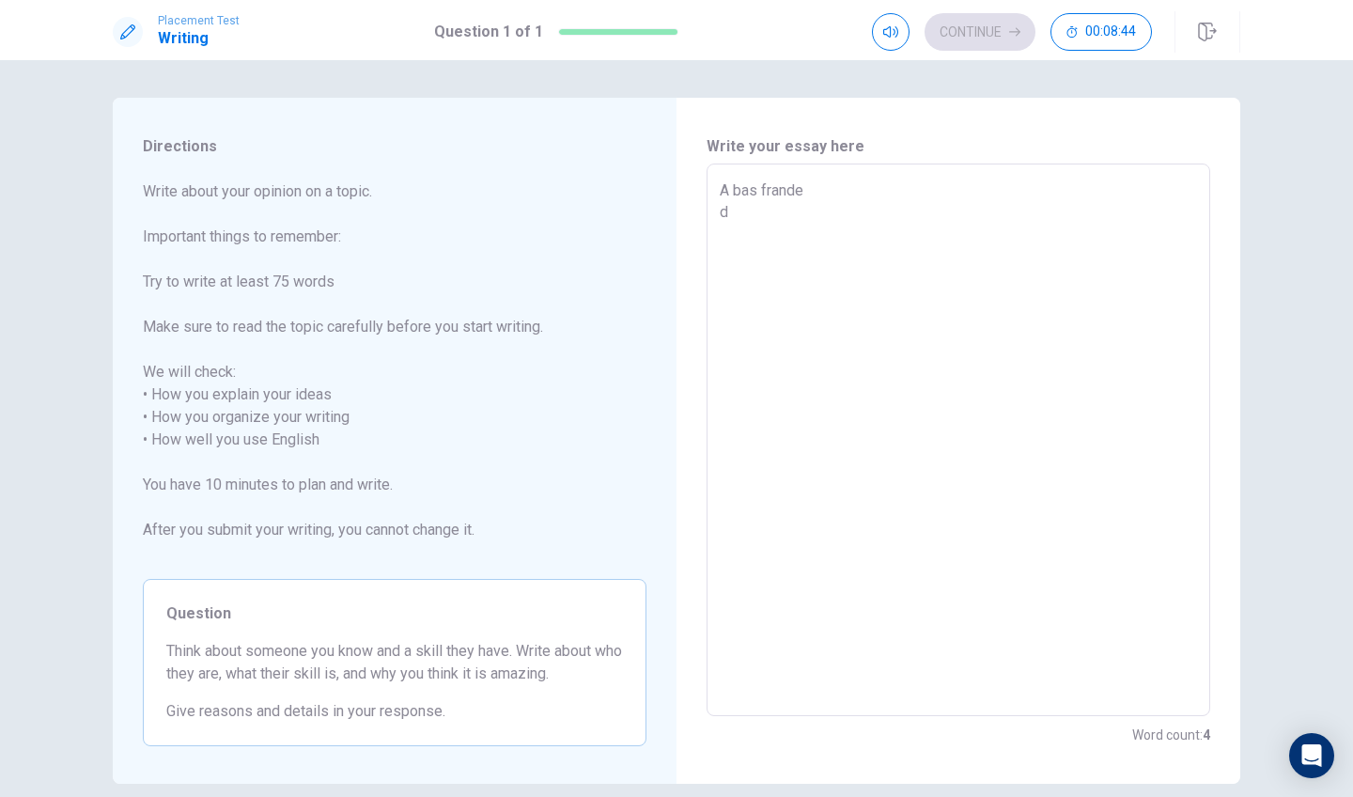
type textarea "x"
type textarea "A bas frande do"
type textarea "x"
type textarea "A bas frande do"
type textarea "x"
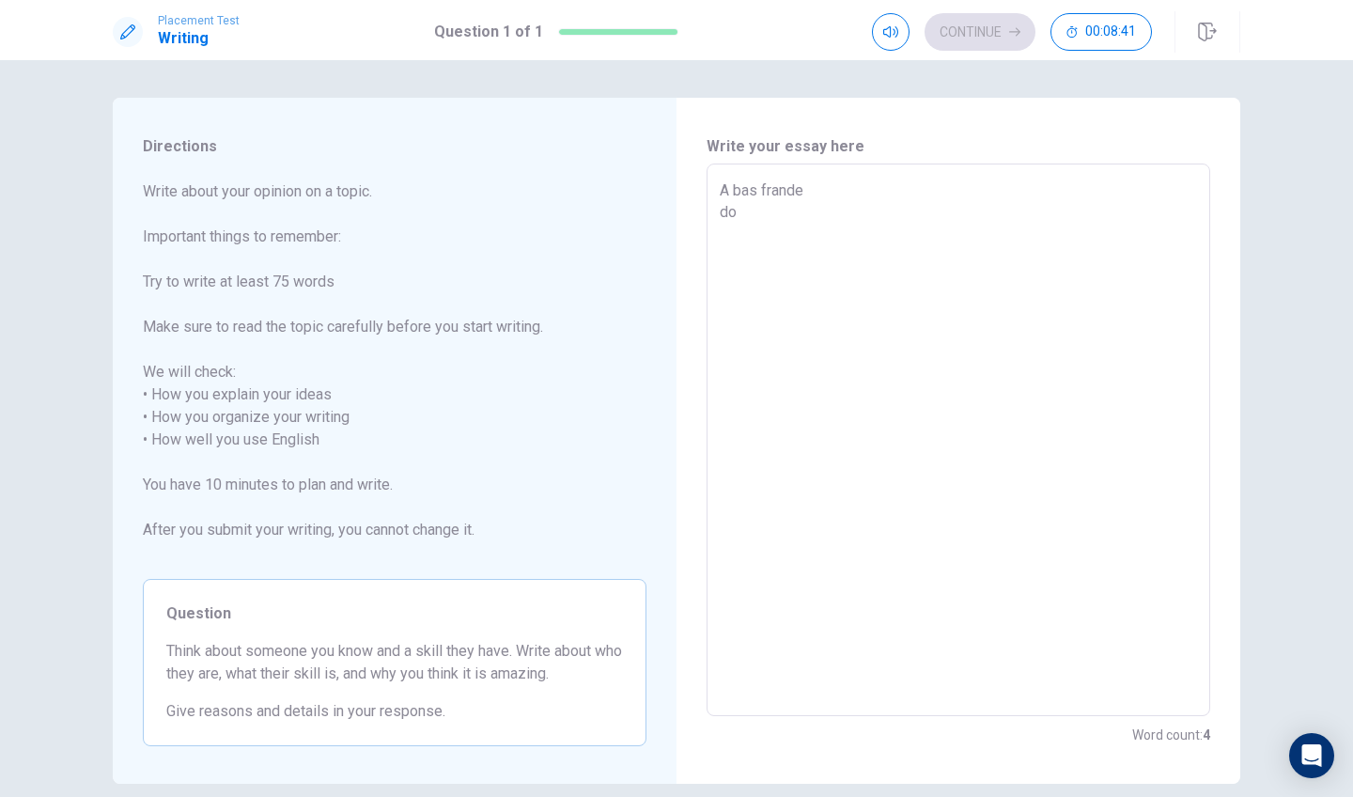
type textarea "A bas frande do y"
type textarea "x"
type textarea "A bas frande do yu"
type textarea "x"
type textarea "A bas frande do yuo"
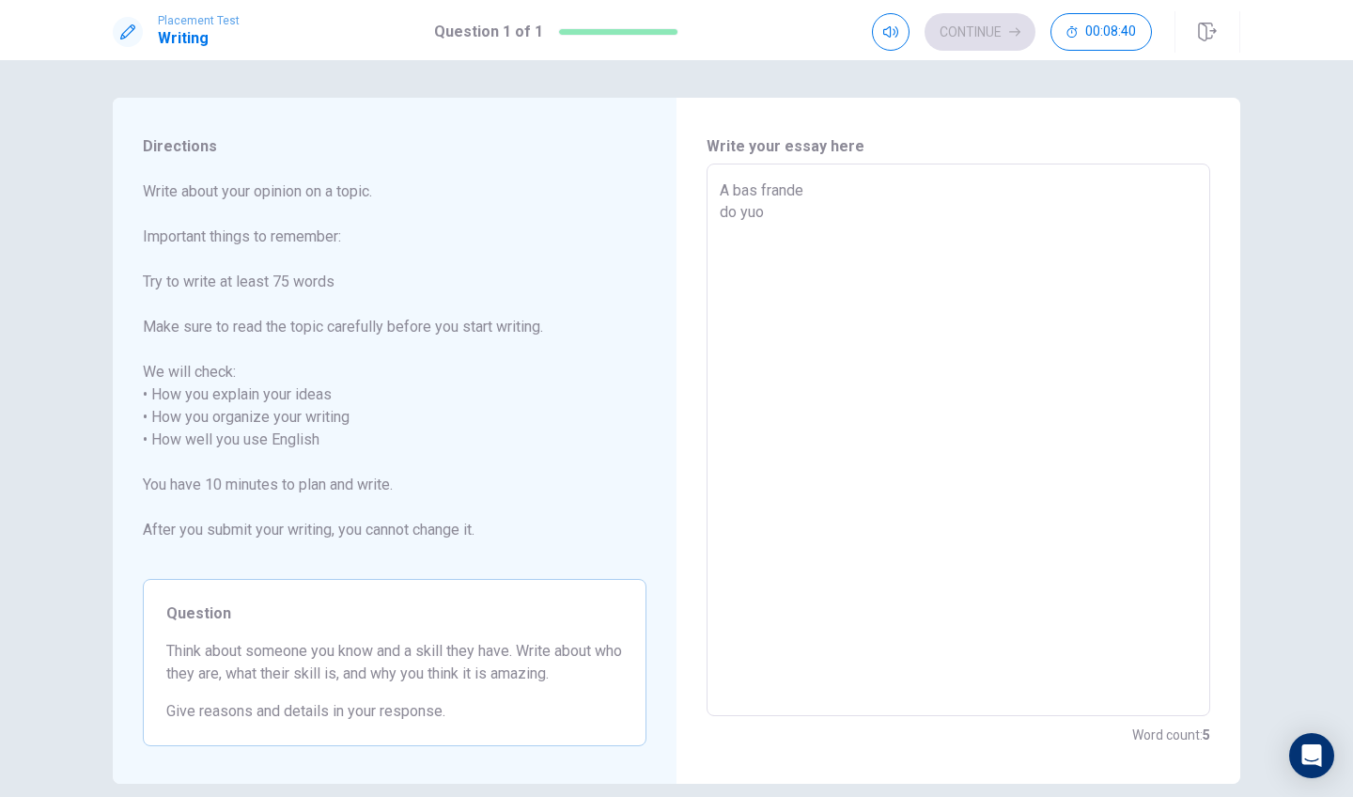
type textarea "x"
type textarea "A bas frande do yu"
type textarea "x"
type textarea "A bas frande do y"
type textarea "x"
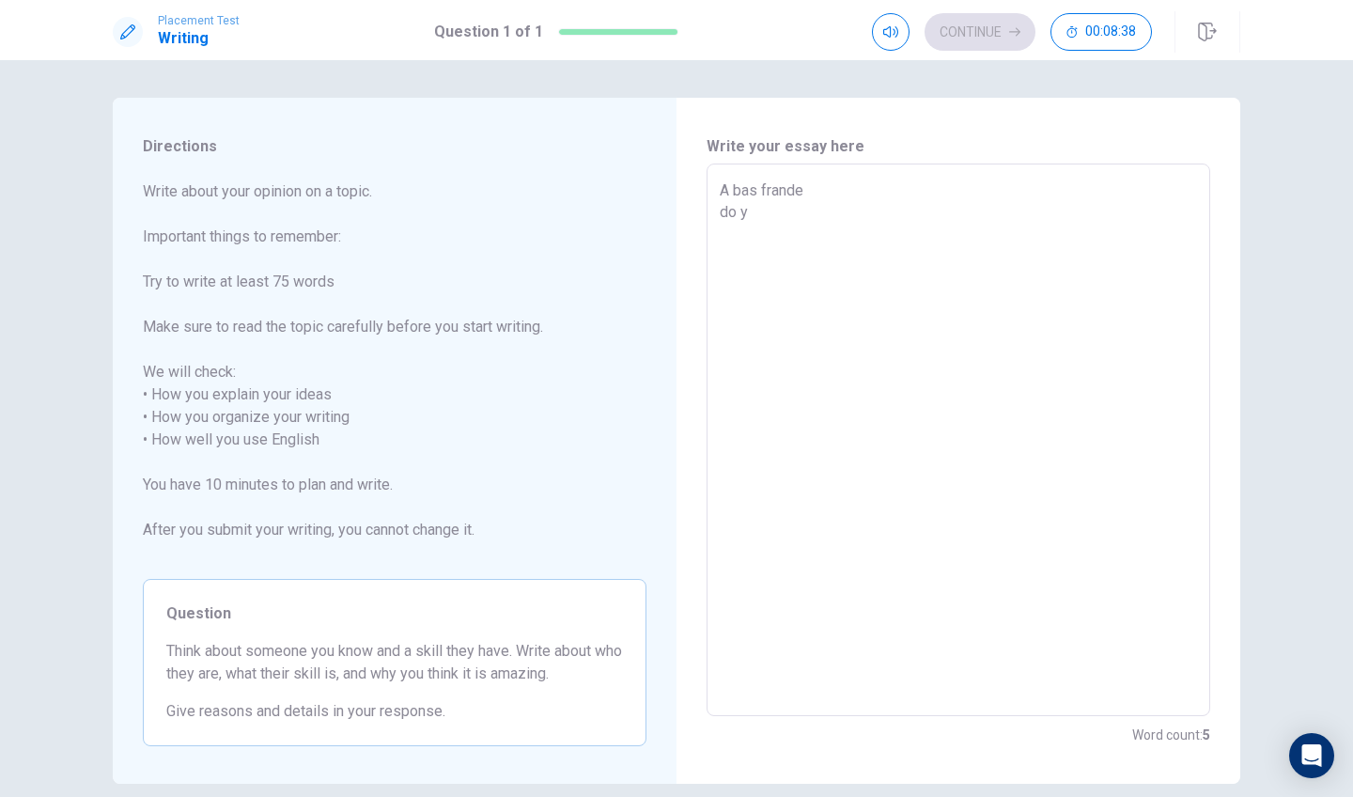
type textarea "A bas frande do yo"
type textarea "x"
type textarea "A bas frande do you"
type textarea "x"
type textarea "A bas frande do you"
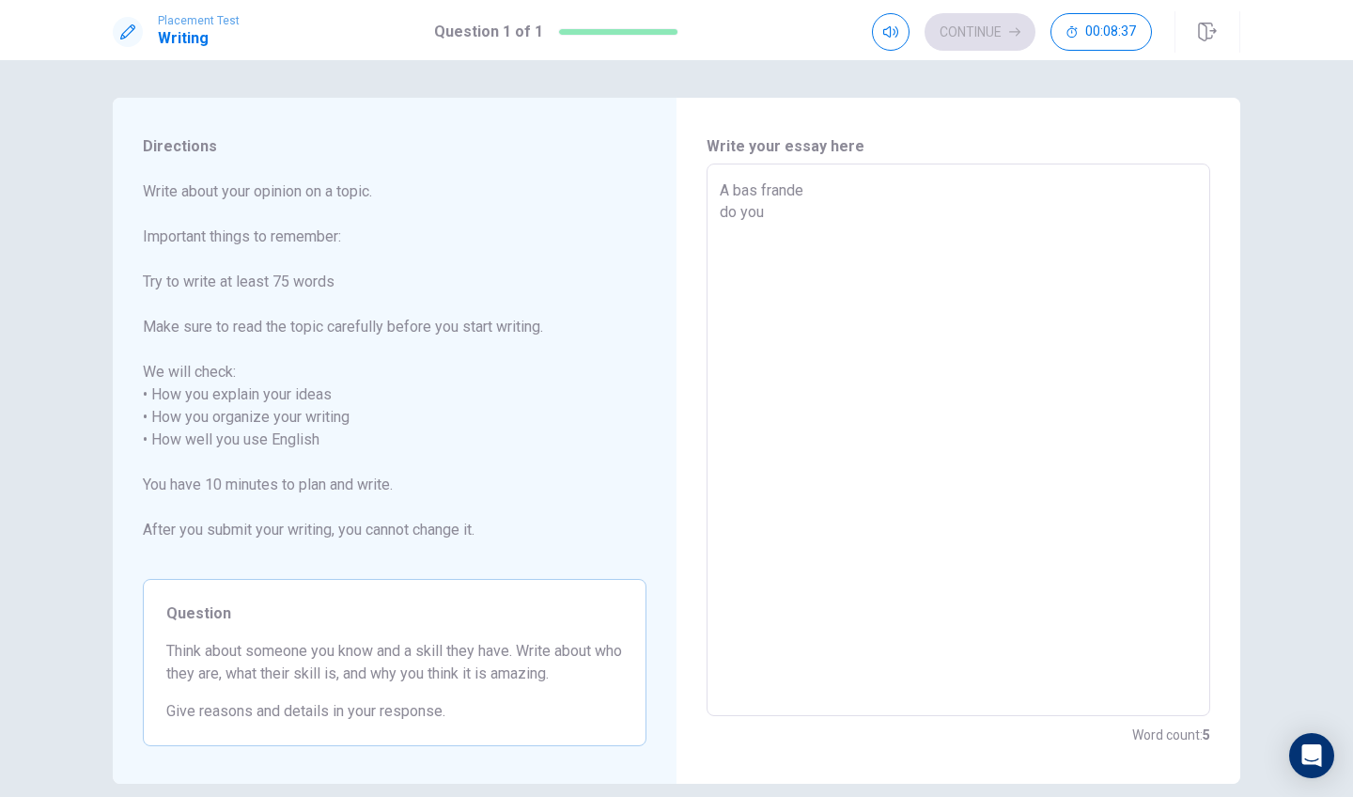
type textarea "x"
type textarea "A bas frande do you a"
type textarea "x"
type textarea "A bas frande do you"
type textarea "x"
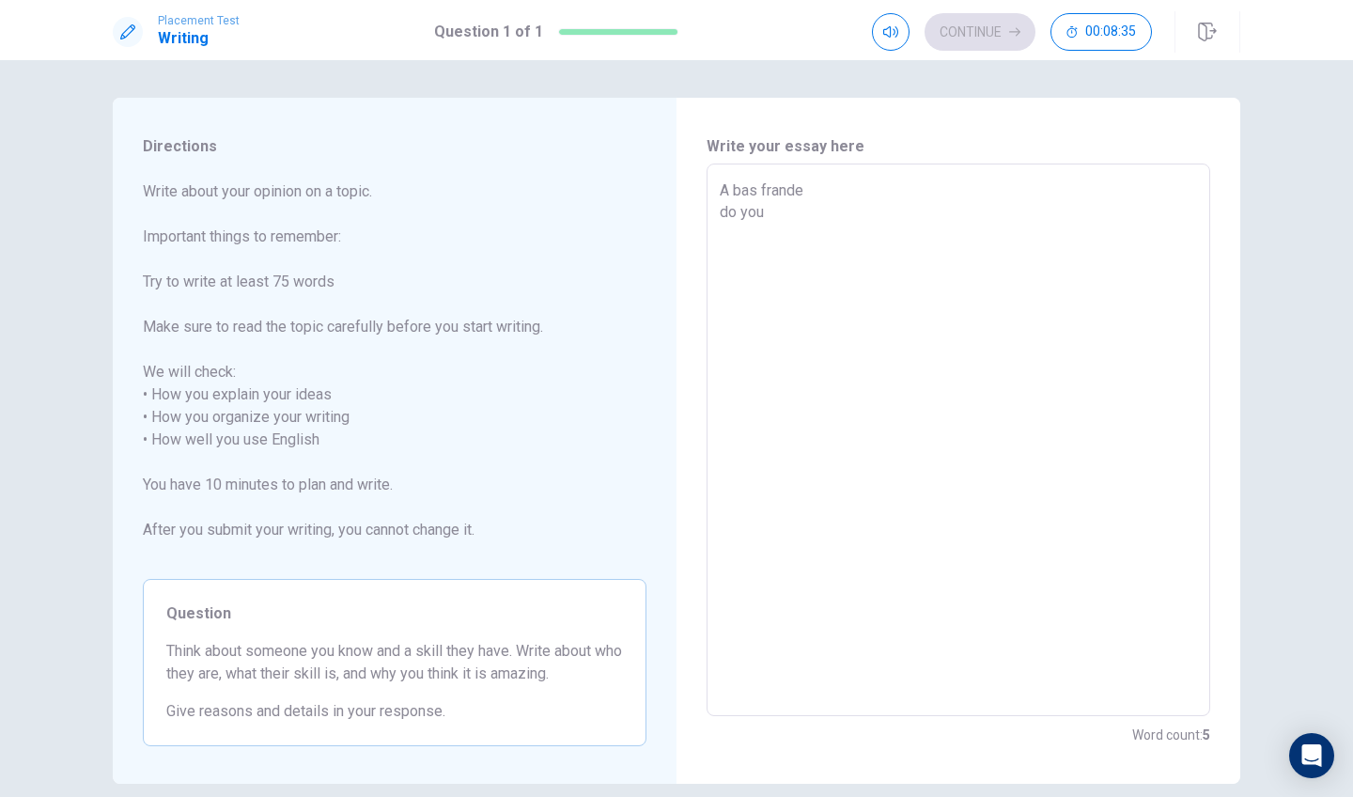
type textarea "A bas frande do you h"
type textarea "x"
type textarea "A bas frande do you ha"
type textarea "x"
type textarea "A bas frande do you hav"
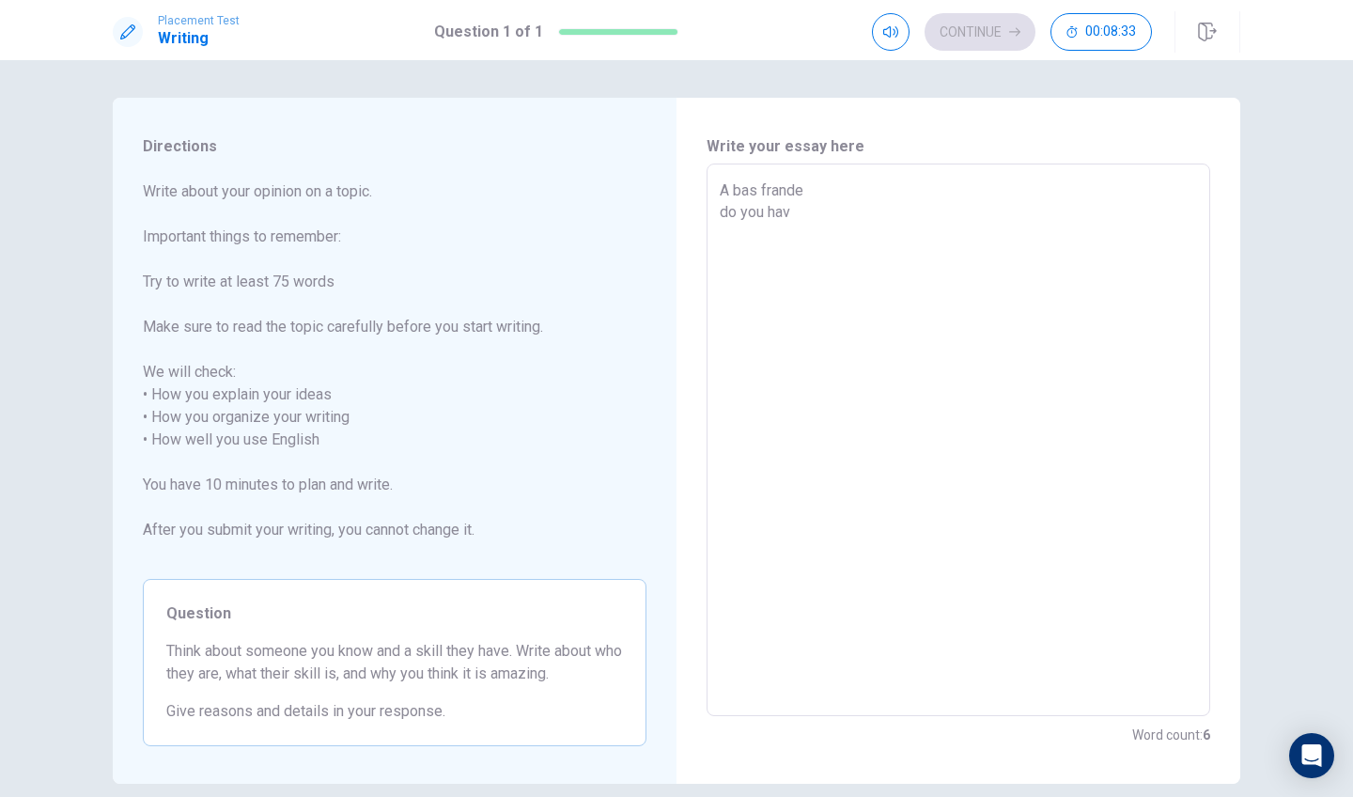
type textarea "x"
type textarea "A bas frande do you have"
type textarea "x"
type textarea "A bas frande do you have"
type textarea "x"
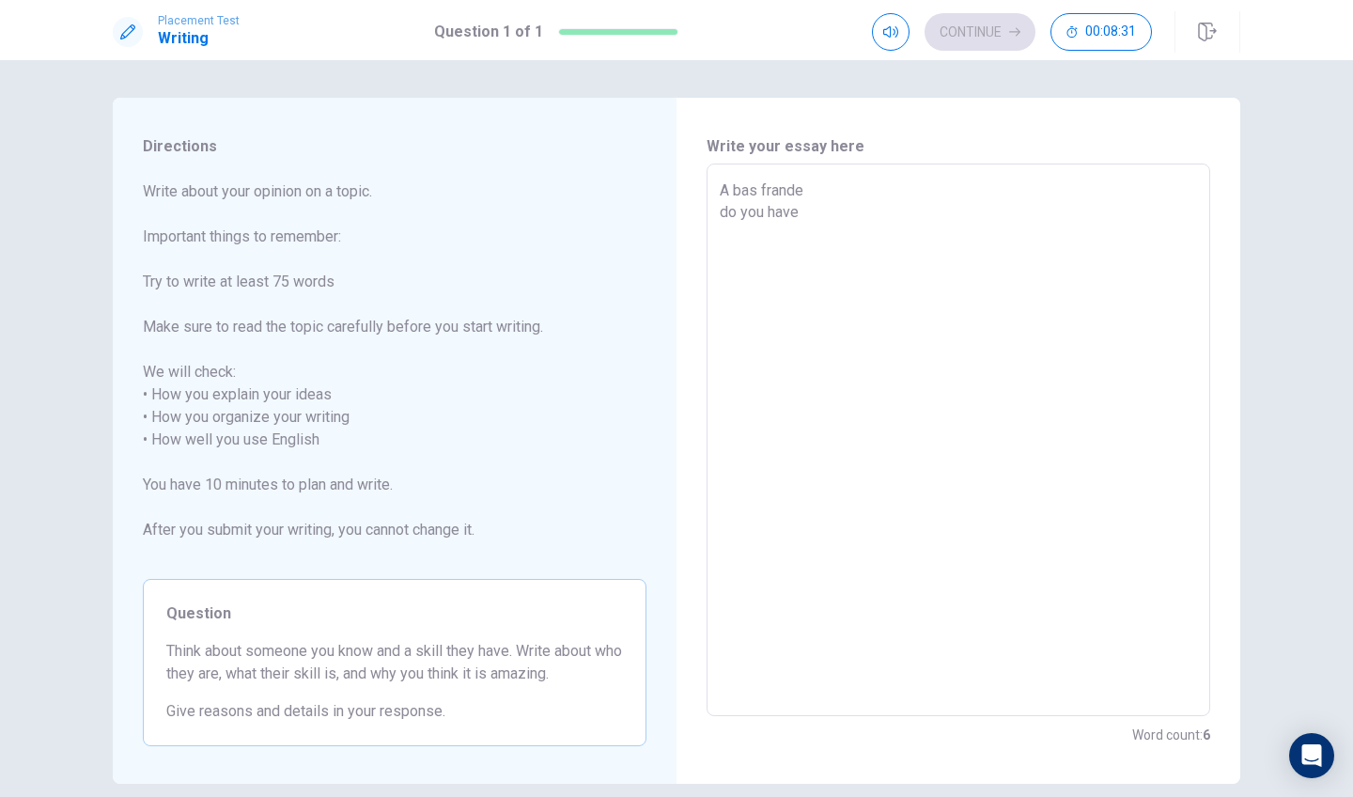
type textarea "A bas frande do you have s"
type textarea "x"
type textarea "A bas frande do you have"
type textarea "x"
type textarea "A bas frande do you have a"
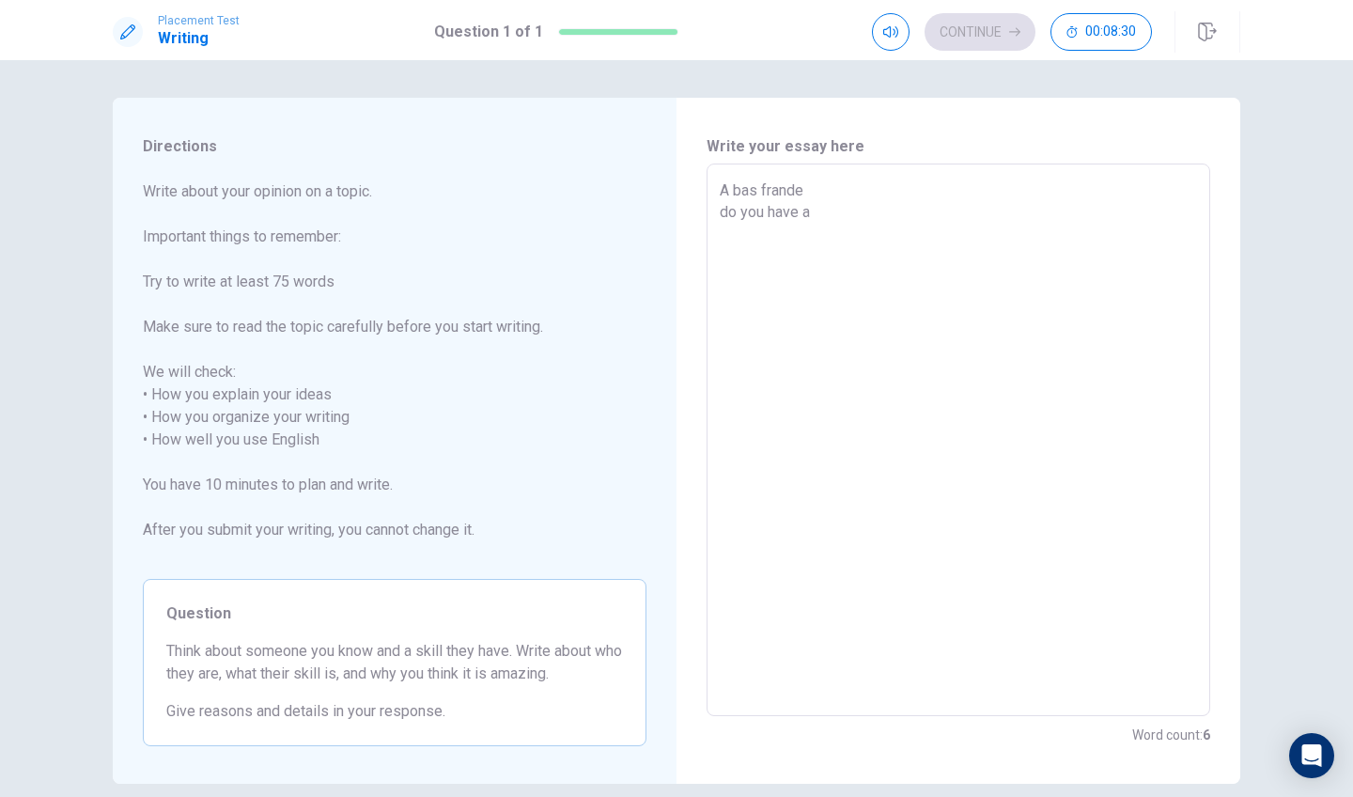
type textarea "x"
type textarea "A bas frande do you have a"
type textarea "x"
type textarea "A bas frande do you have a b"
type textarea "x"
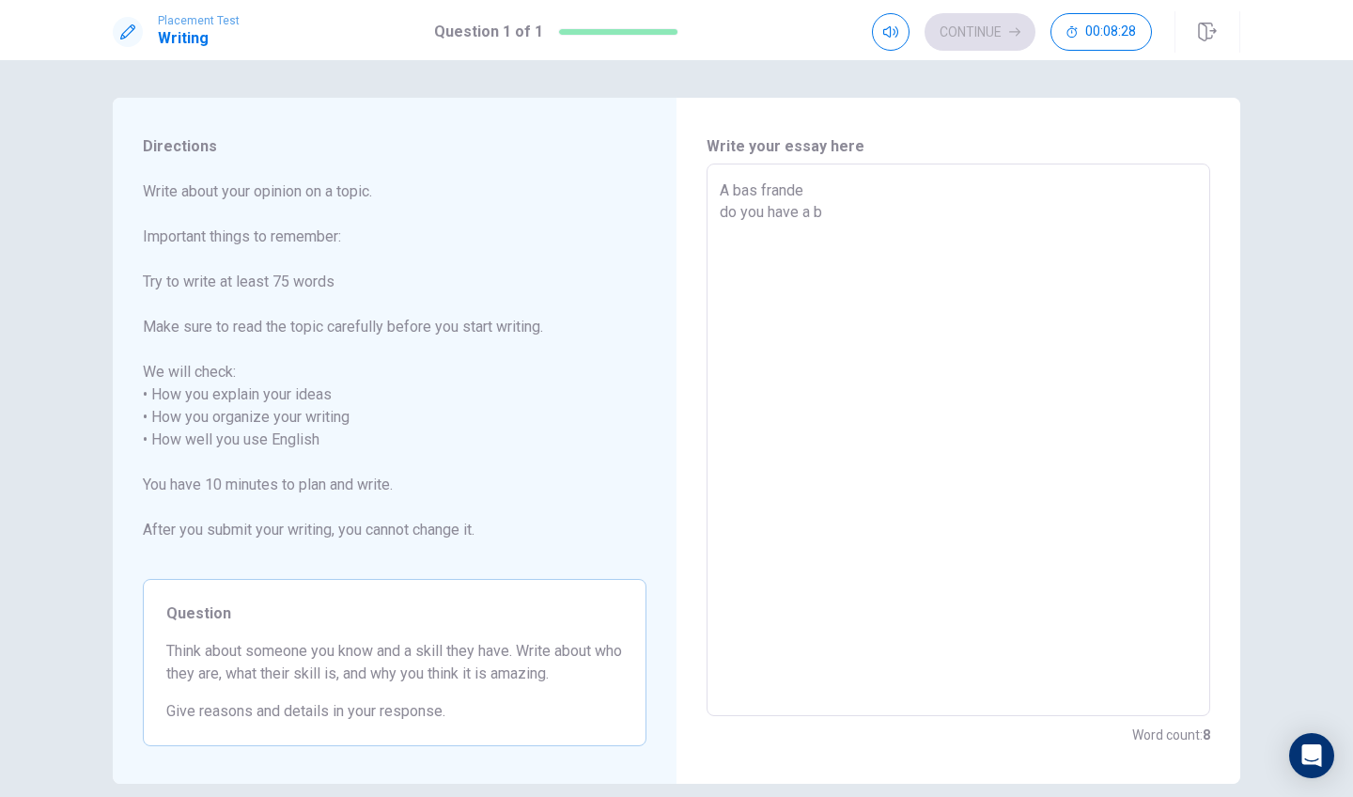
type textarea "A bas frande do you have a ba"
type textarea "x"
type textarea "A bas frande do you have a bas"
type textarea "x"
type textarea "A bas frande do you have a bas"
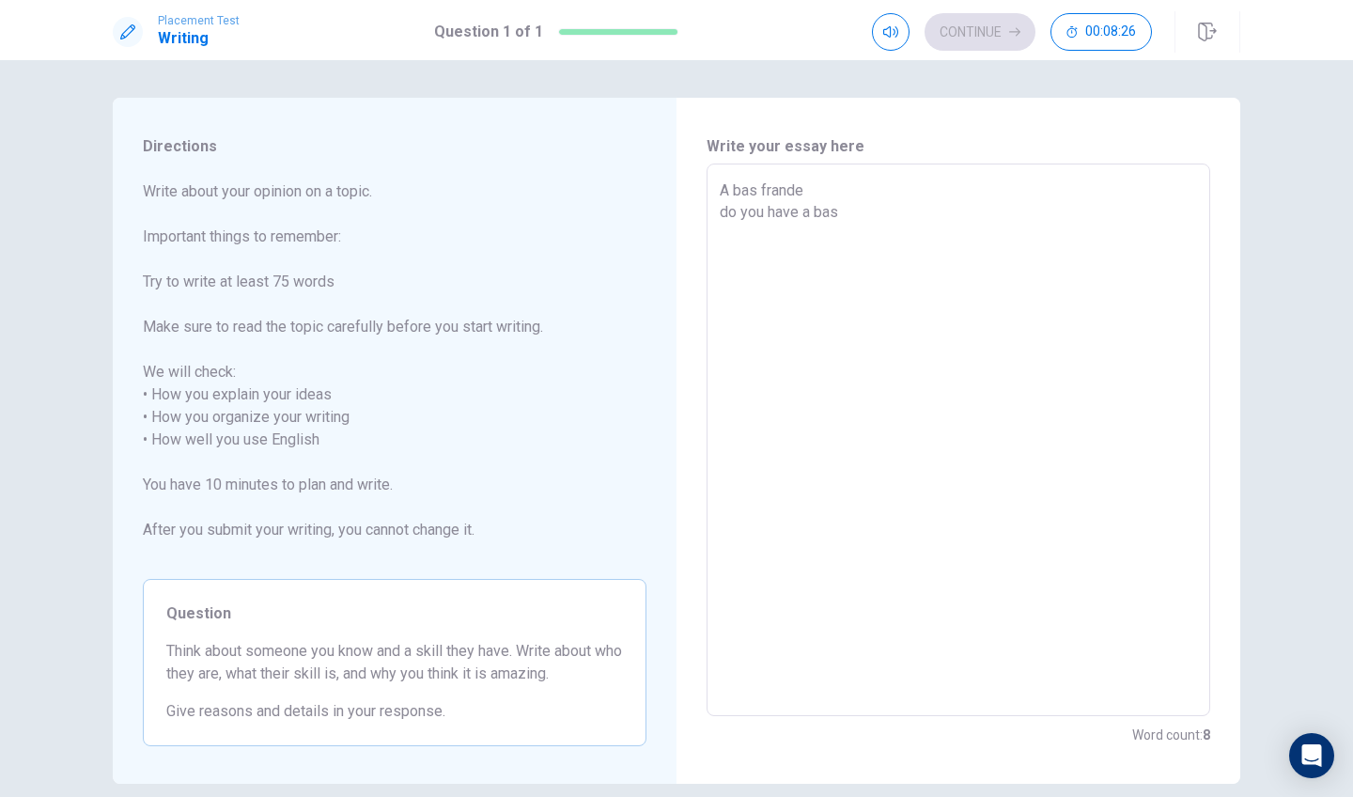
type textarea "x"
type textarea "A bas frande do you have a bas f"
type textarea "x"
type textarea "A bas frande do you have a bas fr"
type textarea "x"
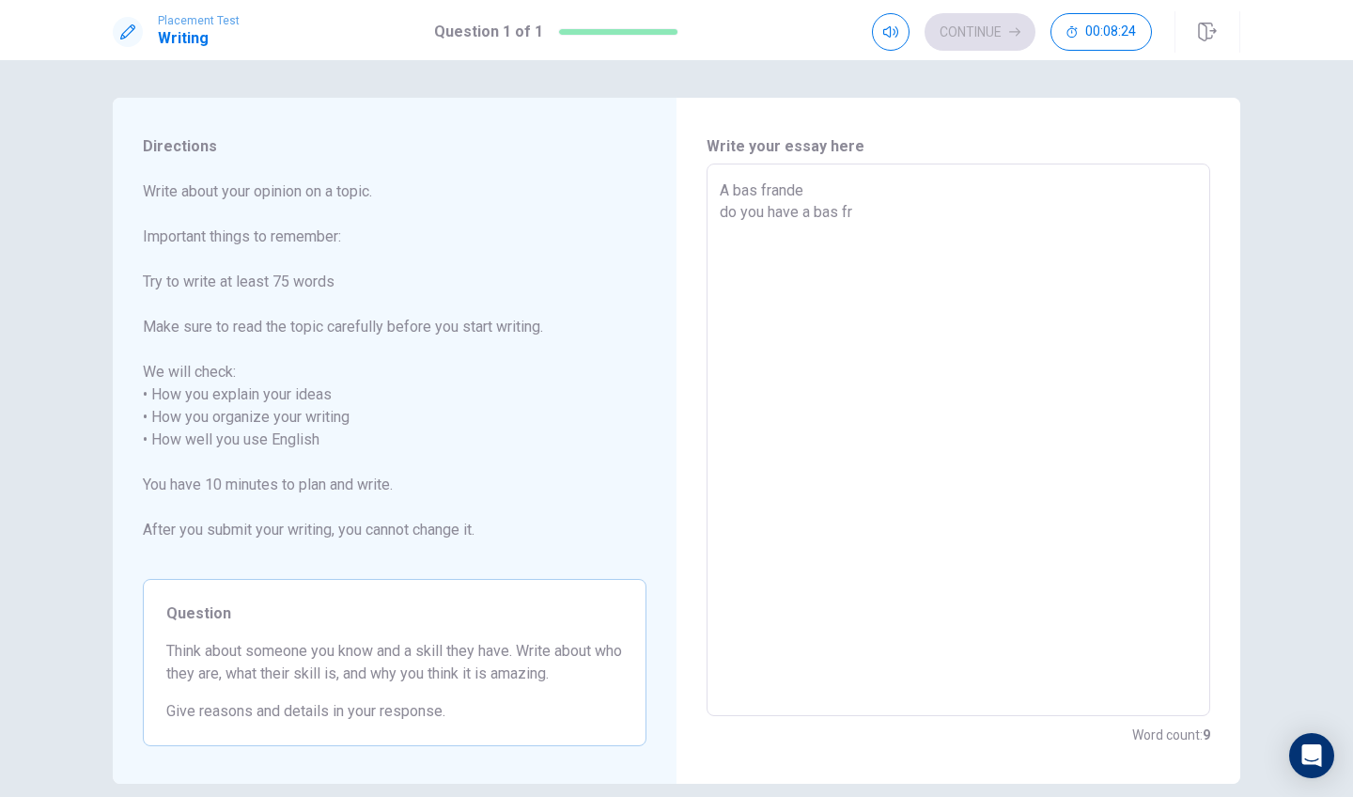
type textarea "A bas frande do you have a bas fra"
type textarea "x"
type textarea "A bas frande do you have a bas [PERSON_NAME]"
type textarea "x"
type textarea "A bas frande do you have a bas frand"
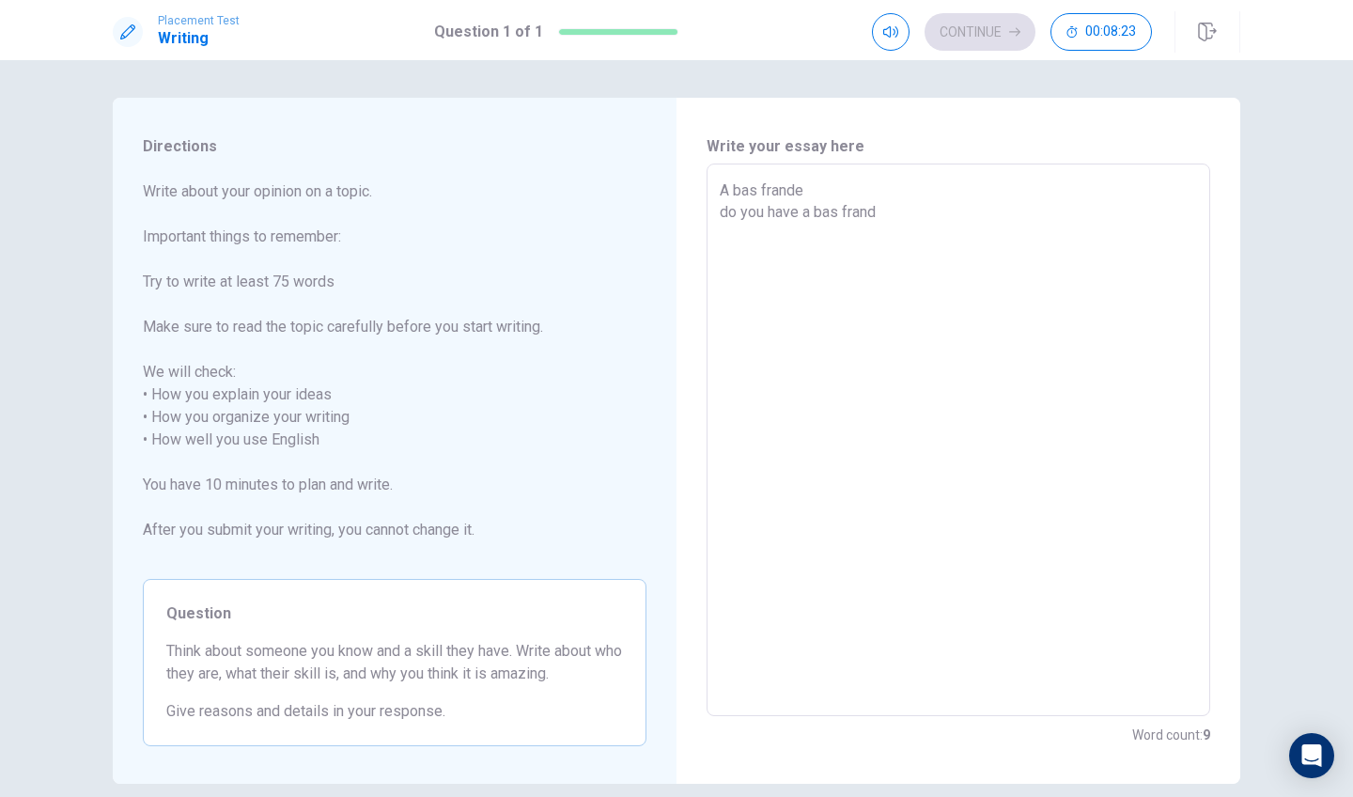
type textarea "x"
type textarea "A bas frande do you have a bas frand"
type textarea "x"
type textarea "A bas frande do you have a bas frand w"
type textarea "x"
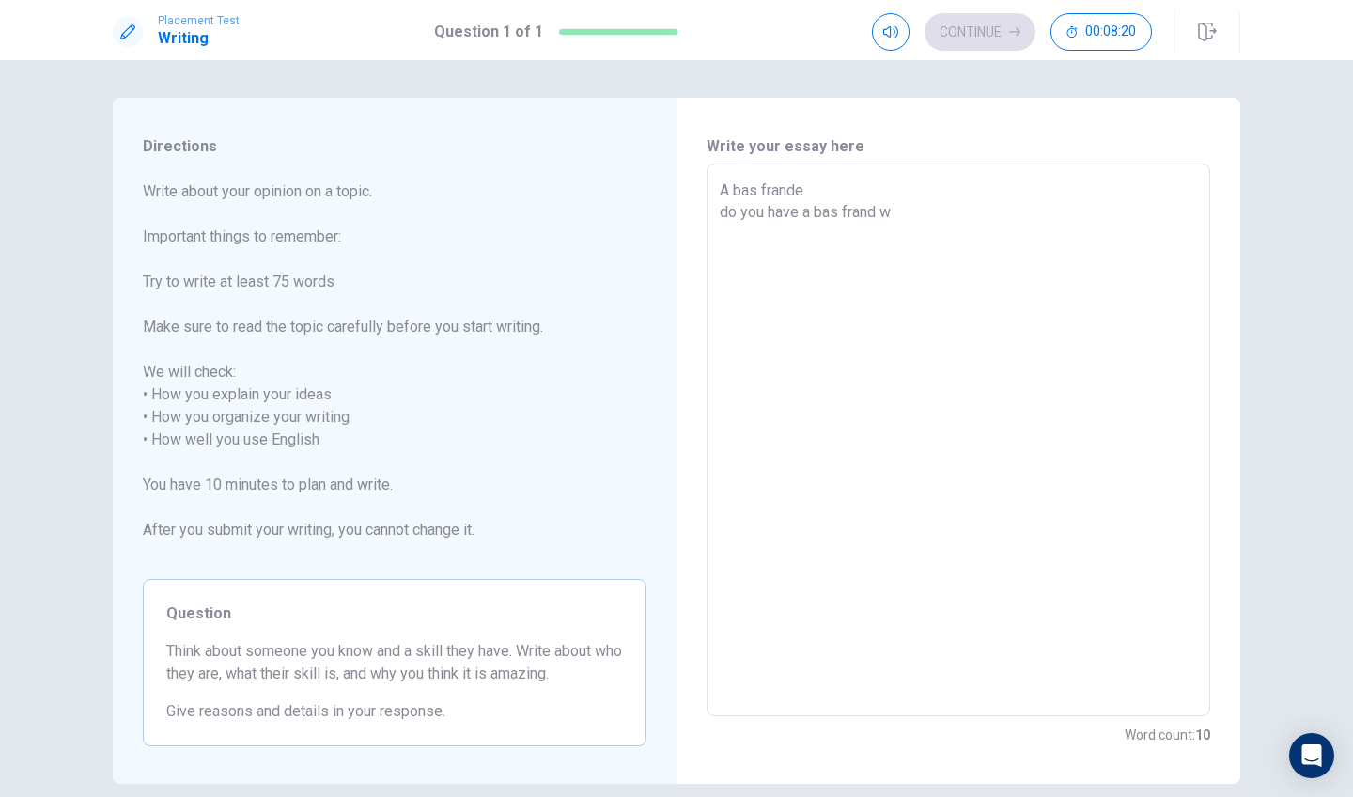
type textarea "A bas frande do you have a bas frand"
type textarea "x"
type textarea "A bas frande do you have a bas frand f"
type textarea "x"
type textarea "A bas frande do you have a bas frand fo"
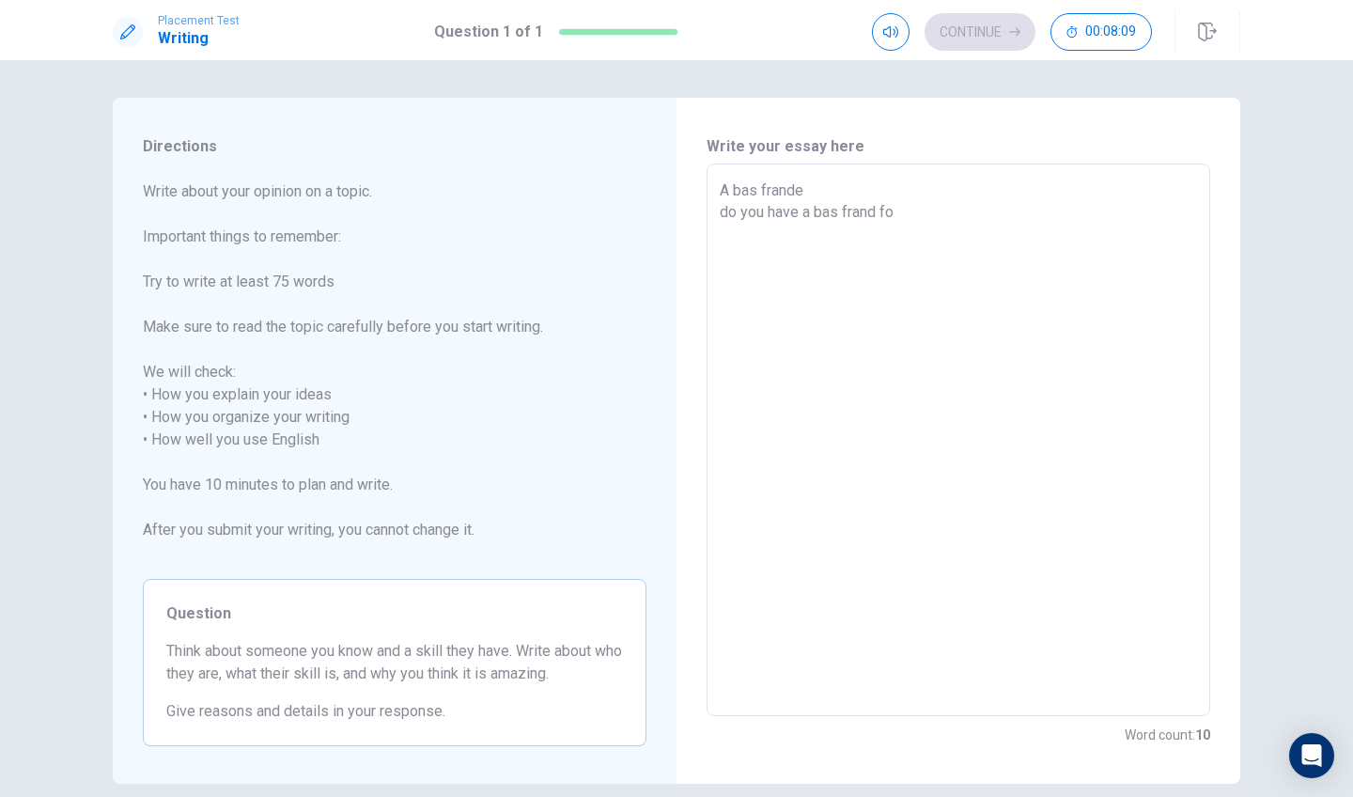
type textarea "x"
type textarea "A bas frande do you have a bas frand for"
type textarea "x"
type textarea "A bas frande do you have a bas frand for"
type textarea "x"
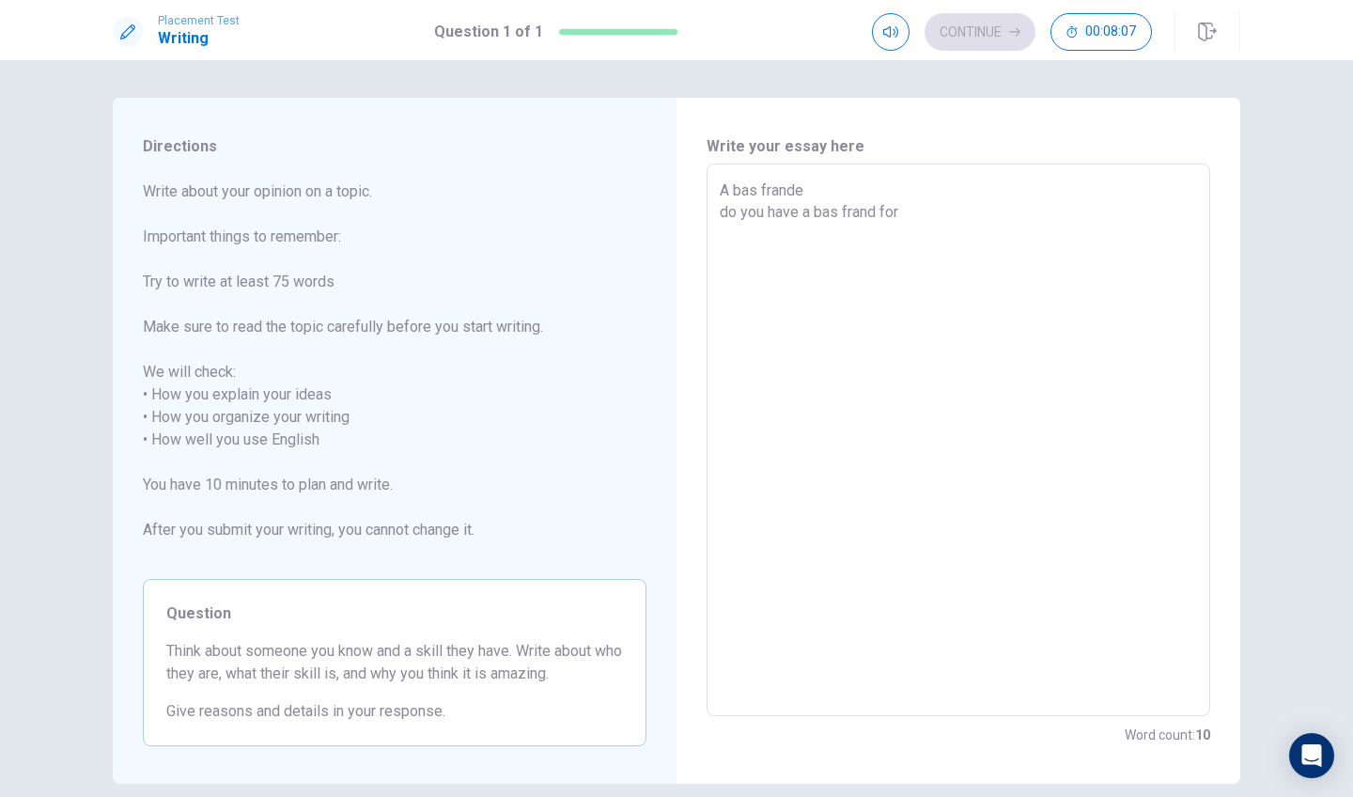
type textarea "A bas frande do you have a bas frand for m"
type textarea "x"
type textarea "A bas frande do you have a bas frand for mw"
type textarea "x"
type textarea "A bas frande do you have a bas frand for m"
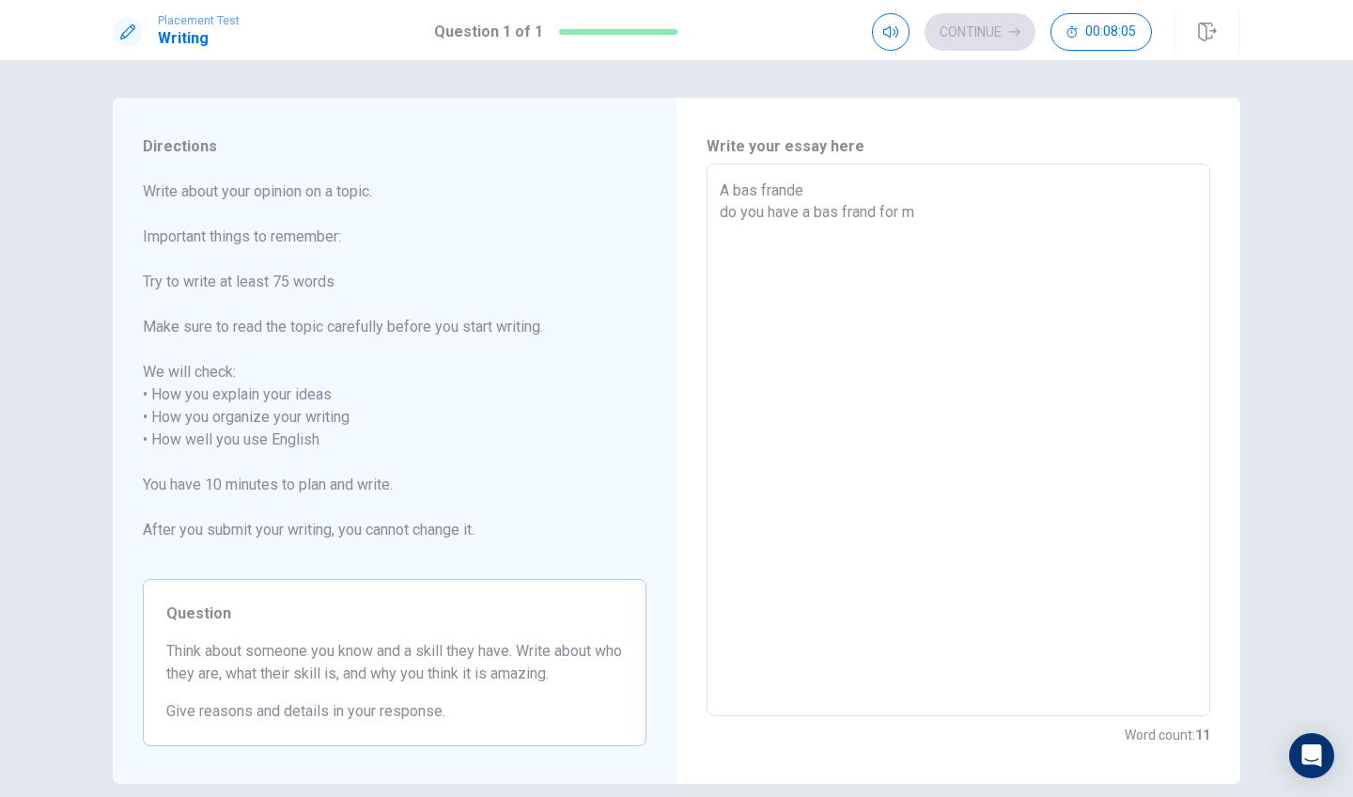
type textarea "x"
type textarea "A bas frande do you have a bas frand for me"
type textarea "x"
type textarea "A bas frande do you have a bas frand for me"
type textarea "x"
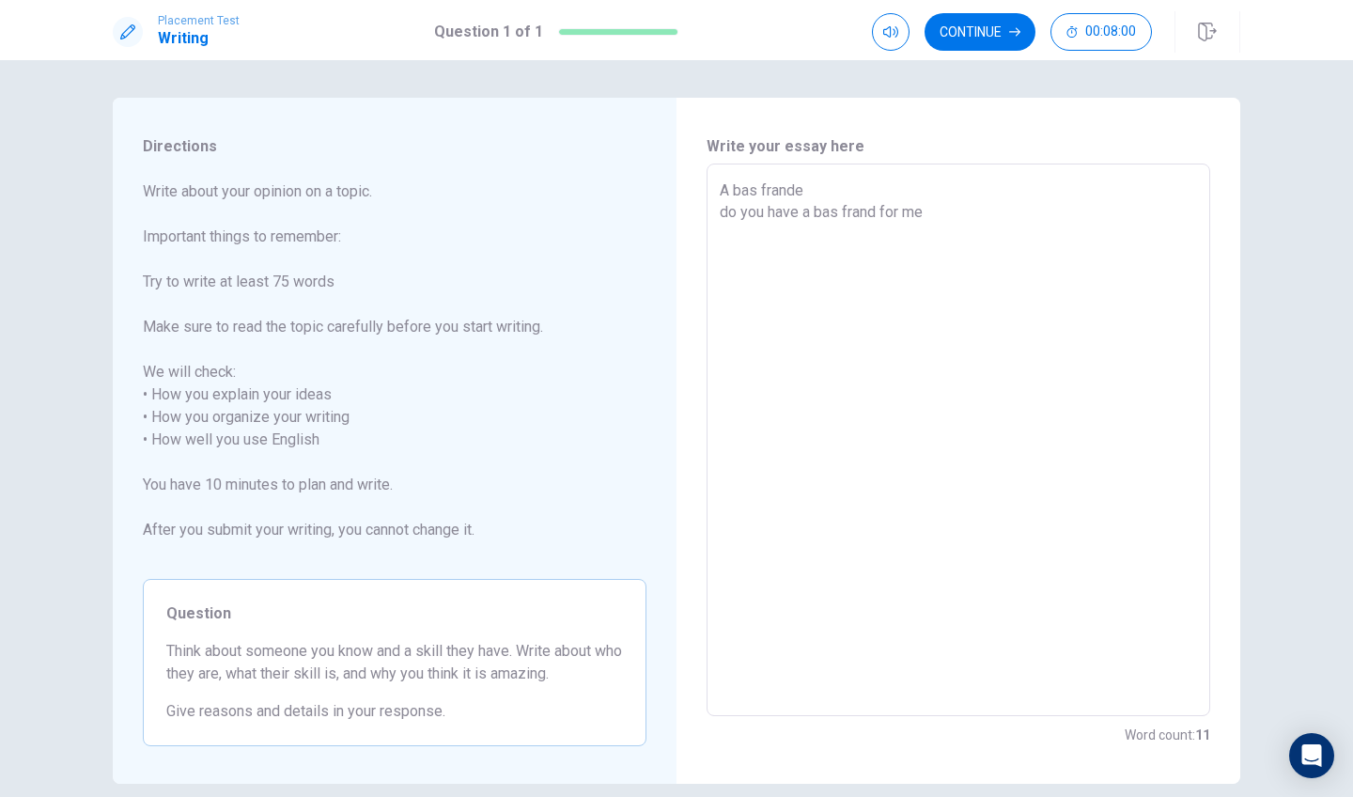
type textarea "A bas frande do you have a bas frand for me i"
type textarea "x"
type textarea "A bas frande do you have a bas frand for me i"
type textarea "x"
type textarea "A bas frande do you have a bas frand for me i h"
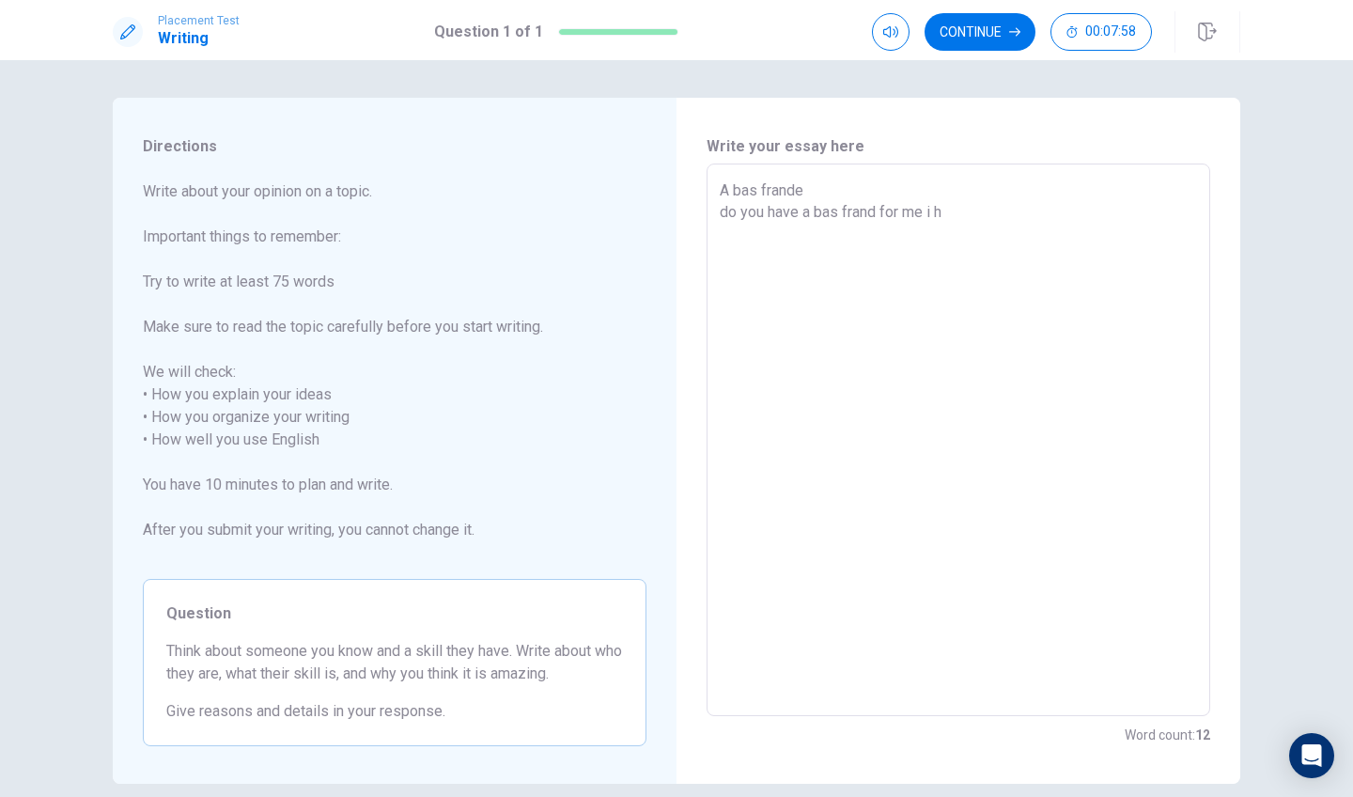
type textarea "x"
type textarea "A bas frande do you have a bas frand for me i ha"
type textarea "x"
type textarea "A bas frande do you have a bas frand for me i hav"
type textarea "x"
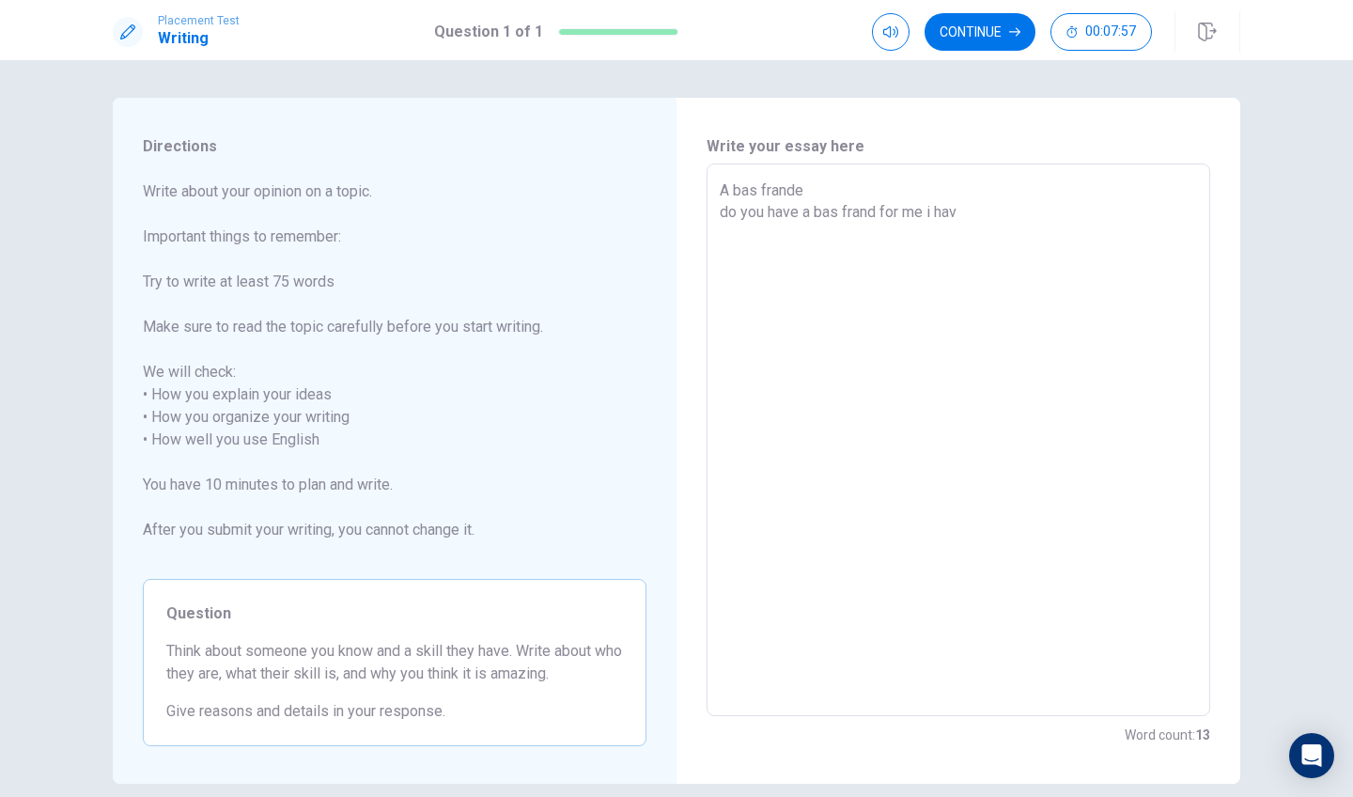
type textarea "A bas frande do you have a bas frand for me i have"
type textarea "x"
type textarea "A bas frande do you have a bas frand for me i have"
type textarea "x"
type textarea "A bas frande do you have a bas frand for me i have e"
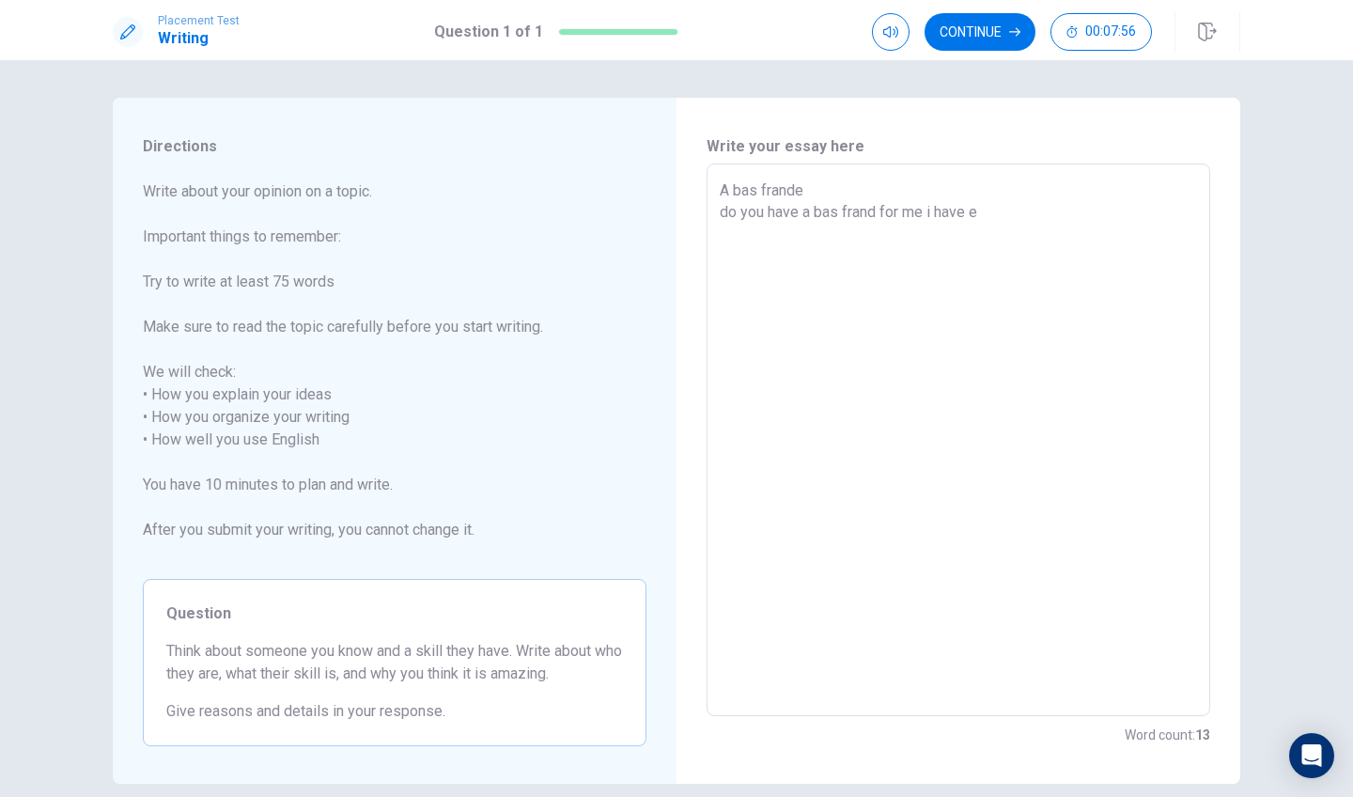
type textarea "x"
type textarea "A bas frande do you have a bas frand for me i have"
type textarea "x"
type textarea "A bas frande do you have a bas frand for me i have q"
type textarea "x"
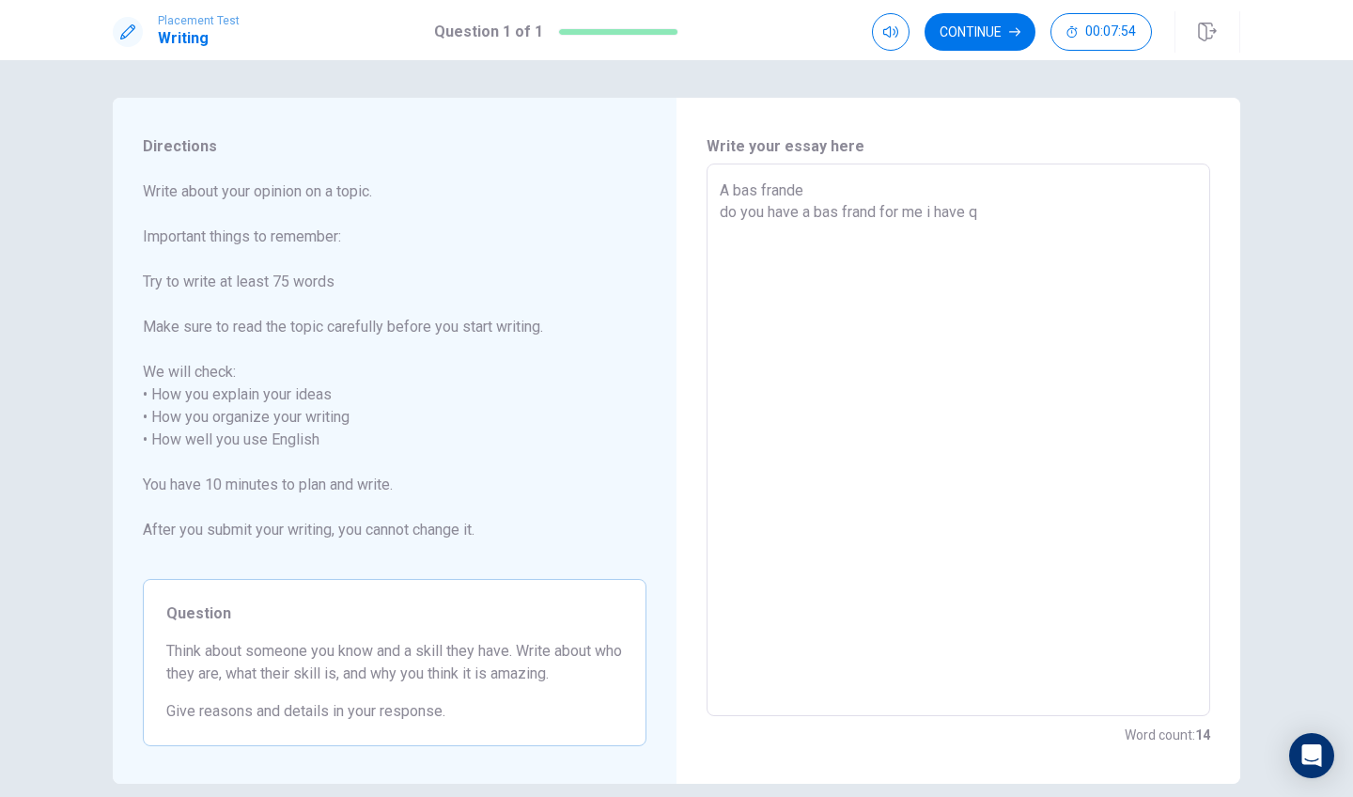
type textarea "A bas frande do you have a bas frand for me i have"
type textarea "x"
type textarea "A bas frande do you have a bas frand for me i have a"
type textarea "x"
type textarea "A bas frande do you have a bas frand for me i have a"
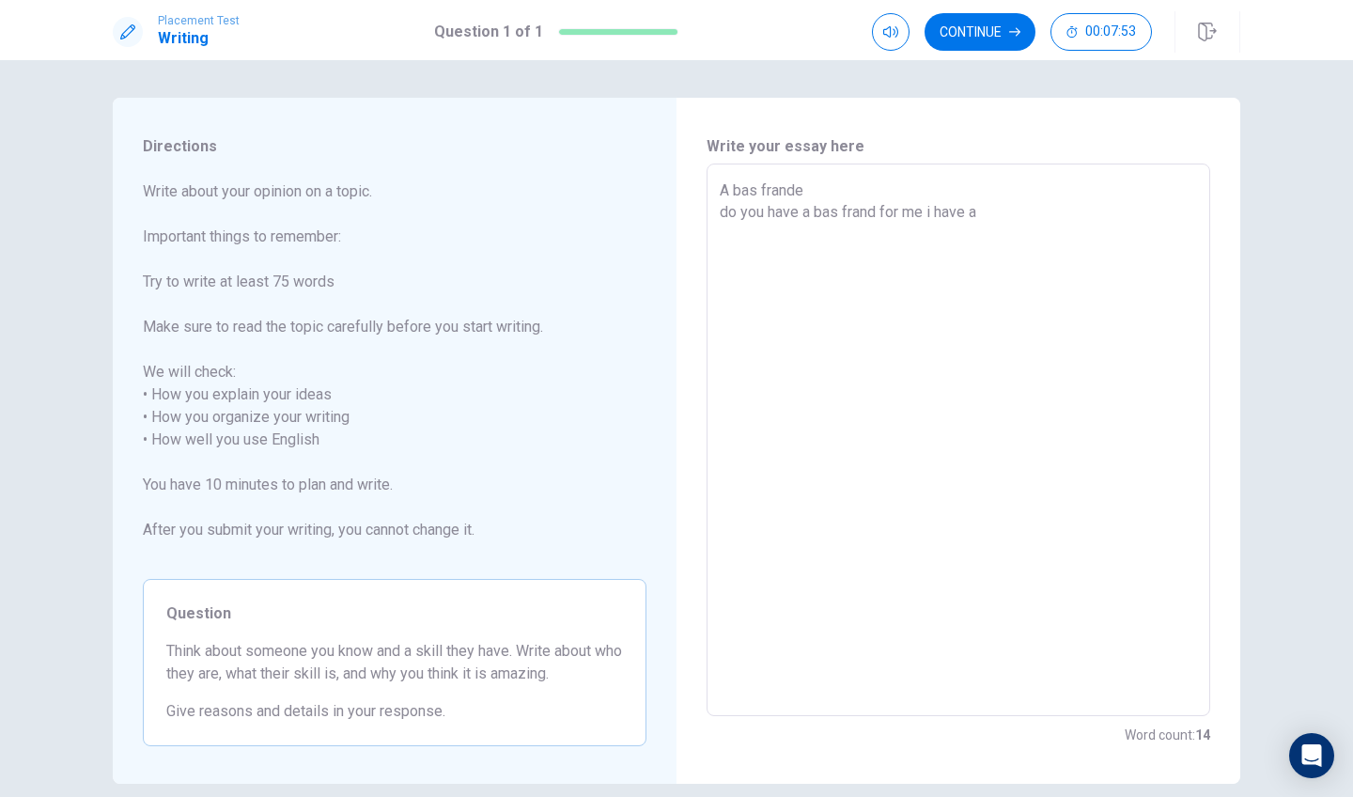
type textarea "x"
type textarea "A bas frande do you have a bas frand for me i have a h"
type textarea "x"
type textarea "A bas frande do you have a bas frand for me i have a hu"
type textarea "x"
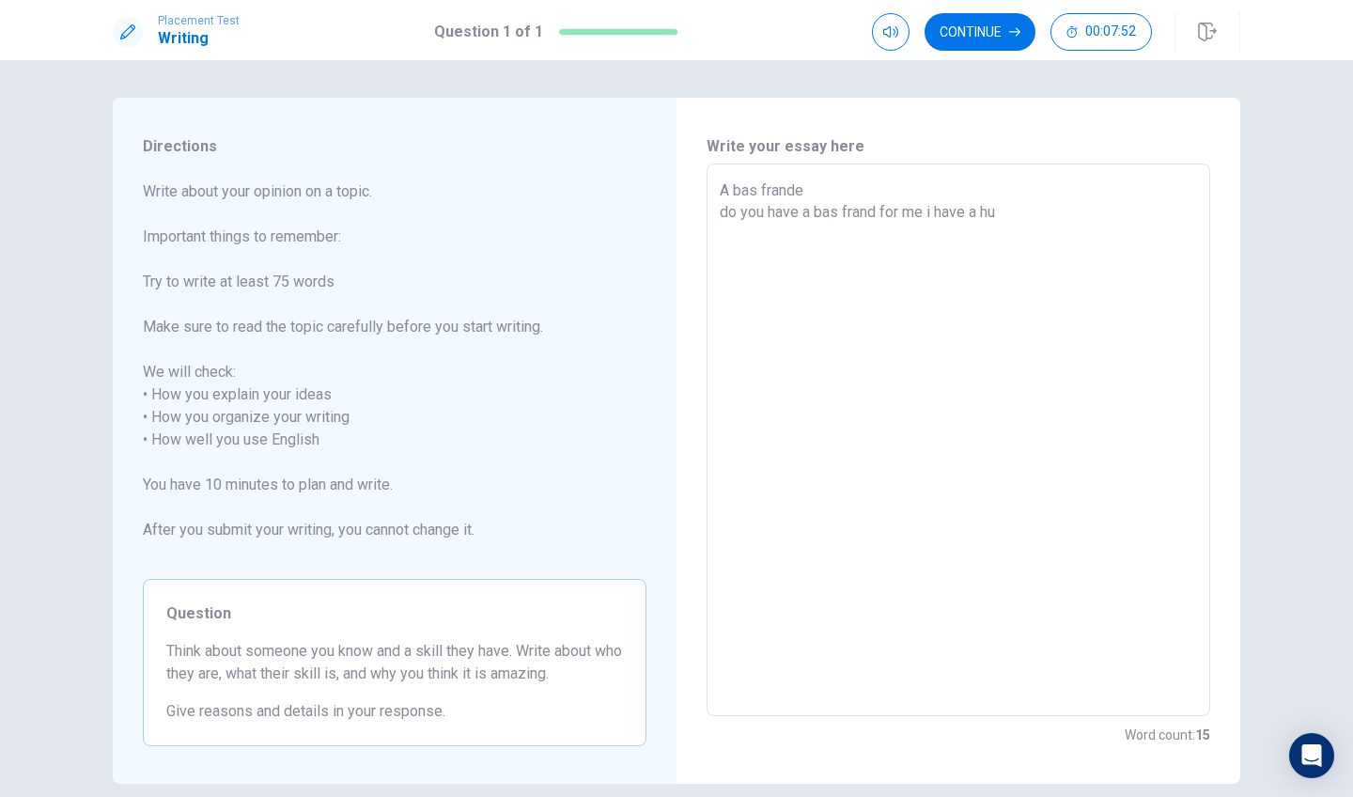
type textarea "A bas frande do you have a bas frand for me i have a h"
type textarea "x"
type textarea "A bas frande do you have a bas frand for me i have a hr"
type textarea "x"
type textarea "A bas frande do you have a bas frand for me i have a hra"
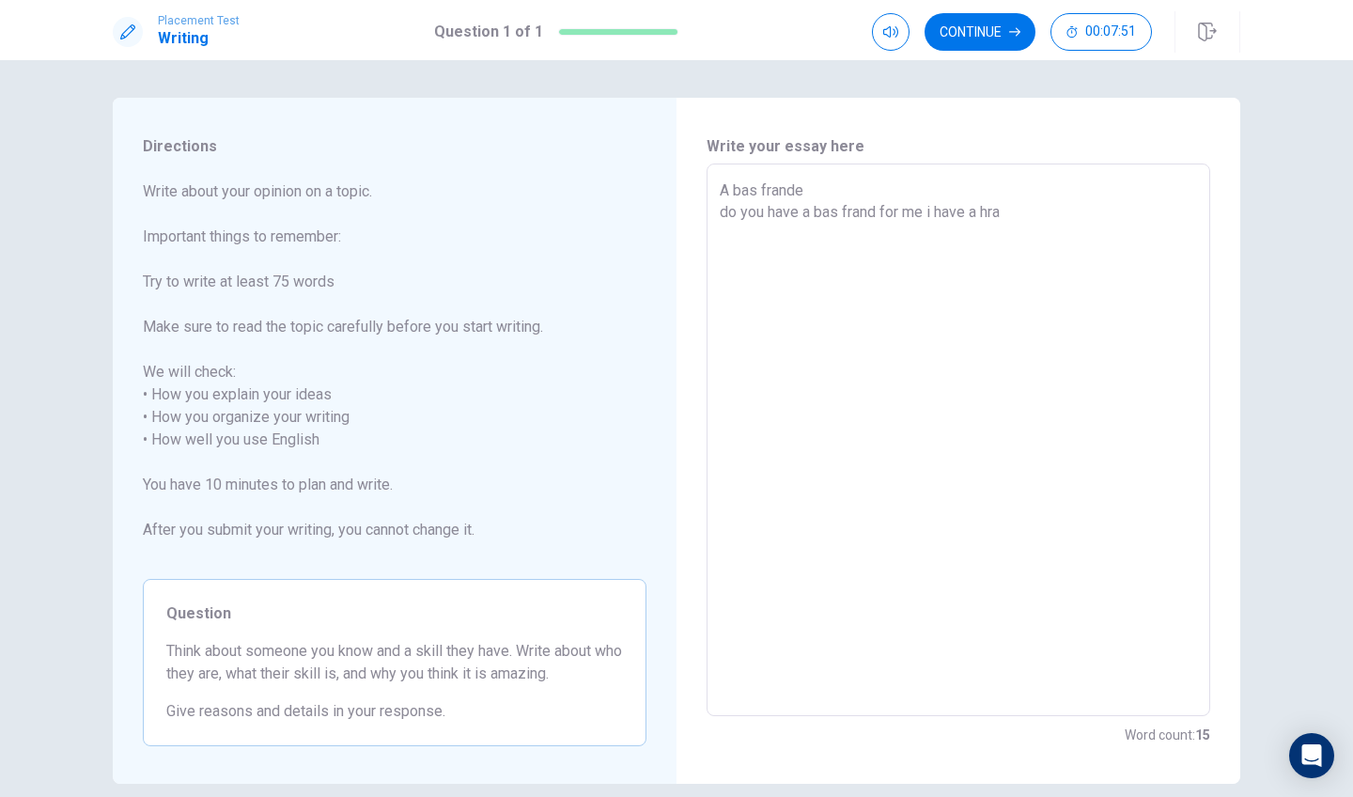
type textarea "x"
type textarea "A bas frande do you have a bas frand for me i have a hran"
type textarea "x"
type textarea "A bas frande do you have a bas frand for me i have a hran"
type textarea "x"
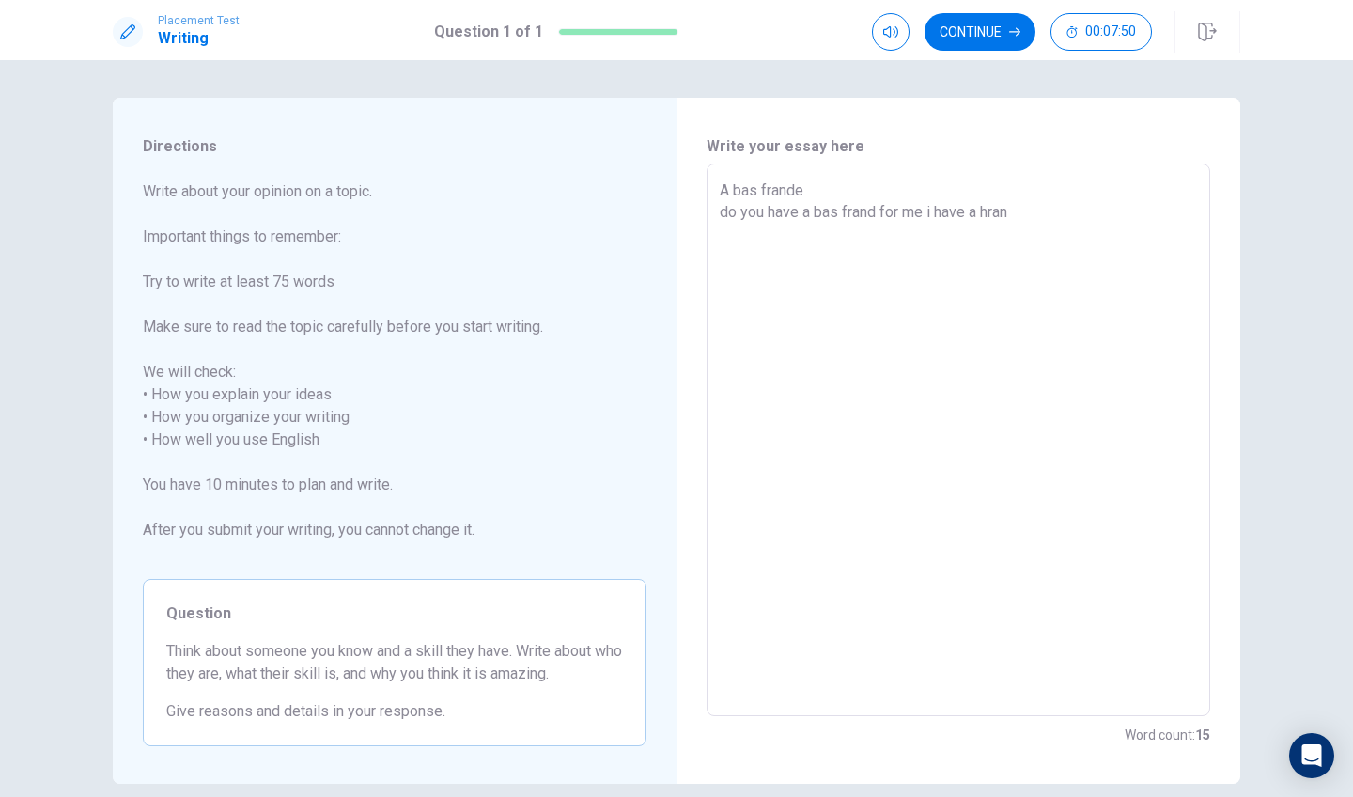
type textarea "A bas frande do you have a bas frand for me i have a hran t"
type textarea "x"
type textarea "A bas frande do you have a bas frand for me i have a hran ta"
type textarea "x"
type textarea "A bas frande do you have a bas frand for me i have a hran ta"
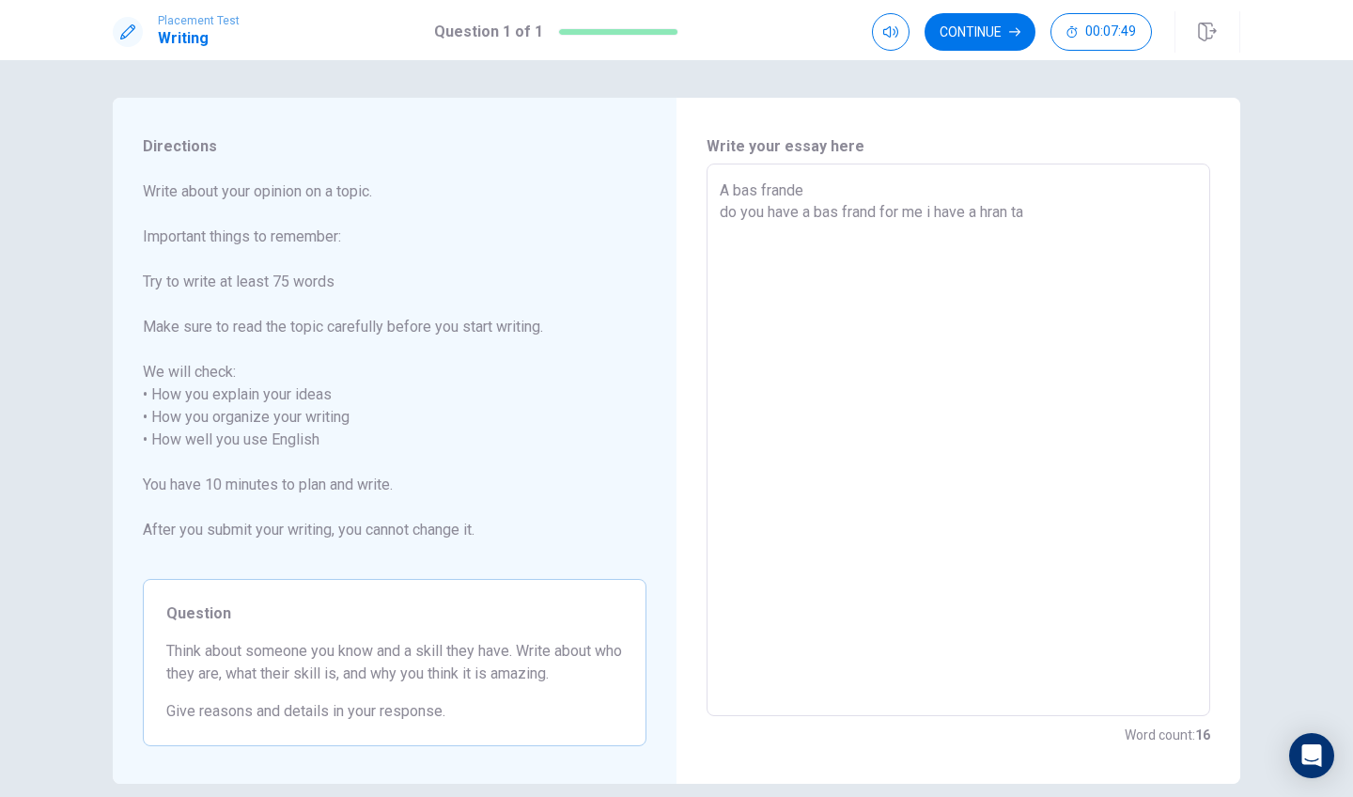
type textarea "x"
type textarea "A bas frande do you have a bas frand for me i have a hran ta"
type textarea "x"
type textarea "A bas frande do you have a bas frand for me i have a hran t"
type textarea "x"
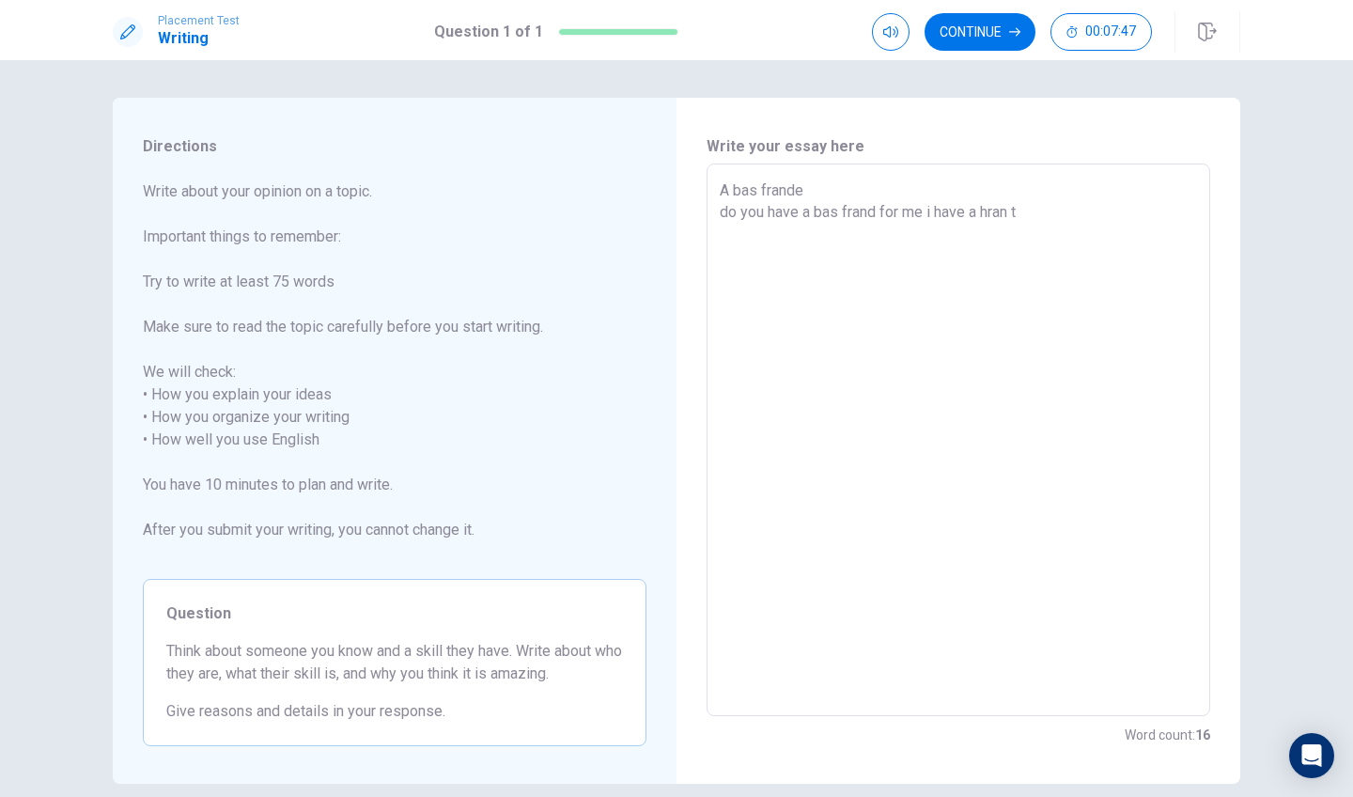
type textarea "A bas frande do you have a bas frand for me i have a hran"
type textarea "x"
type textarea "A bas frande do you have a bas frand for me i have a hran t"
type textarea "x"
type textarea "A bas frande do you have a bas frand for me i have a hran th"
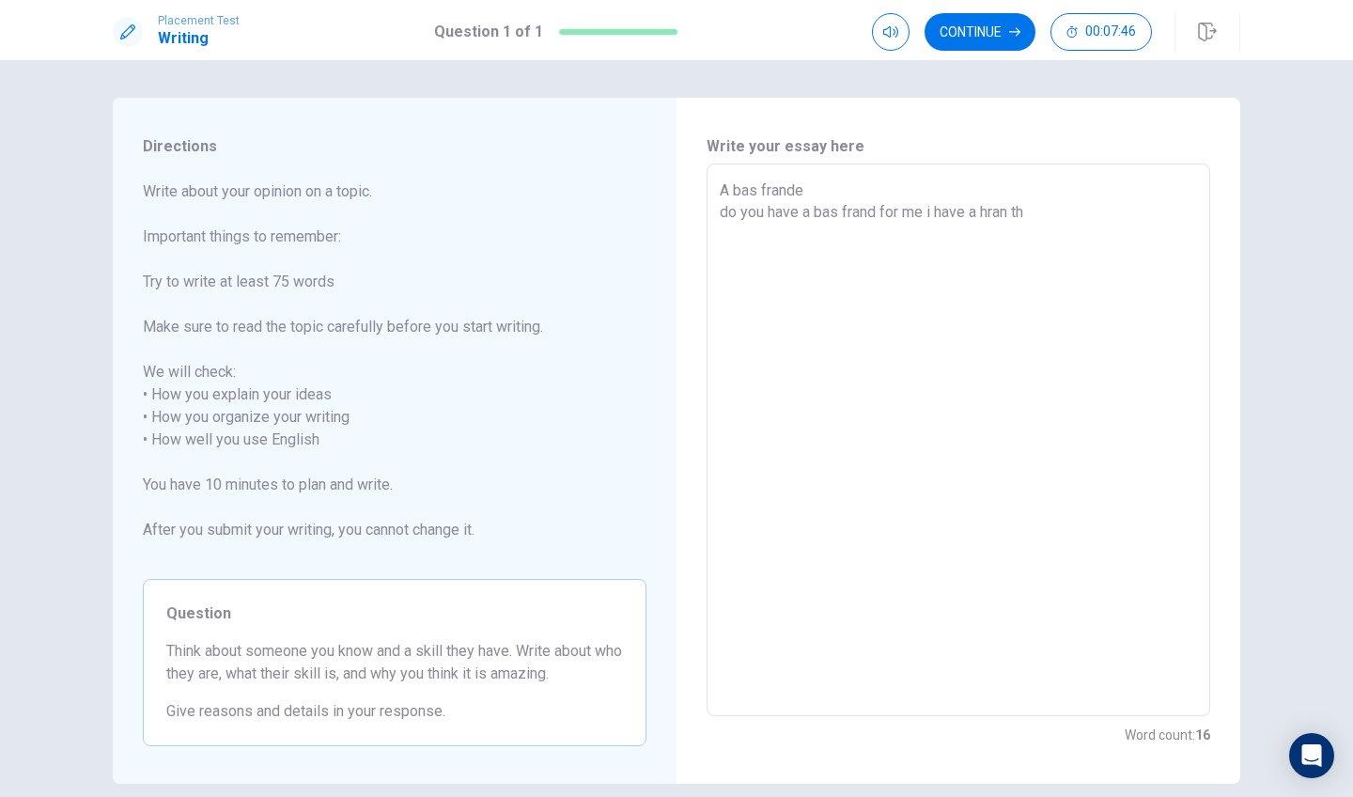
type textarea "x"
type textarea "A bas frande do you have a bas frand for me i have a hran tha"
type textarea "x"
type textarea "A bas frande do you have a bas frand for me i have a hran that"
type textarea "x"
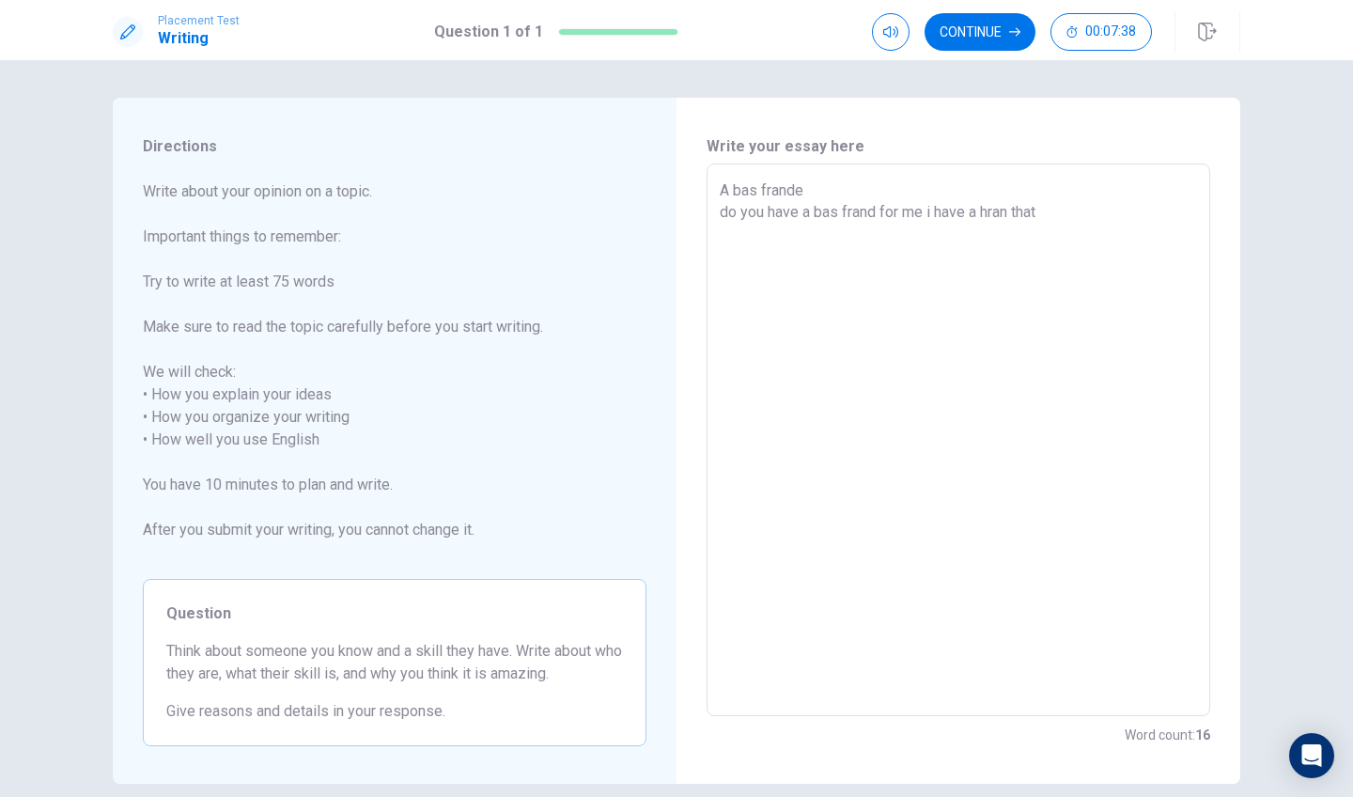
type textarea "A bas frande do you have a bas frand for me i have a hran thats"
type textarea "x"
type textarea "A bas frande do you have a bas frand for me i have a hran thatsh"
type textarea "x"
type textarea "A bas frande do you have a bas frand for me i have a hran thatshe"
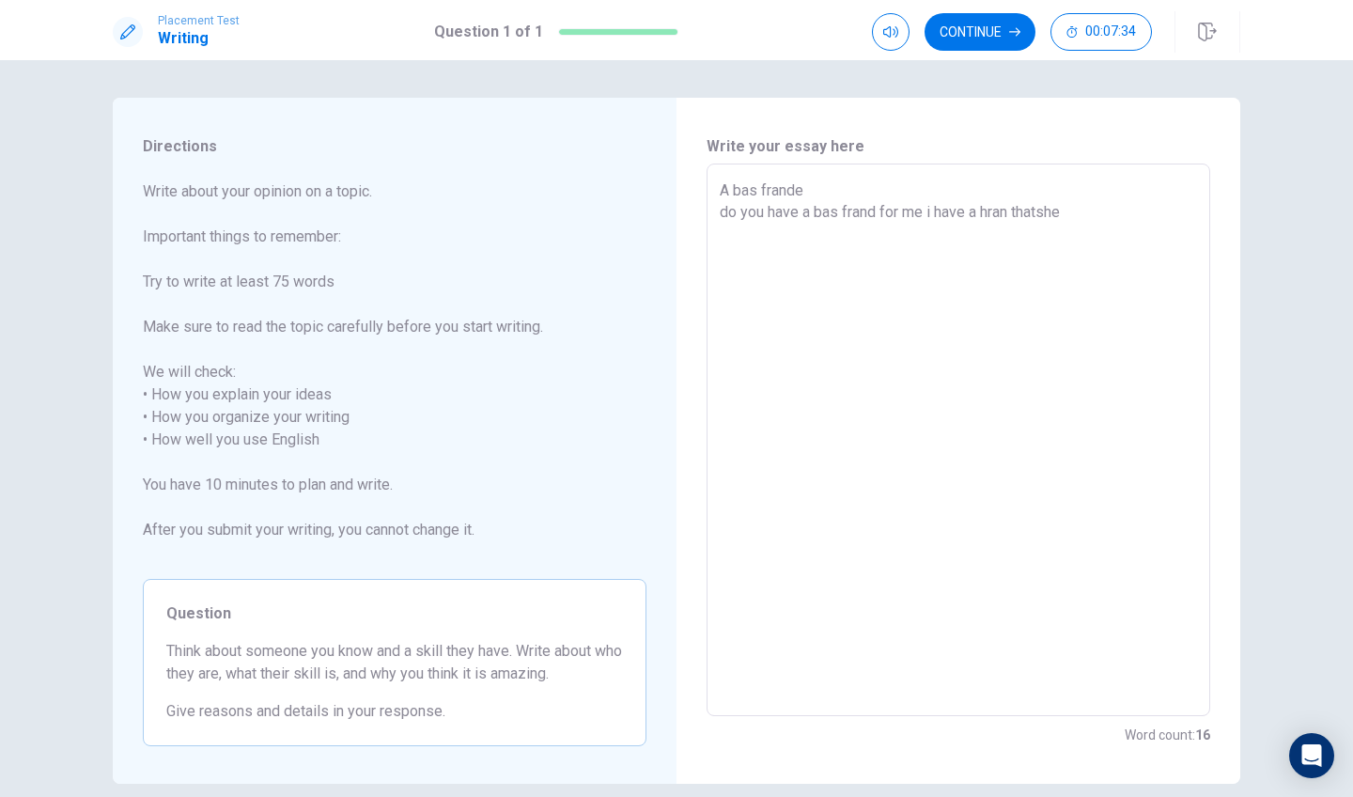
type textarea "x"
click at [1043, 217] on textarea "A bas frande do you have a bas frand for me i have a hran thatshe" at bounding box center [958, 441] width 477 height 522
type textarea "A bas frande do you have a bas frand for me i have a hran that she"
click at [1087, 222] on textarea "A bas frande do you have a bas frand for me i have a hran that she" at bounding box center [958, 441] width 477 height 522
type textarea "x"
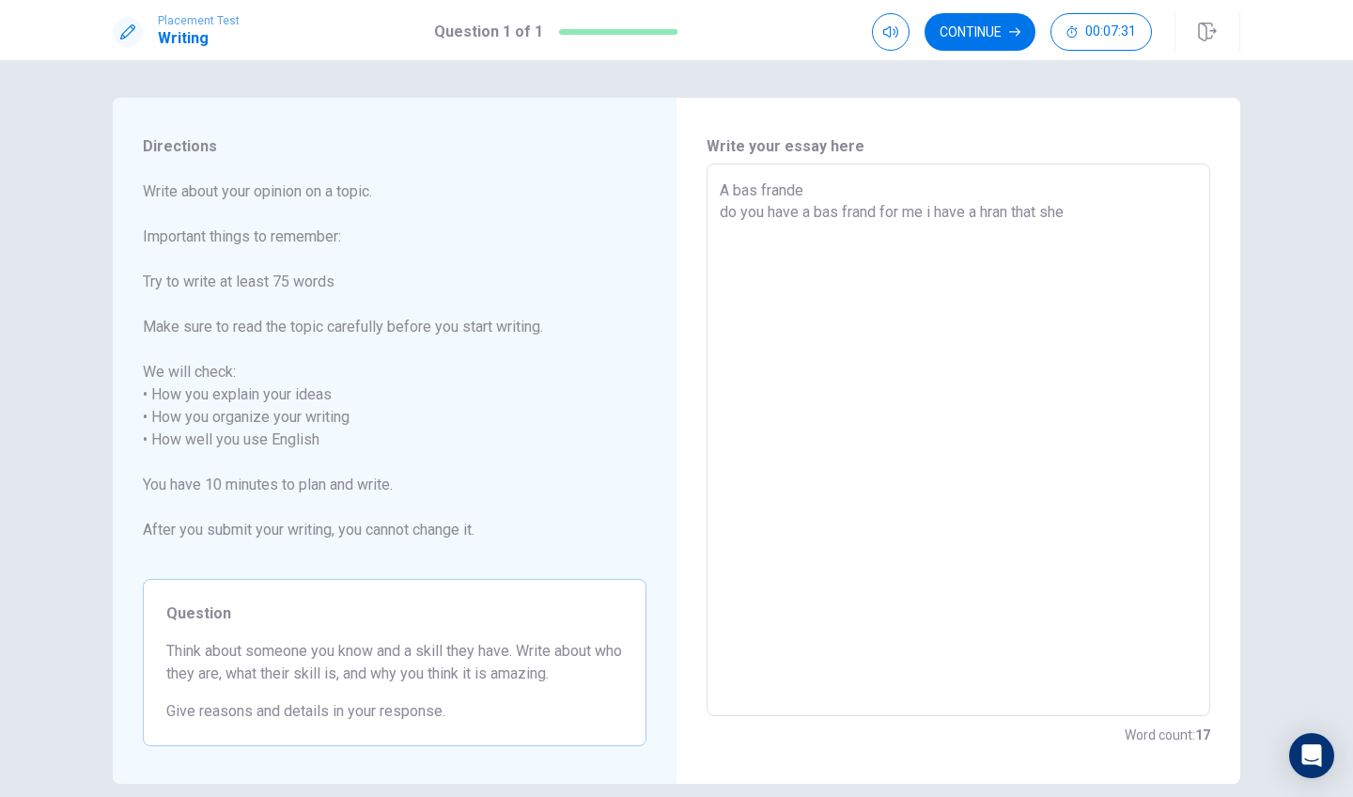
type textarea "A bas frande do you have a bas frand for me i have a hran that she"
type textarea "x"
type textarea "A bas frande do you have a bas frand for me i have a hran that she i"
type textarea "x"
click at [1038, 234] on textarea "A bas frande do you have a bas frand for me i have a hran that she is olwas kin…" at bounding box center [958, 441] width 477 height 522
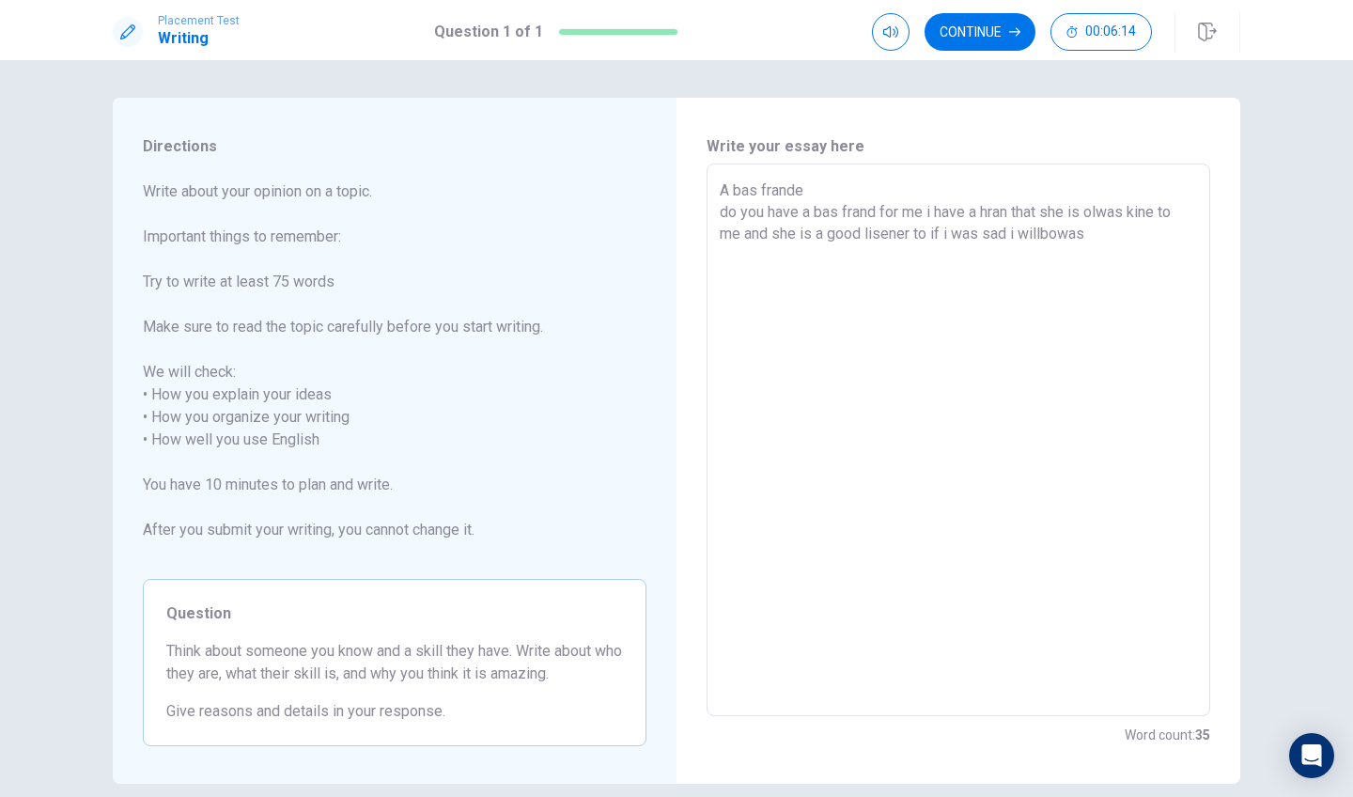
click at [1096, 234] on textarea "A bas frande do you have a bas frand for me i have a hran that she is olwas kin…" at bounding box center [958, 441] width 477 height 522
click at [1046, 236] on textarea "A bas frande do you have a bas frand for me i have a hran that she is olwas kin…" at bounding box center [958, 441] width 477 height 522
click at [1081, 233] on textarea "A bas frande do you have a bas frand for me i have a hran that she is olwas kin…" at bounding box center [958, 441] width 477 height 522
click at [972, 23] on button "Continue" at bounding box center [980, 32] width 111 height 38
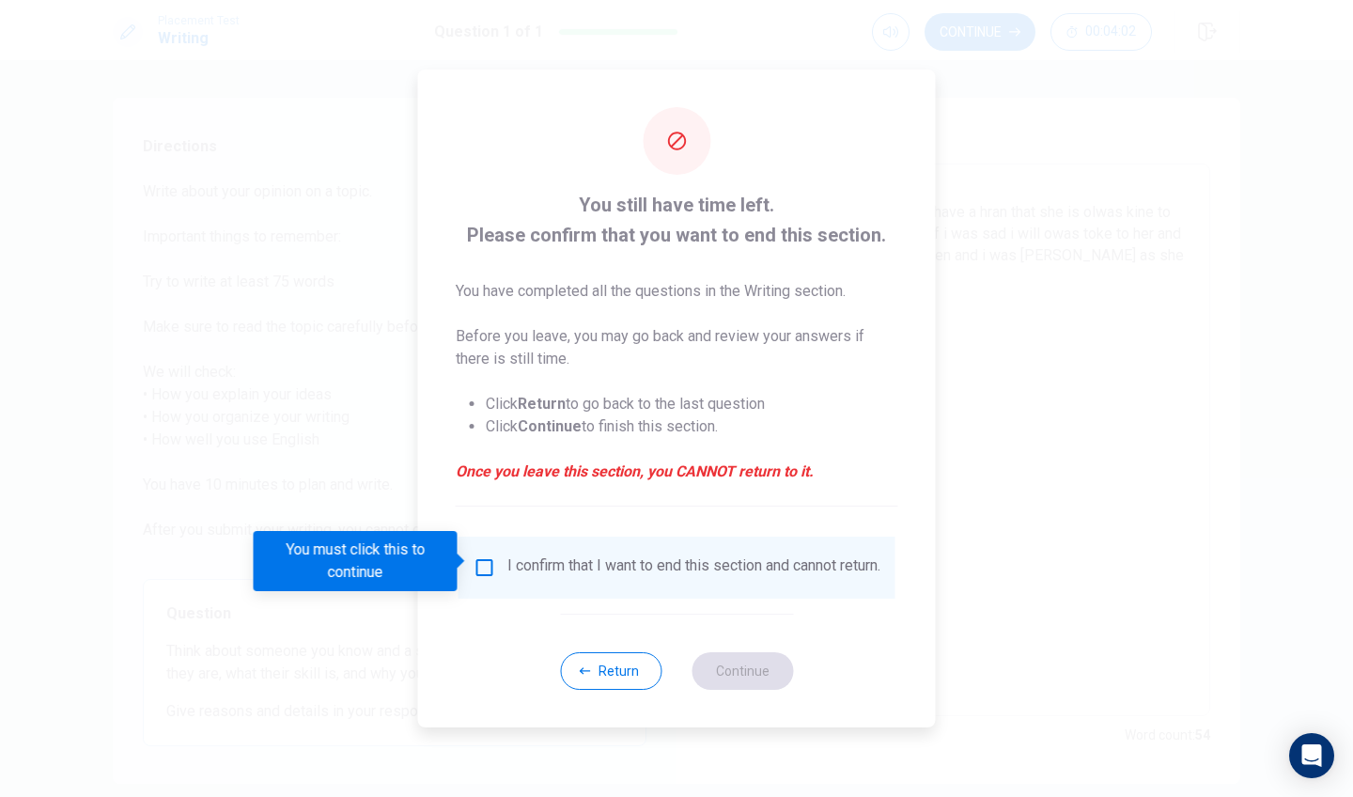
click at [485, 560] on input "You must click this to continue" at bounding box center [485, 567] width 23 height 23
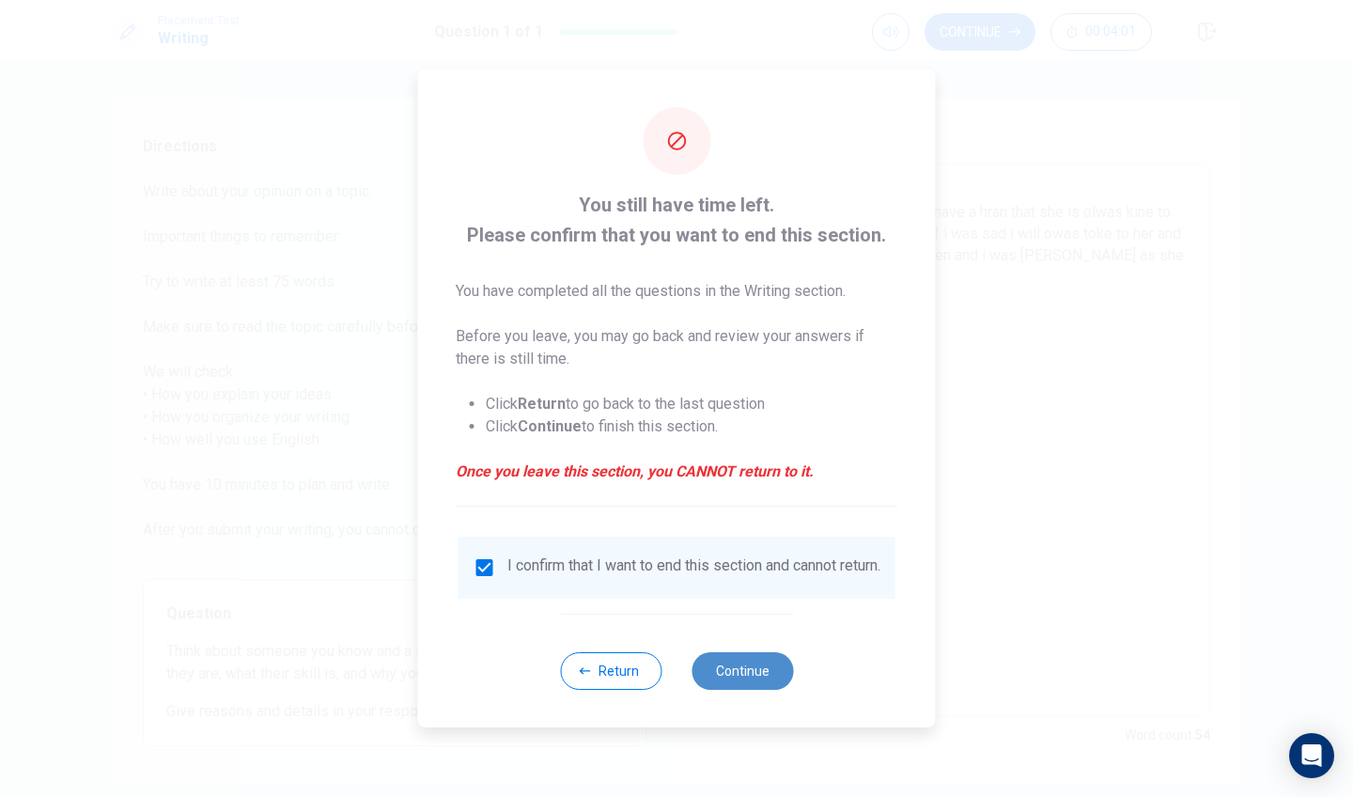
click at [719, 665] on button "Continue" at bounding box center [743, 671] width 102 height 38
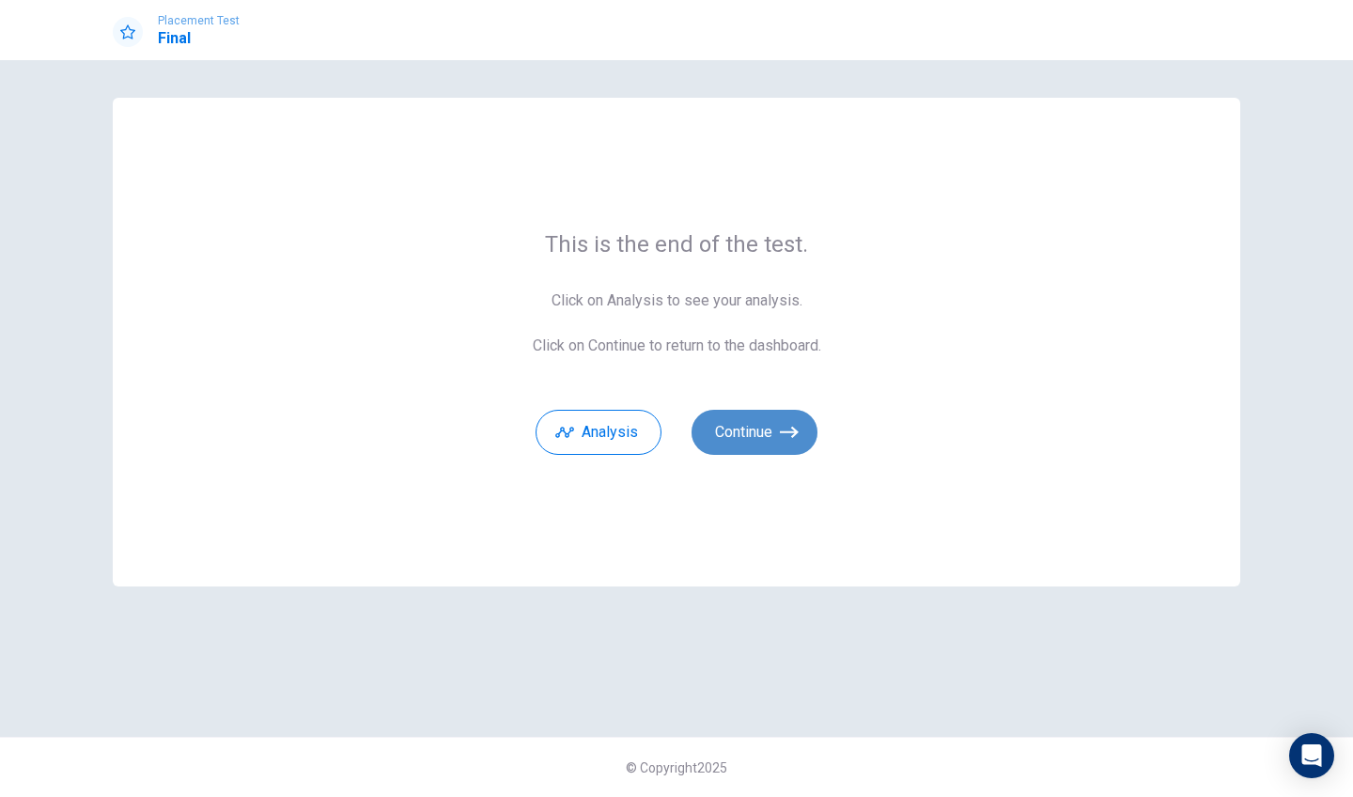
click at [797, 444] on button "Continue" at bounding box center [755, 432] width 126 height 45
